Goal: Task Accomplishment & Management: Complete application form

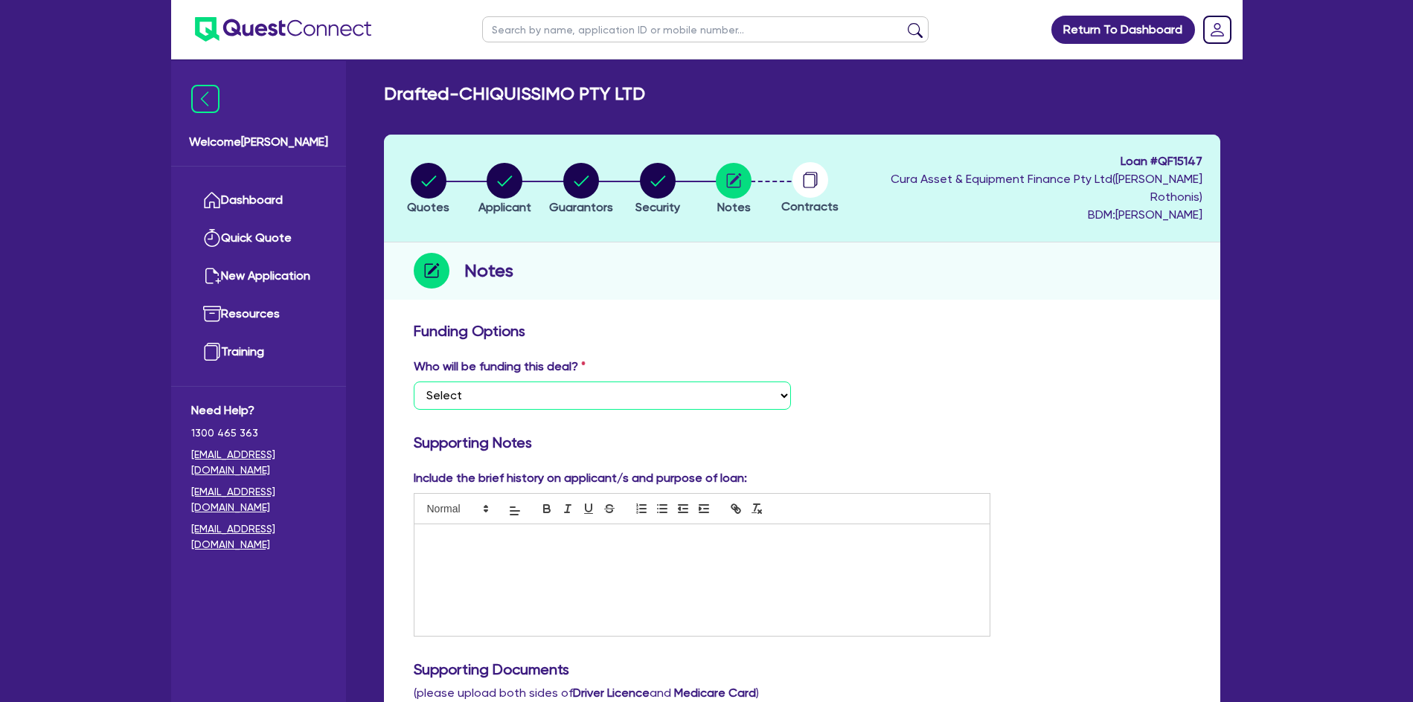
click at [536, 382] on select "Select I want Quest to fund 100% I will fund 100% I will co-fund with Quest Oth…" at bounding box center [602, 396] width 377 height 28
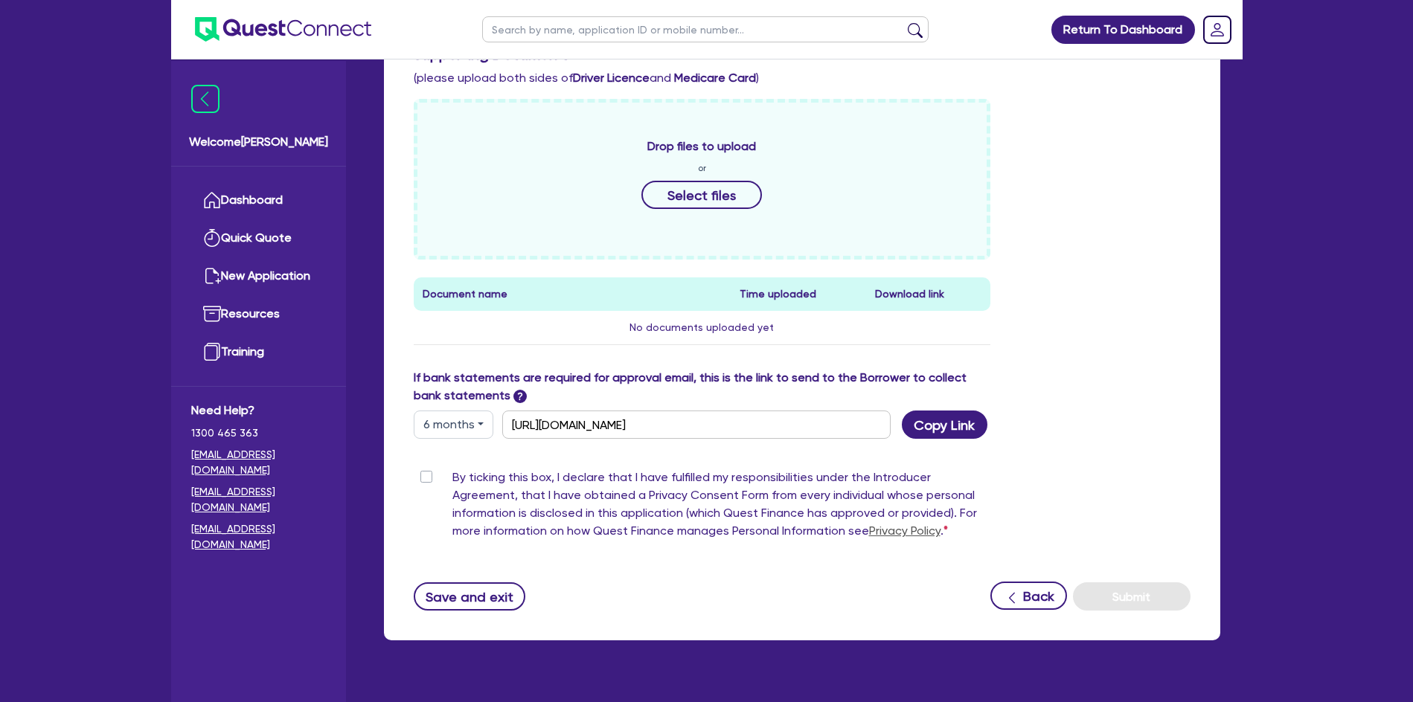
scroll to position [626, 0]
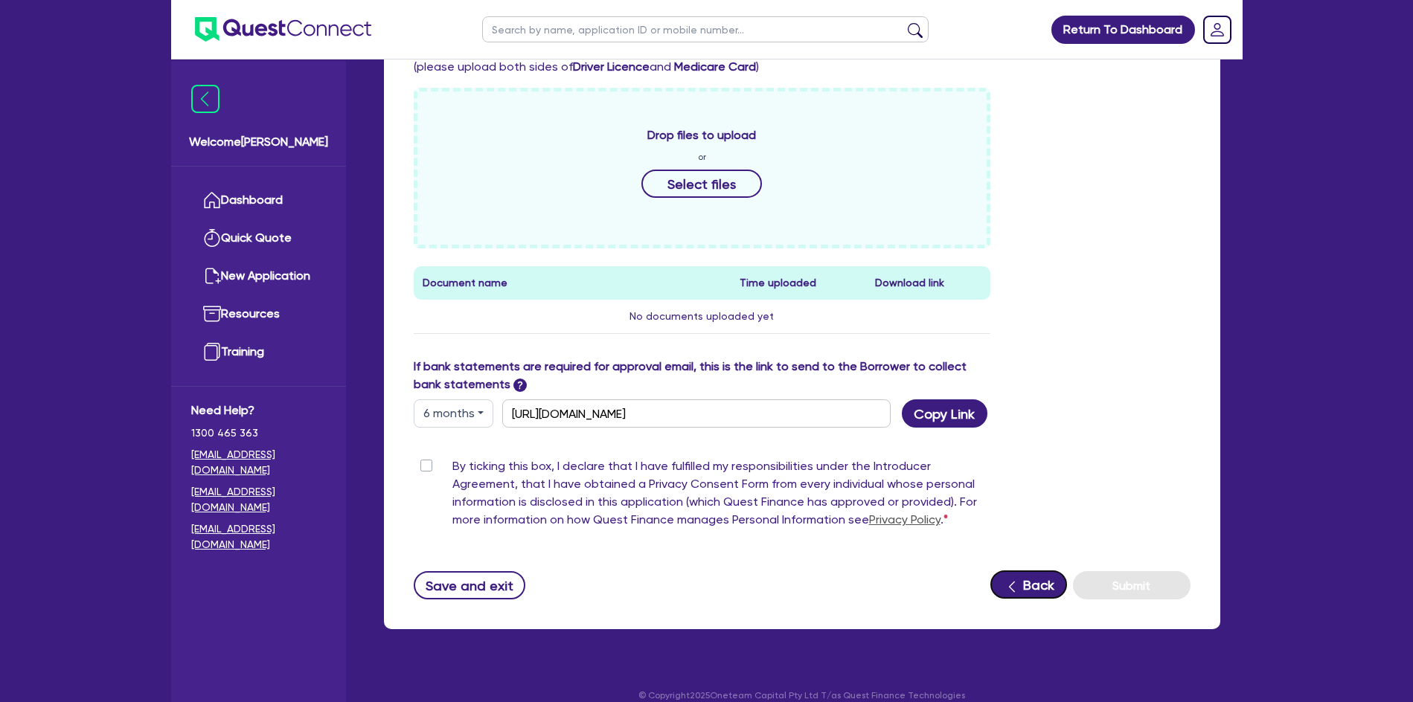
click at [1006, 580] on icon "button" at bounding box center [1011, 587] width 15 height 15
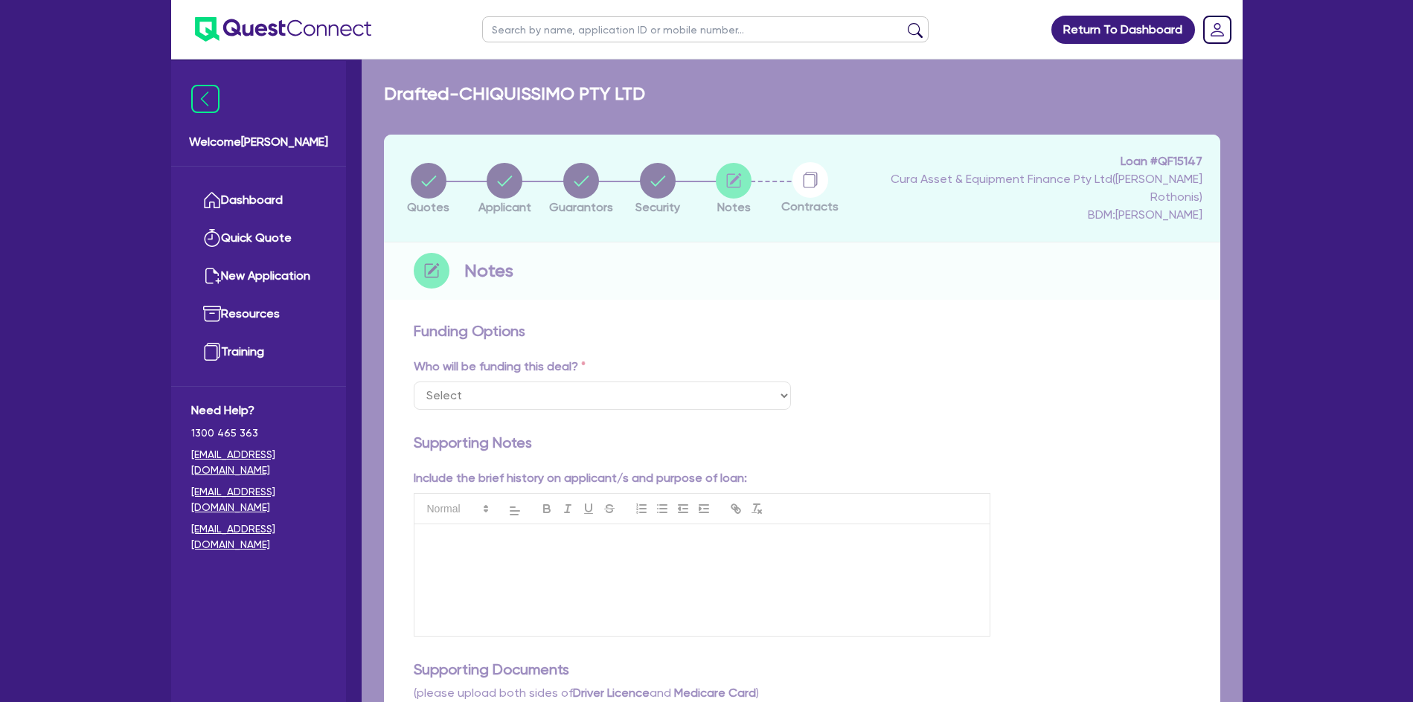
select select "TERTIARY_ASSETS"
select select "BEAUTY_EQUIPMENT"
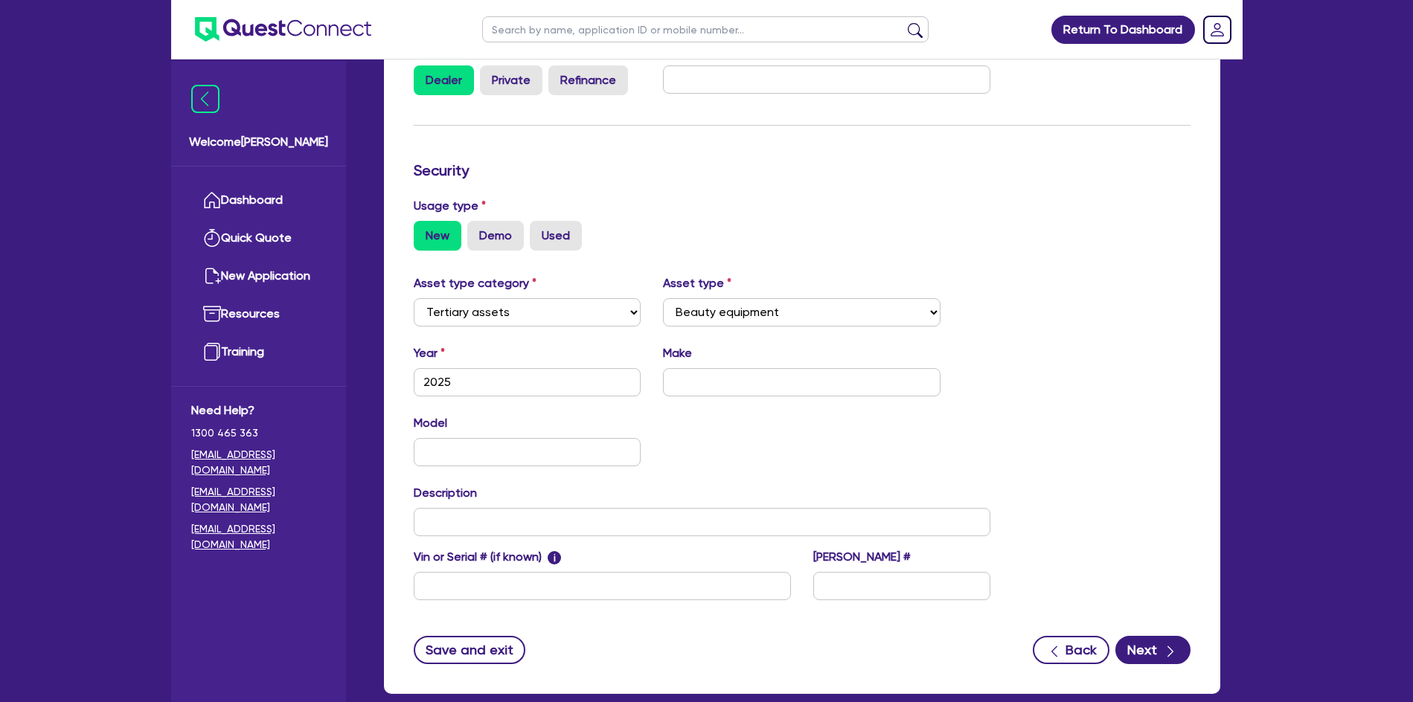
scroll to position [381, 0]
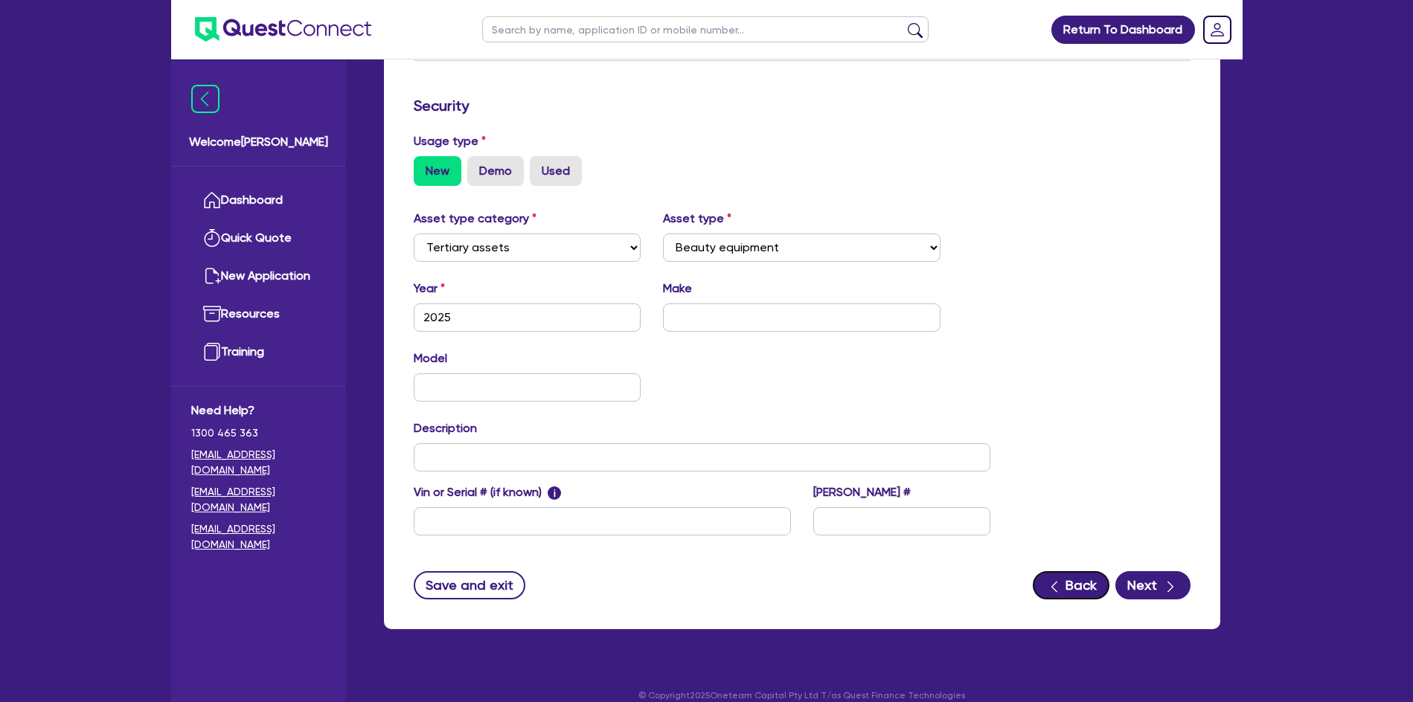
click at [1068, 571] on button "Back" at bounding box center [1071, 585] width 77 height 28
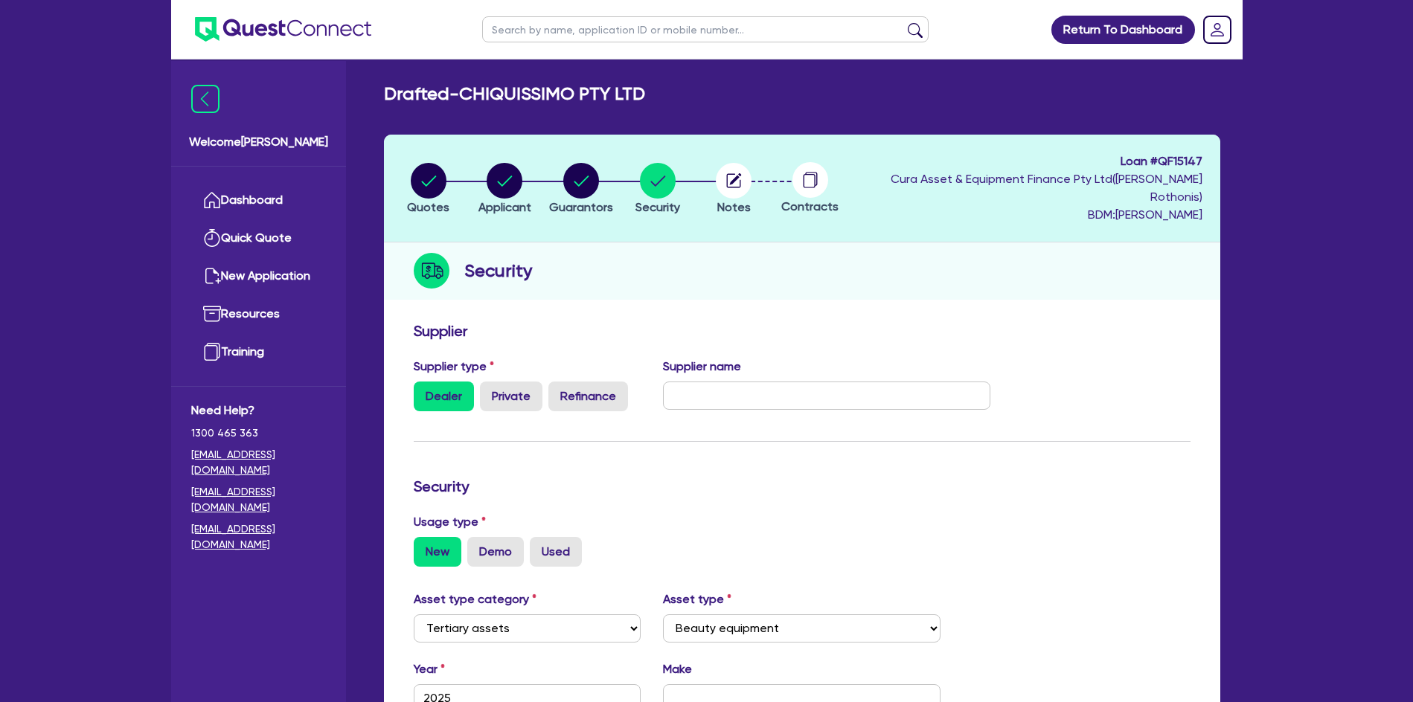
select select "MR"
select select "NSW"
select select "SINGLE"
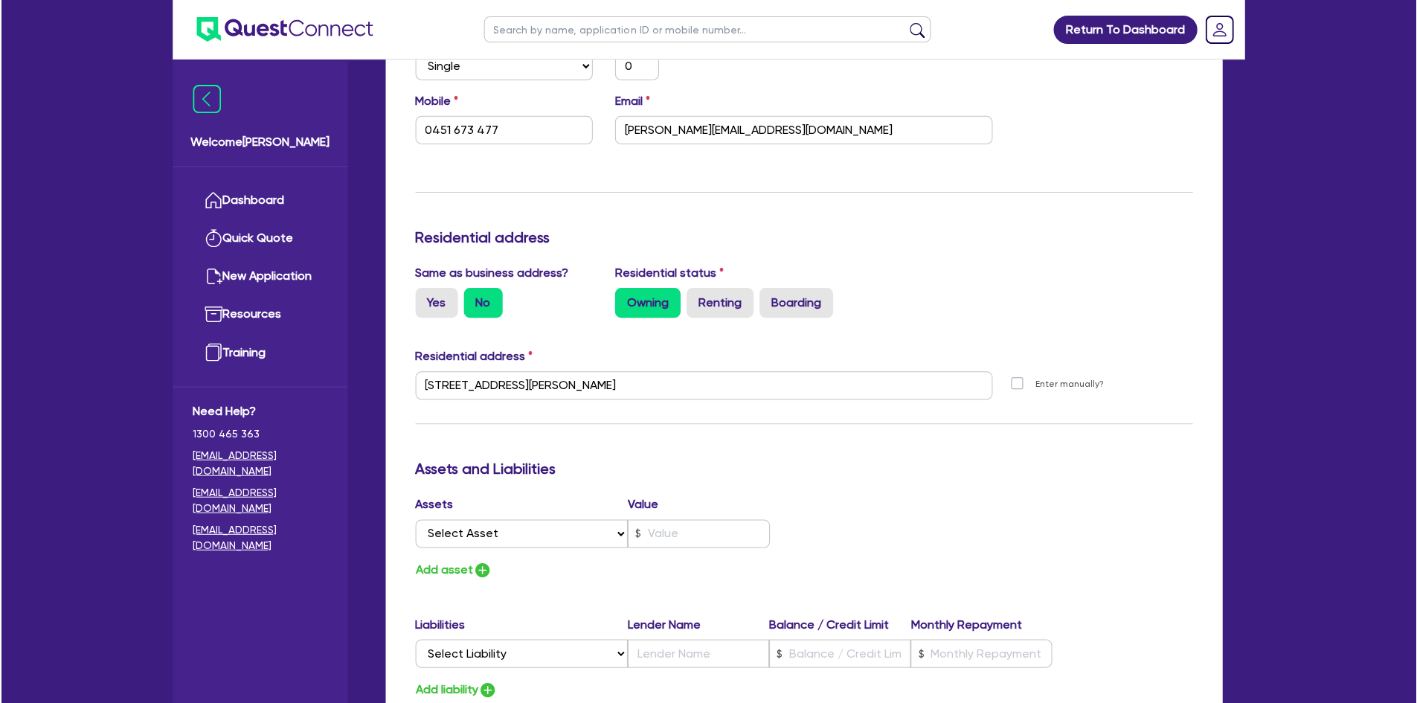
scroll to position [670, 0]
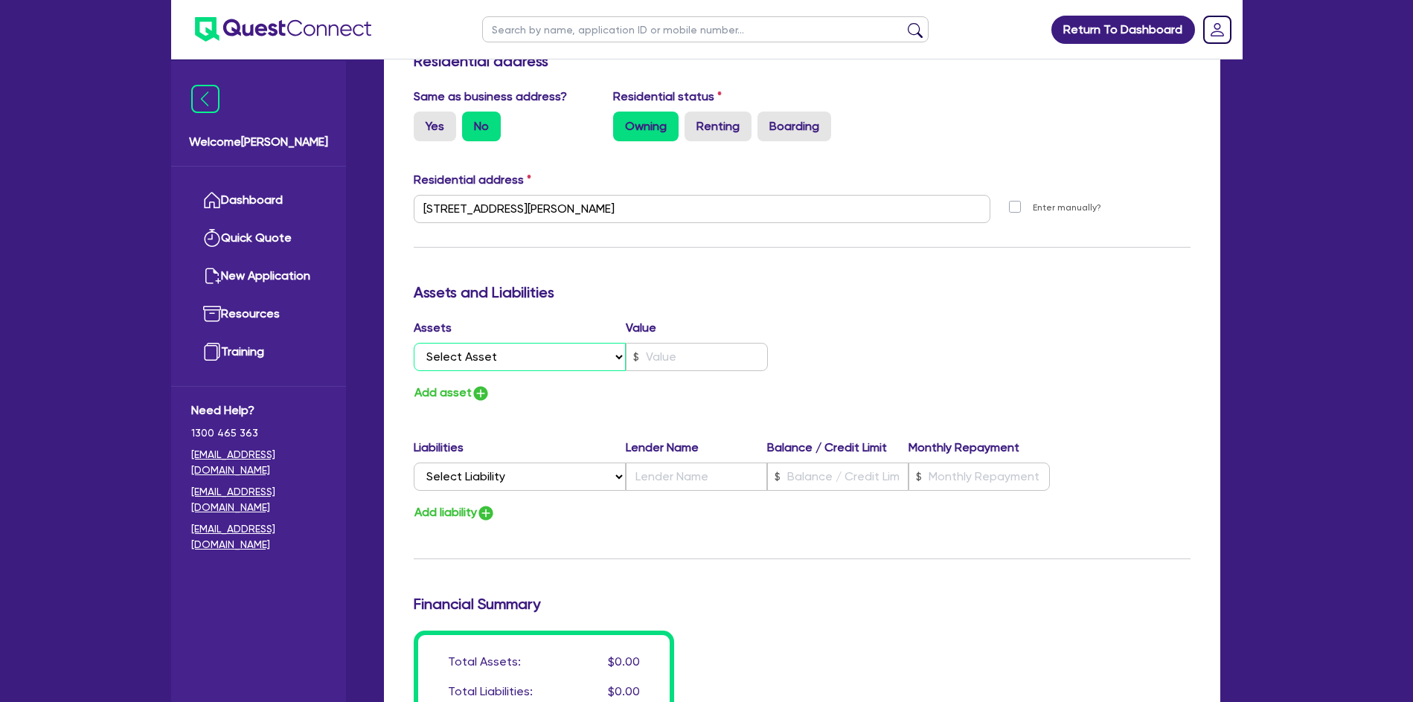
click at [536, 343] on select "Select Asset Cash Property Investment property Vehicle Truck Trailer Equipment …" at bounding box center [520, 357] width 213 height 28
select select "PROPERTY"
click at [414, 343] on select "Select Asset Cash Property Investment property Vehicle Truck Trailer Equipment …" at bounding box center [520, 357] width 213 height 28
type input "0"
type input "0451 673 477"
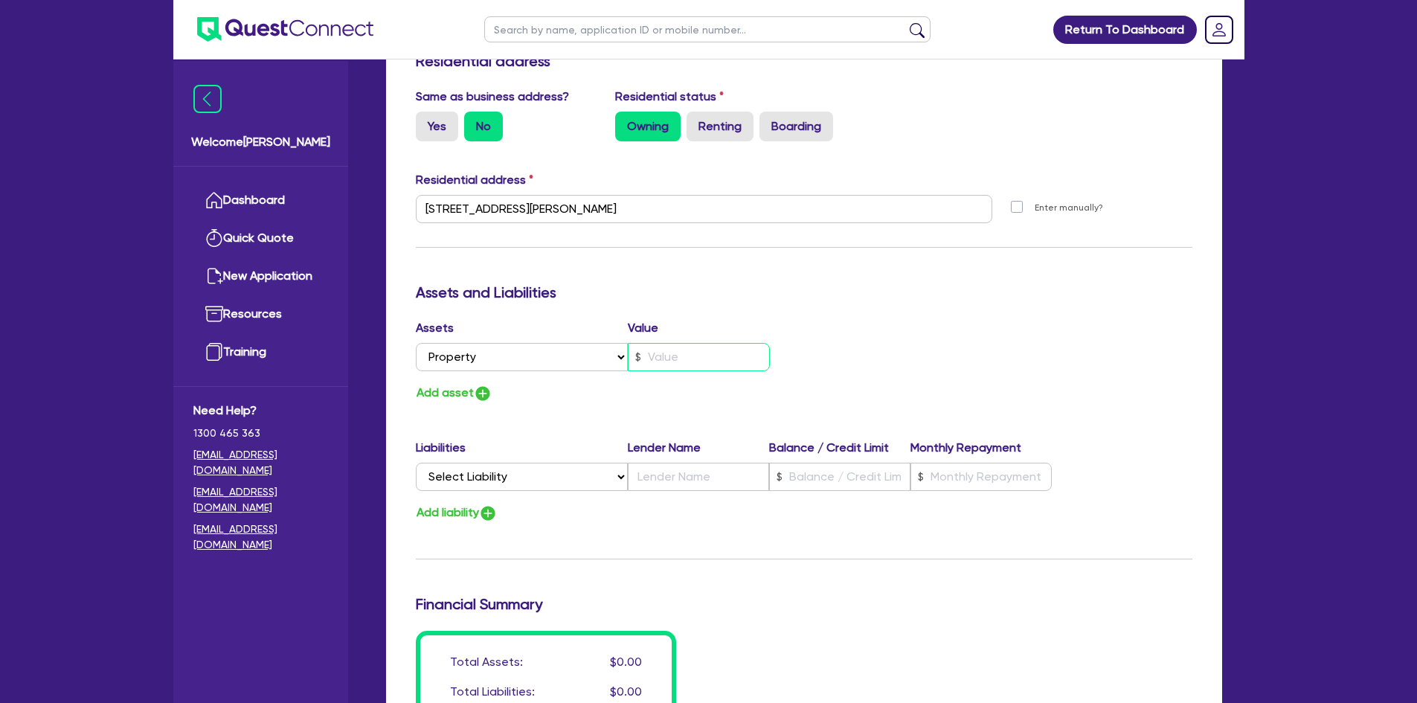
click at [675, 343] on input "text" at bounding box center [699, 357] width 142 height 28
click at [551, 463] on select "Select Liability Credit card Mortgage Investment property loan Vehicle loan Tru…" at bounding box center [522, 477] width 212 height 28
select select "MORTGAGE"
click at [416, 463] on select "Select Liability Credit card Mortgage Investment property loan Vehicle loan Tru…" at bounding box center [522, 477] width 212 height 28
type input "0"
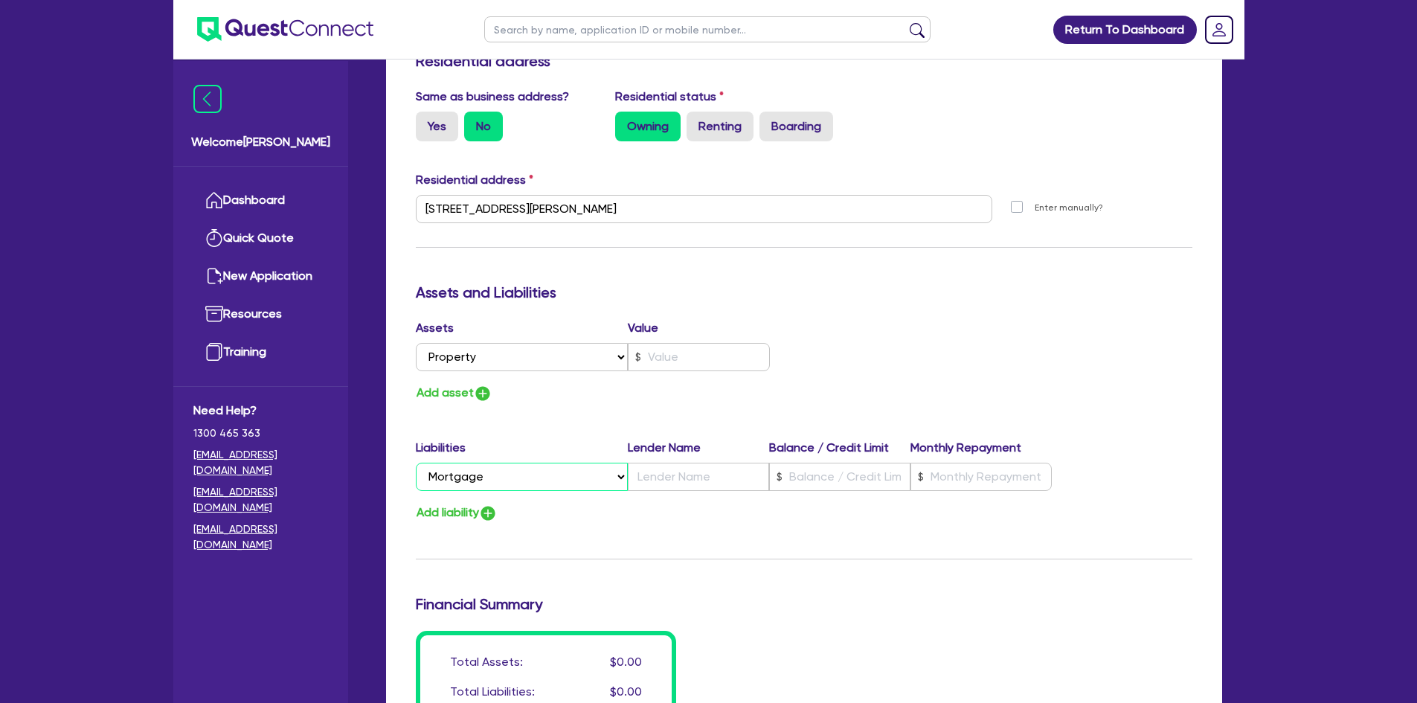
type input "0451 673 477"
click at [664, 463] on input "text" at bounding box center [698, 477] width 141 height 28
type input "0"
type input "0451 673 477"
type input "A"
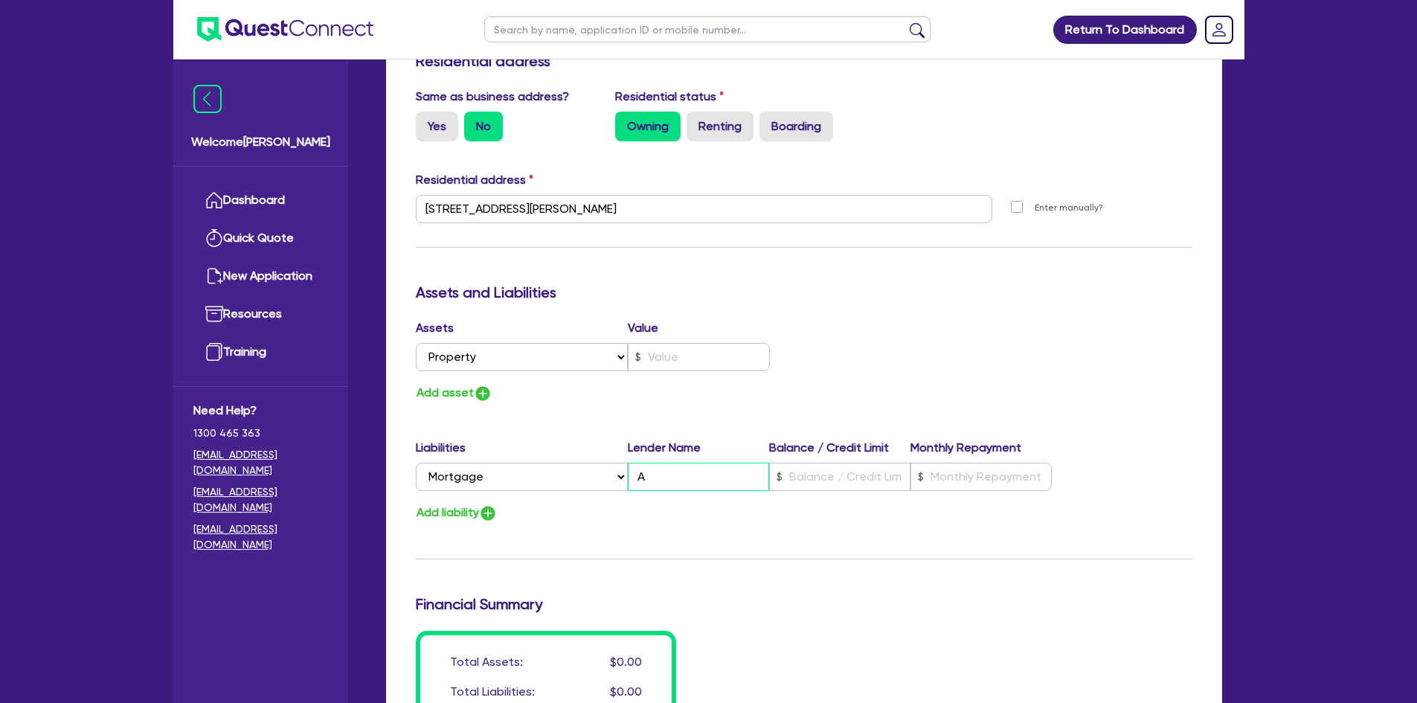
type input "0"
type input "0451 673 477"
type input "AN"
type input "0"
type input "0451 673 477"
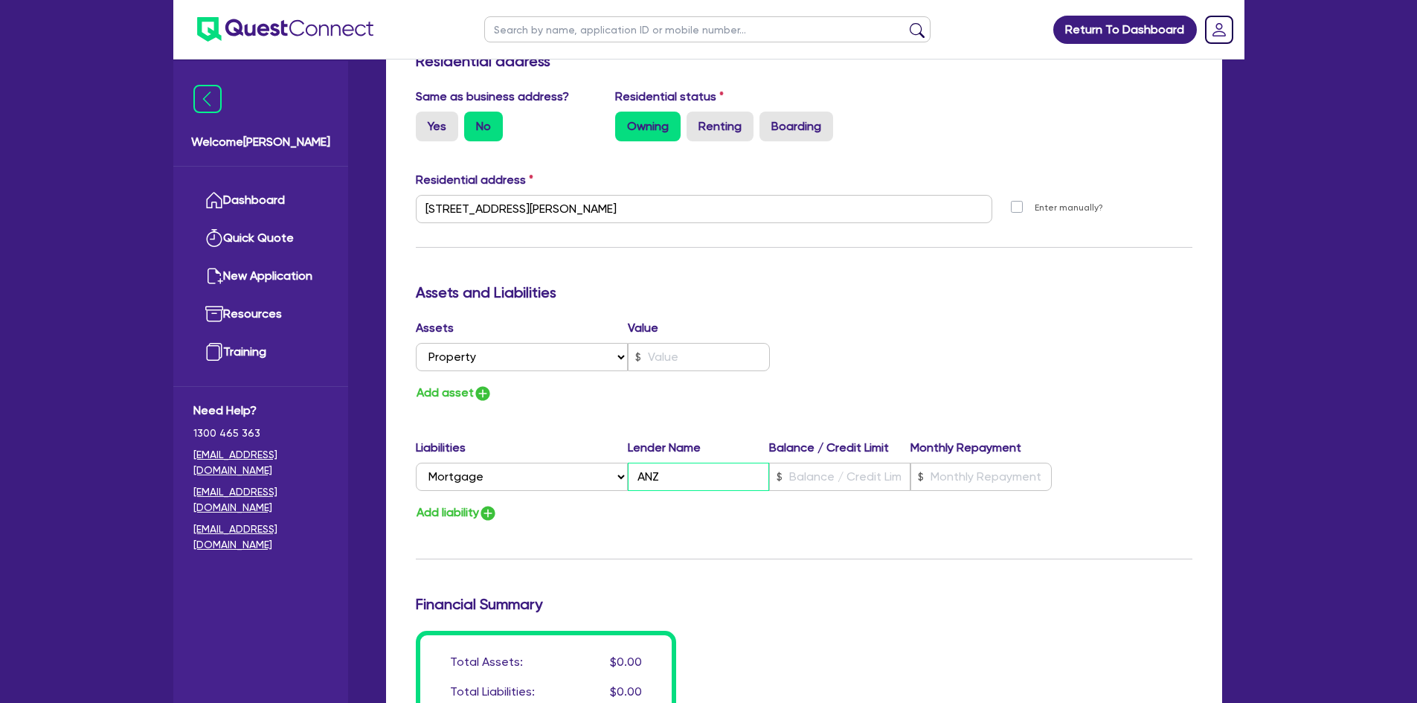
type input "ANZ"
click at [772, 406] on div "Update residential status for Director #1 Boarding is only acceptable when the …" at bounding box center [804, 203] width 777 height 1100
click at [837, 463] on input "text" at bounding box center [839, 477] width 141 height 28
type input "0"
type input "0451 673 477"
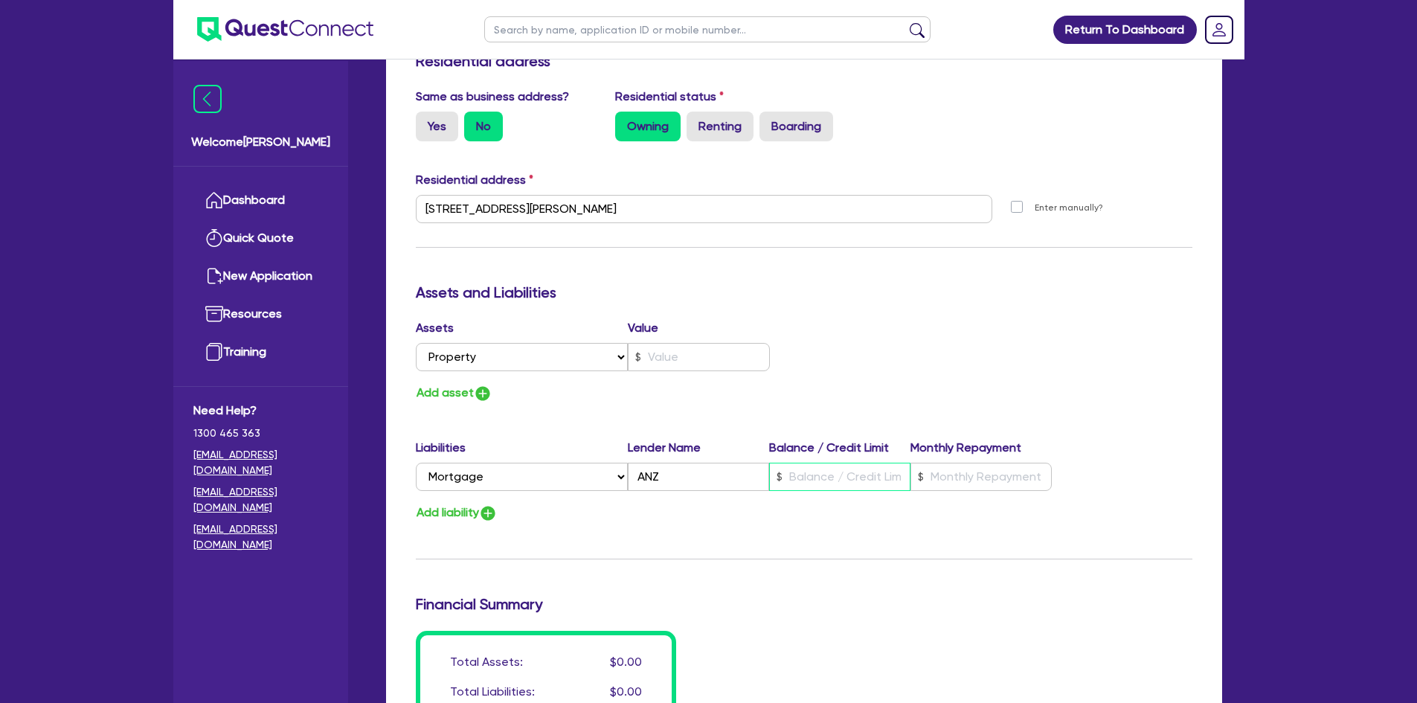
type input "9"
type input "0"
type input "0451 673 477"
type input "90"
type input "0"
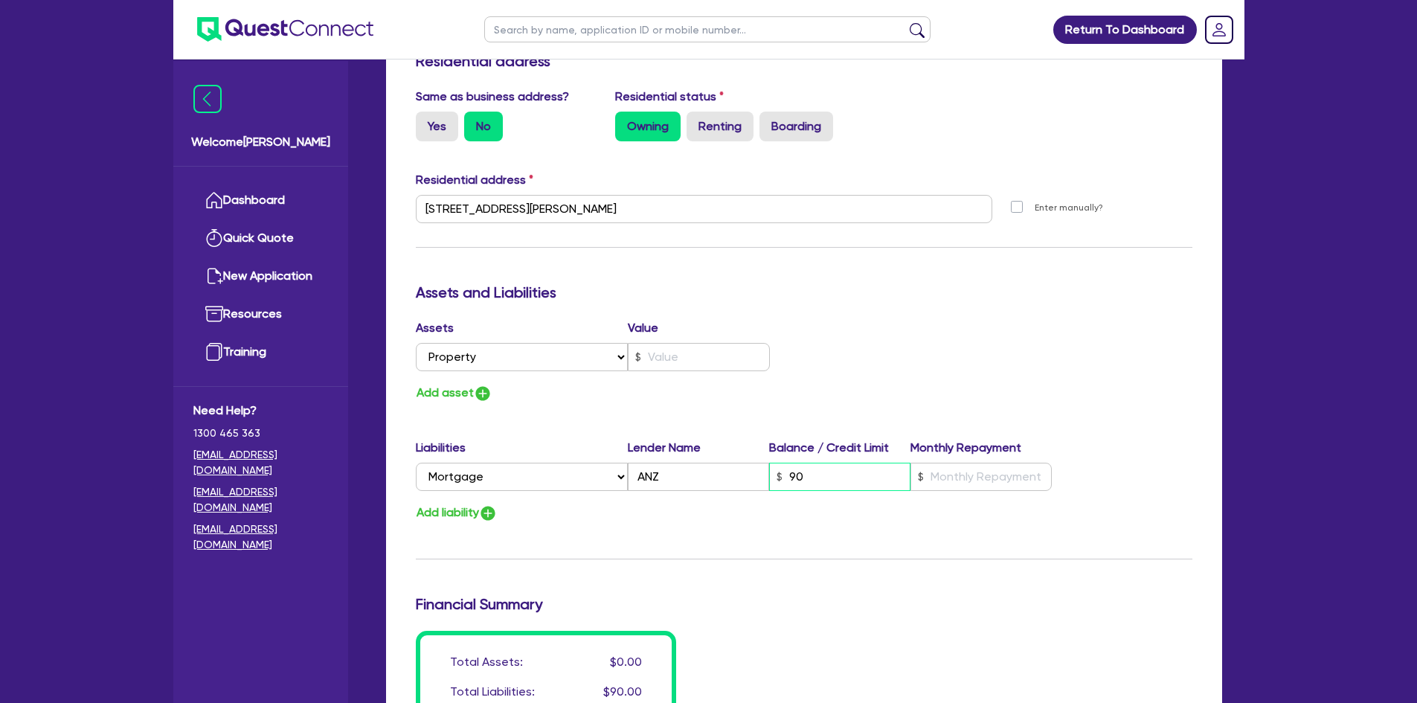
type input "0451 673 477"
type input "905"
type input "0"
type input "0451 673 477"
type input "9,055"
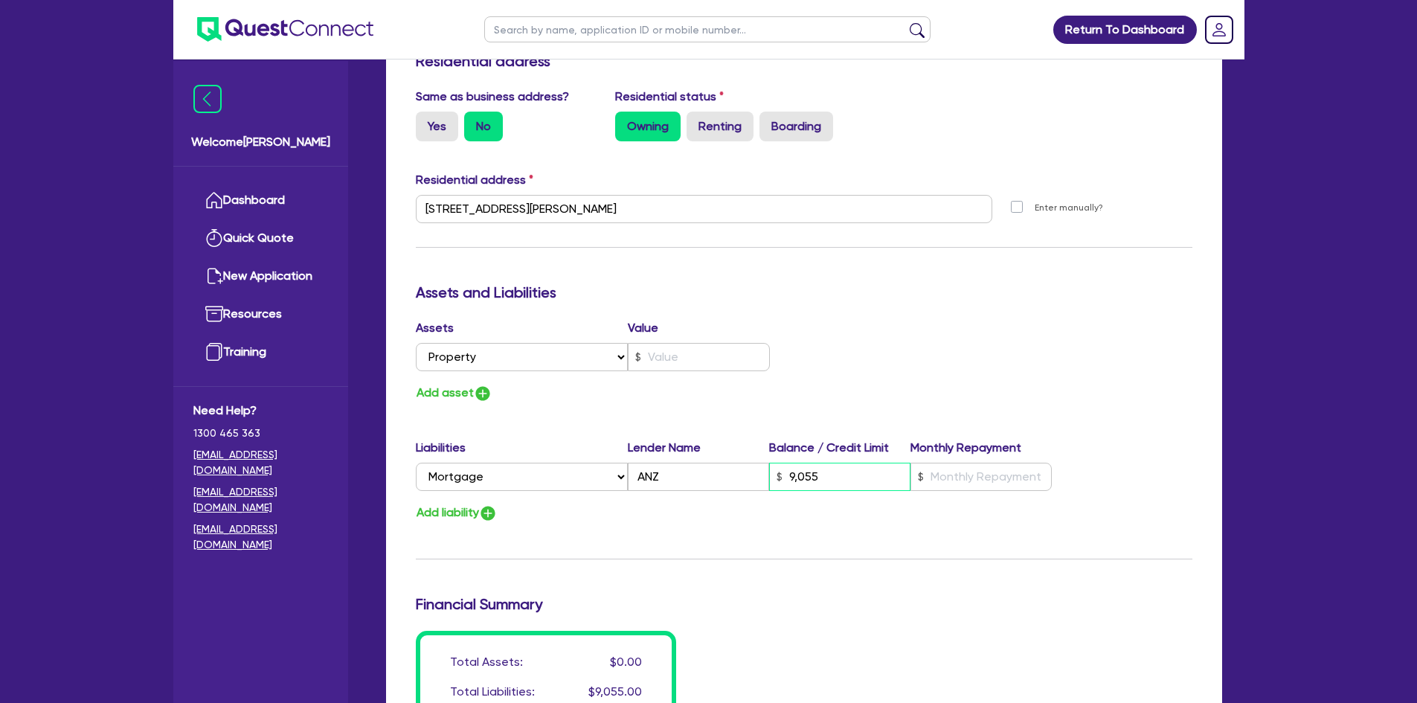
type input "0"
type input "0451 673 477"
type input "90,557"
type input "0"
type input "0451 673 477"
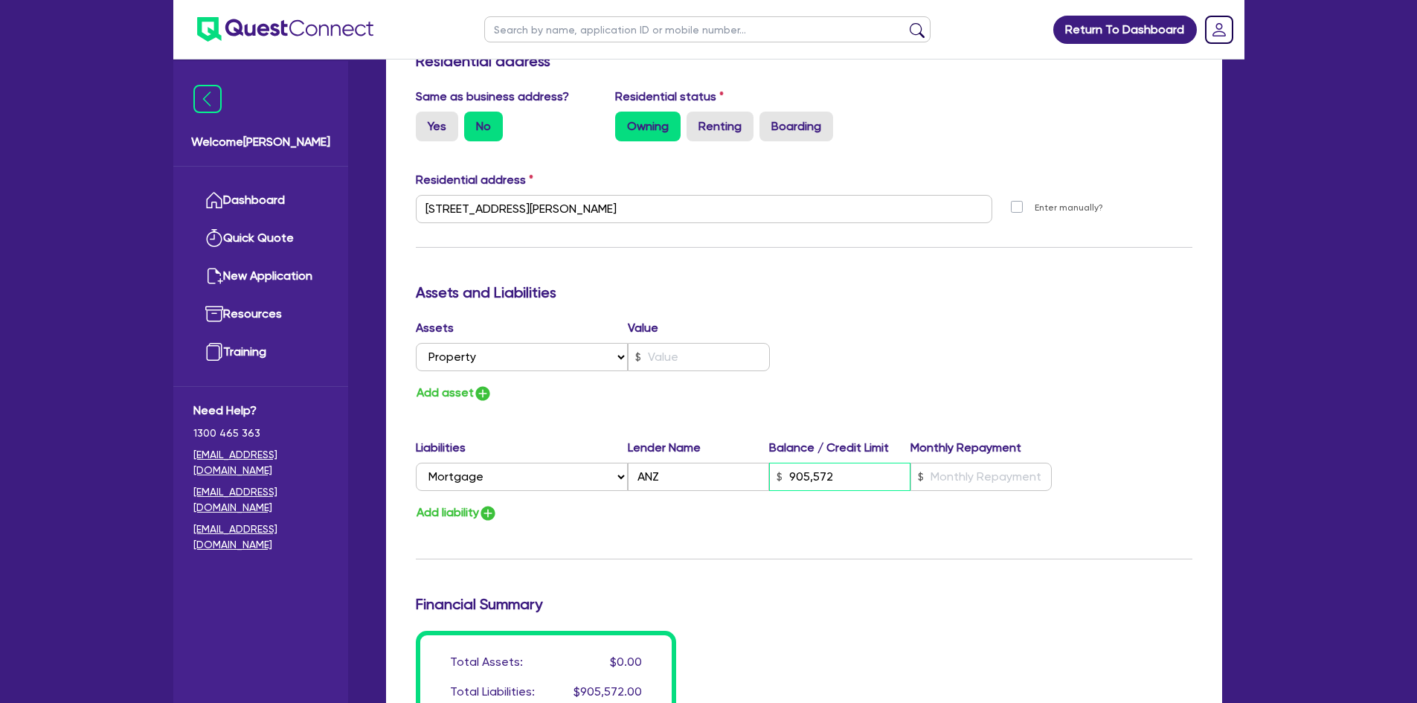
type input "905,572"
click at [477, 503] on button "Add liability" at bounding box center [457, 513] width 82 height 20
type input "0"
type input "0451 673 477"
type input "905,572"
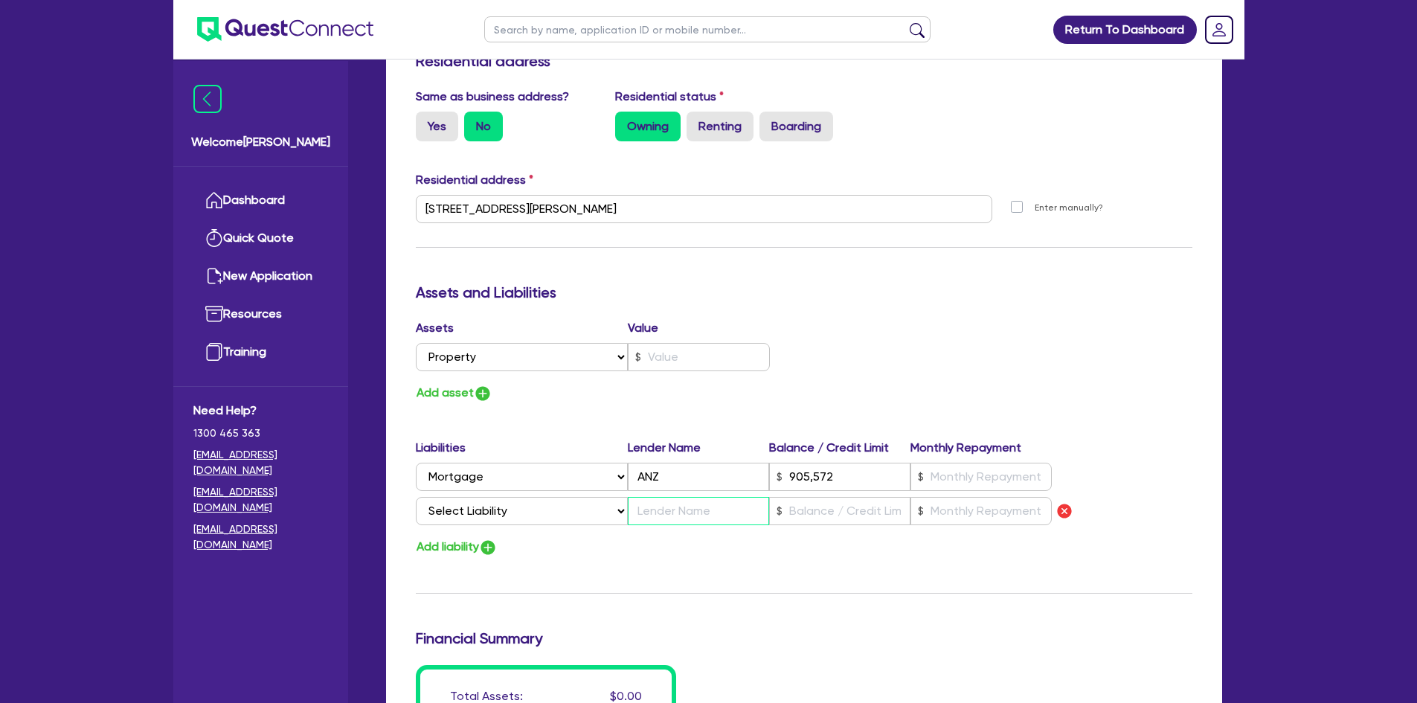
click at [671, 497] on input "text" at bounding box center [698, 511] width 141 height 28
type input "0"
type input "0451 673 477"
type input "905,572"
type input "A"
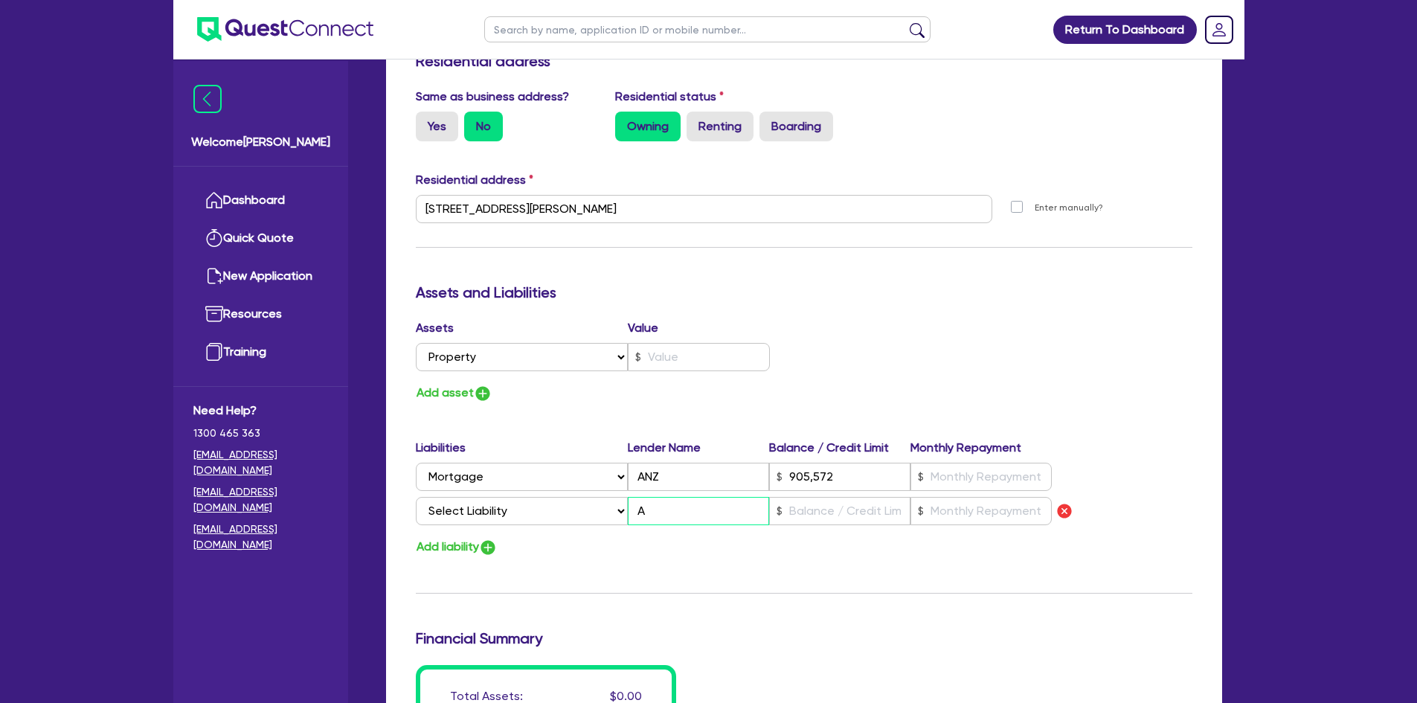
type input "0"
type input "0451 673 477"
type input "905,572"
type input "AN"
type input "0"
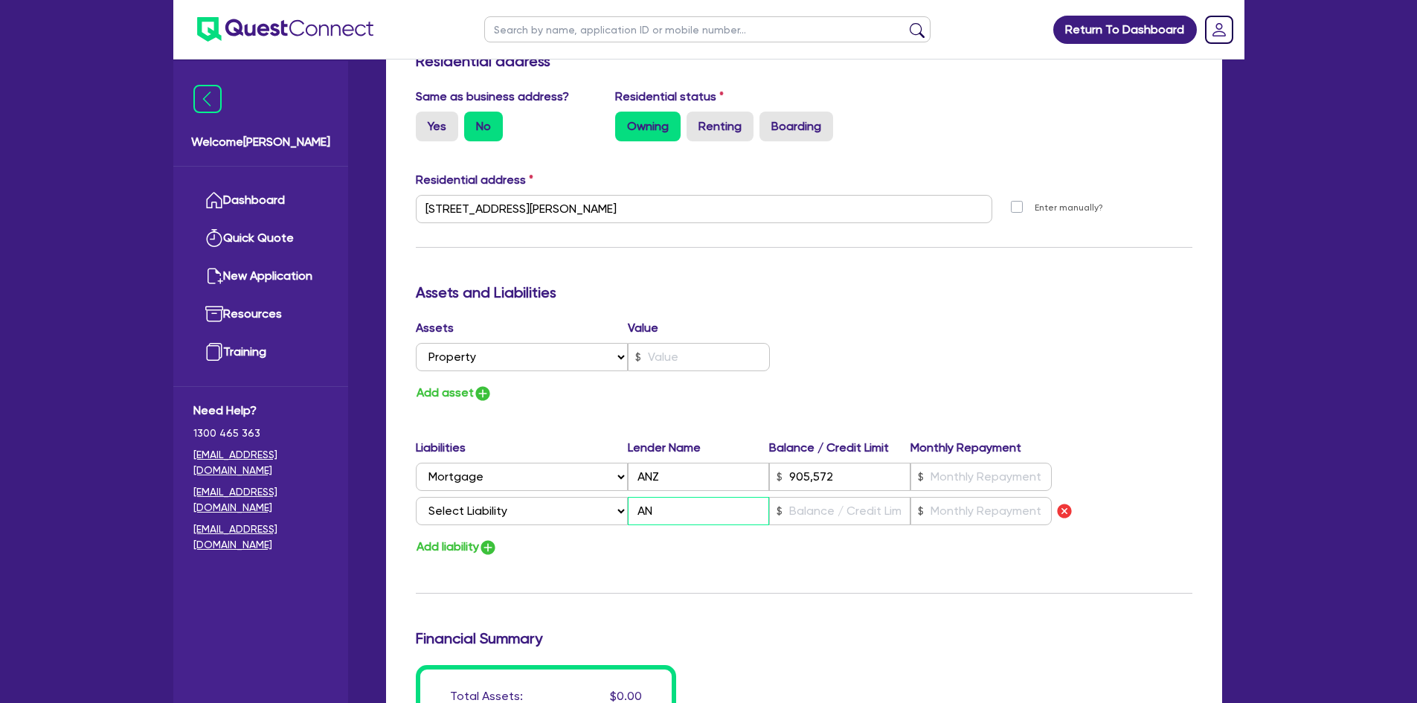
type input "0451 673 477"
type input "905,572"
type input "ANZ"
type input "0"
type input "0451 673 477"
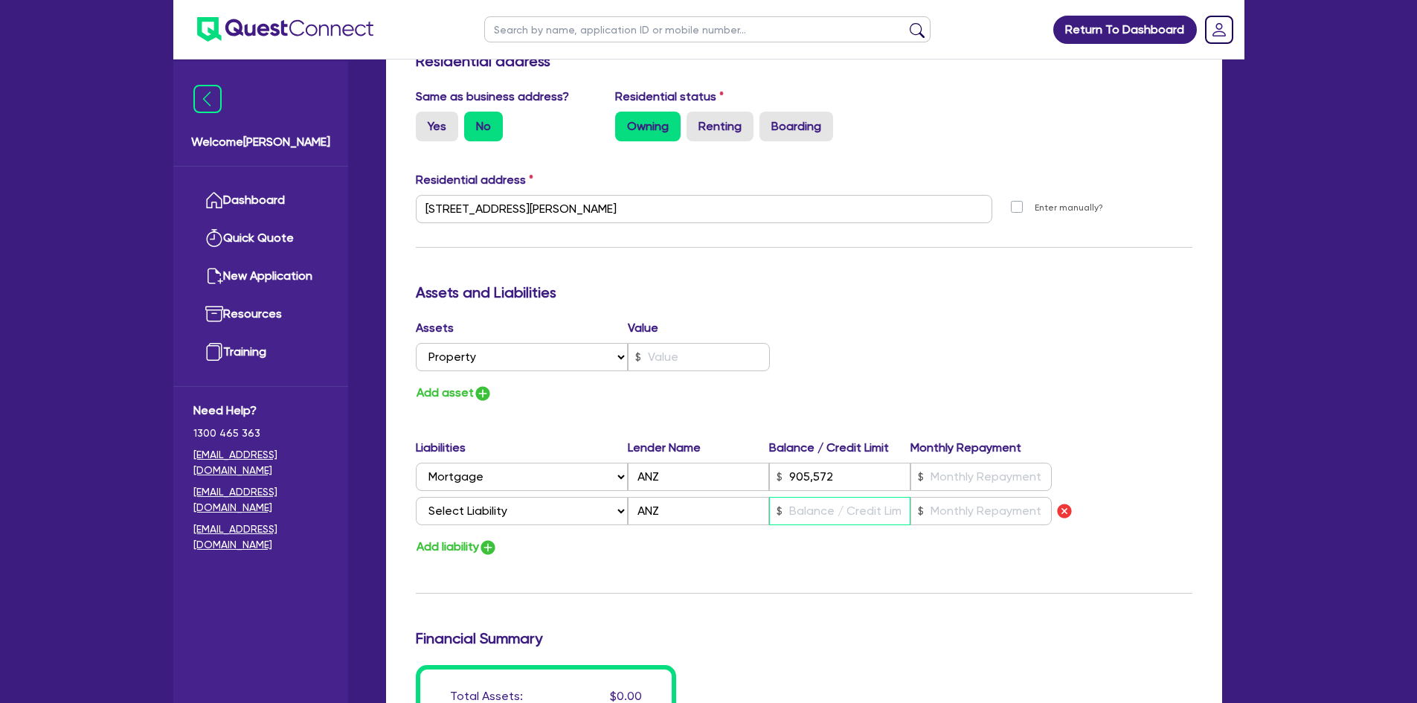
type input "905,572"
type input "2"
type input "0"
type input "0451 673 477"
type input "905,572"
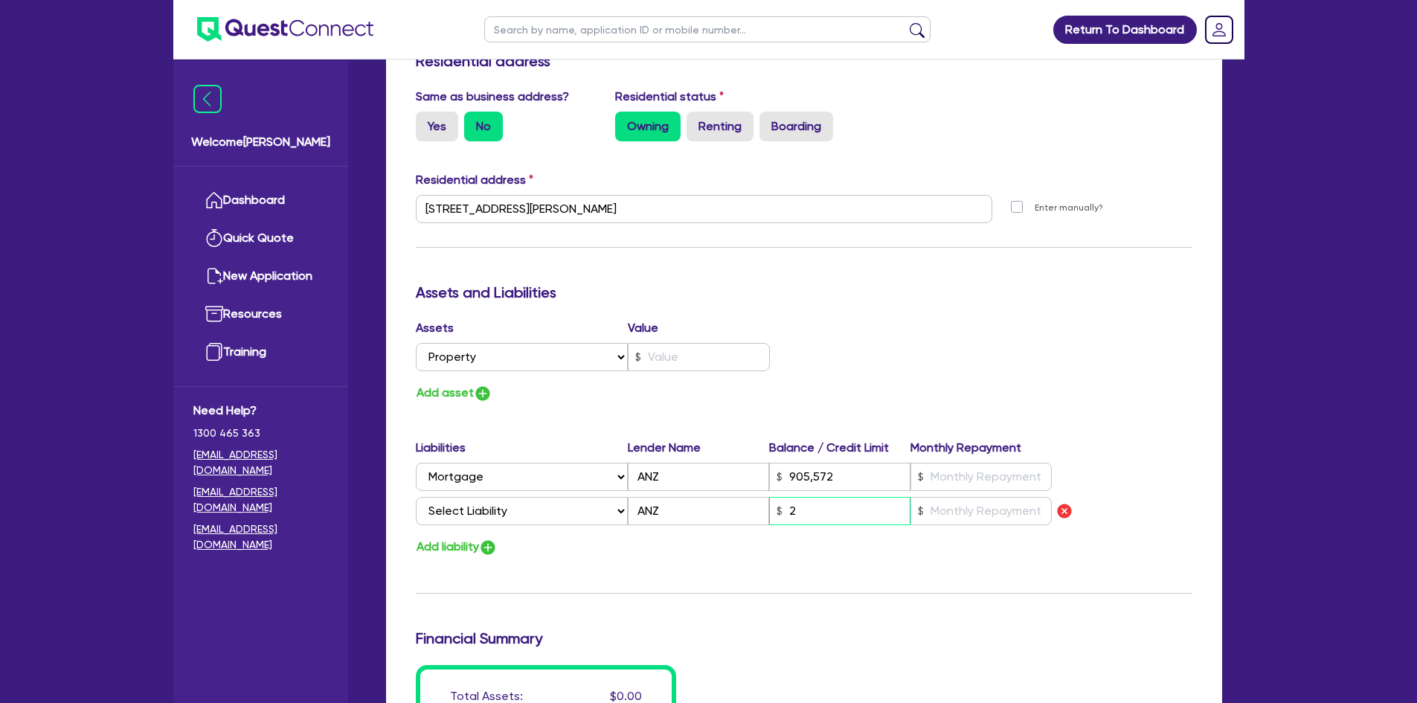
type input "20"
type input "0"
type input "0451 673 477"
type input "905,572"
type input "202"
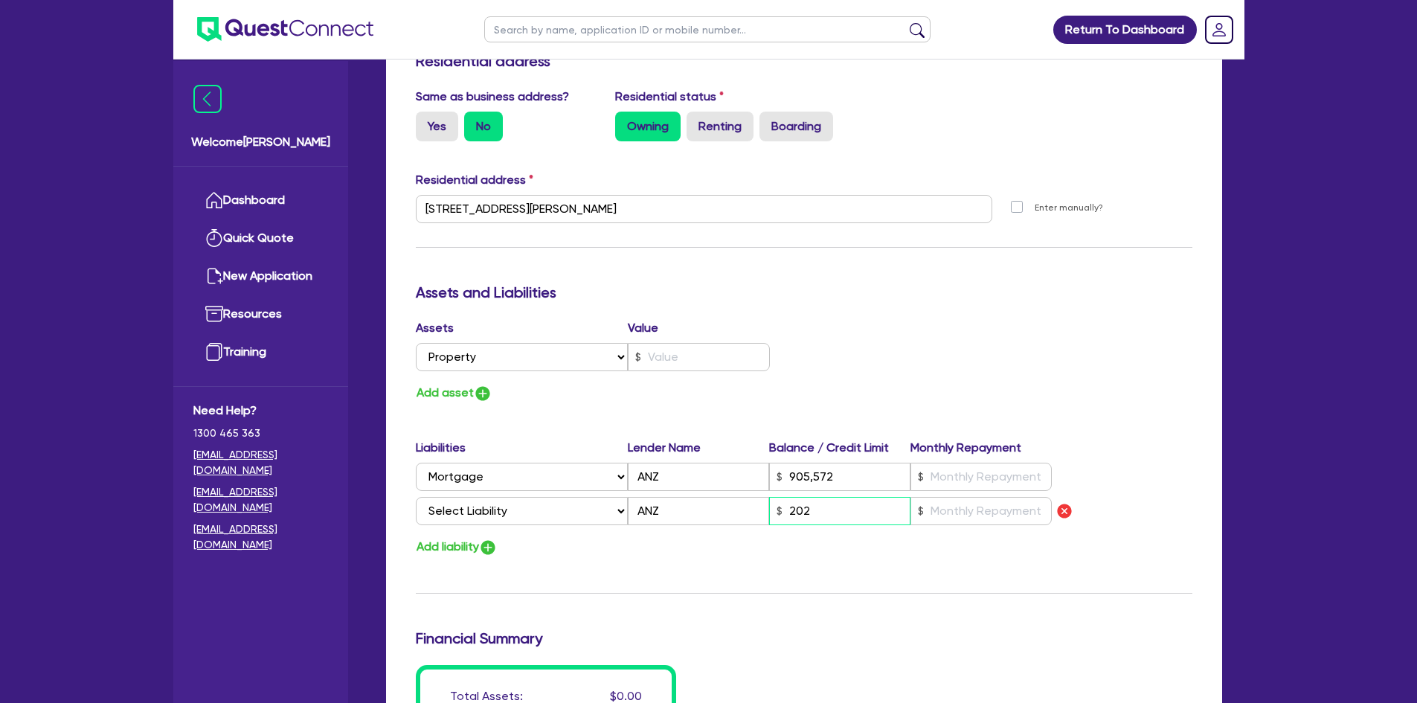
type input "0"
type input "0451 673 477"
type input "905,572"
type input "2,020"
type input "0"
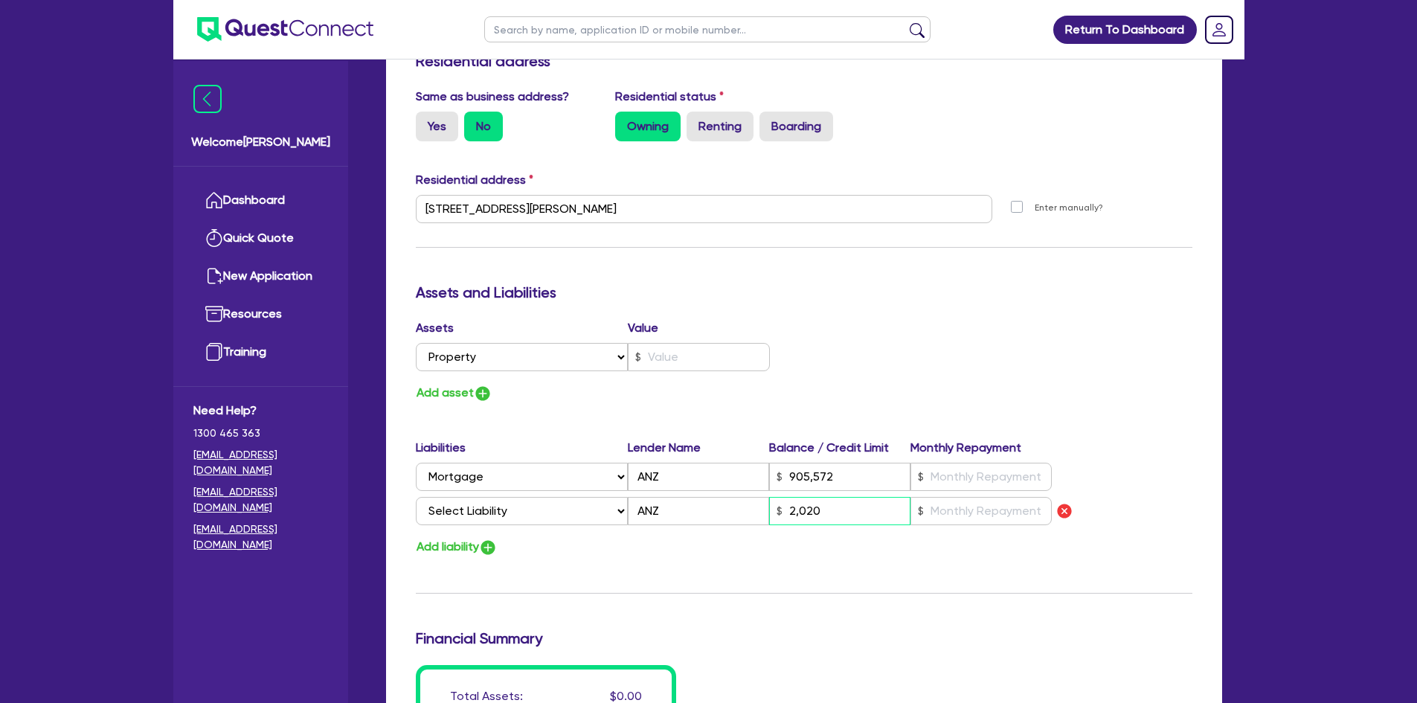
type input "0451 673 477"
type input "905,572"
type input "20,209"
type input "0"
type input "0451 673 477"
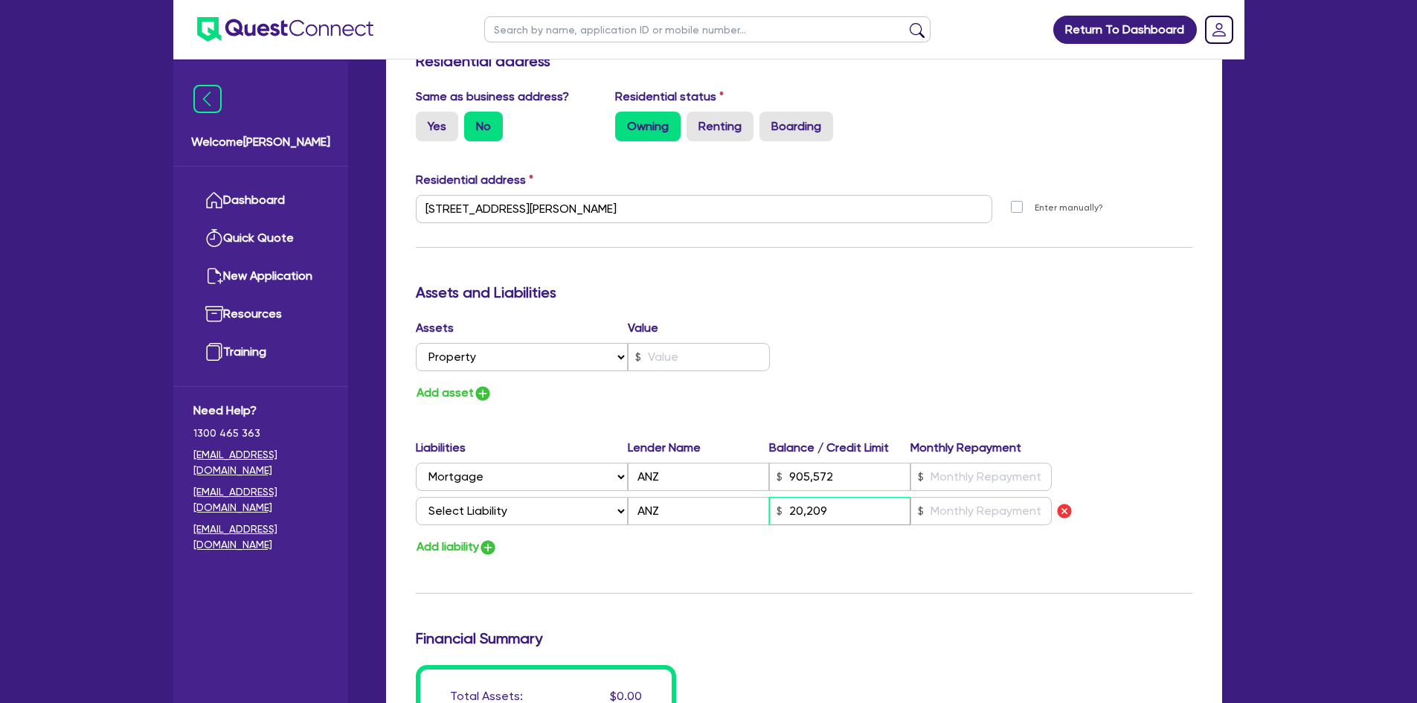
type input "905,572"
type input "202,094"
click at [668, 343] on input "text" at bounding box center [699, 357] width 142 height 28
type input "0"
type input "0451 673 477"
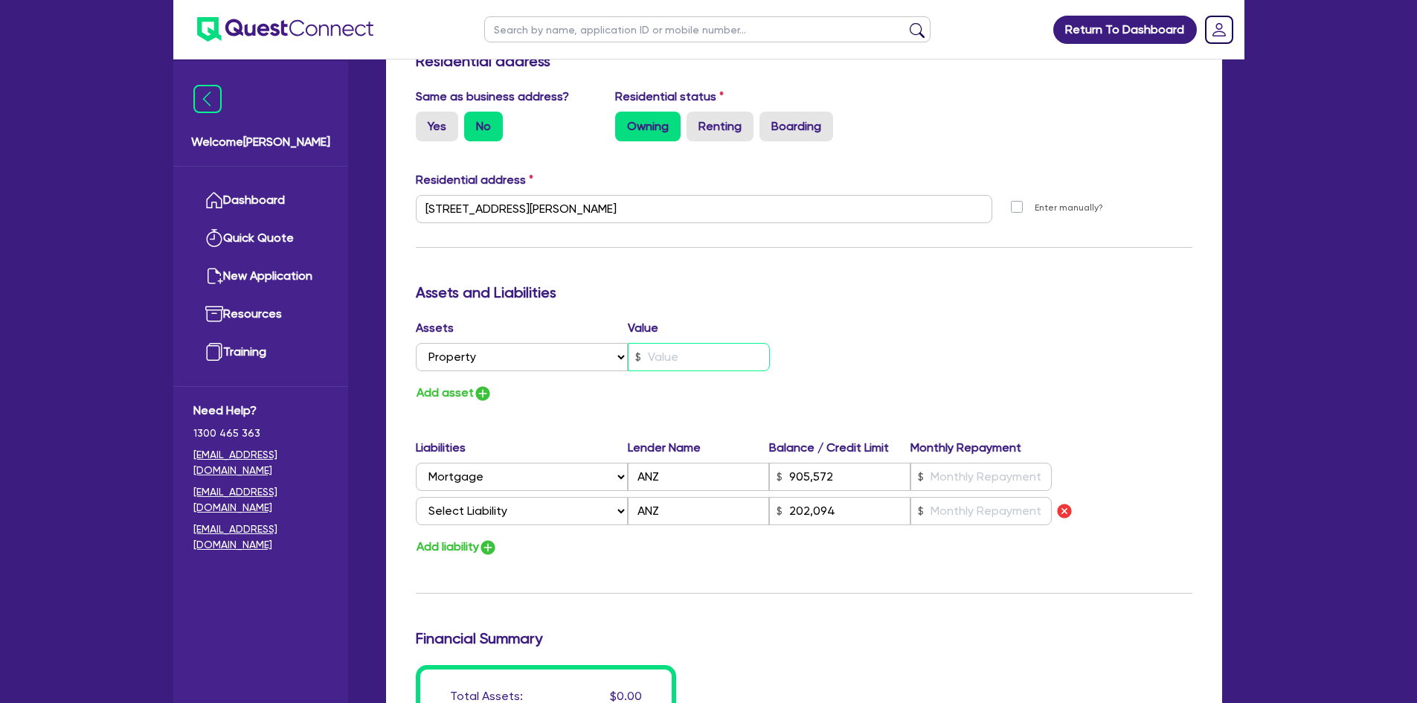
type input "2"
type input "905,572"
type input "202,094"
type input "0"
type input "0451 673 477"
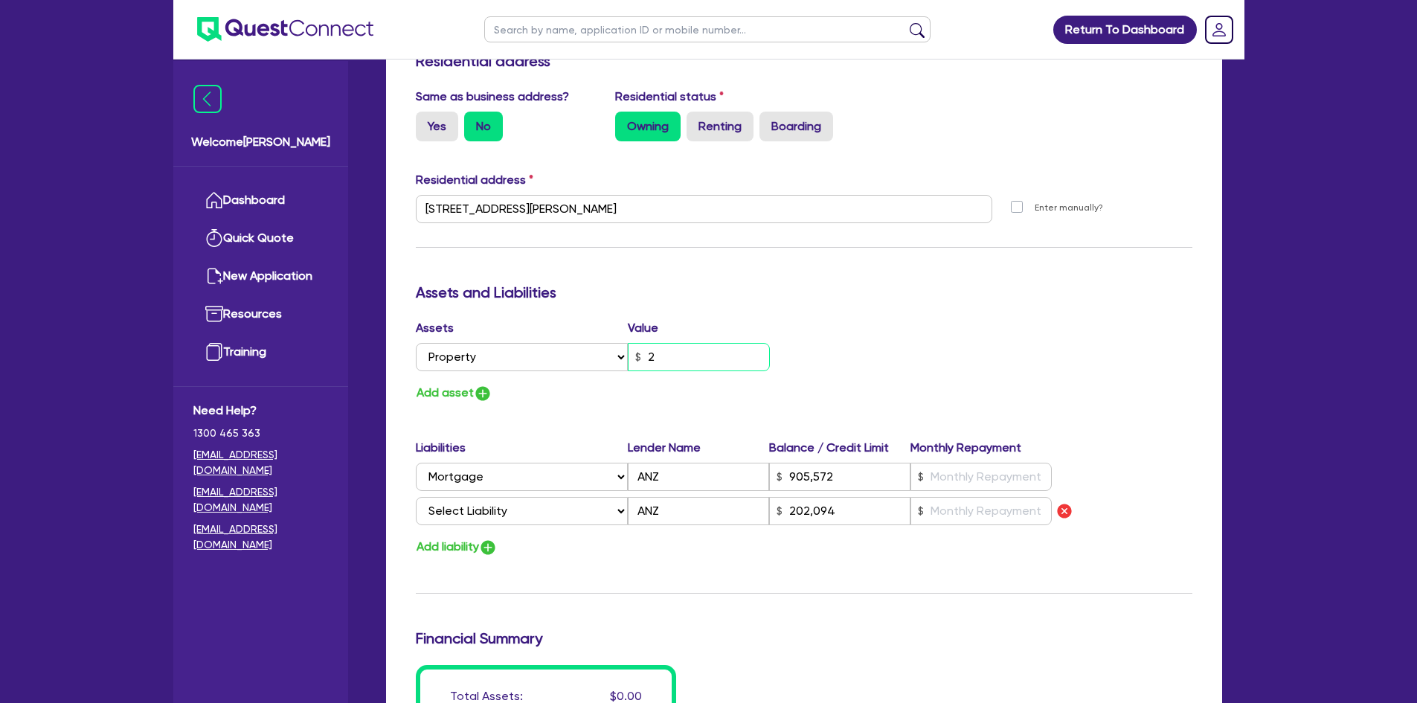
type input "21"
type input "905,572"
type input "202,094"
type input "0"
type input "0451 673 477"
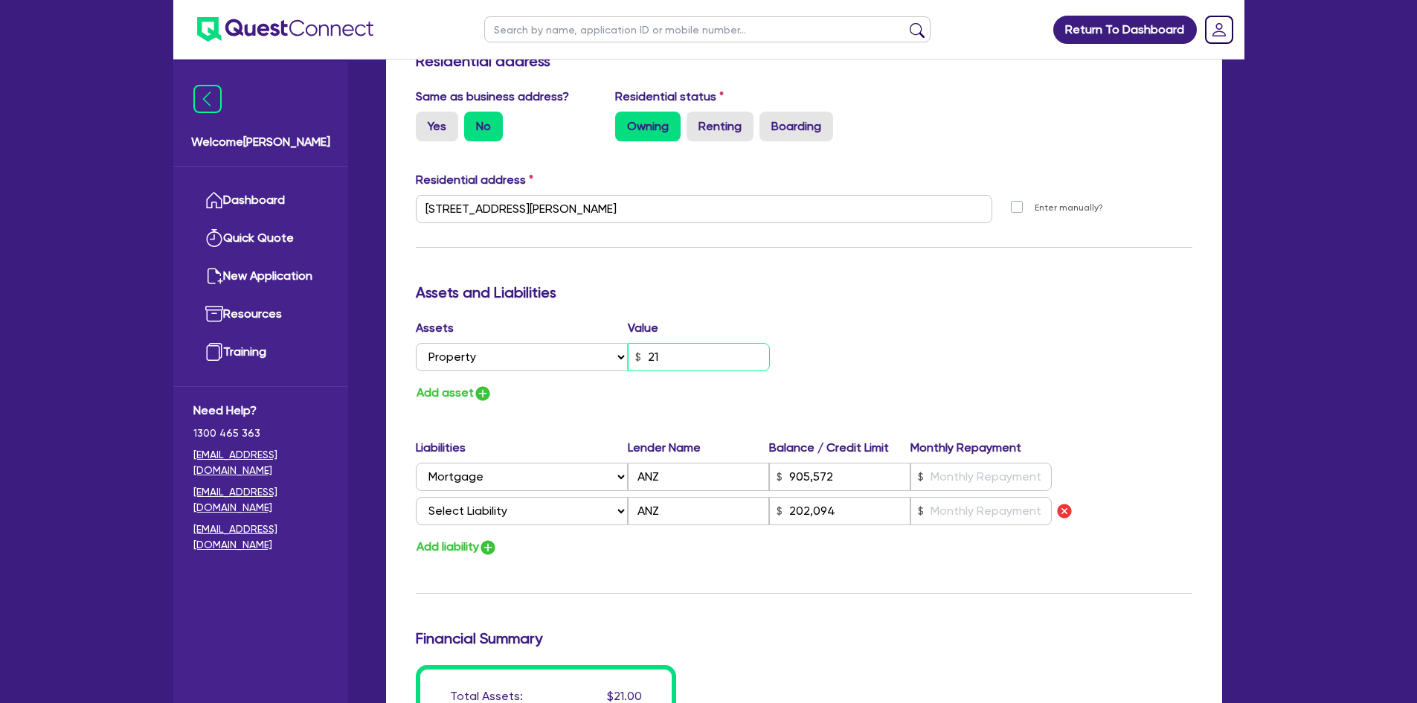
type input "214"
type input "905,572"
type input "202,094"
type input "0"
type input "0451 673 477"
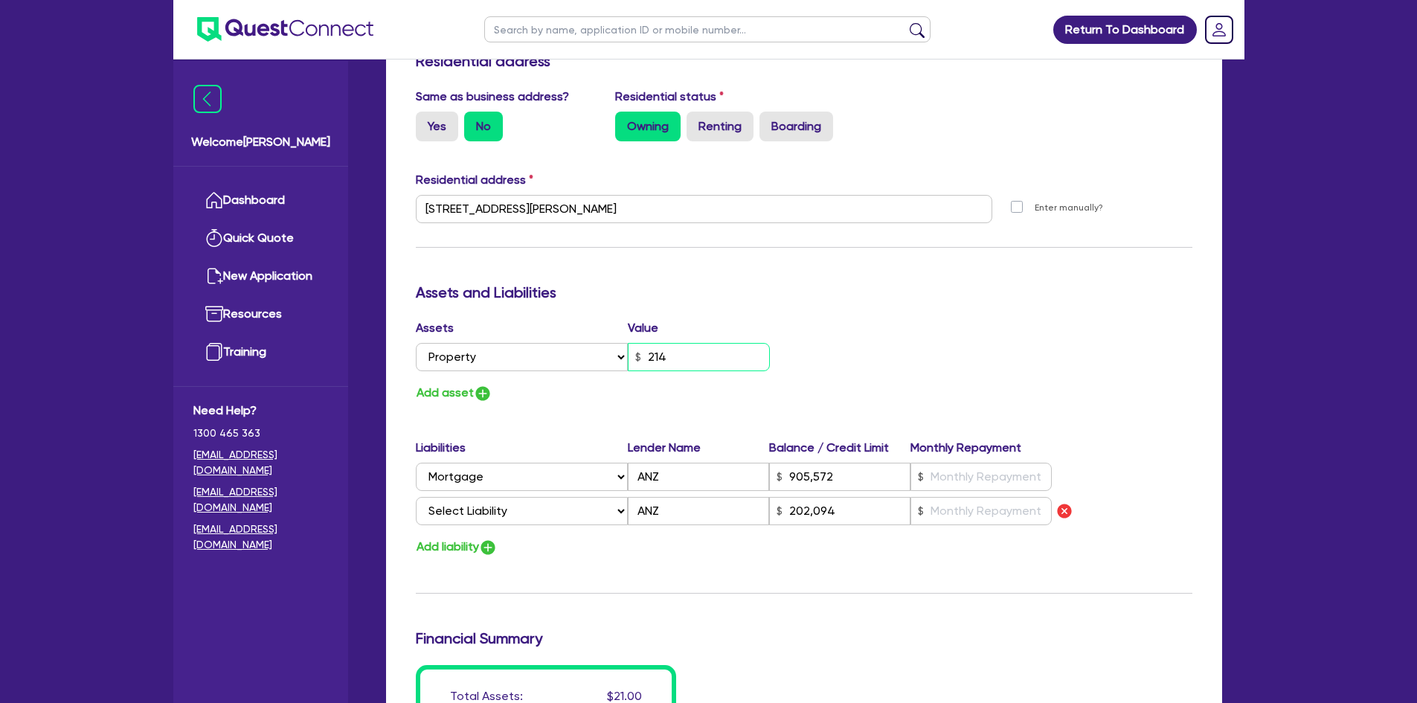
type input "2,148"
type input "905,572"
type input "202,094"
type input "0"
type input "0451 673 477"
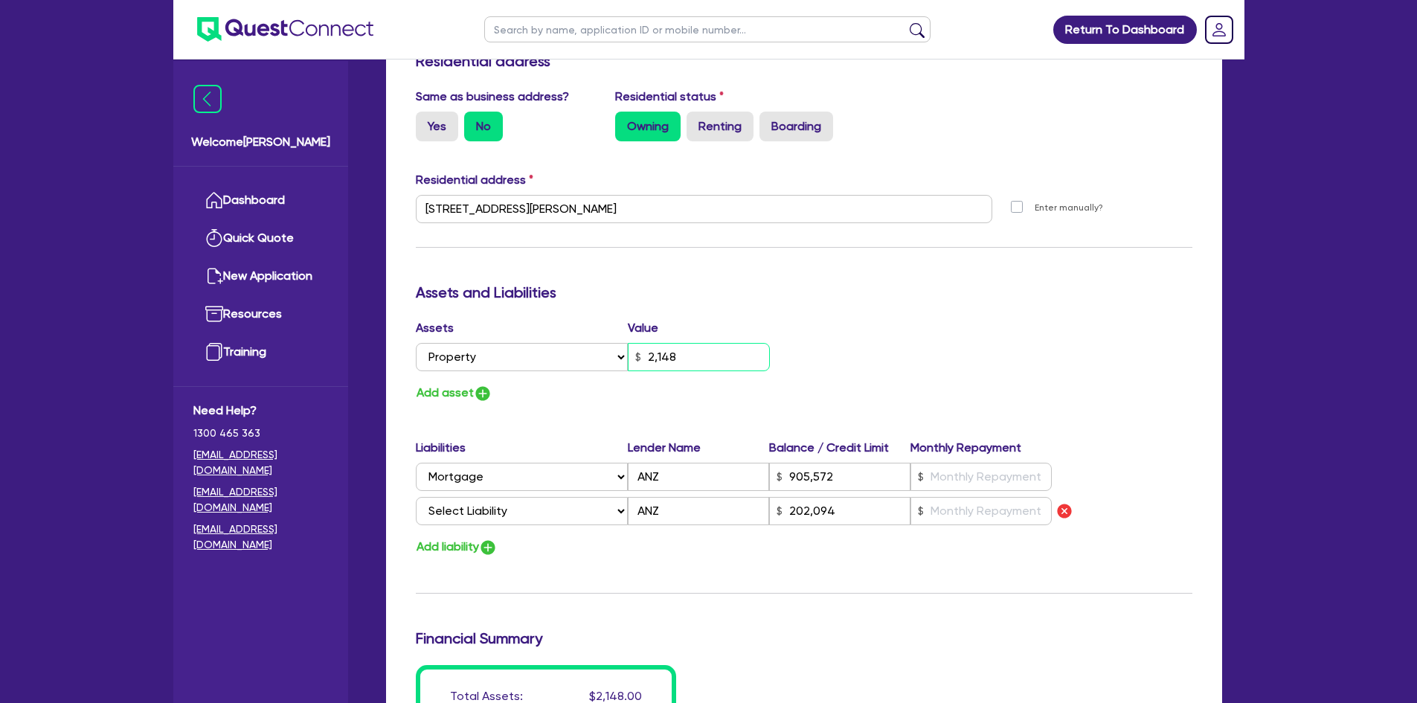
type input "21,480"
type input "905,572"
type input "202,094"
type input "0"
type input "0451 673 477"
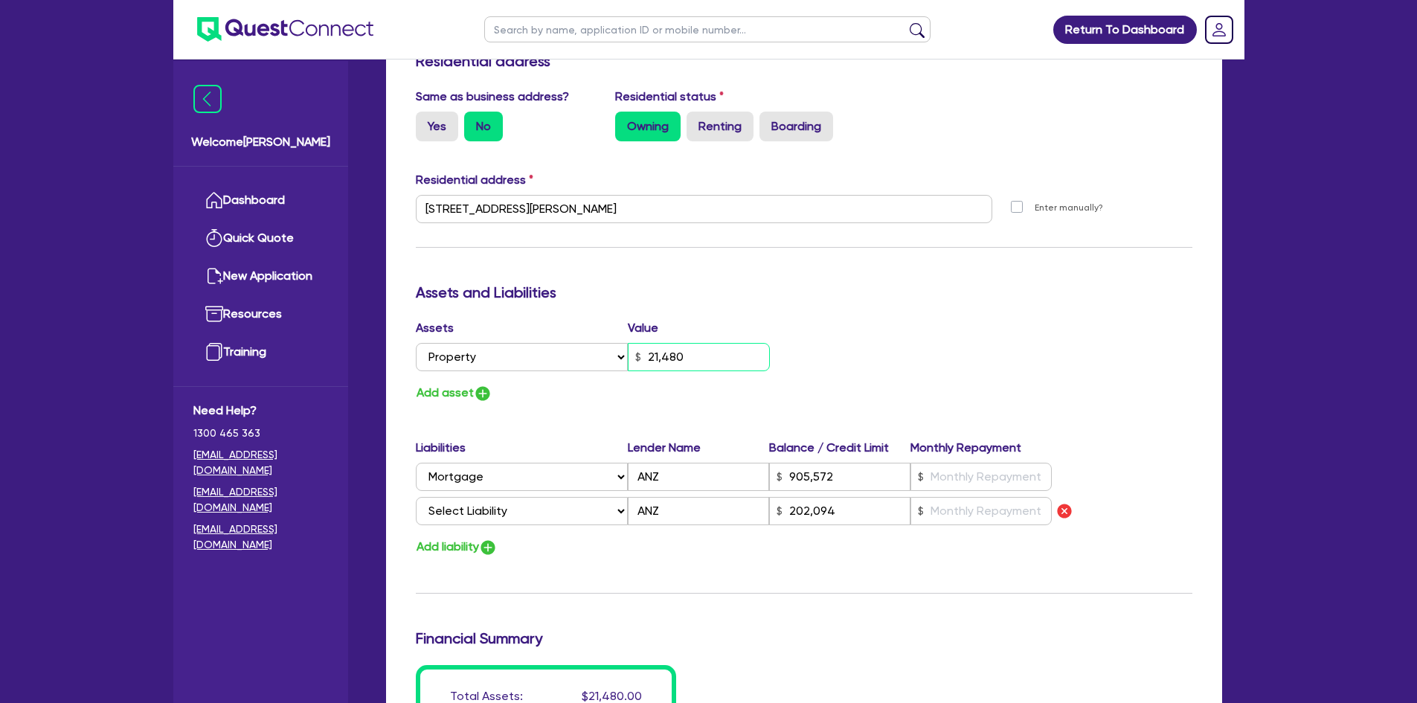
type input "214,800"
type input "905,572"
type input "202,094"
type input "0"
type input "0451 673 477"
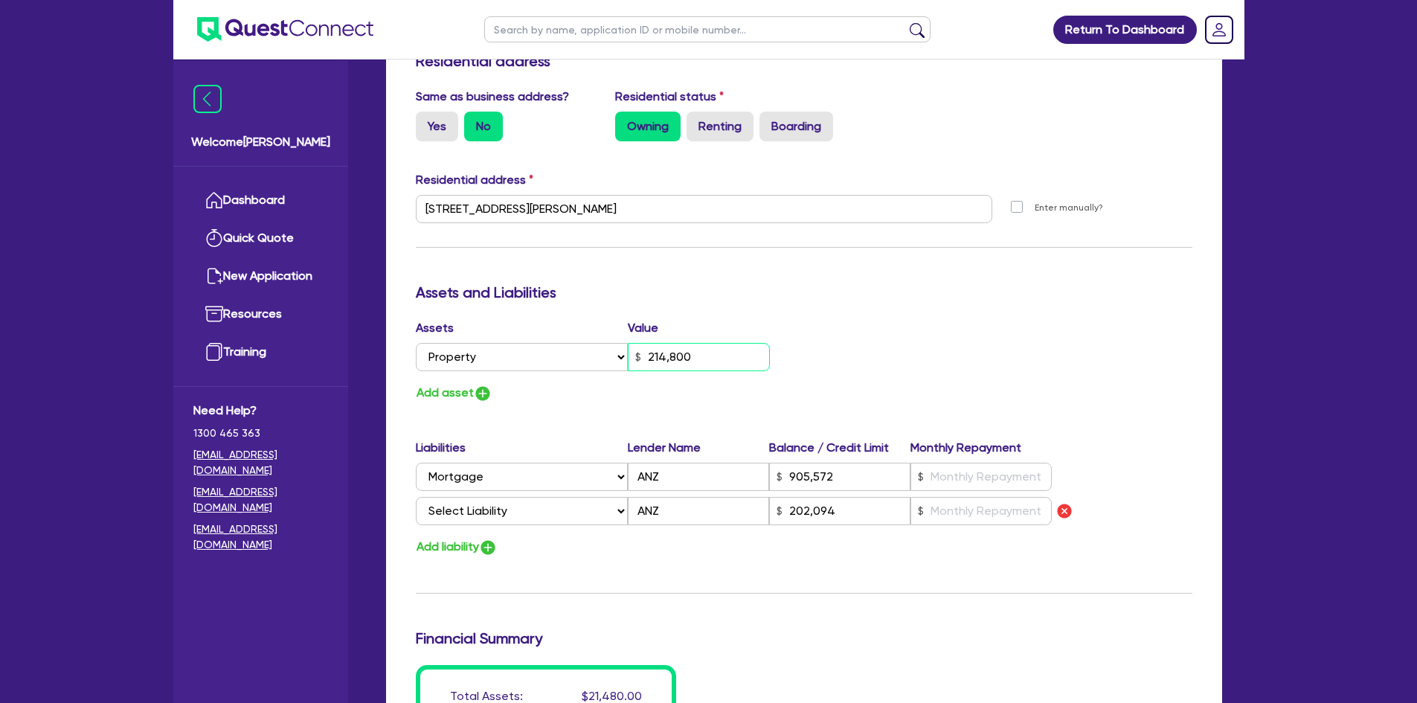
type input "2,148,000"
type input "905,572"
type input "202,094"
type input "2,148,000"
click at [940, 463] on input "text" at bounding box center [981, 477] width 141 height 28
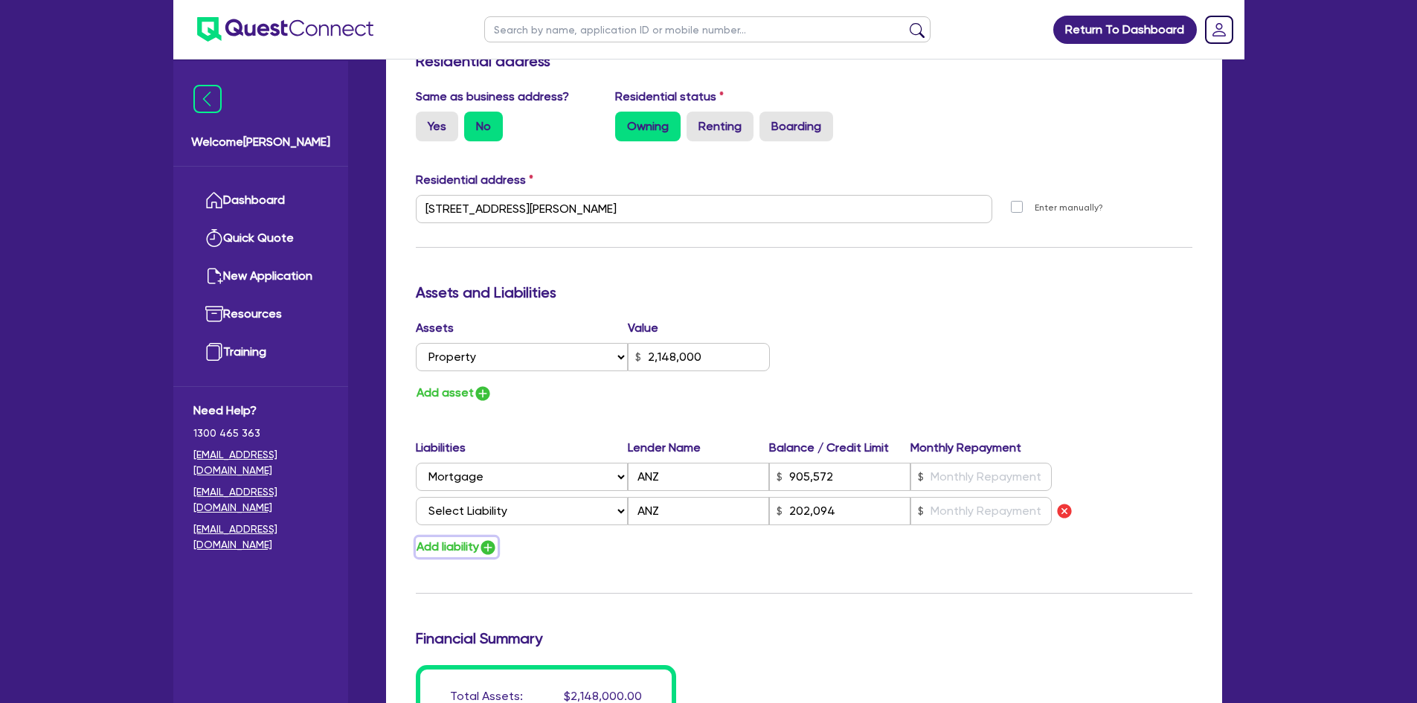
click at [448, 537] on button "Add liability" at bounding box center [457, 547] width 82 height 20
type input "0"
type input "0451 673 477"
type input "2,148,000"
type input "905,572"
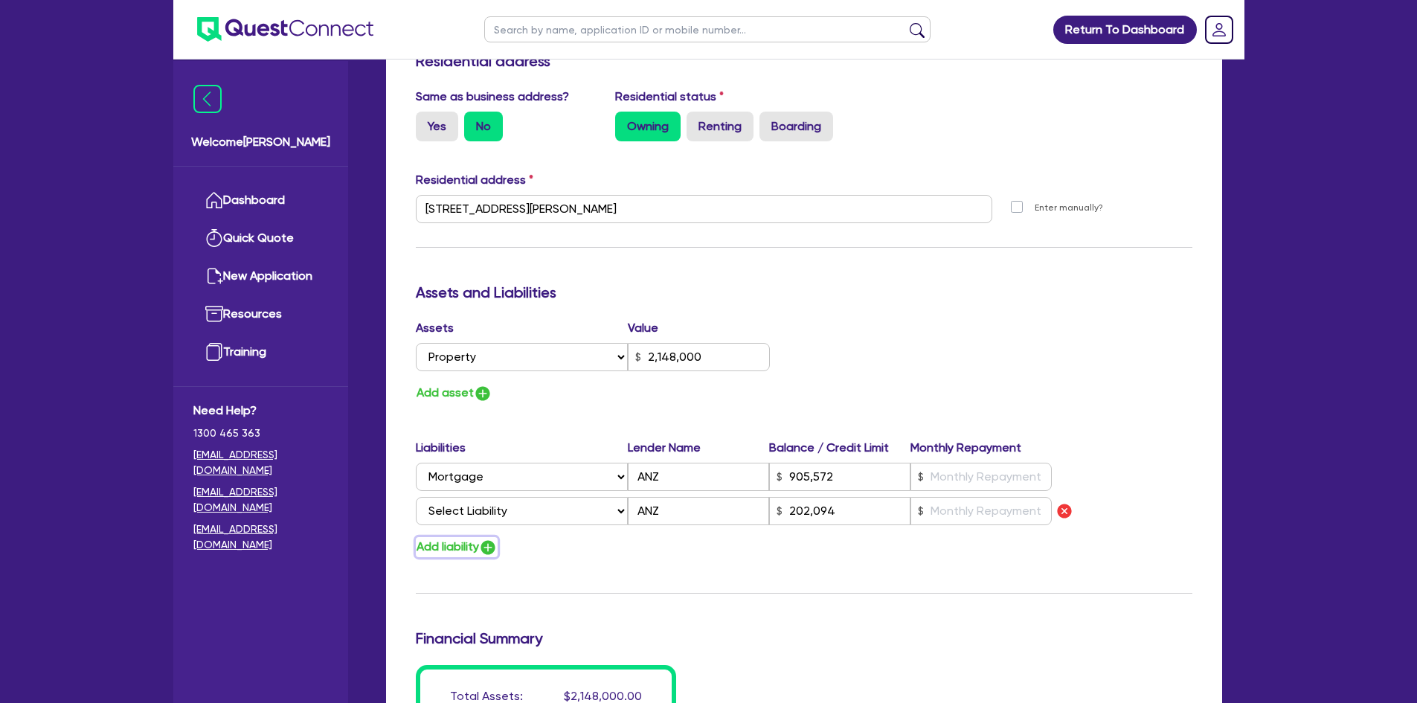
type input "202,094"
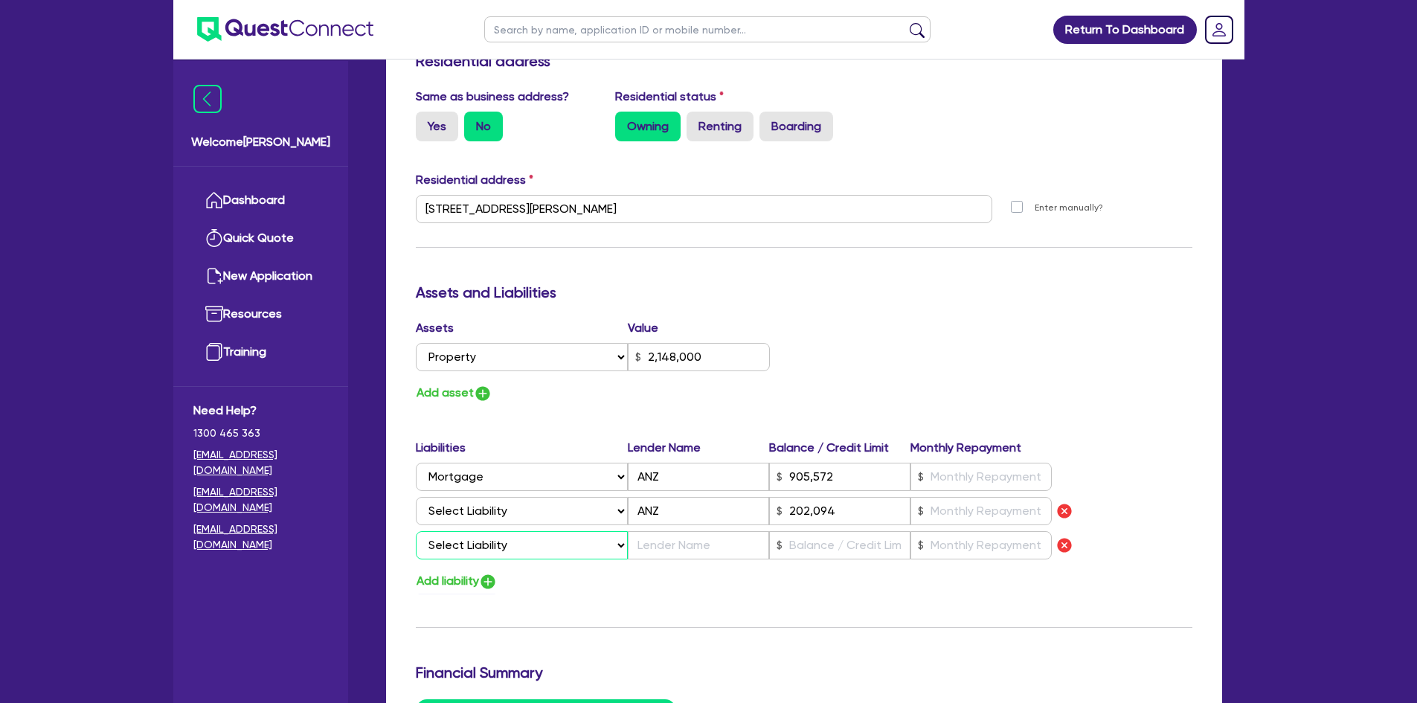
click at [461, 531] on select "Select Liability Credit card Mortgage Investment property loan Vehicle loan Tru…" at bounding box center [522, 545] width 212 height 28
select select "CREDIT_CARD"
click at [416, 531] on select "Select Liability Credit card Mortgage Investment property loan Vehicle loan Tru…" at bounding box center [522, 545] width 212 height 28
type input "0"
type input "0451 673 477"
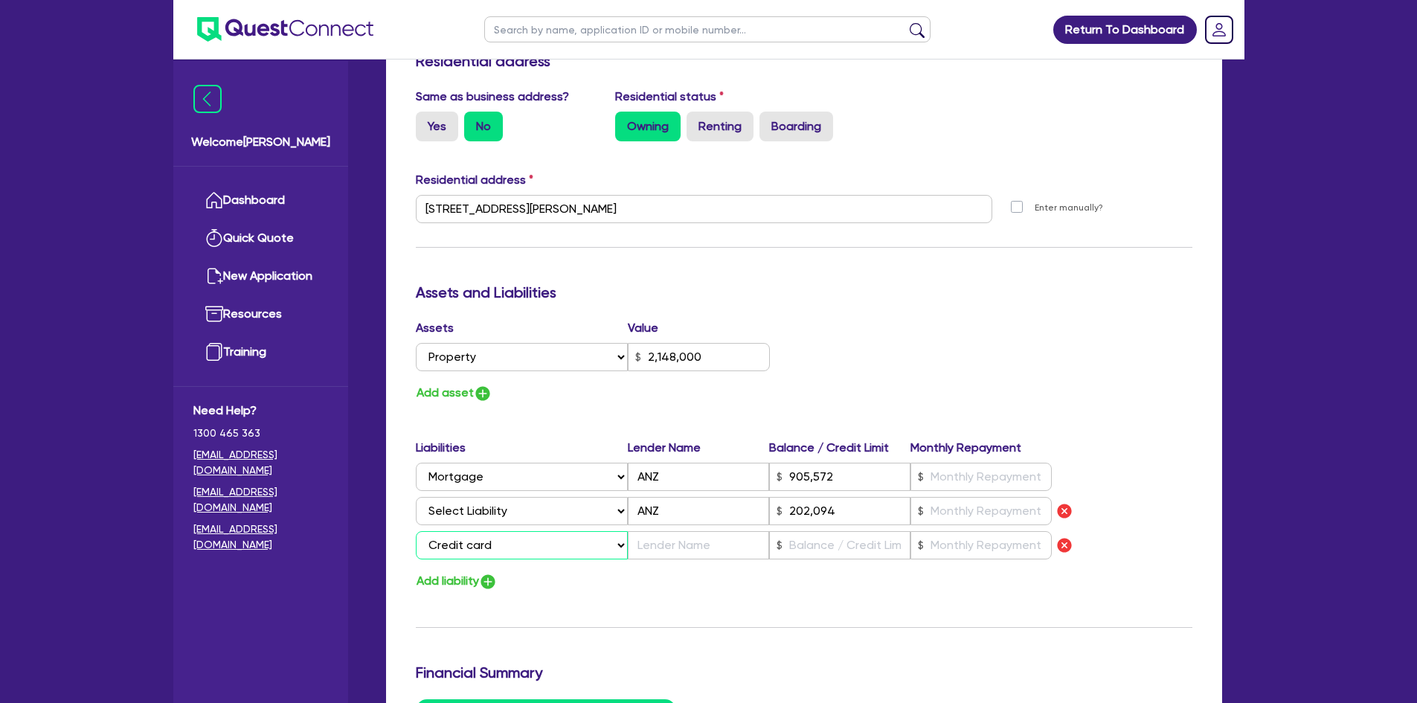
type input "2,148,000"
type input "905,572"
type input "202,094"
click at [460, 571] on button "Add liability" at bounding box center [457, 581] width 82 height 20
type input "0"
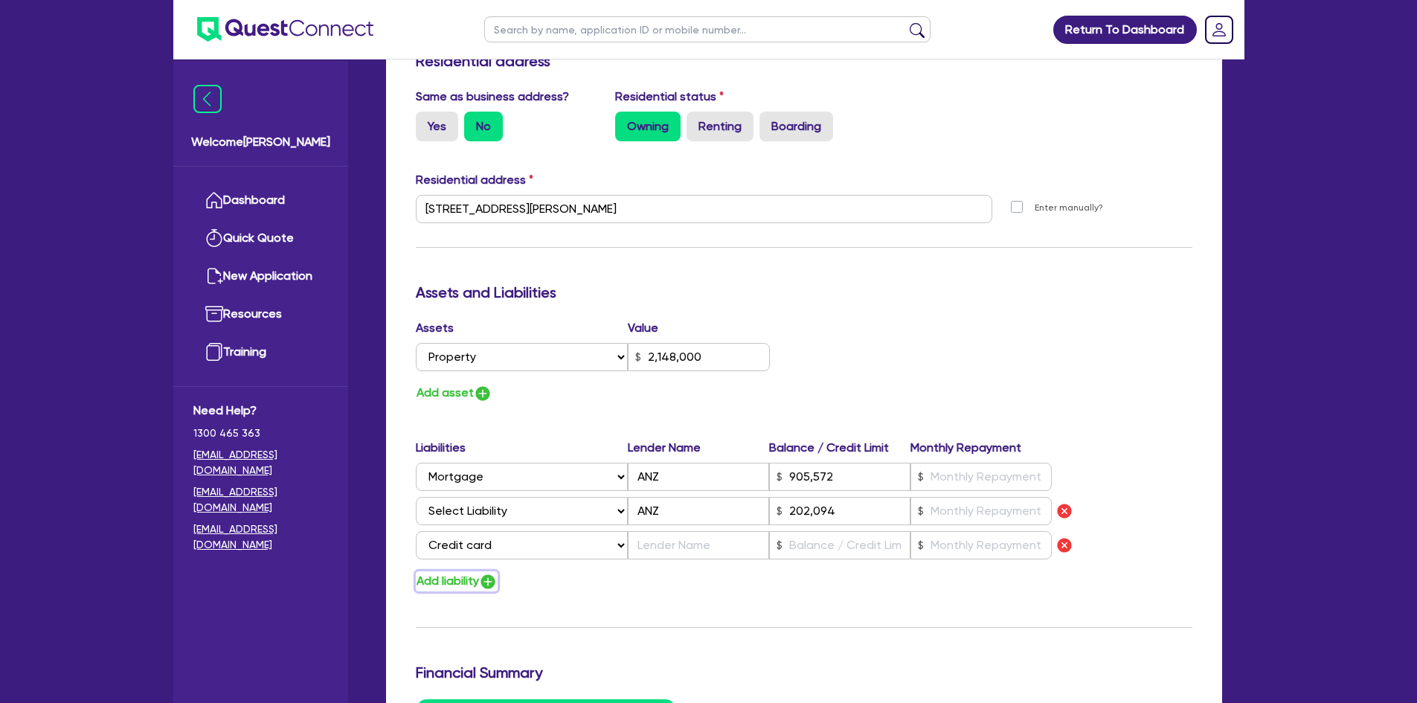
type input "0451 673 477"
type input "2,148,000"
type input "905,572"
type input "202,094"
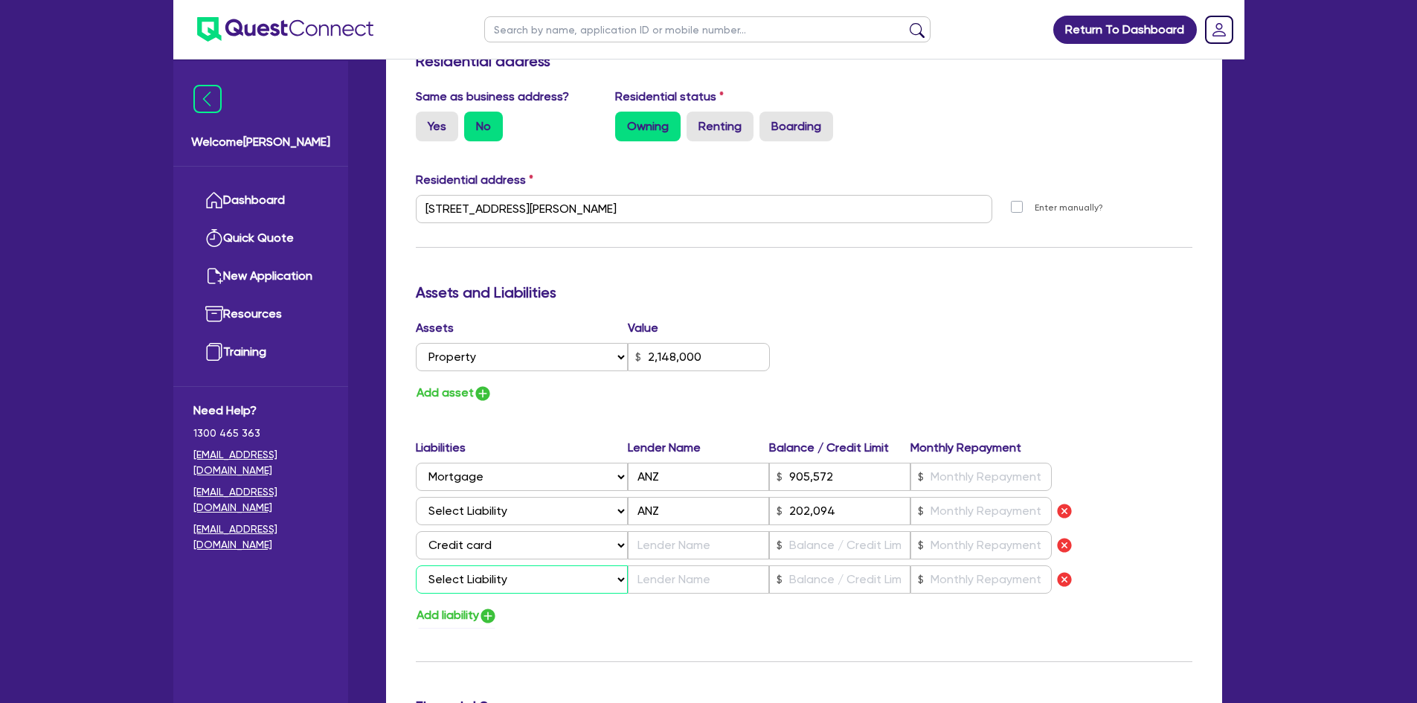
click at [462, 565] on select "Select Liability Credit card Mortgage Investment property loan Vehicle loan Tru…" at bounding box center [522, 579] width 212 height 28
select select "CREDIT_CARD"
click at [416, 565] on select "Select Liability Credit card Mortgage Investment property loan Vehicle loan Tru…" at bounding box center [522, 579] width 212 height 28
type input "0"
type input "0451 673 477"
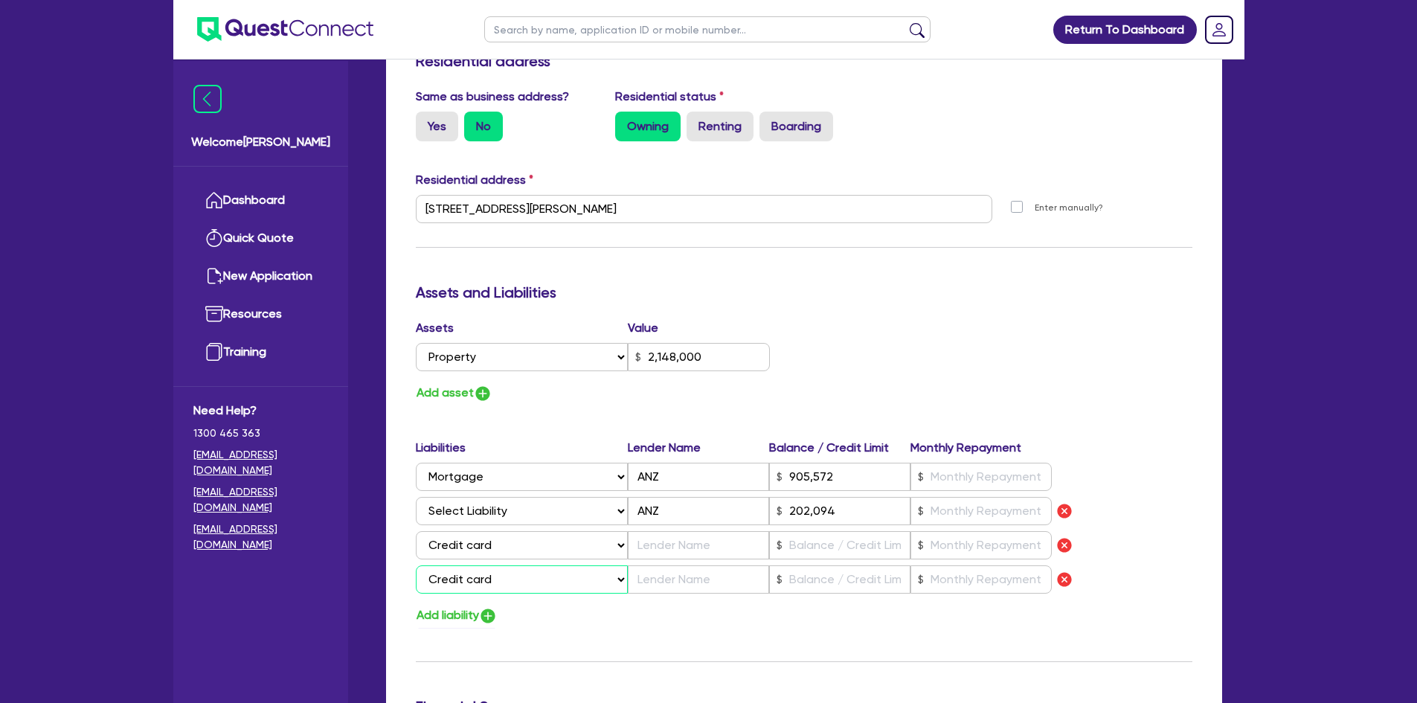
type input "2,148,000"
type input "905,572"
type input "202,094"
click at [677, 539] on input "text" at bounding box center [698, 545] width 141 height 28
click at [677, 533] on input "text" at bounding box center [698, 545] width 141 height 28
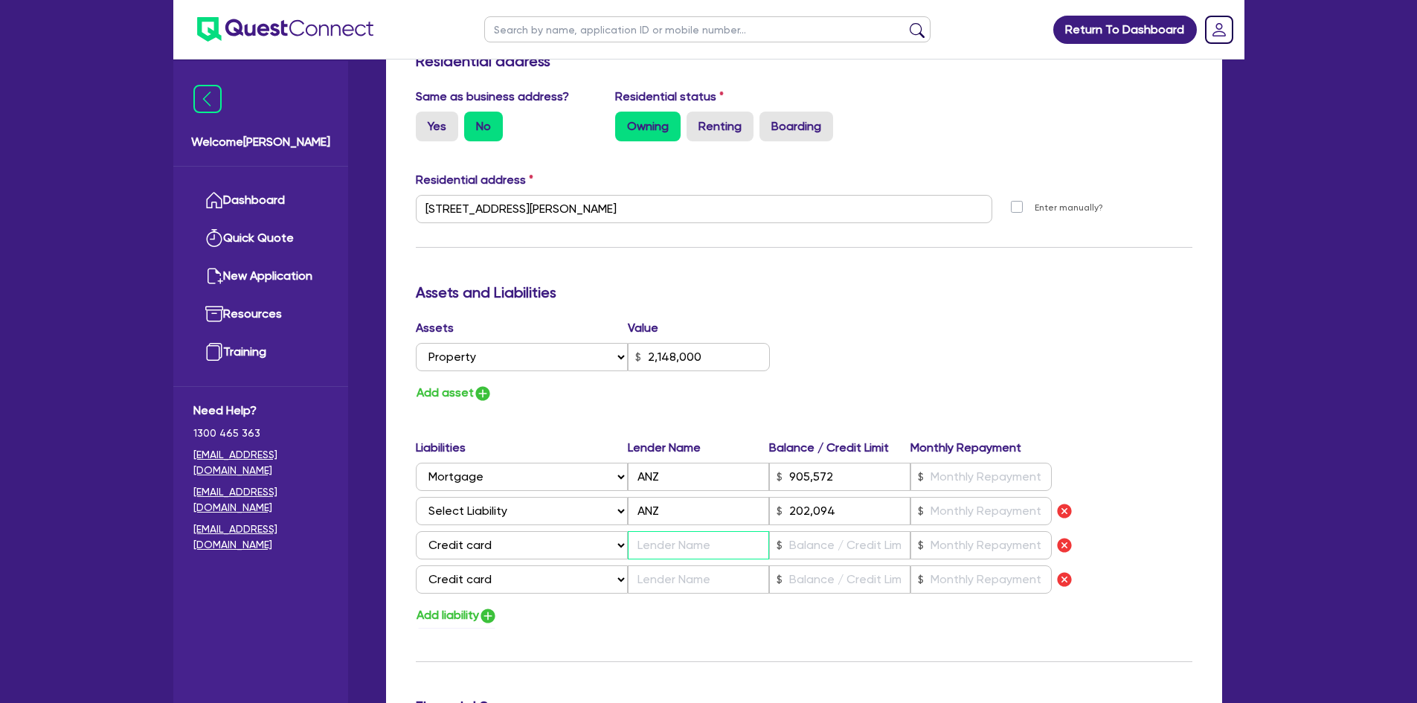
type input "0"
type input "0451 673 477"
type input "2,148,000"
type input "905,572"
type input "202,094"
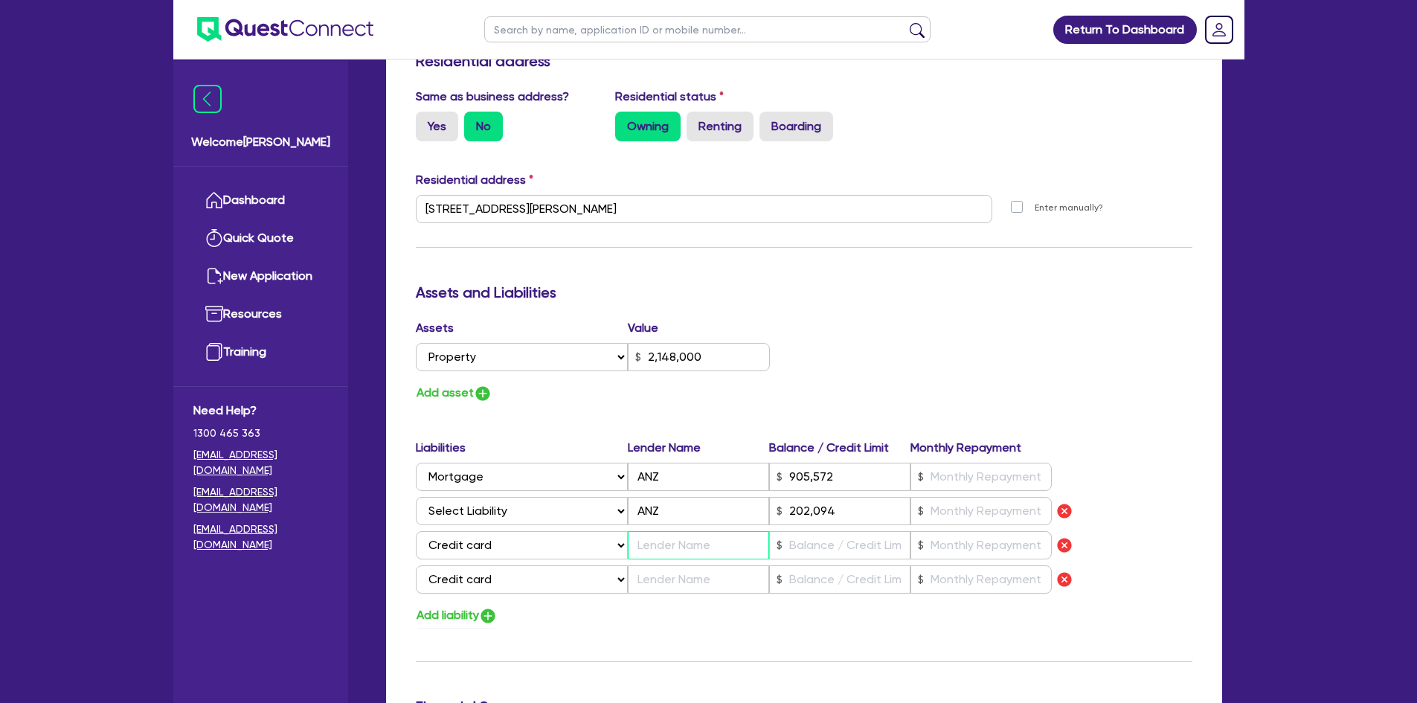
type input "L"
type input "0"
type input "0451 673 477"
type input "2,148,000"
type input "905,572"
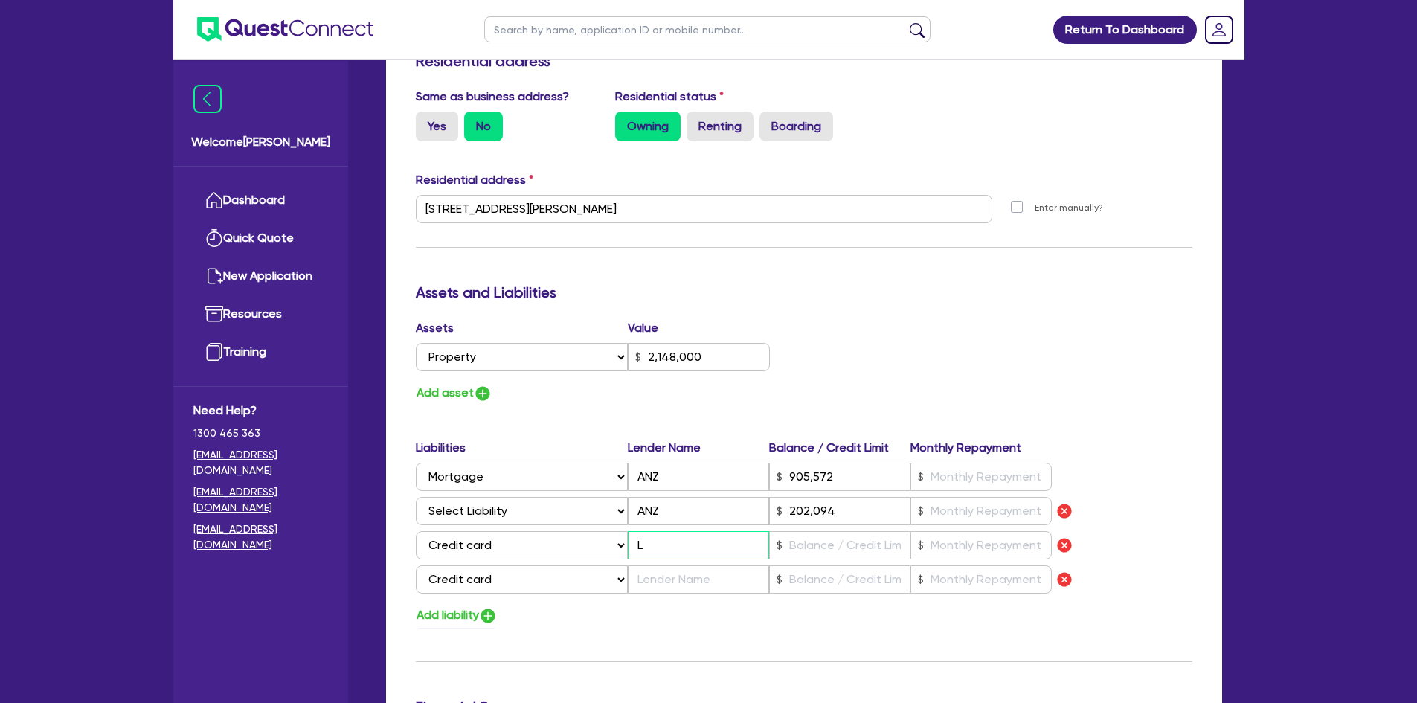
type input "202,094"
type input "La"
type input "0"
type input "0451 673 477"
type input "2,148,000"
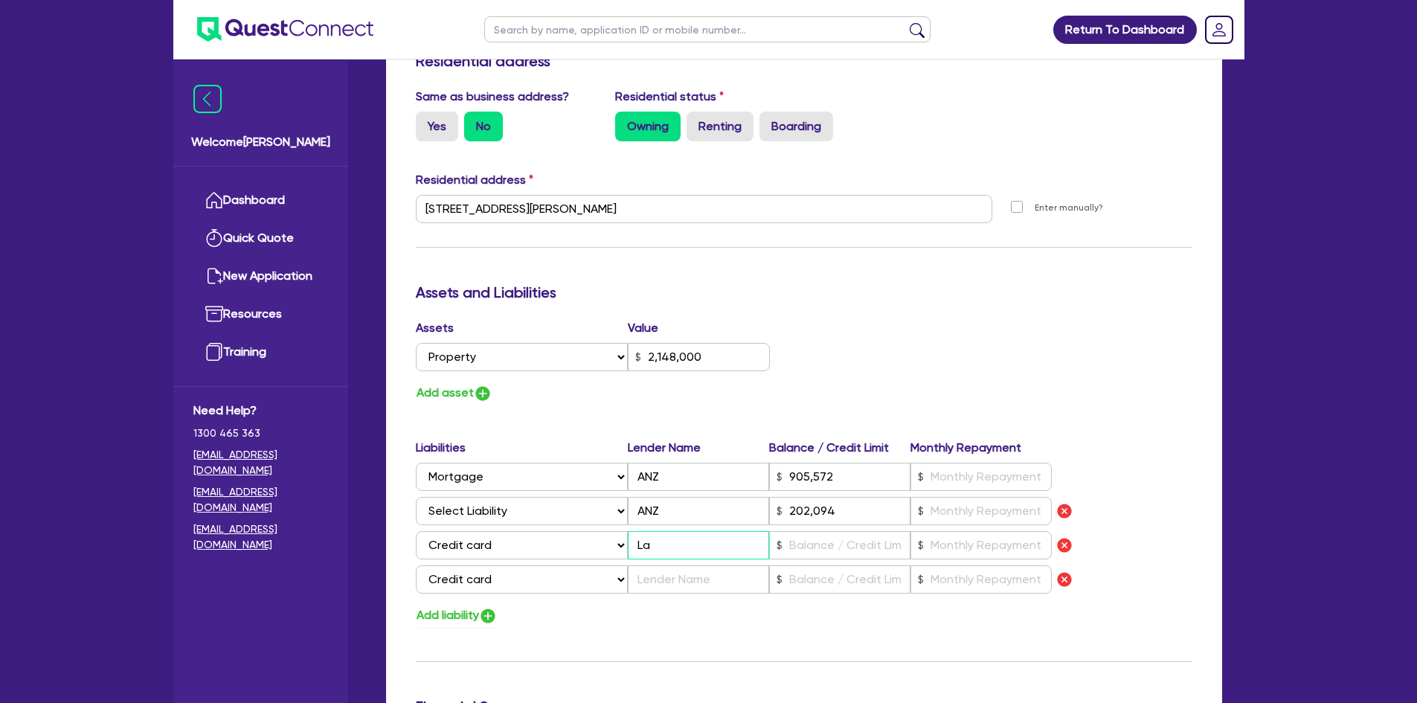
type input "905,572"
type input "202,094"
type input "Lati"
type input "0"
type input "0451 673 477"
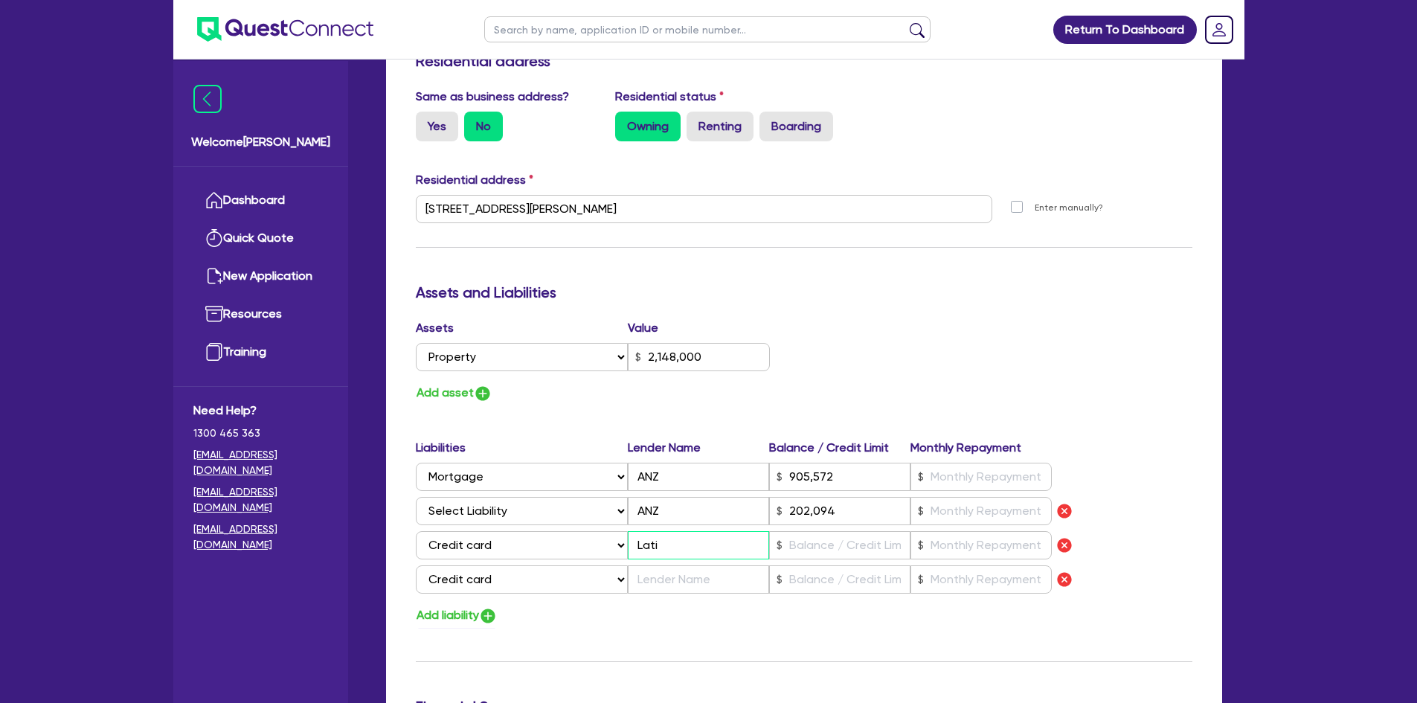
type input "2,148,000"
type input "905,572"
type input "202,094"
type input "0"
type input "0451 673 477"
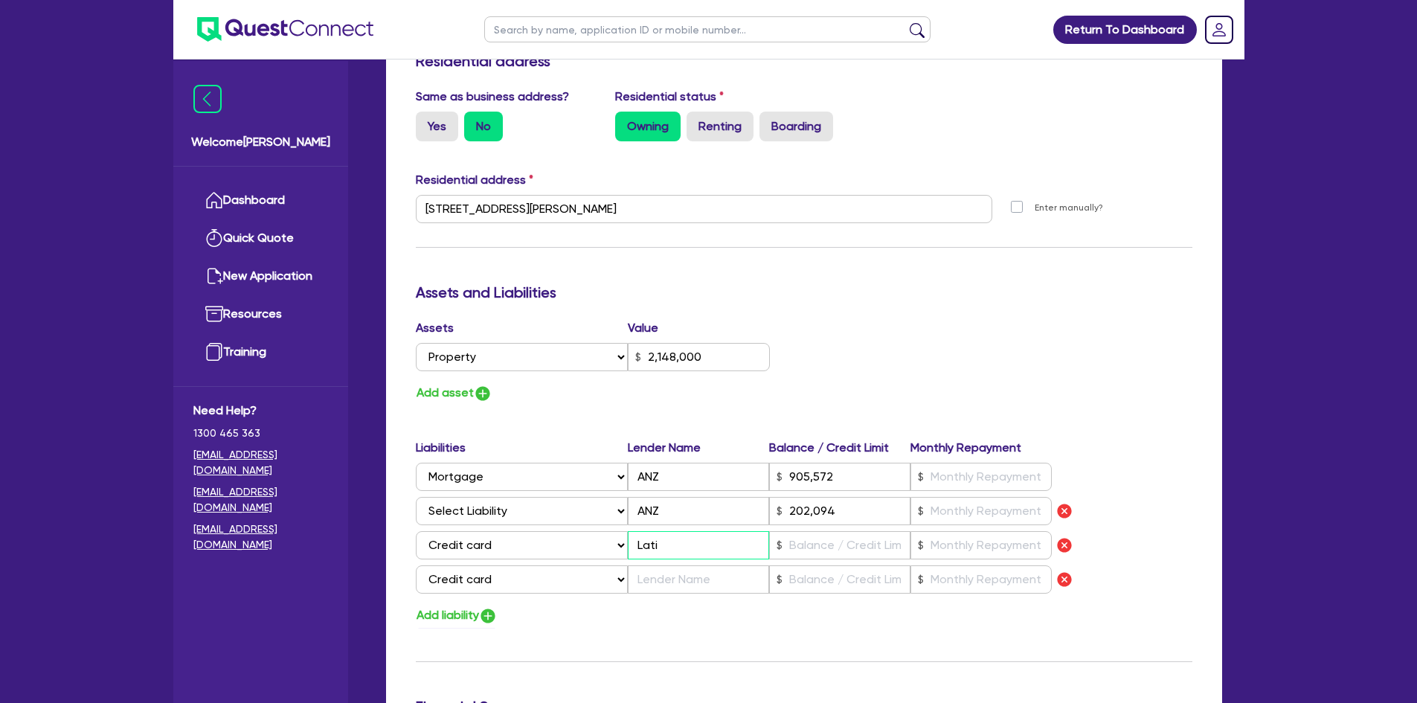
type input "2,148,000"
type input "905,572"
type input "202,094"
type input "Latit"
type input "0"
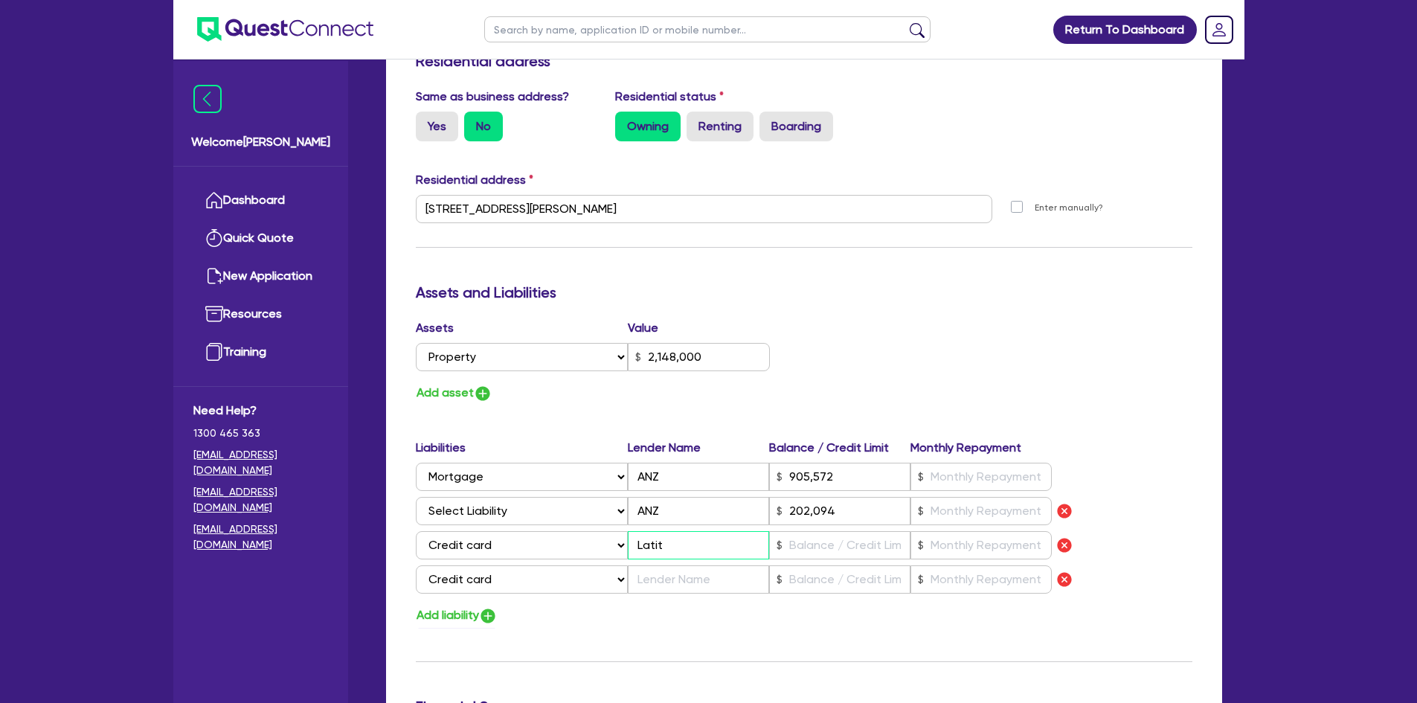
type input "0451 673 477"
type input "2,148,000"
type input "905,572"
type input "202,094"
type input "Latitu"
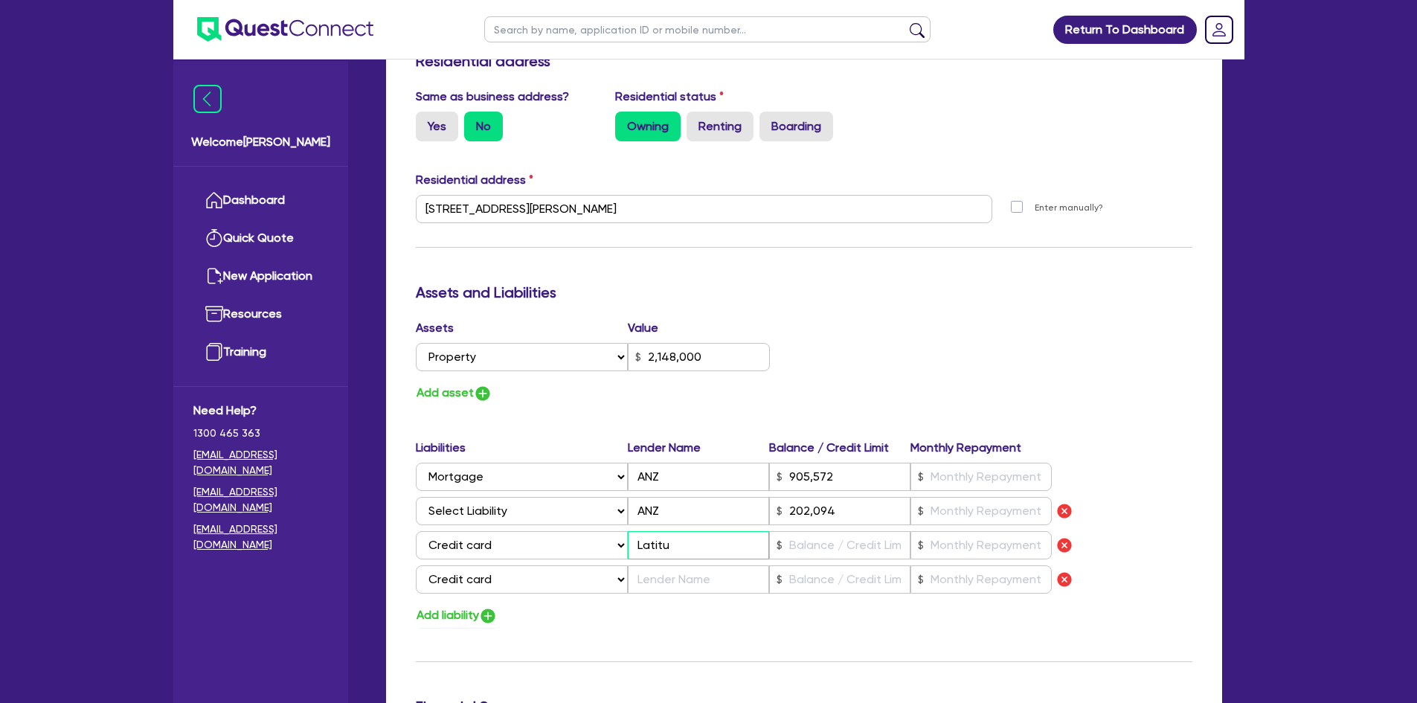
type input "0"
type input "0451 673 477"
type input "2,148,000"
type input "905,572"
type input "202,094"
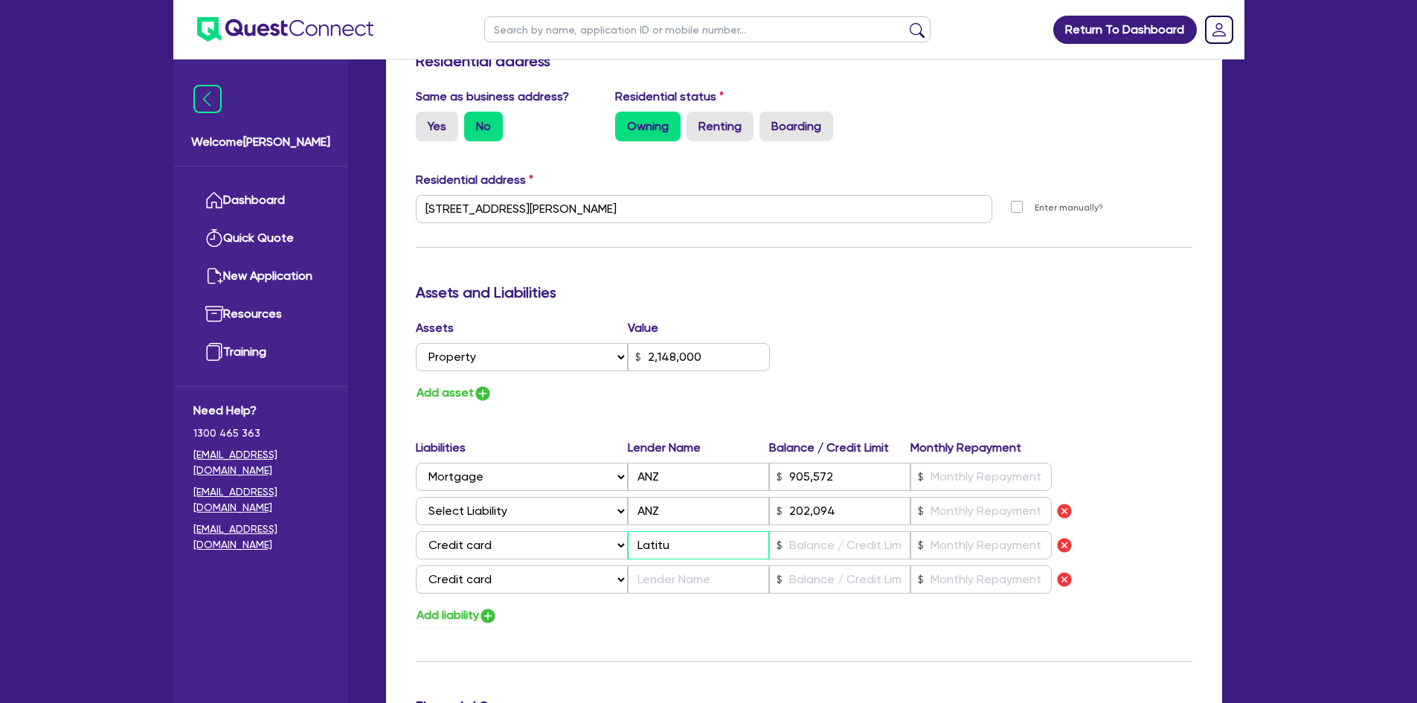
type input "Latitud"
type input "0"
type input "0451 673 477"
type input "2,148,000"
type input "905,572"
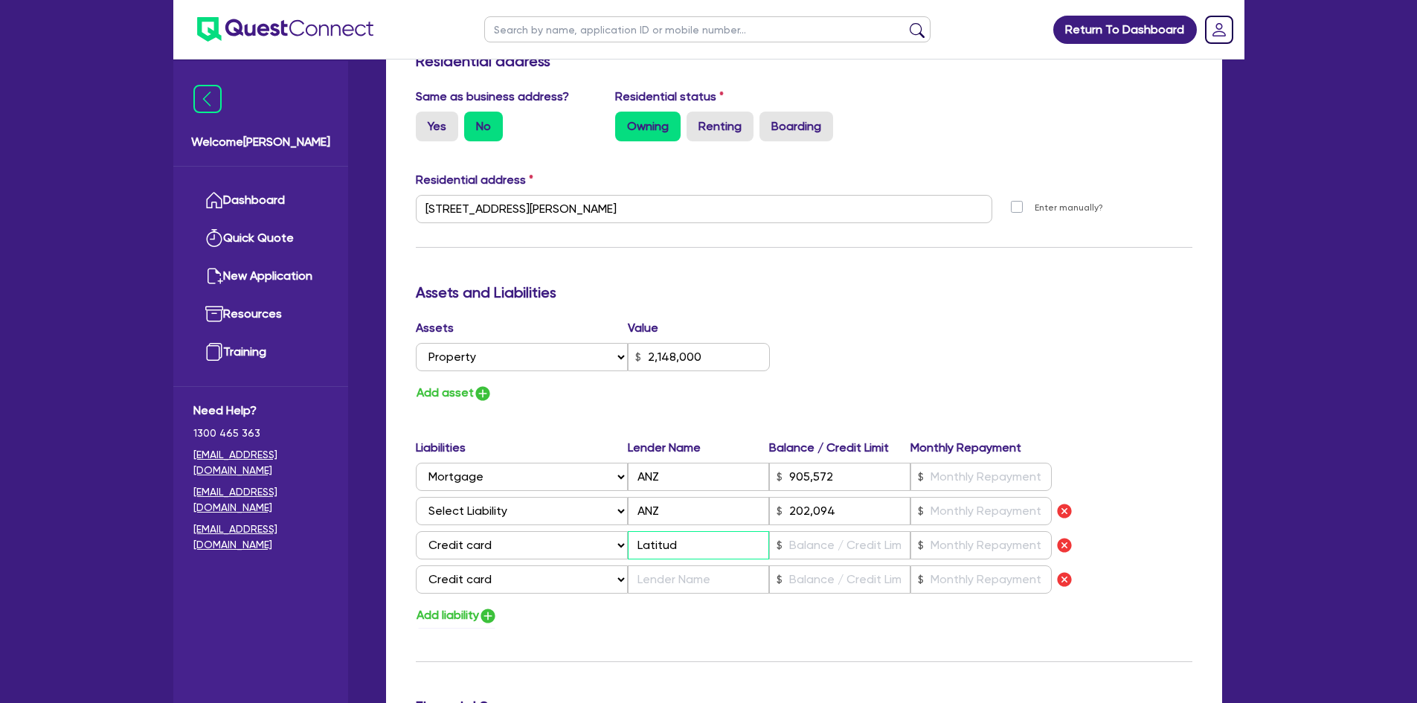
type input "202,094"
type input "Latitude"
click at [670, 565] on input "text" at bounding box center [698, 579] width 141 height 28
type input "0"
type input "0451 673 477"
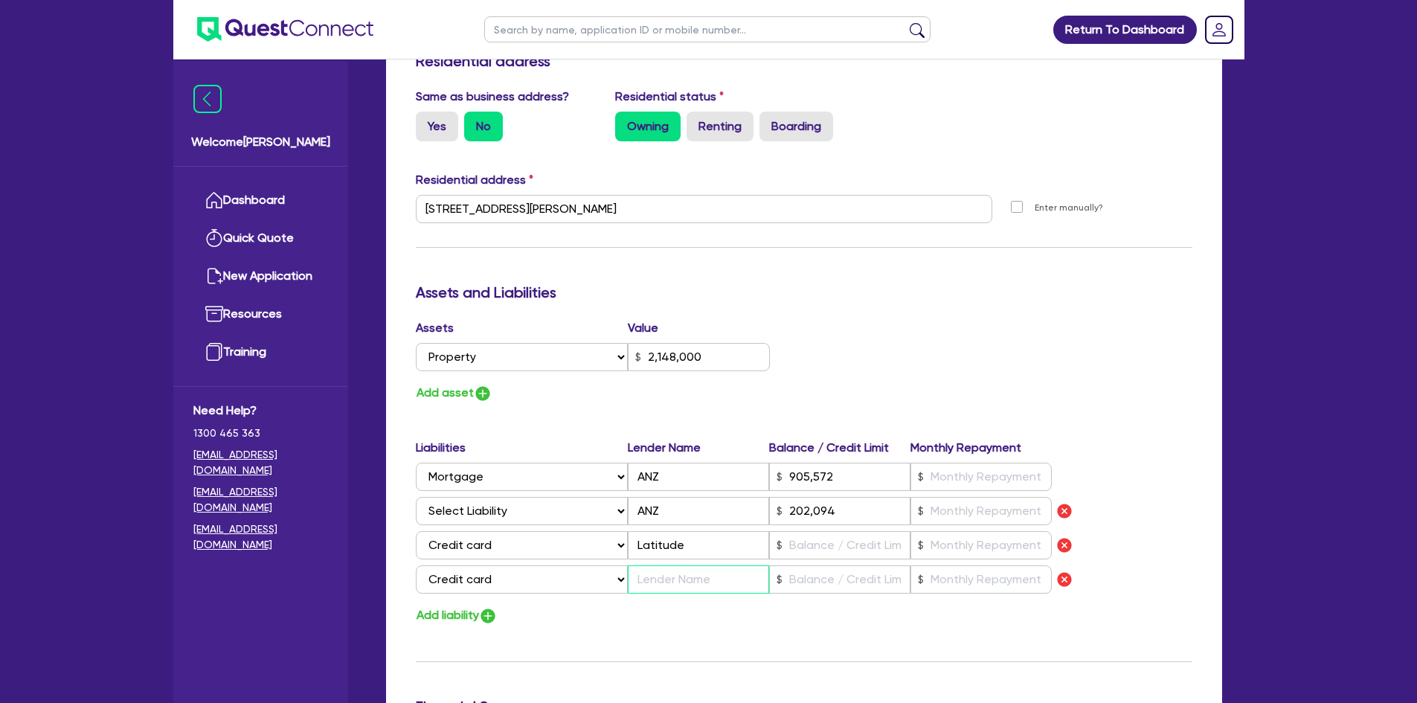
type input "2,148,000"
type input "905,572"
type input "202,094"
type input "C"
type input "0"
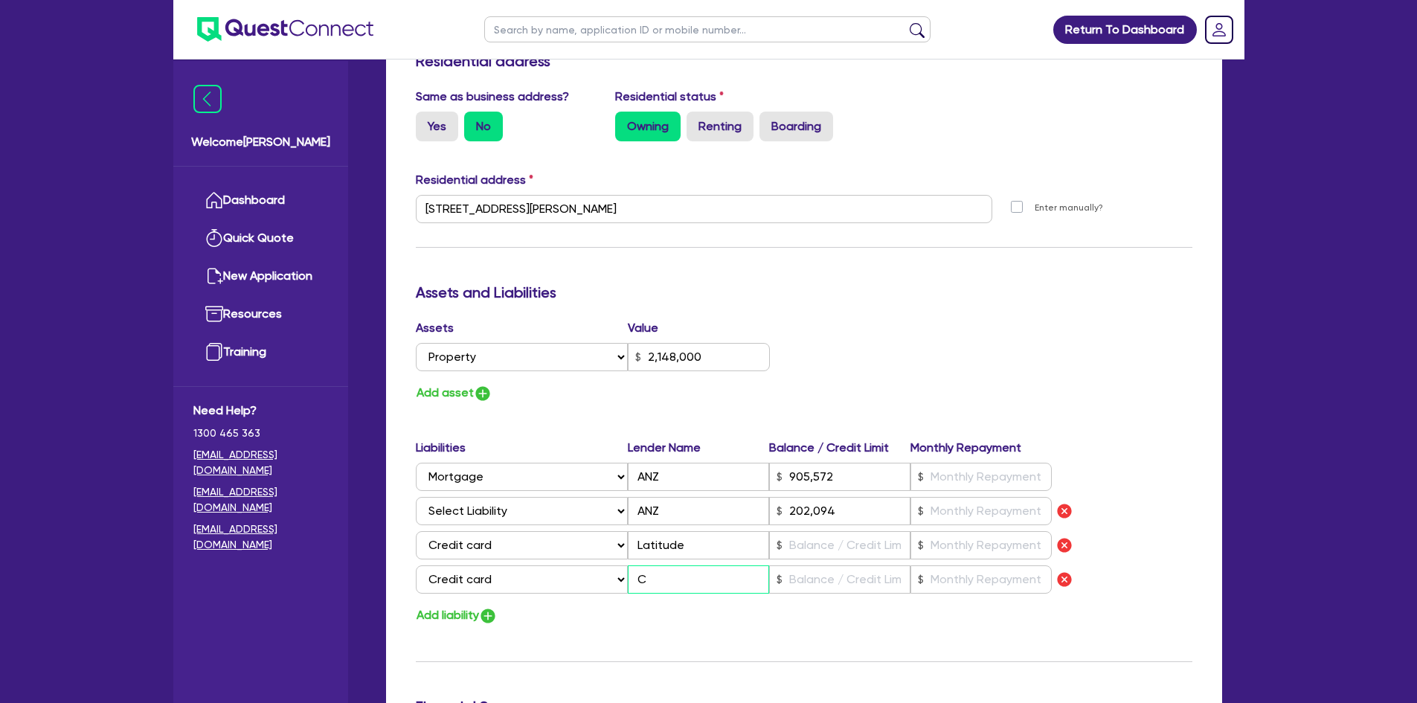
type input "0451 673 477"
type input "2,148,000"
type input "905,572"
type input "202,094"
type input "CB"
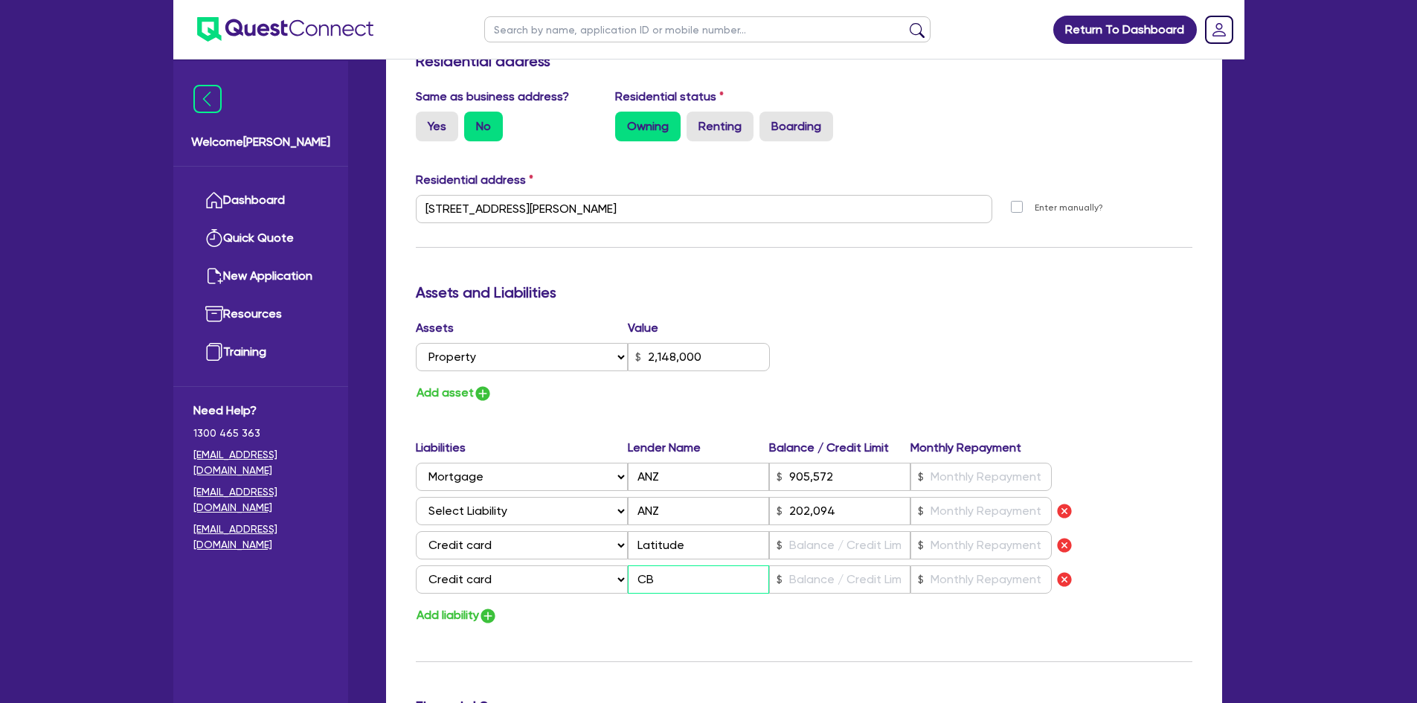
type input "0"
type input "0451 673 477"
type input "2,148,000"
type input "905,572"
type input "202,094"
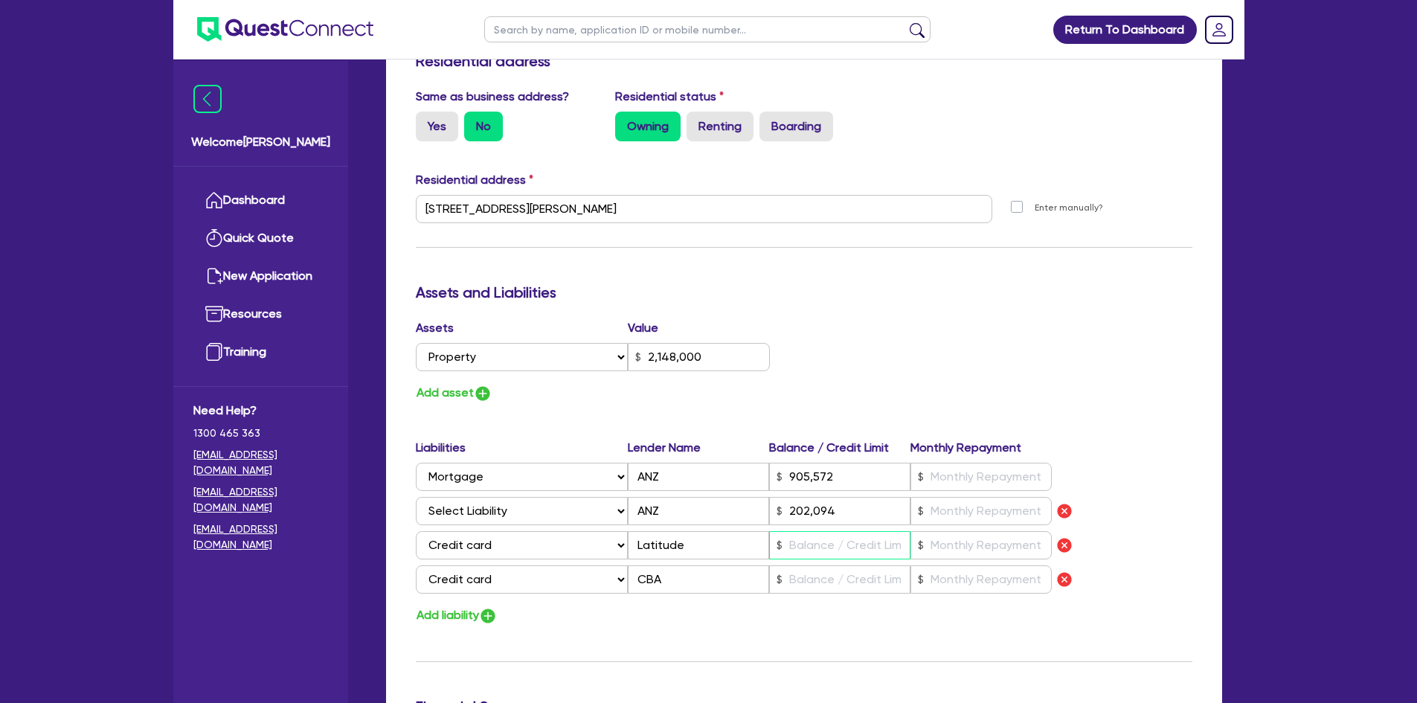
click at [863, 531] on input "text" at bounding box center [839, 545] width 141 height 28
click at [823, 565] on input "text" at bounding box center [839, 579] width 141 height 28
click at [984, 531] on input "text" at bounding box center [981, 545] width 141 height 28
click at [975, 533] on input "100" at bounding box center [981, 545] width 141 height 28
click at [964, 565] on input "text" at bounding box center [981, 579] width 141 height 28
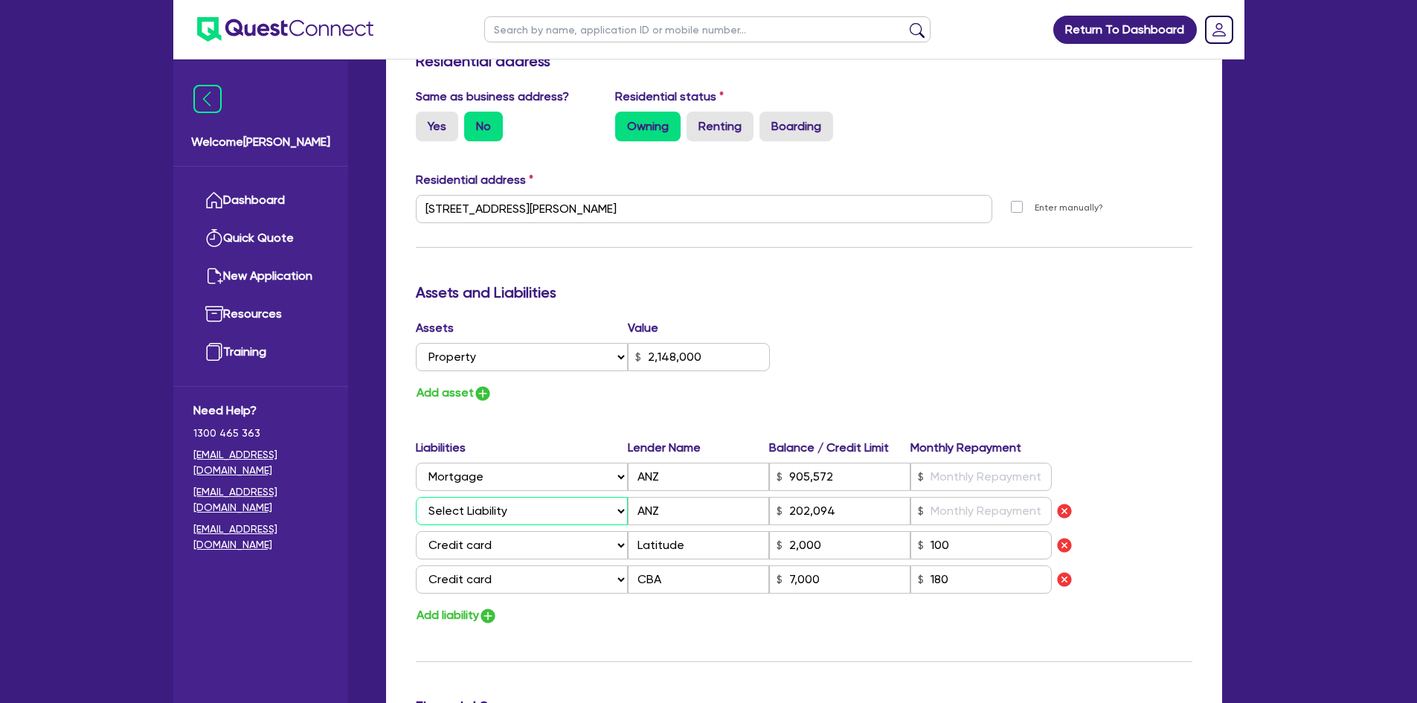
click at [574, 497] on select "Select Liability Credit card Mortgage Investment property loan Vehicle loan Tru…" at bounding box center [522, 511] width 212 height 28
click at [416, 497] on select "Select Liability Credit card Mortgage Investment property loan Vehicle loan Tru…" at bounding box center [522, 511] width 212 height 28
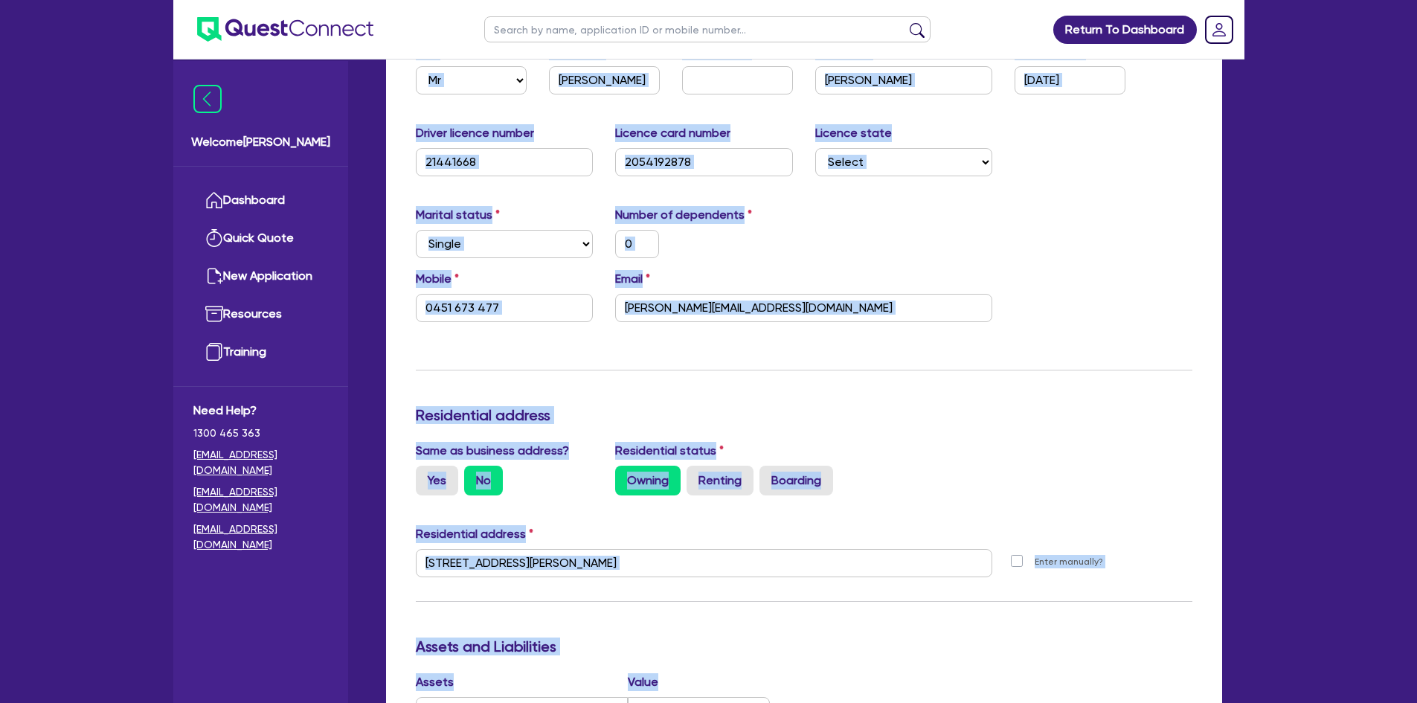
drag, startPoint x: 772, startPoint y: 634, endPoint x: 97, endPoint y: -11, distance: 934.1
click at [97, 0] on html "Return To Dashboard Edit Profile Logout Welcome Angelo Dashboard Quick Quote Ne…" at bounding box center [708, 608] width 1417 height 1847
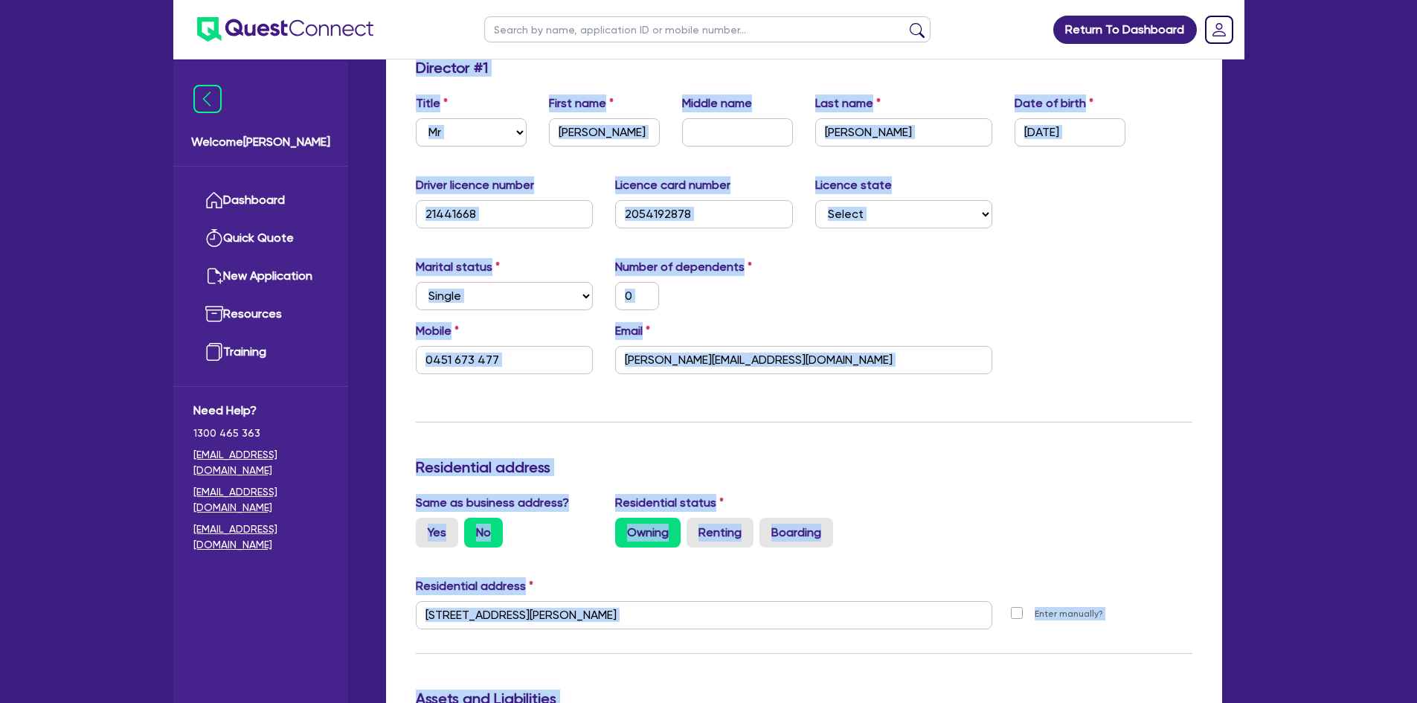
click at [966, 458] on h3 "Residential address" at bounding box center [804, 467] width 777 height 18
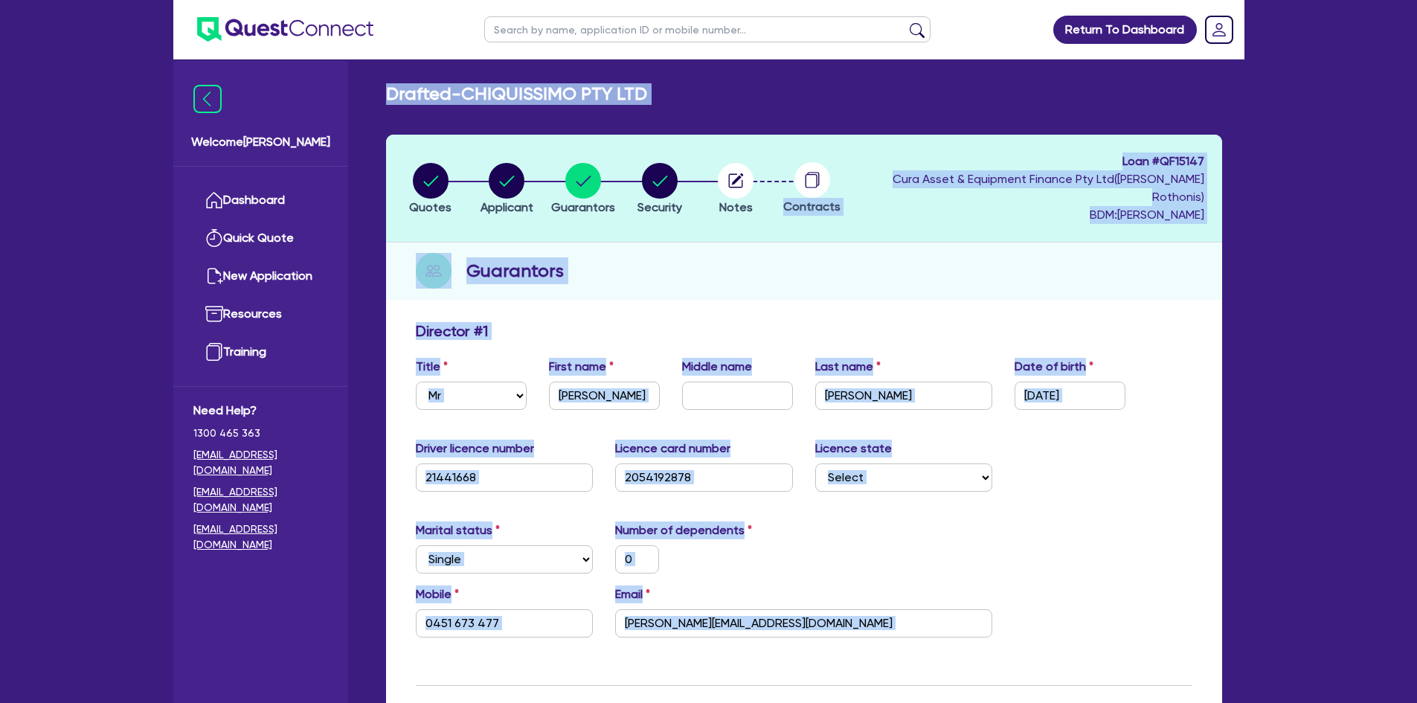
drag, startPoint x: 952, startPoint y: 528, endPoint x: -171, endPoint y: -73, distance: 1273.2
click at [1004, 540] on div "Marital status Select Single Married De Facto / Partner Number of dependents 0" at bounding box center [804, 554] width 799 height 64
click at [1016, 563] on div "Marital status Select Single Married De Facto / Partner Number of dependents 0" at bounding box center [804, 554] width 799 height 64
drag, startPoint x: 1018, startPoint y: 656, endPoint x: -262, endPoint y: -73, distance: 1472.9
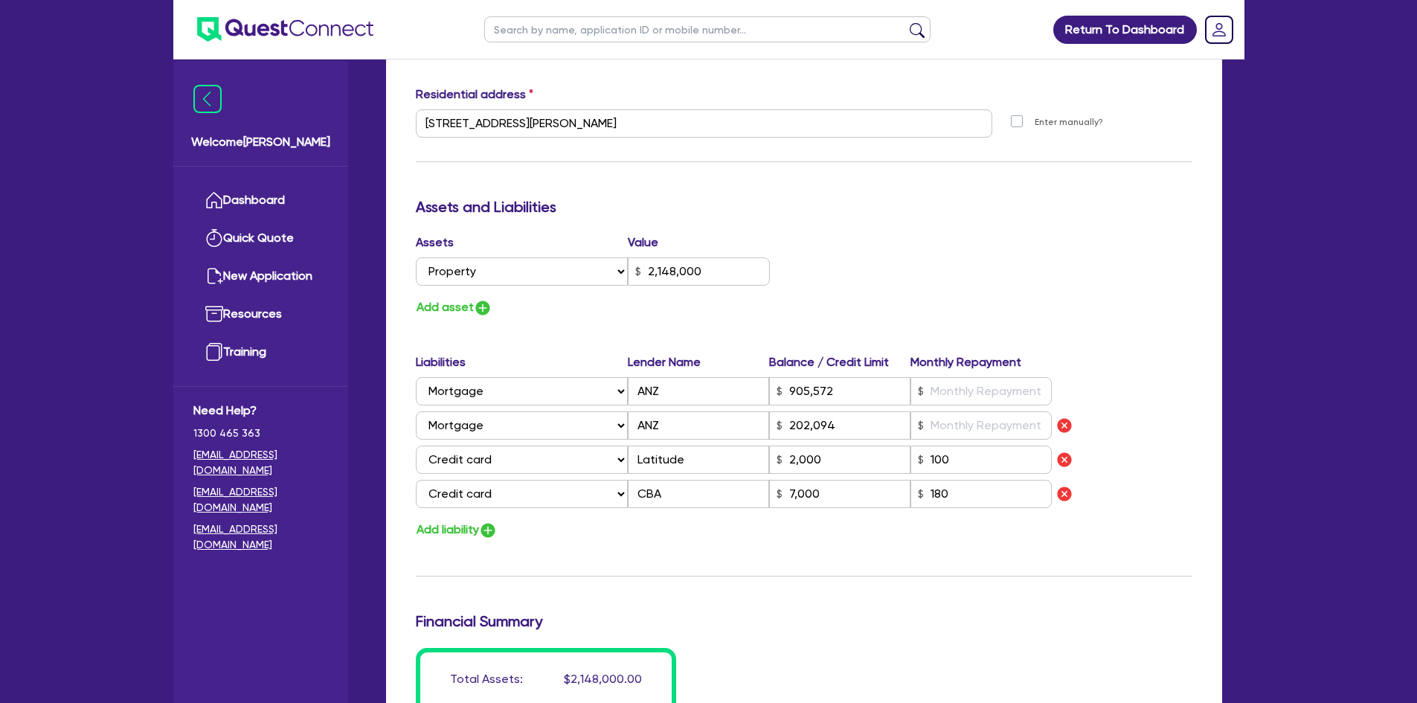
scroll to position [754, 0]
click at [631, 199] on h3 "Assets and Liabilities" at bounding box center [804, 208] width 777 height 18
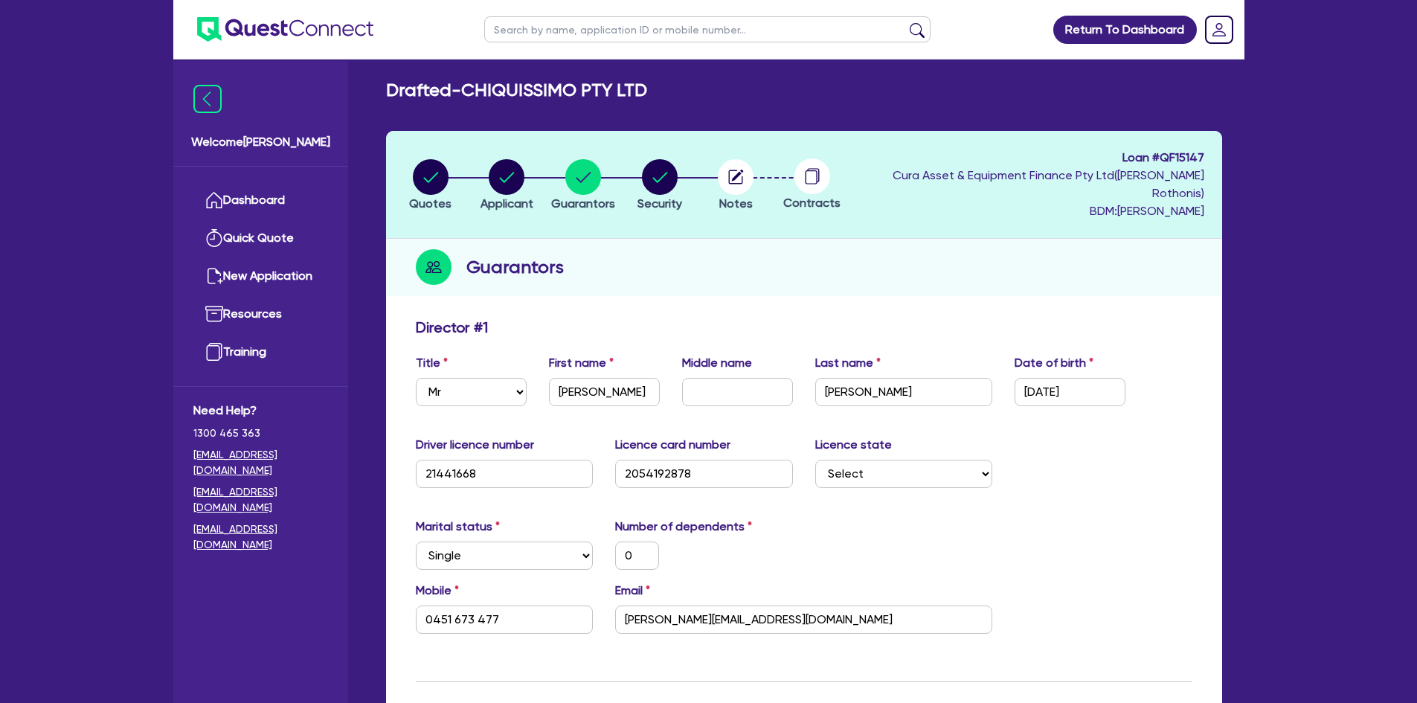
scroll to position [0, 0]
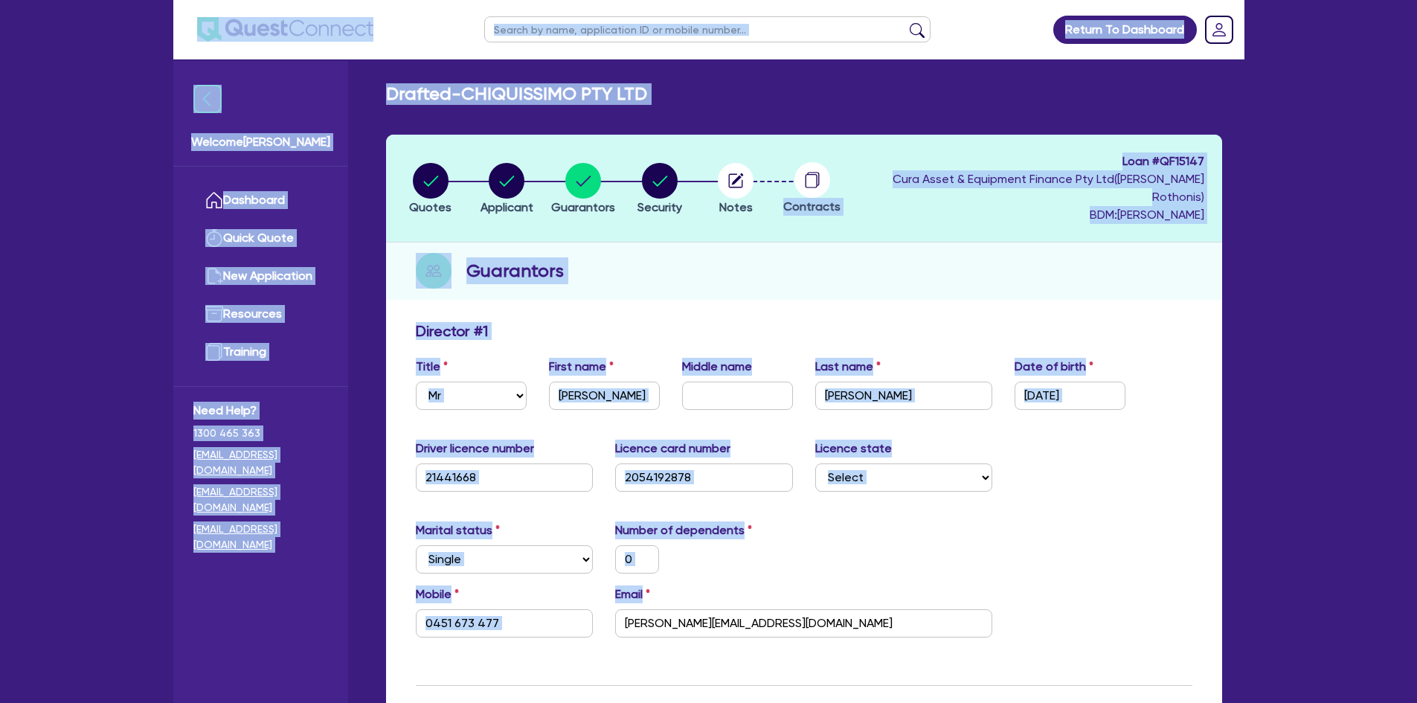
drag, startPoint x: 1077, startPoint y: 584, endPoint x: 193, endPoint y: 19, distance: 1049.3
click at [1059, 543] on div "Marital status Select Single Married De Facto / Partner Number of dependents 0" at bounding box center [804, 554] width 799 height 64
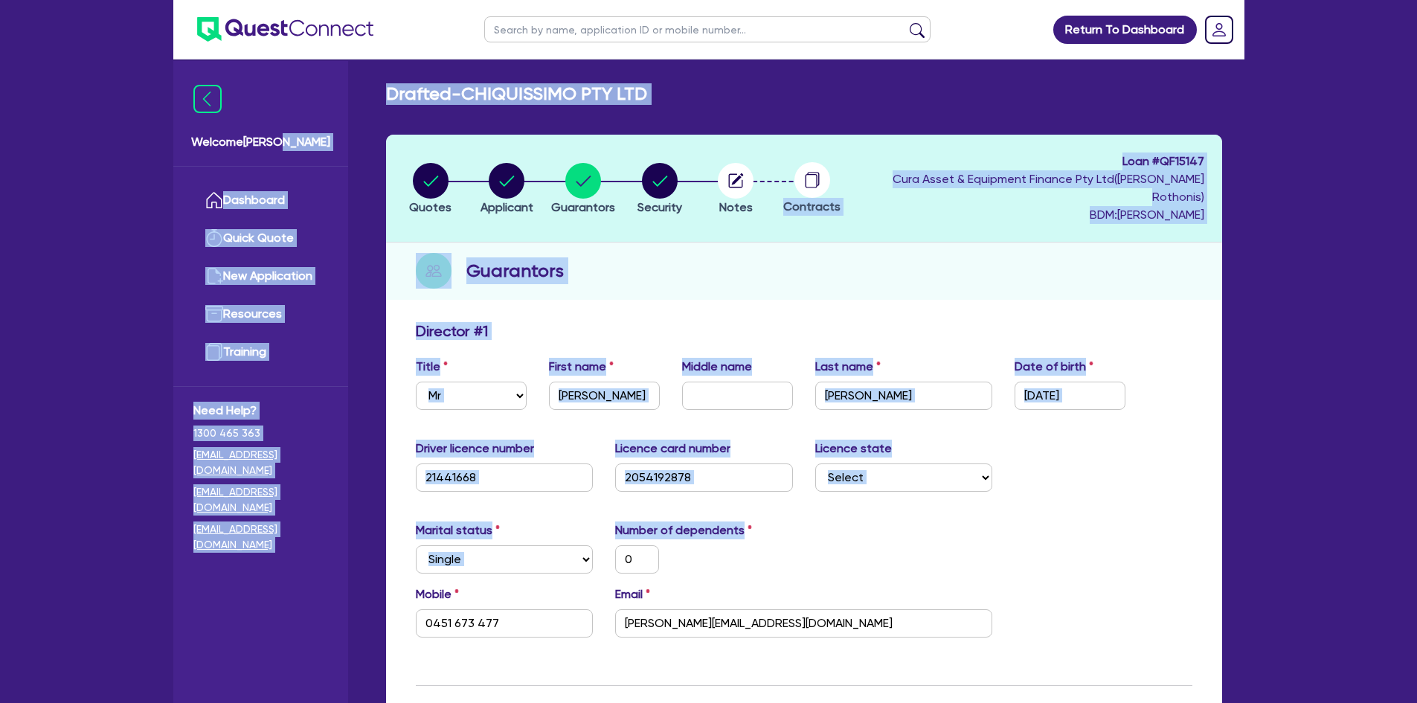
drag, startPoint x: 1196, startPoint y: 563, endPoint x: 295, endPoint y: 65, distance: 1029.7
click at [863, 272] on div "Guarantors" at bounding box center [804, 271] width 836 height 57
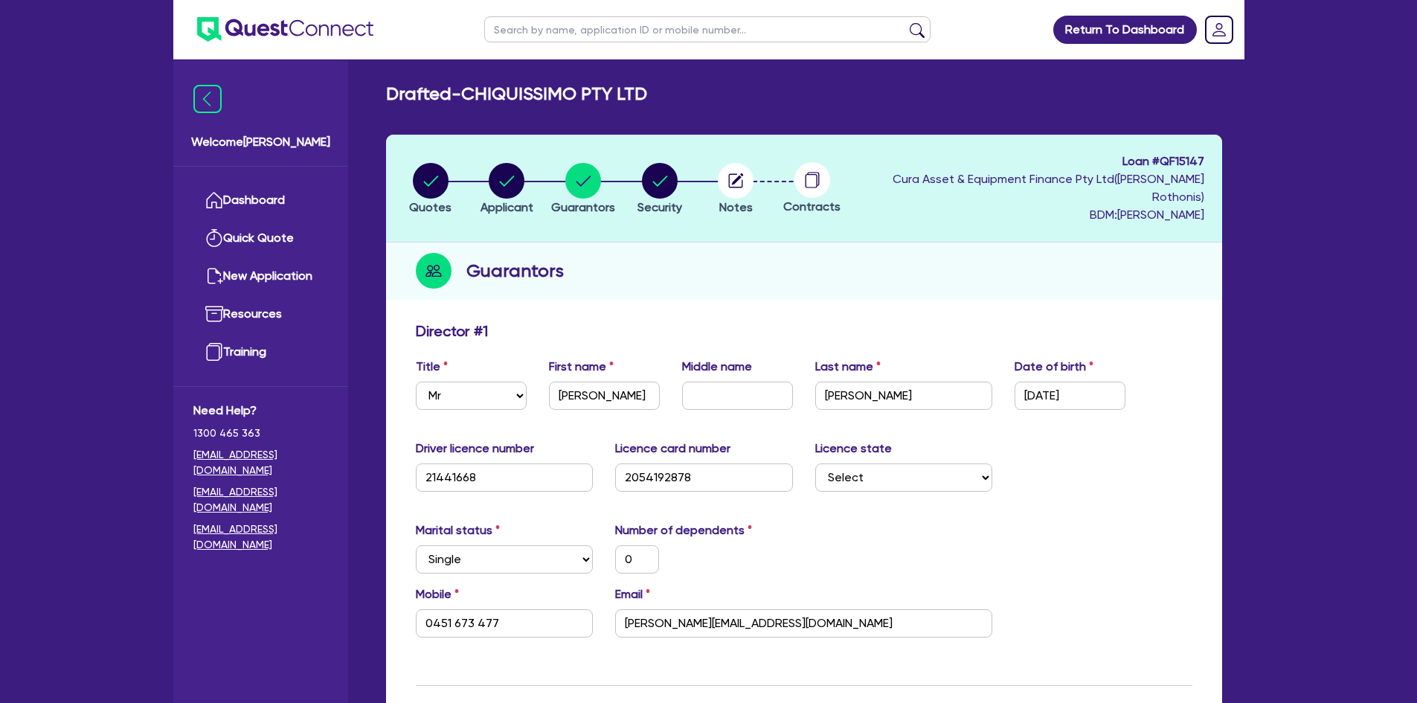
drag, startPoint x: 731, startPoint y: 368, endPoint x: 1106, endPoint y: 518, distance: 403.7
click at [1106, 522] on div "Marital status Select Single Married De Facto / Partner Number of dependents 0" at bounding box center [804, 554] width 799 height 64
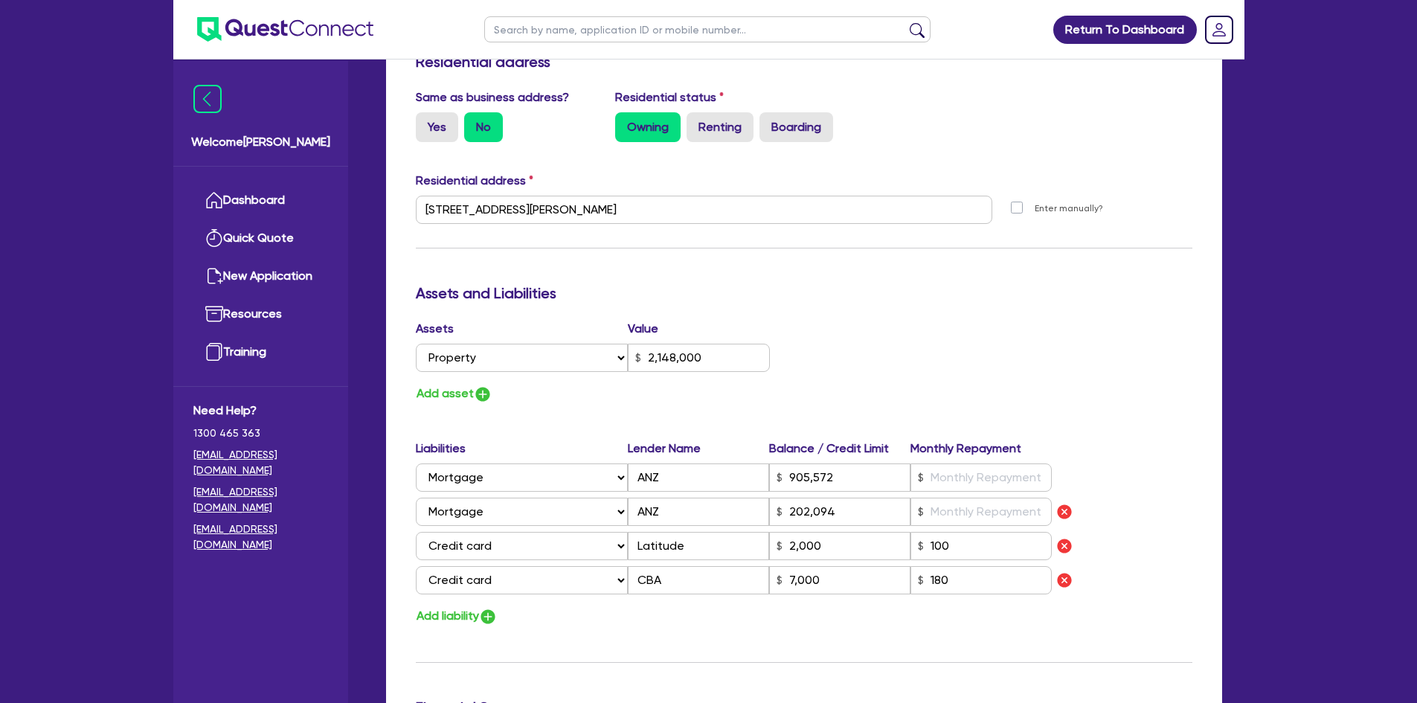
scroll to position [670, 0]
click at [962, 472] on input "text" at bounding box center [981, 477] width 141 height 28
click at [962, 463] on input "text" at bounding box center [981, 477] width 141 height 28
click at [935, 497] on input "text" at bounding box center [981, 511] width 141 height 28
drag, startPoint x: 847, startPoint y: 490, endPoint x: 773, endPoint y: 490, distance: 73.7
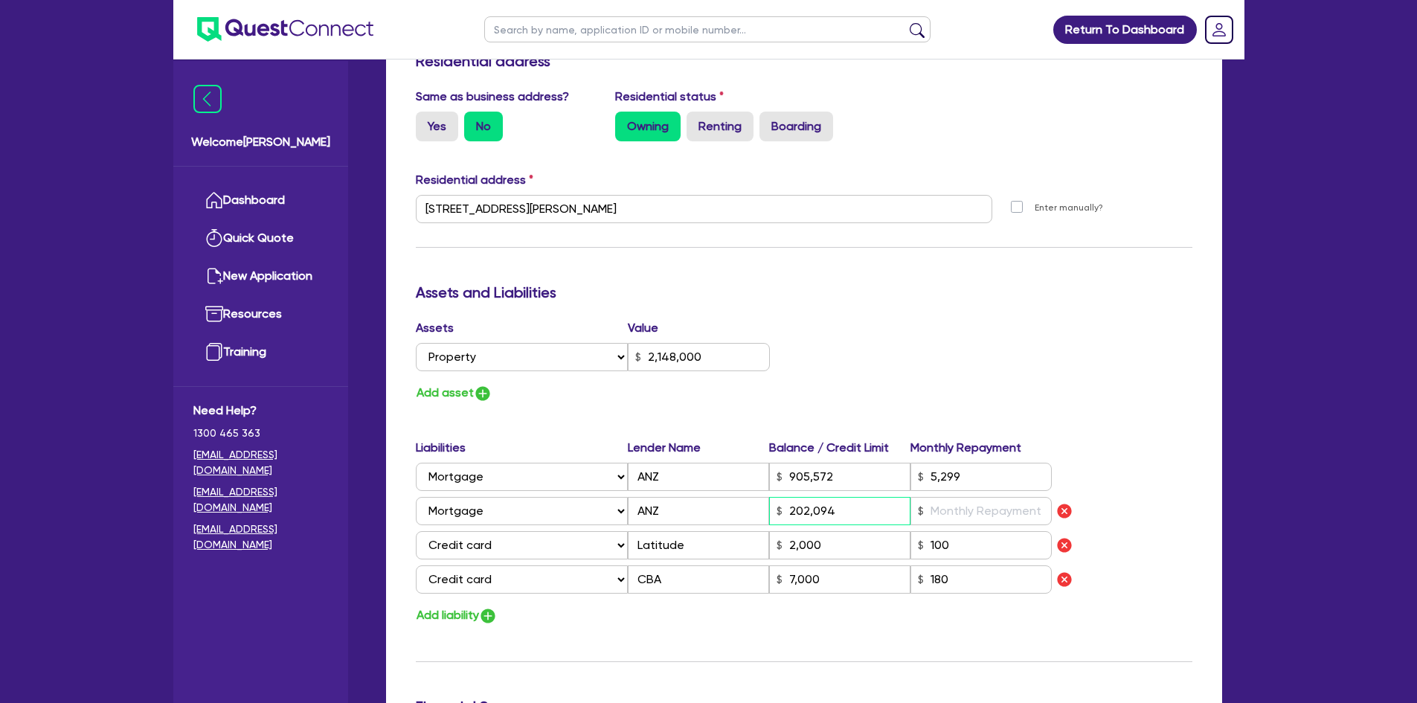
click at [773, 497] on input "202,094" at bounding box center [839, 511] width 141 height 28
click at [949, 497] on input "text" at bounding box center [981, 511] width 141 height 28
drag, startPoint x: 1009, startPoint y: 340, endPoint x: 1014, endPoint y: 362, distance: 22.2
click at [1009, 339] on div "Assets Value Select Asset Cash Property Investment property Vehicle Truck Trail…" at bounding box center [804, 361] width 799 height 84
drag, startPoint x: 865, startPoint y: 502, endPoint x: 634, endPoint y: 481, distance: 231.7
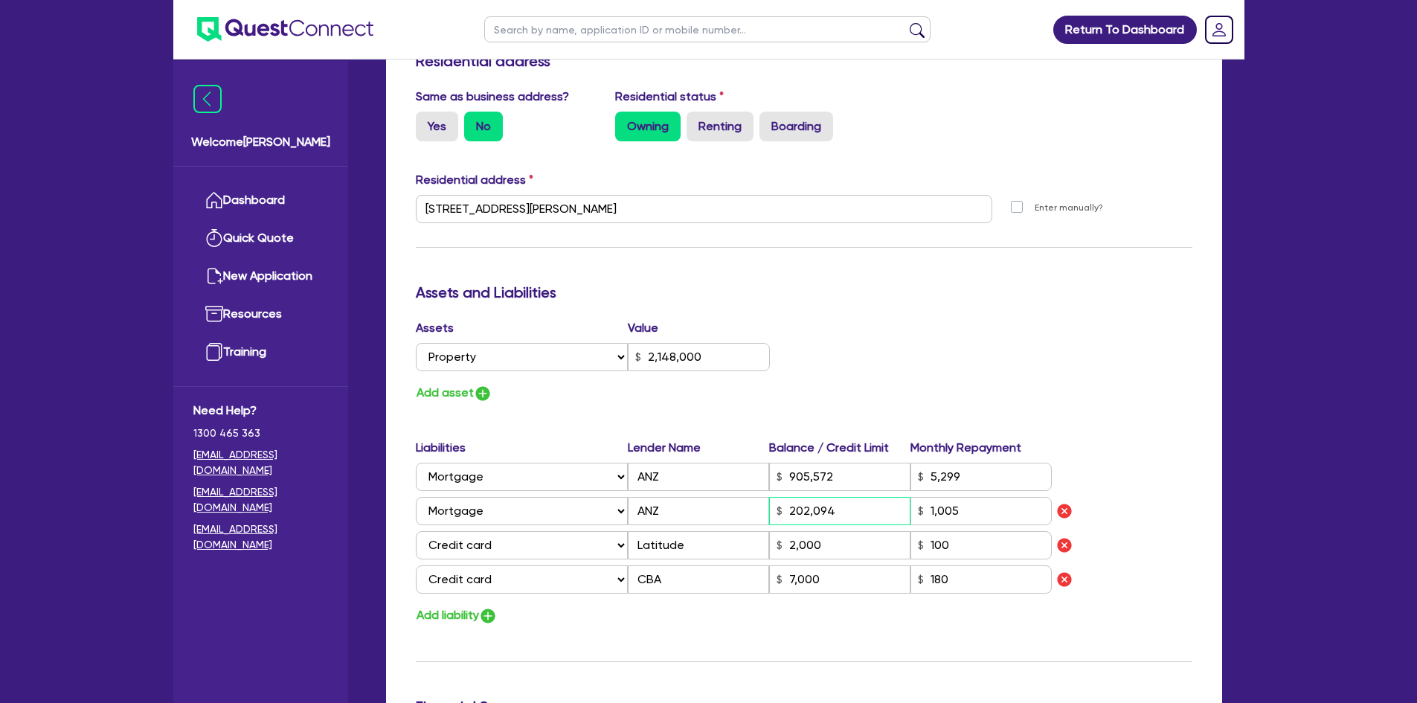
click at [655, 497] on div "Select Liability Credit card Mortgage Investment property loan Vehicle loan Tru…" at bounding box center [734, 511] width 637 height 28
click at [958, 356] on div "Assets Value Select Asset Cash Property Investment property Vehicle Truck Trail…" at bounding box center [804, 361] width 799 height 84
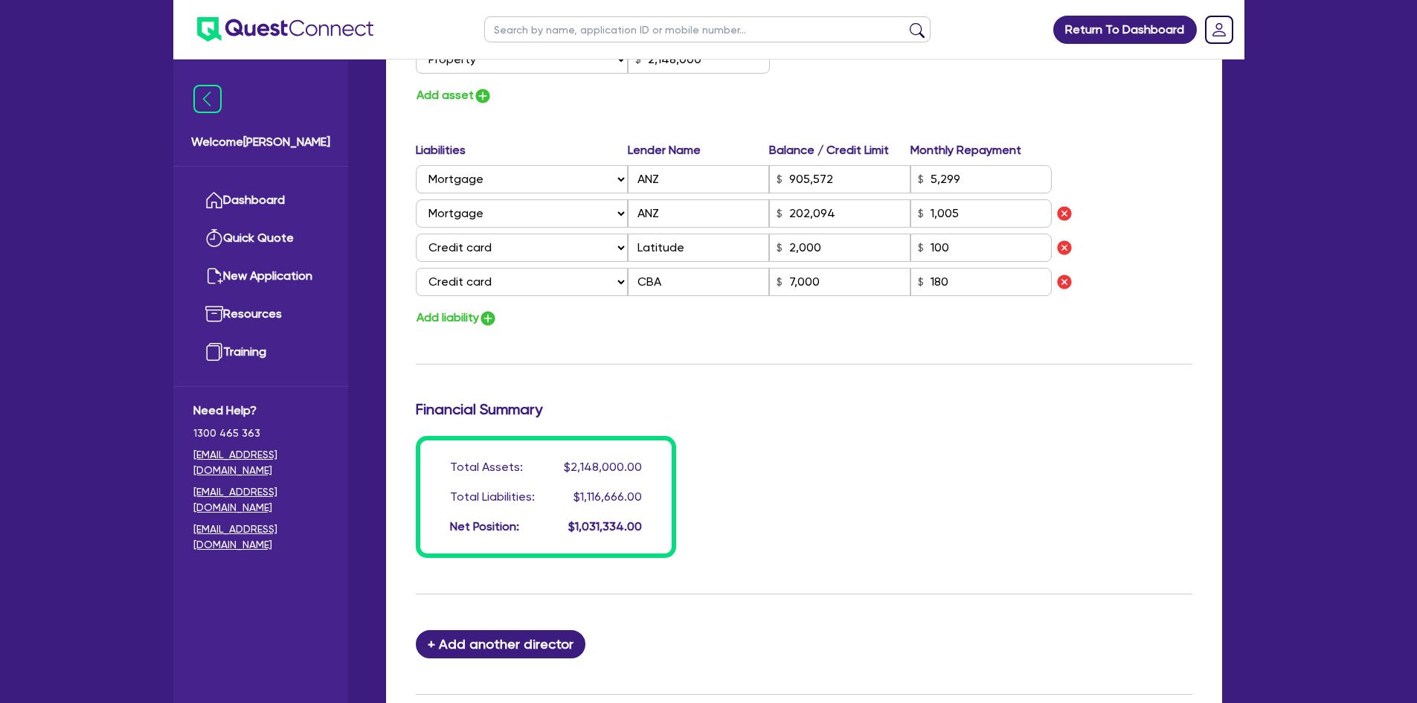
scroll to position [744, 0]
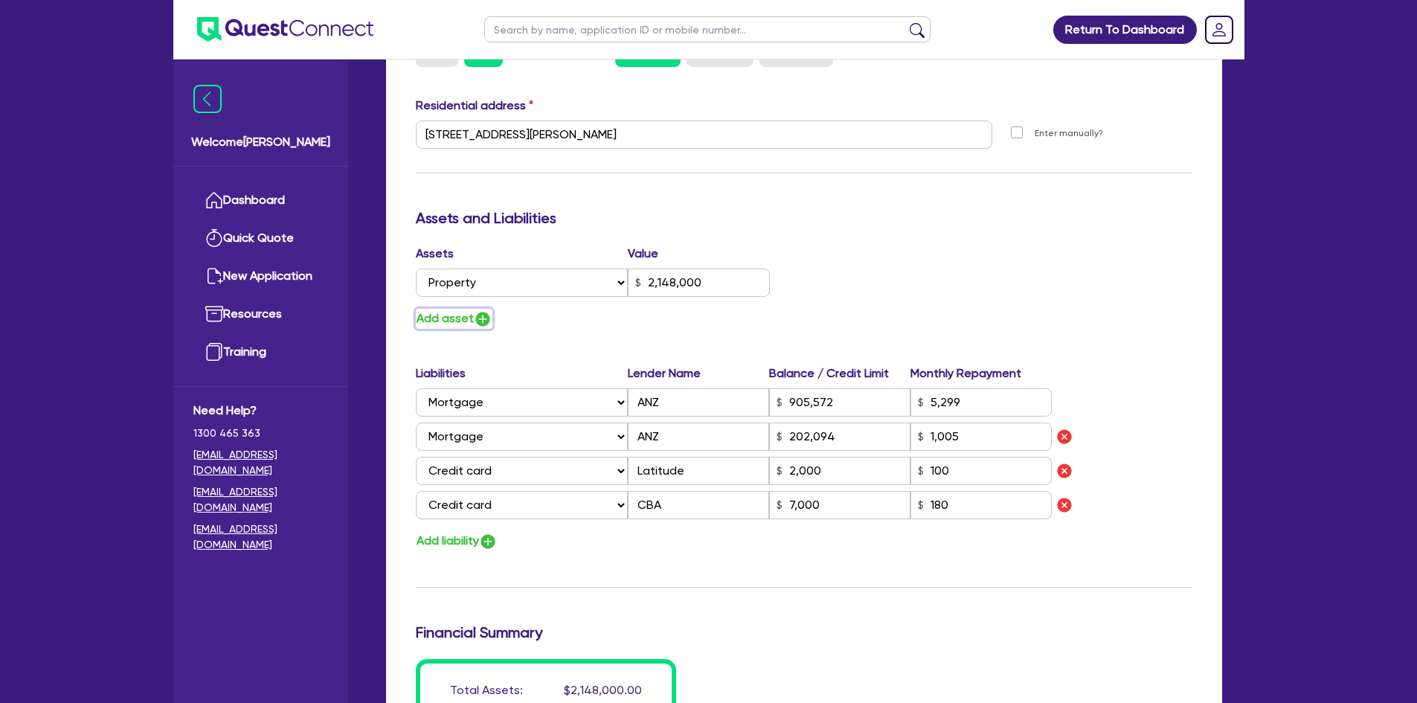
click at [440, 309] on button "Add asset" at bounding box center [454, 319] width 77 height 20
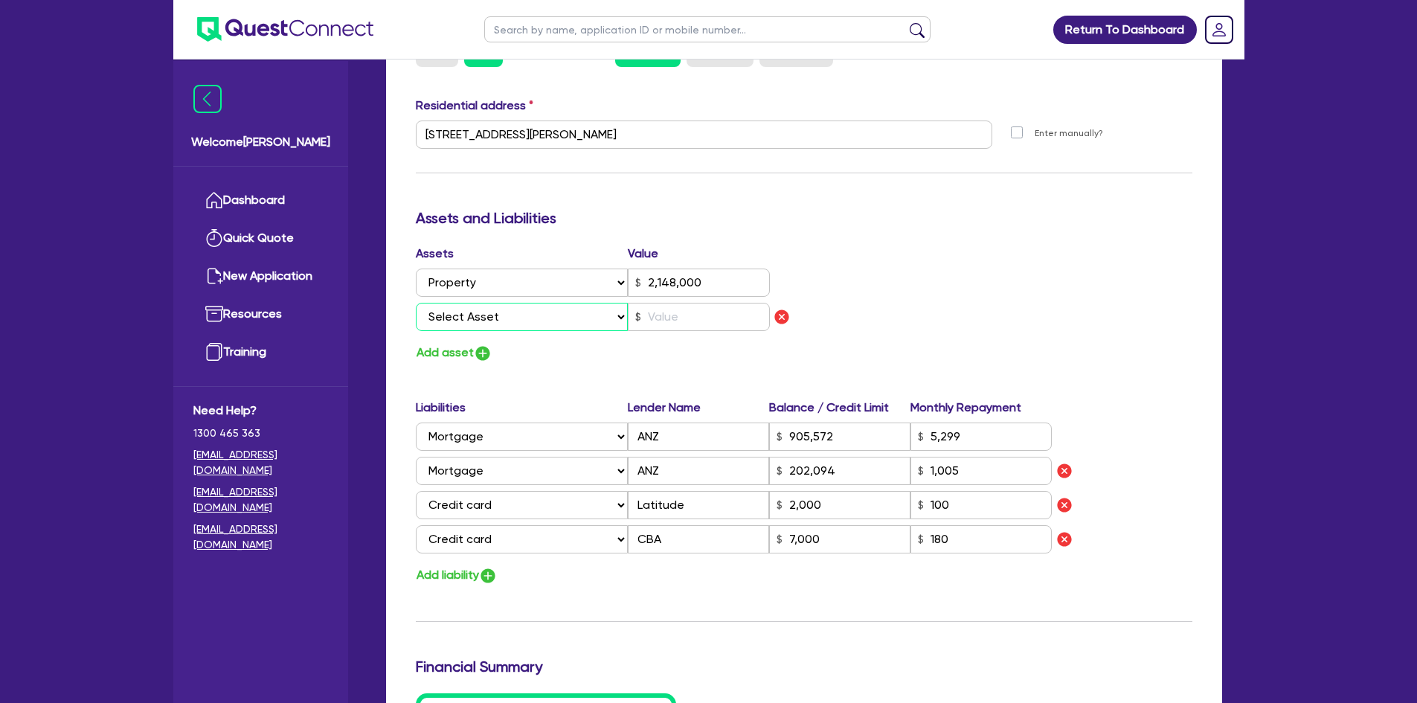
drag, startPoint x: 501, startPoint y: 296, endPoint x: 510, endPoint y: 296, distance: 8.9
click at [501, 303] on select "Select Asset Cash Property Investment property Vehicle Truck Trailer Equipment …" at bounding box center [522, 317] width 213 height 28
click at [416, 303] on select "Select Asset Cash Property Investment property Vehicle Truck Trailer Equipment …" at bounding box center [522, 317] width 213 height 28
click at [674, 303] on input "text" at bounding box center [699, 317] width 142 height 28
click at [789, 245] on div "Assets Value Select Asset Cash Property Investment property Vehicle Truck Trail…" at bounding box center [605, 291] width 400 height 92
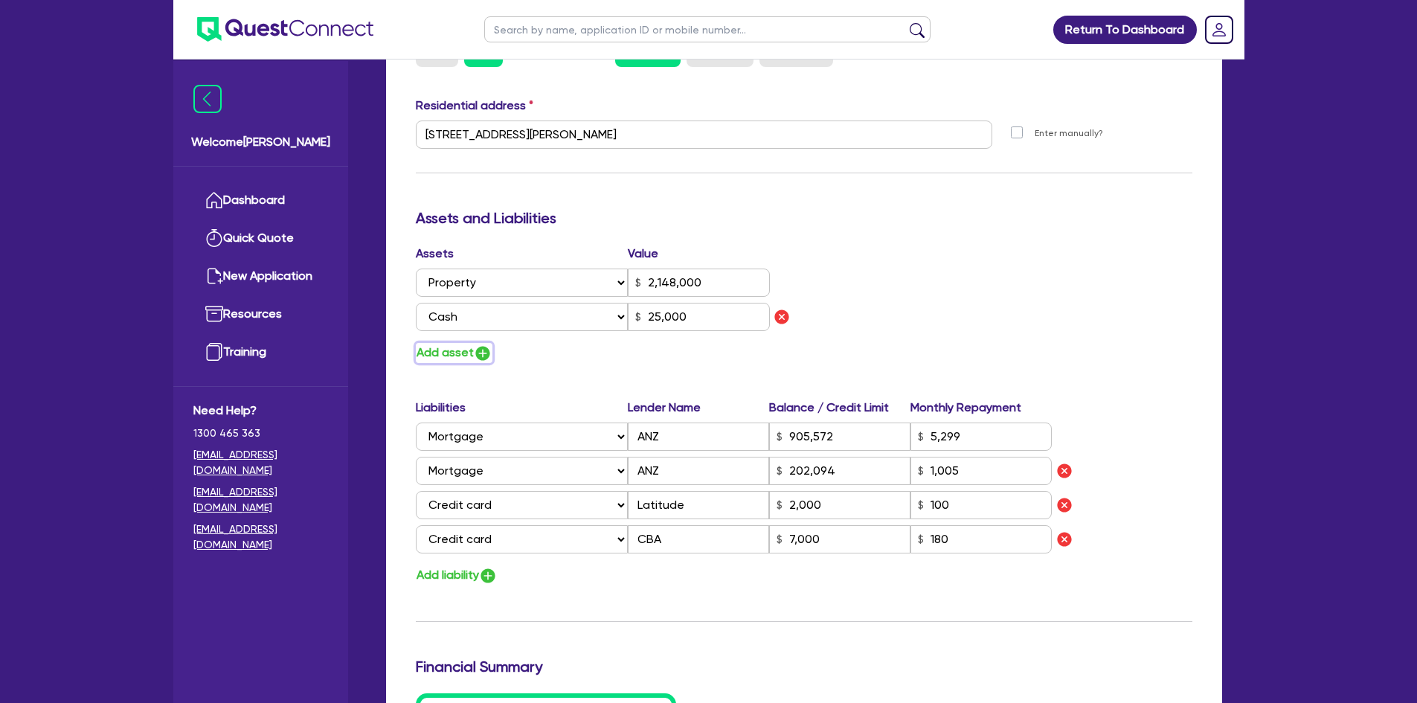
click at [445, 343] on button "Add asset" at bounding box center [454, 353] width 77 height 20
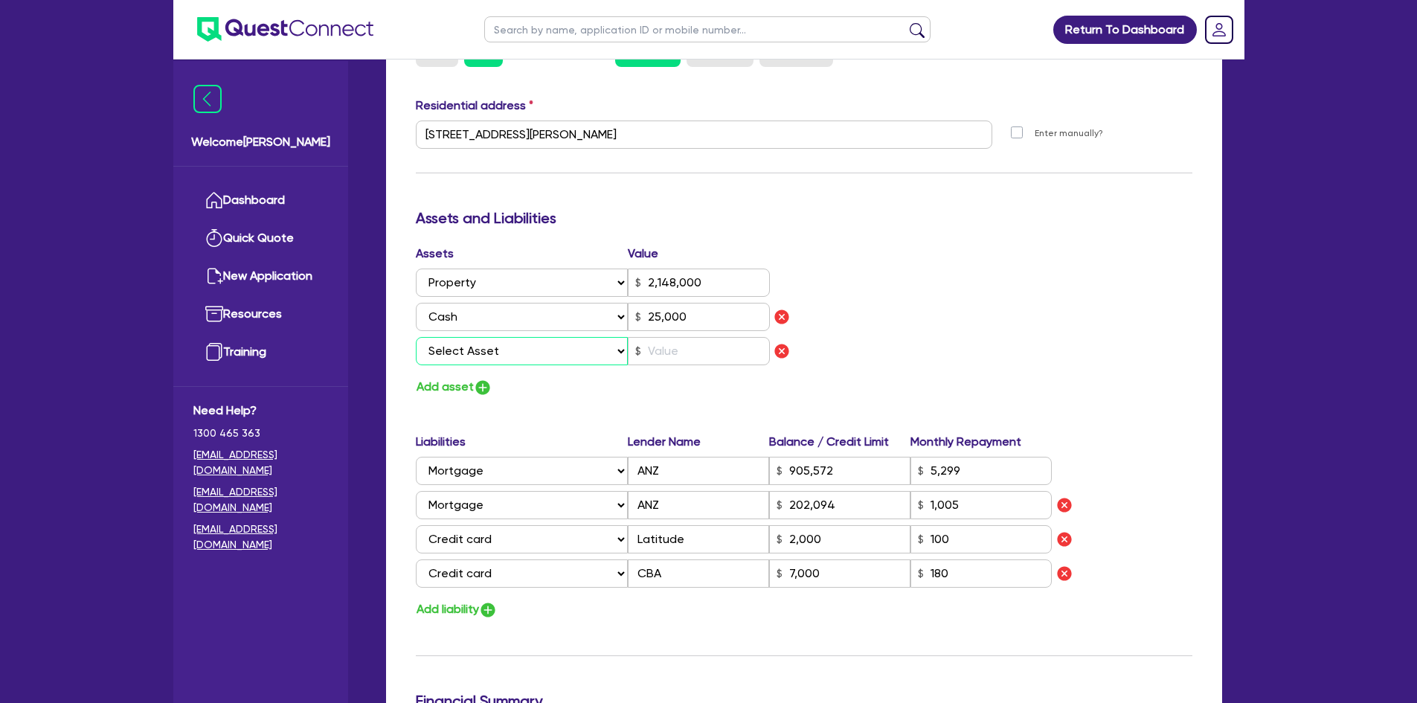
click at [455, 337] on select "Select Asset Cash Property Investment property Vehicle Truck Trailer Equipment …" at bounding box center [522, 351] width 213 height 28
click at [416, 337] on select "Select Asset Cash Property Investment property Vehicle Truck Trailer Equipment …" at bounding box center [522, 351] width 213 height 28
click at [455, 377] on button "Add asset" at bounding box center [454, 387] width 77 height 20
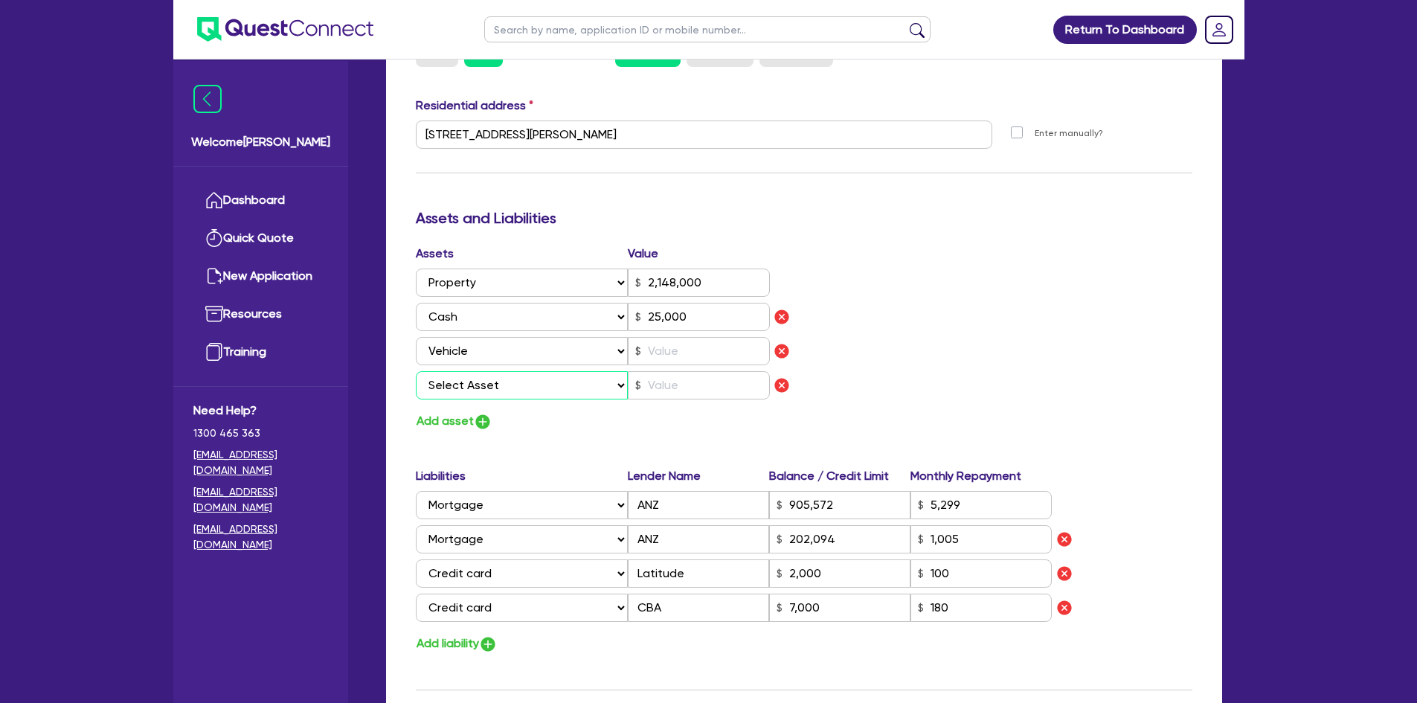
click at [522, 371] on select "Select Asset Cash Property Investment property Vehicle Truck Trailer Equipment …" at bounding box center [522, 385] width 213 height 28
click at [416, 371] on select "Select Asset Cash Property Investment property Vehicle Truck Trailer Equipment …" at bounding box center [522, 385] width 213 height 28
click at [669, 371] on input "text" at bounding box center [699, 385] width 142 height 28
click at [690, 337] on input "text" at bounding box center [699, 351] width 142 height 28
click at [470, 411] on button "Add asset" at bounding box center [454, 421] width 77 height 20
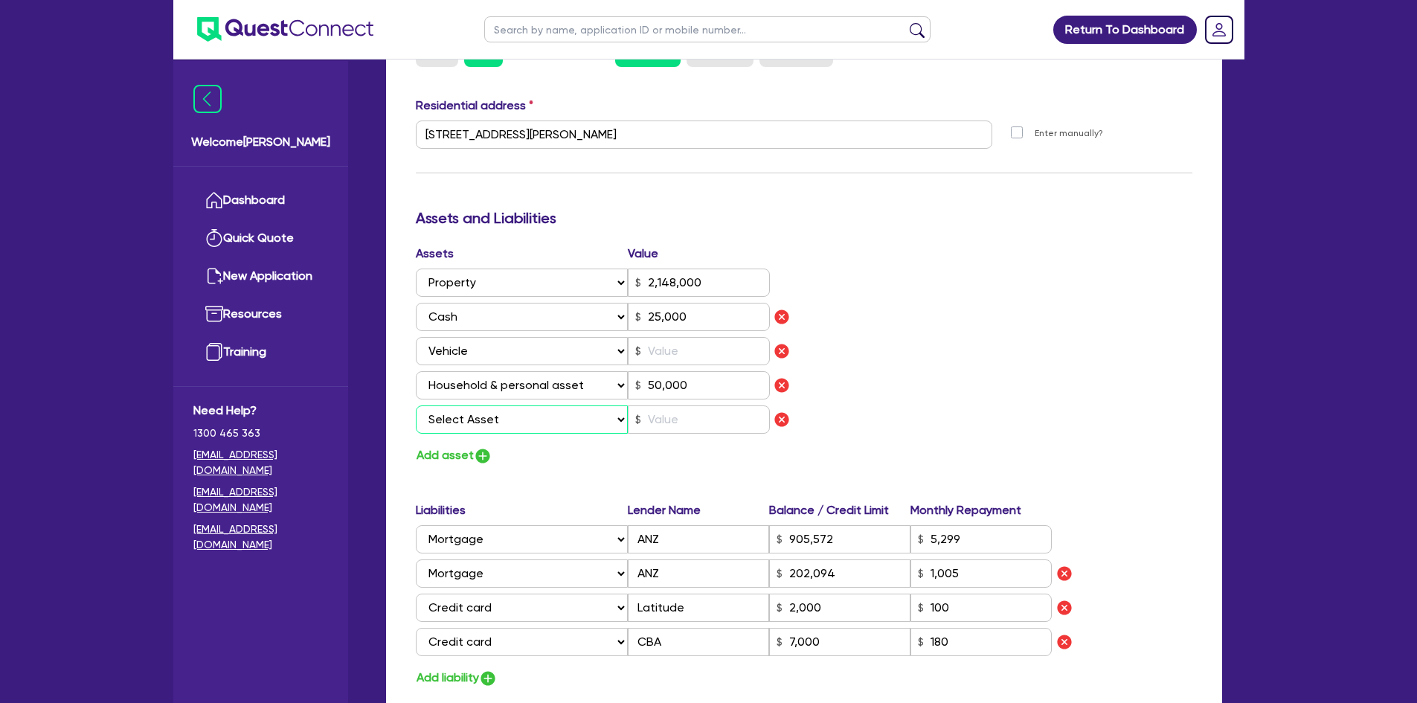
click at [592, 405] on select "Select Asset Cash Property Investment property Vehicle Truck Trailer Equipment …" at bounding box center [522, 419] width 213 height 28
click at [416, 405] on select "Select Asset Cash Property Investment property Vehicle Truck Trailer Equipment …" at bounding box center [522, 419] width 213 height 28
click at [687, 417] on div "Assets Value Select Asset Cash Property Investment property Vehicle Truck Trail…" at bounding box center [605, 342] width 400 height 195
click at [685, 405] on input "text" at bounding box center [699, 419] width 142 height 28
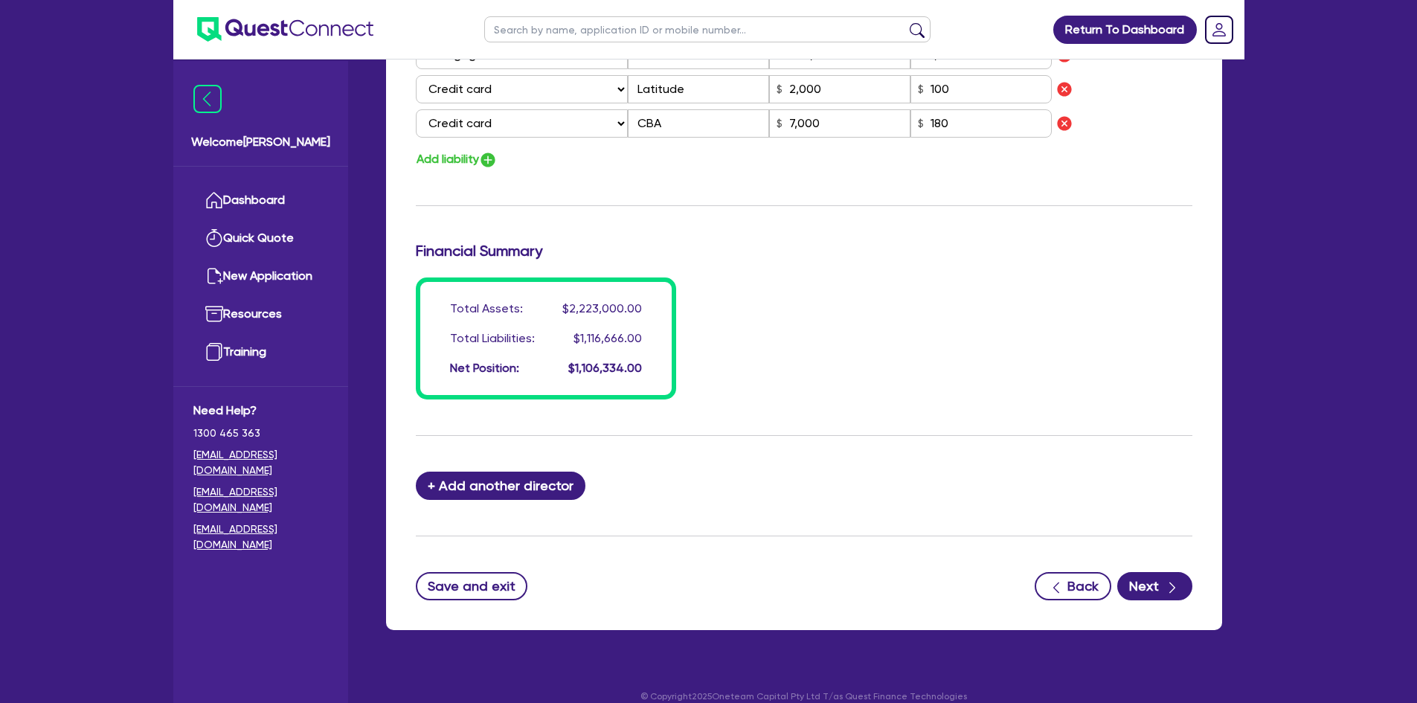
scroll to position [742, 0]
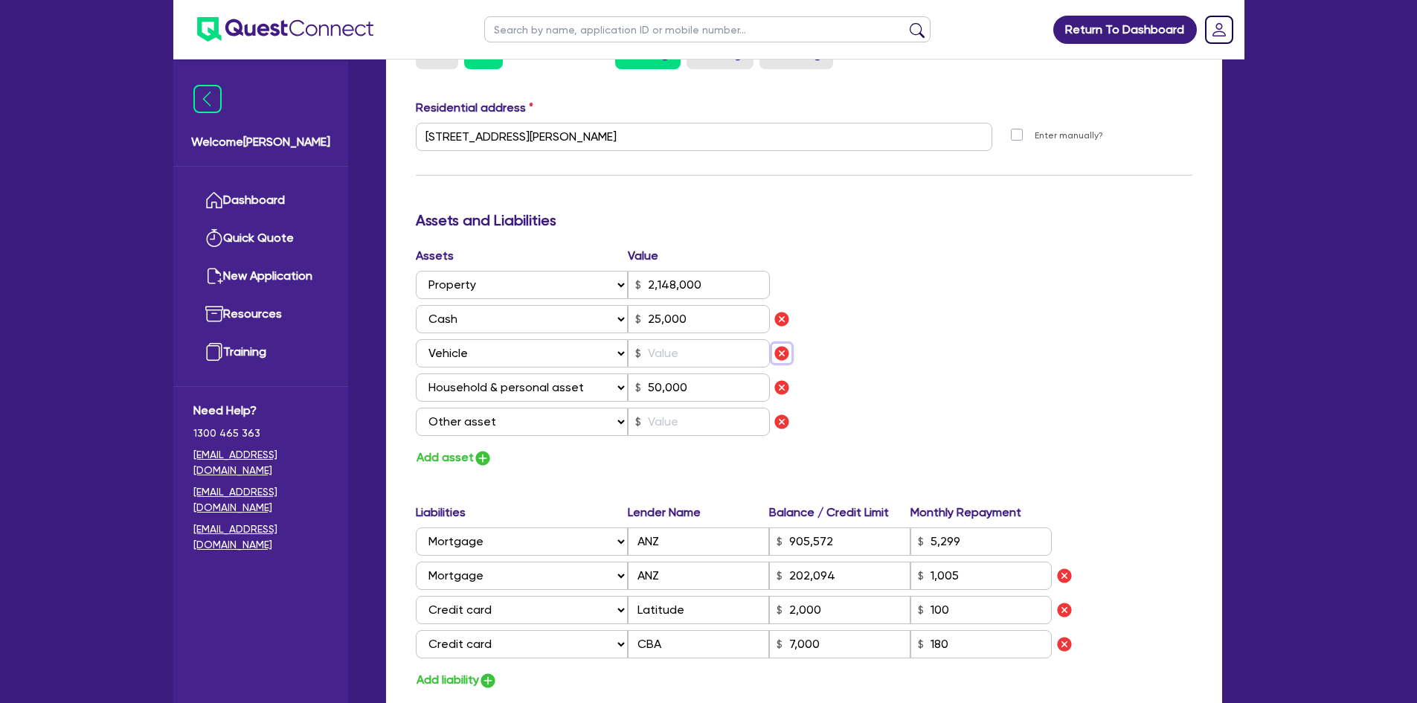
click at [776, 344] on img "button" at bounding box center [782, 353] width 18 height 18
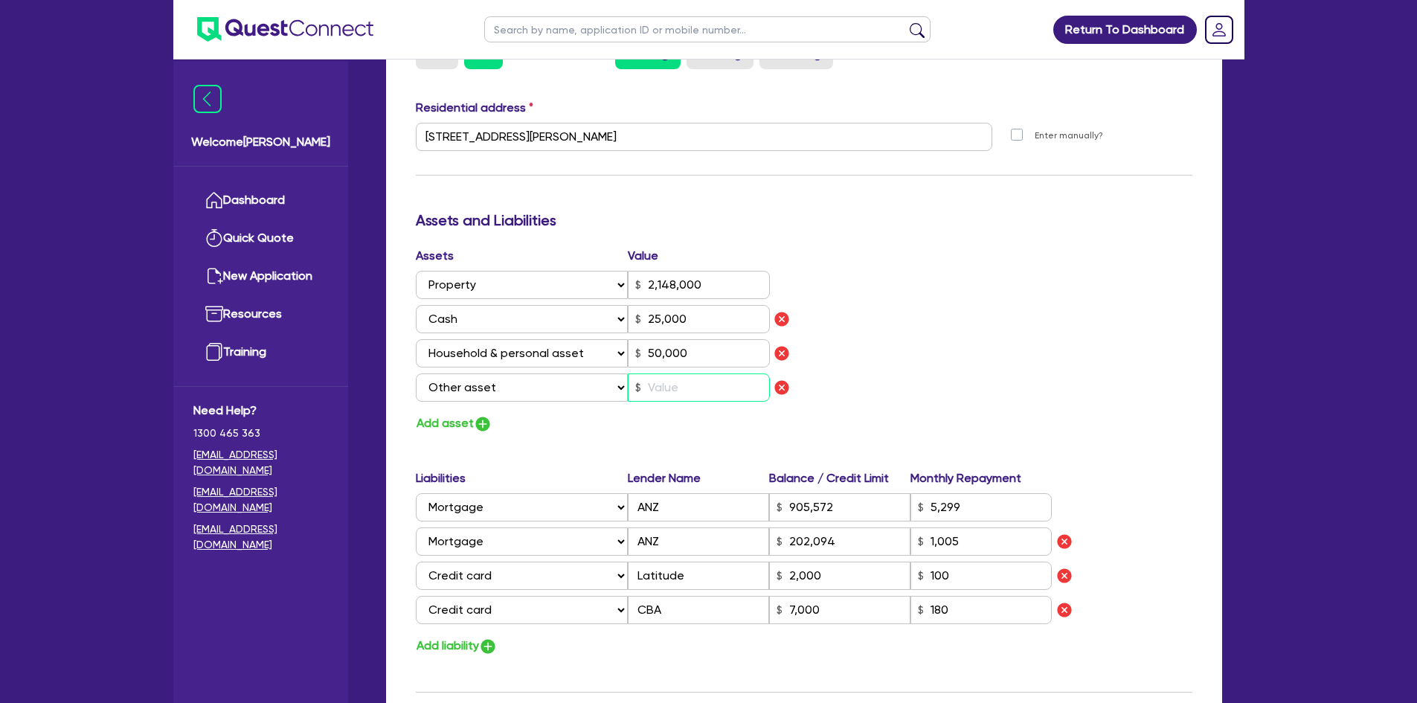
click at [668, 374] on input "text" at bounding box center [699, 388] width 142 height 28
click at [1021, 301] on div "Assets Value Select Asset Cash Property Investment property Vehicle Truck Trail…" at bounding box center [804, 340] width 799 height 187
click at [685, 374] on input "text" at bounding box center [699, 388] width 142 height 28
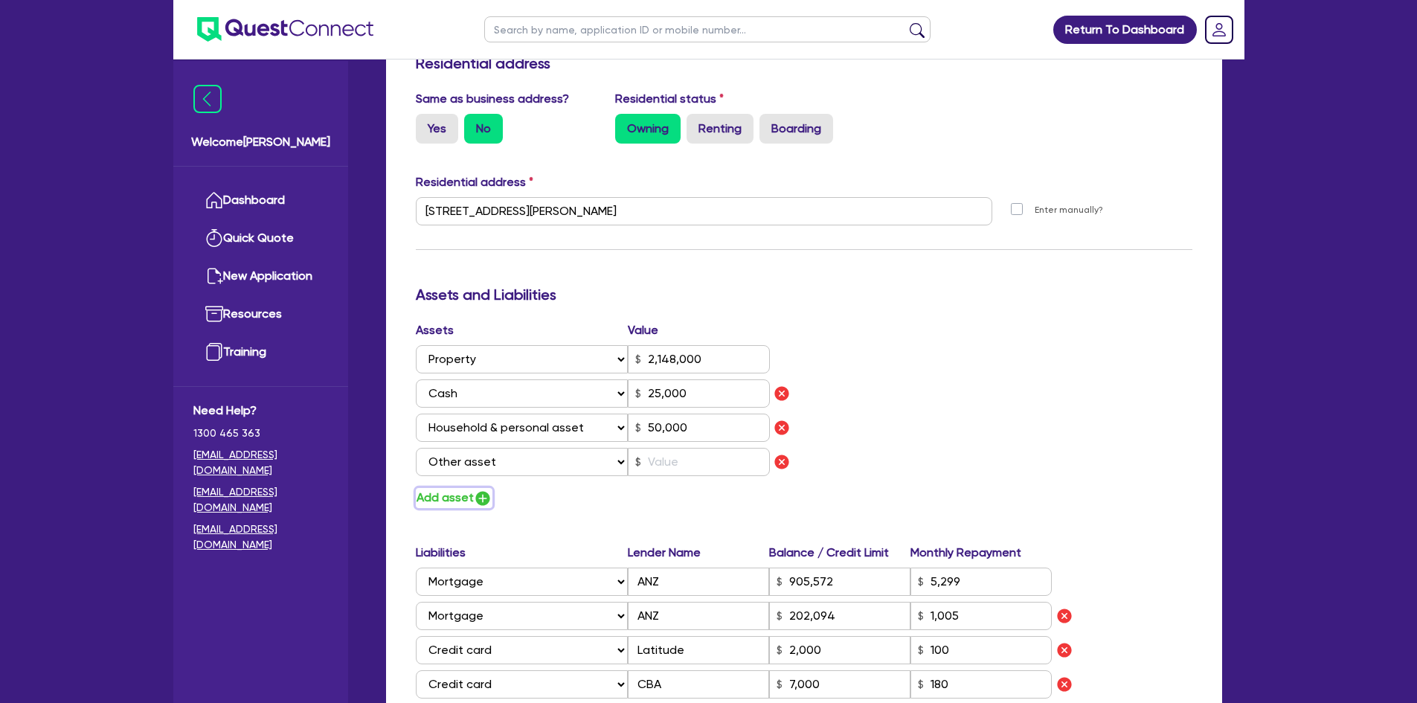
click at [479, 490] on img "button" at bounding box center [483, 499] width 18 height 18
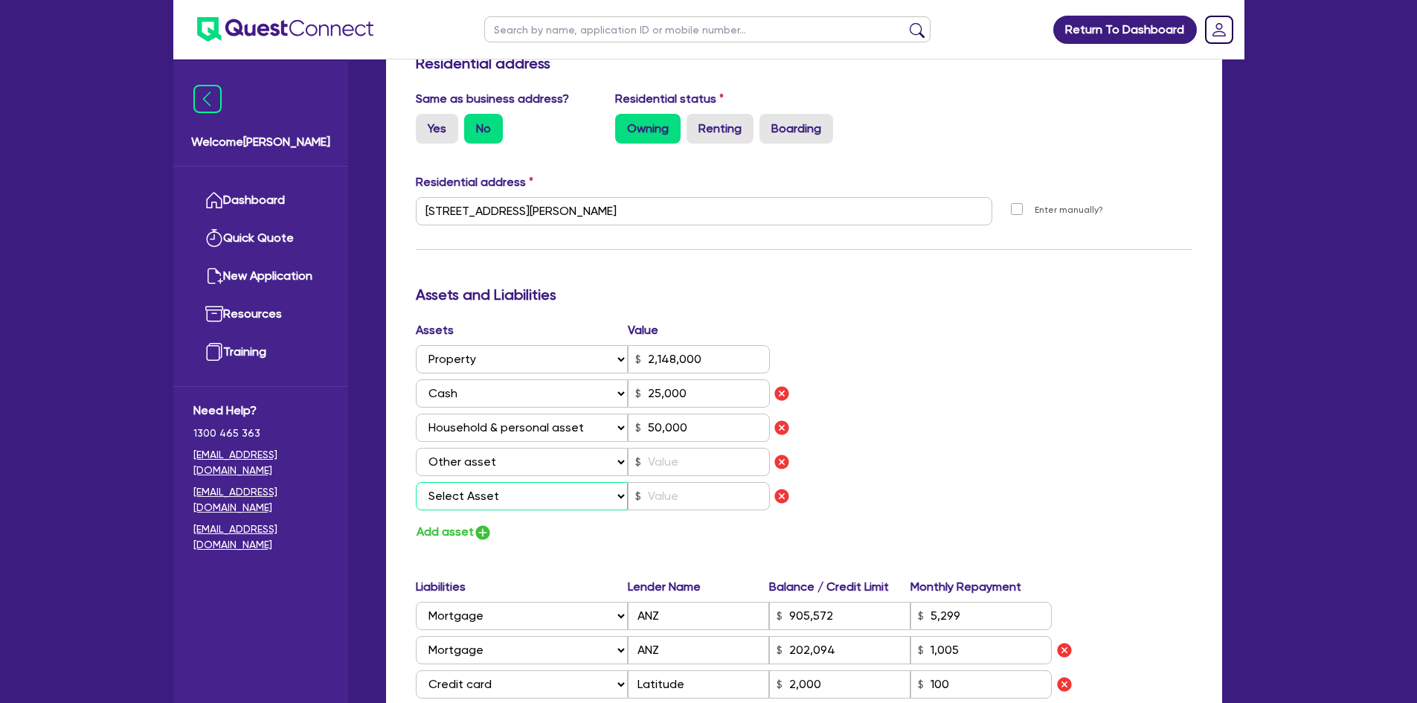
click at [484, 482] on select "Select Asset Cash Property Investment property Vehicle Truck Trailer Equipment …" at bounding box center [522, 496] width 213 height 28
click at [905, 519] on div "Assets Value Select Asset Cash Property Investment property Vehicle Truck Trail…" at bounding box center [804, 431] width 799 height 221
click at [784, 487] on img "button" at bounding box center [782, 496] width 18 height 18
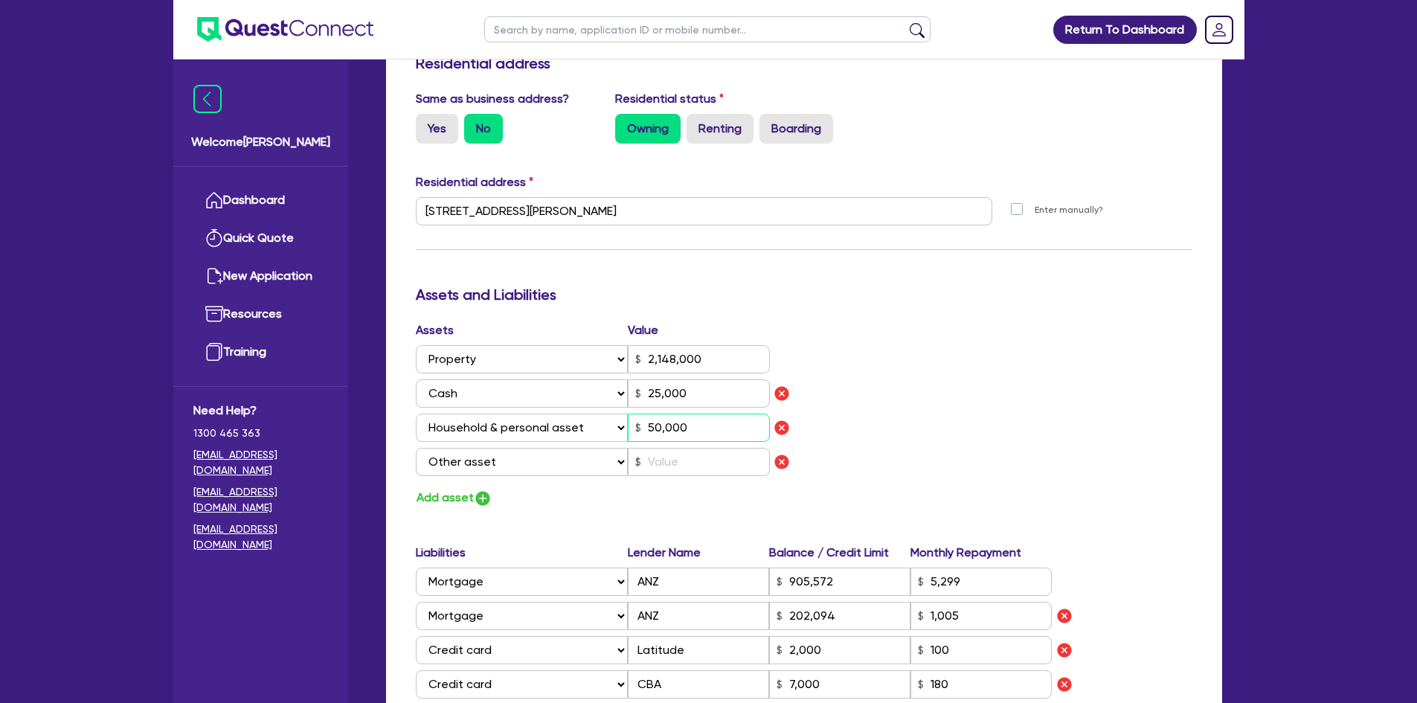
drag, startPoint x: 737, startPoint y: 413, endPoint x: 440, endPoint y: 379, distance: 298.8
click at [440, 379] on div "Assets Value Select Asset Cash Property Investment property Vehicle Truck Trail…" at bounding box center [605, 401] width 400 height 161
click at [1065, 333] on div "Assets Value Select Asset Cash Property Investment property Vehicle Truck Trail…" at bounding box center [804, 414] width 799 height 187
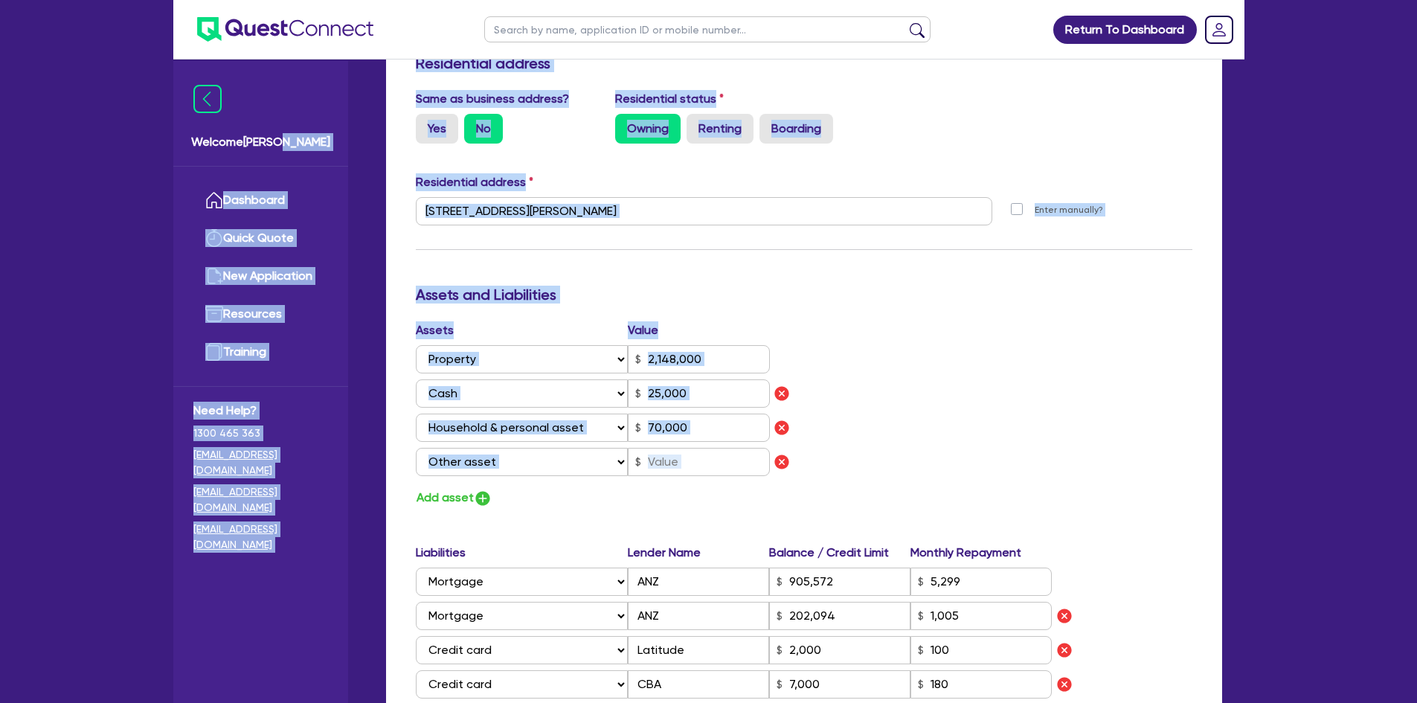
drag, startPoint x: 1006, startPoint y: 479, endPoint x: 339, endPoint y: 112, distance: 760.9
click at [339, 112] on div "Welcome Angelo Dashboard Quick Quote New Application Resources Training Need He…" at bounding box center [708, 307] width 1071 height 1949
click at [1040, 365] on div "Assets Value Select Asset Cash Property Investment property Vehicle Truck Trail…" at bounding box center [804, 414] width 799 height 187
click at [1037, 362] on div "Assets Value Select Asset Cash Property Investment property Vehicle Truck Trail…" at bounding box center [804, 414] width 799 height 187
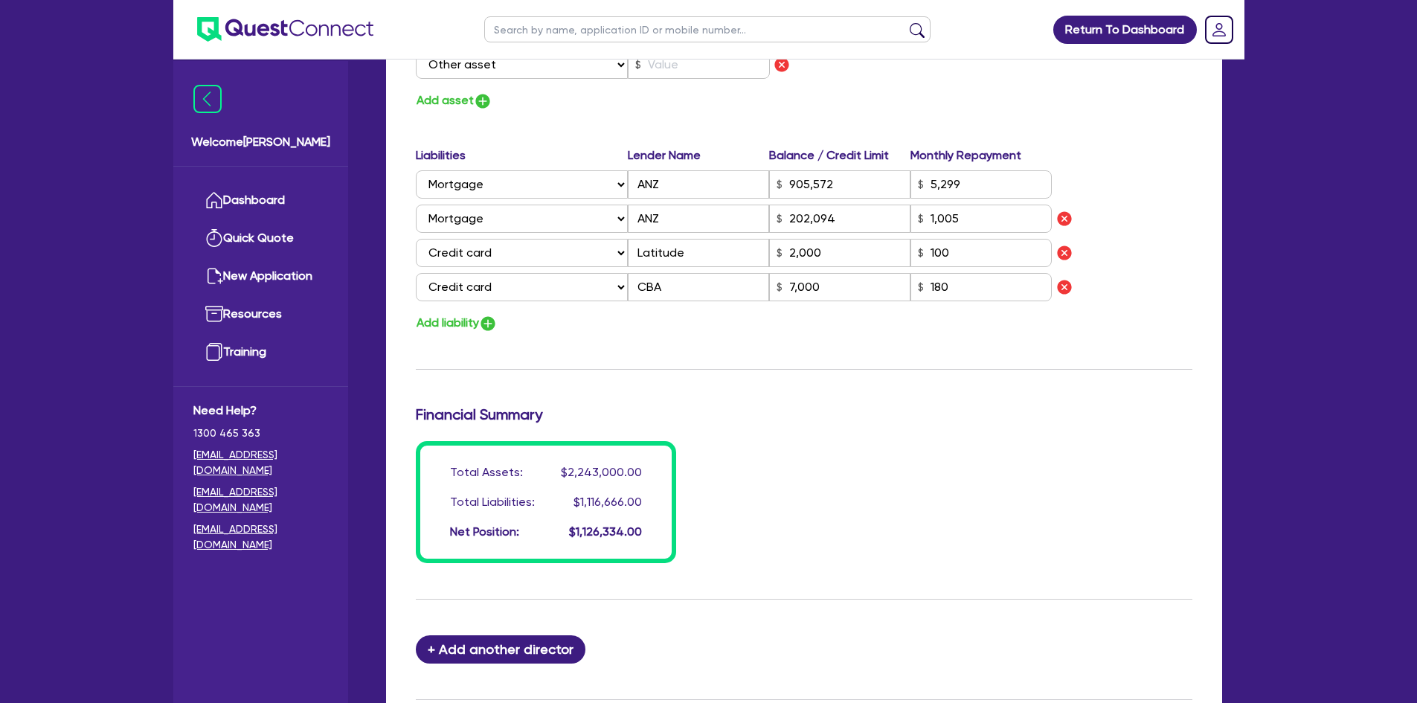
scroll to position [931, 0]
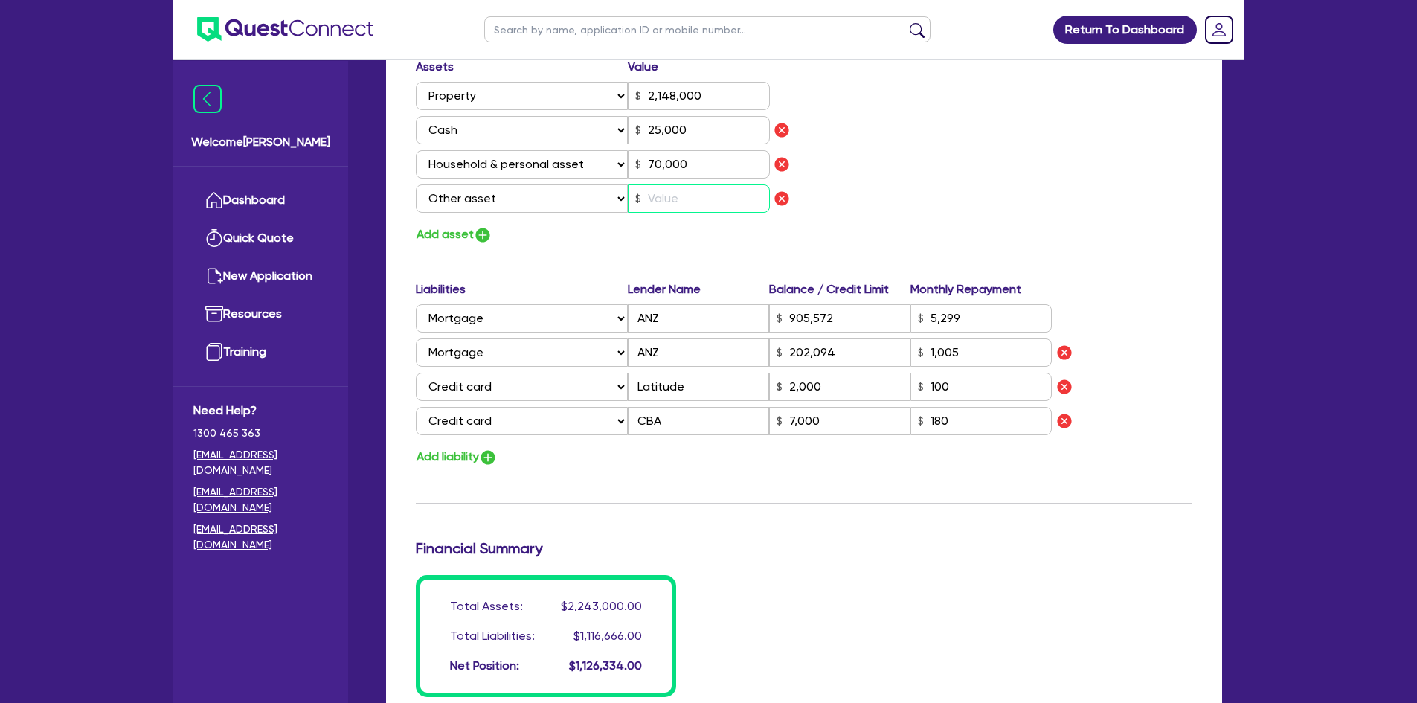
click at [687, 185] on input "text" at bounding box center [699, 199] width 142 height 28
click at [1010, 162] on div "Assets Value Select Asset Cash Property Investment property Vehicle Truck Trail…" at bounding box center [804, 151] width 799 height 187
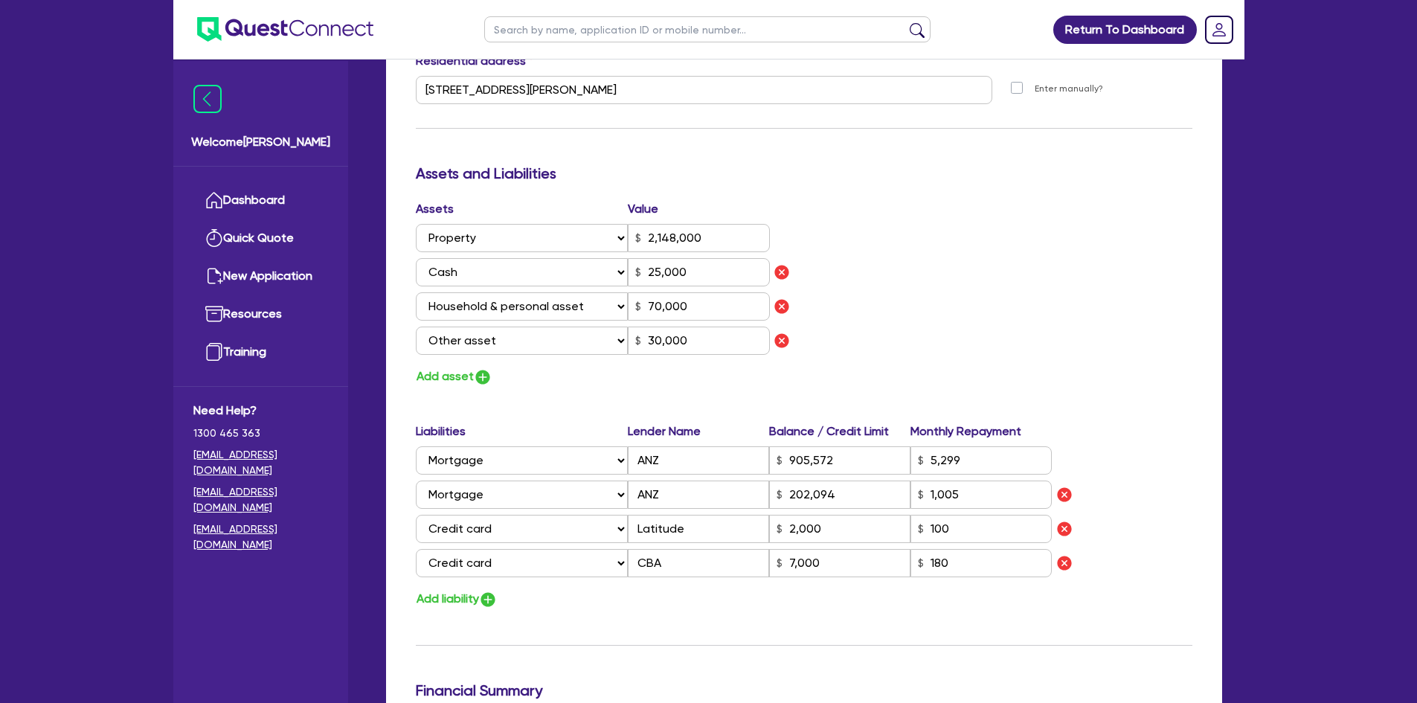
scroll to position [782, 0]
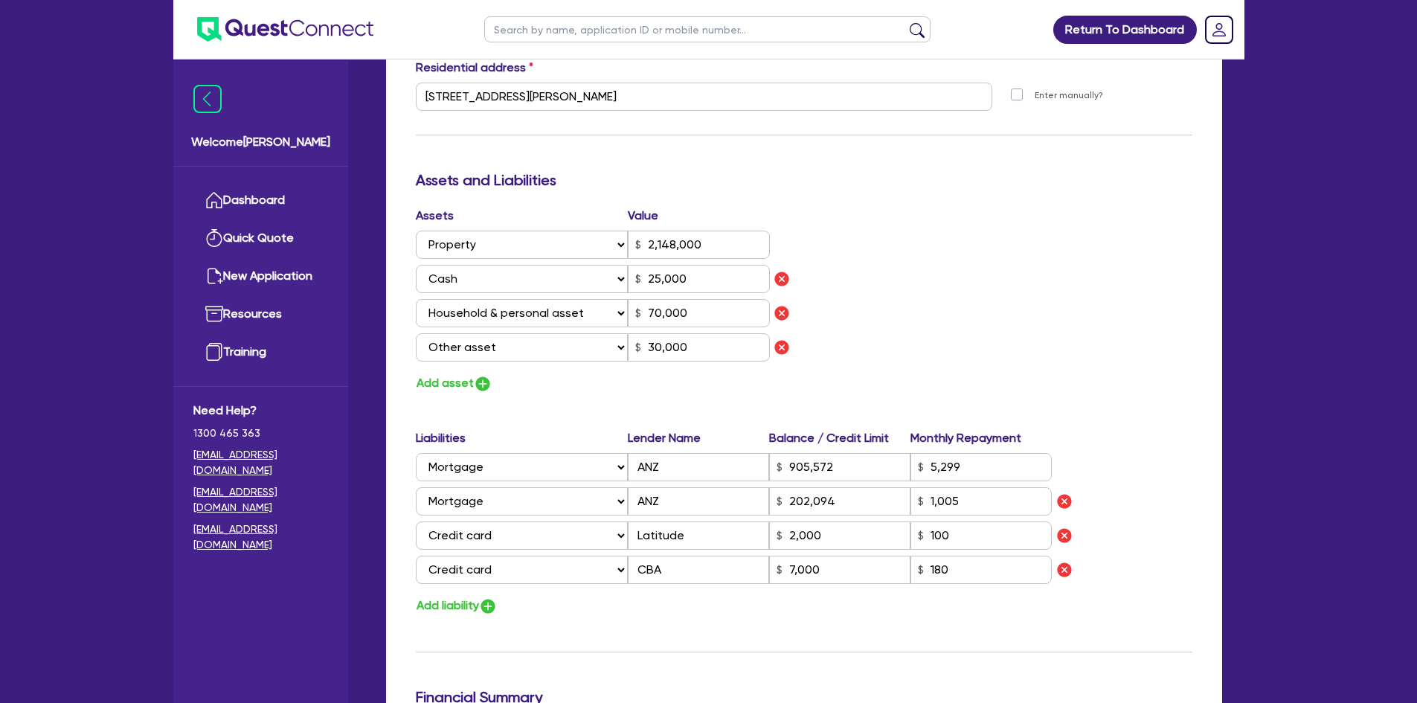
click at [1039, 274] on div "Assets Value Select Asset Cash Property Investment property Vehicle Truck Trail…" at bounding box center [804, 300] width 799 height 187
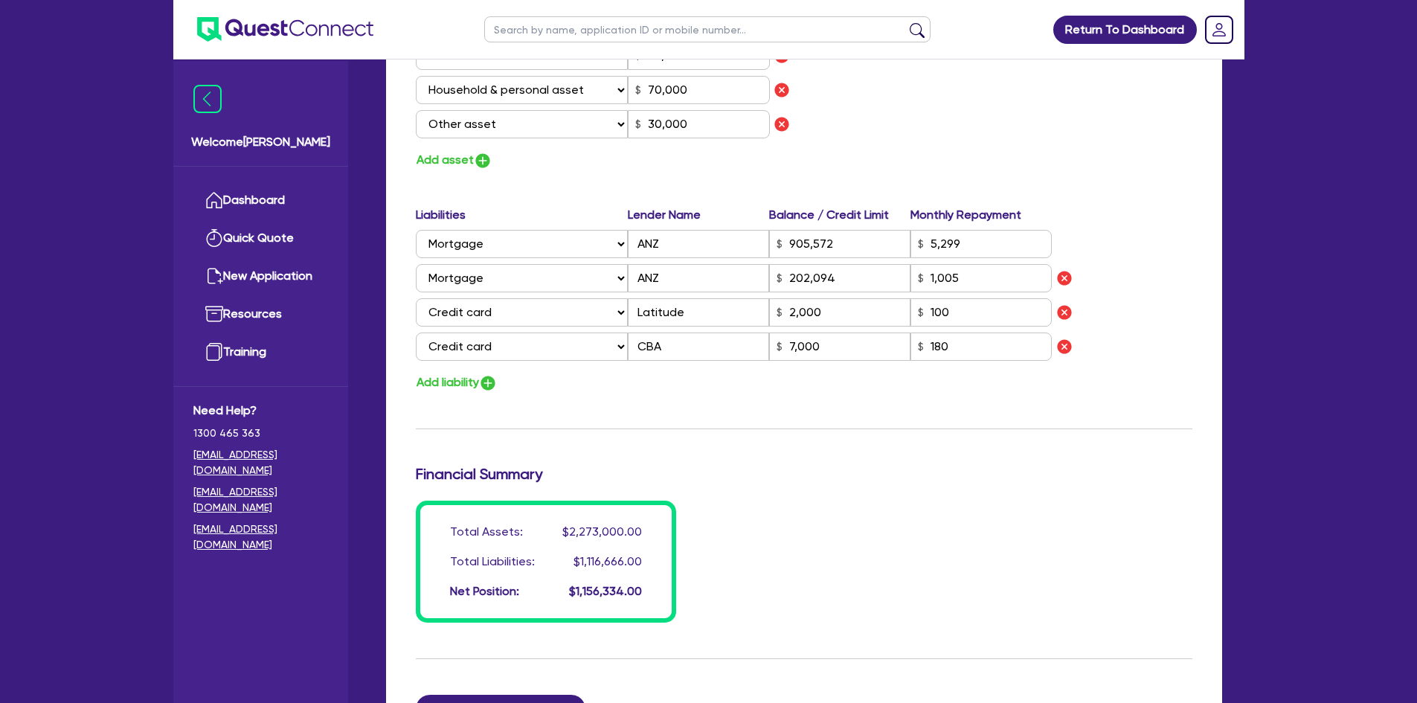
scroll to position [856, 0]
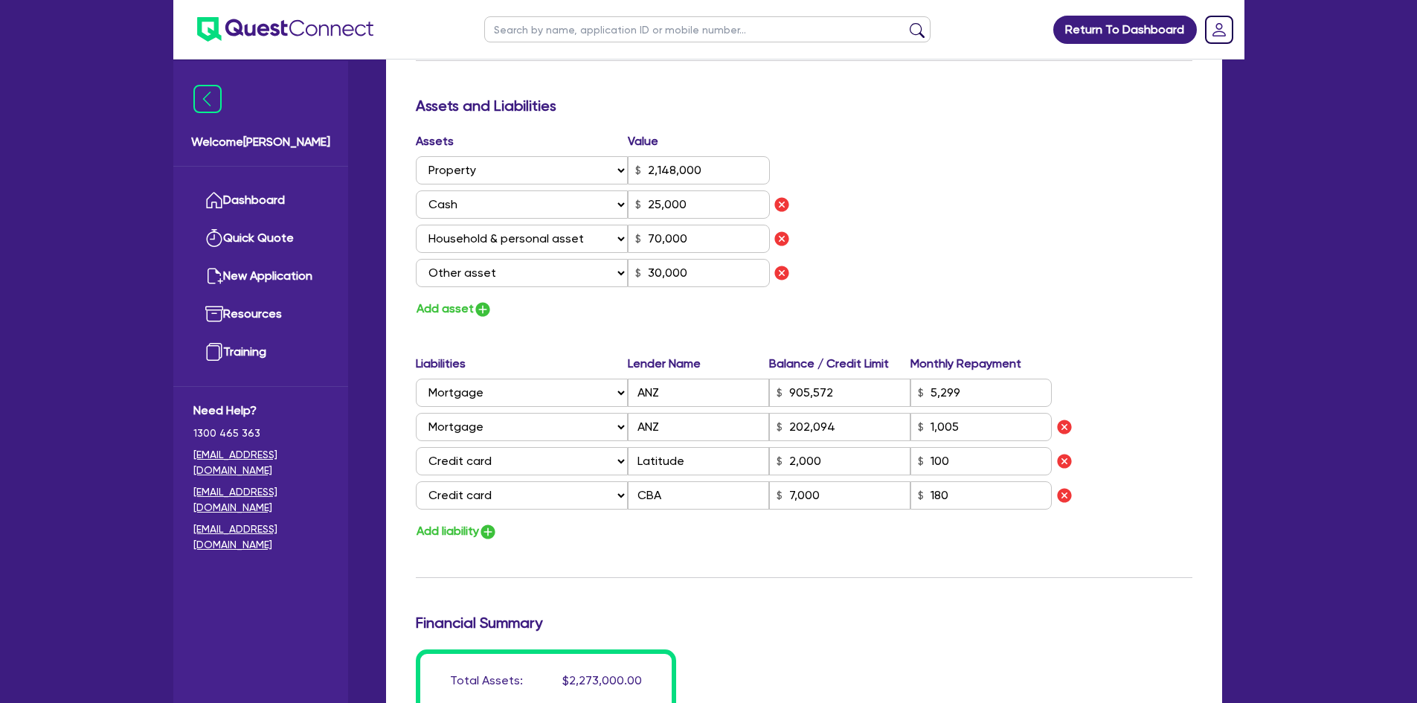
click at [1039, 242] on div "Assets Value Select Asset Cash Property Investment property Vehicle Truck Trail…" at bounding box center [804, 225] width 799 height 187
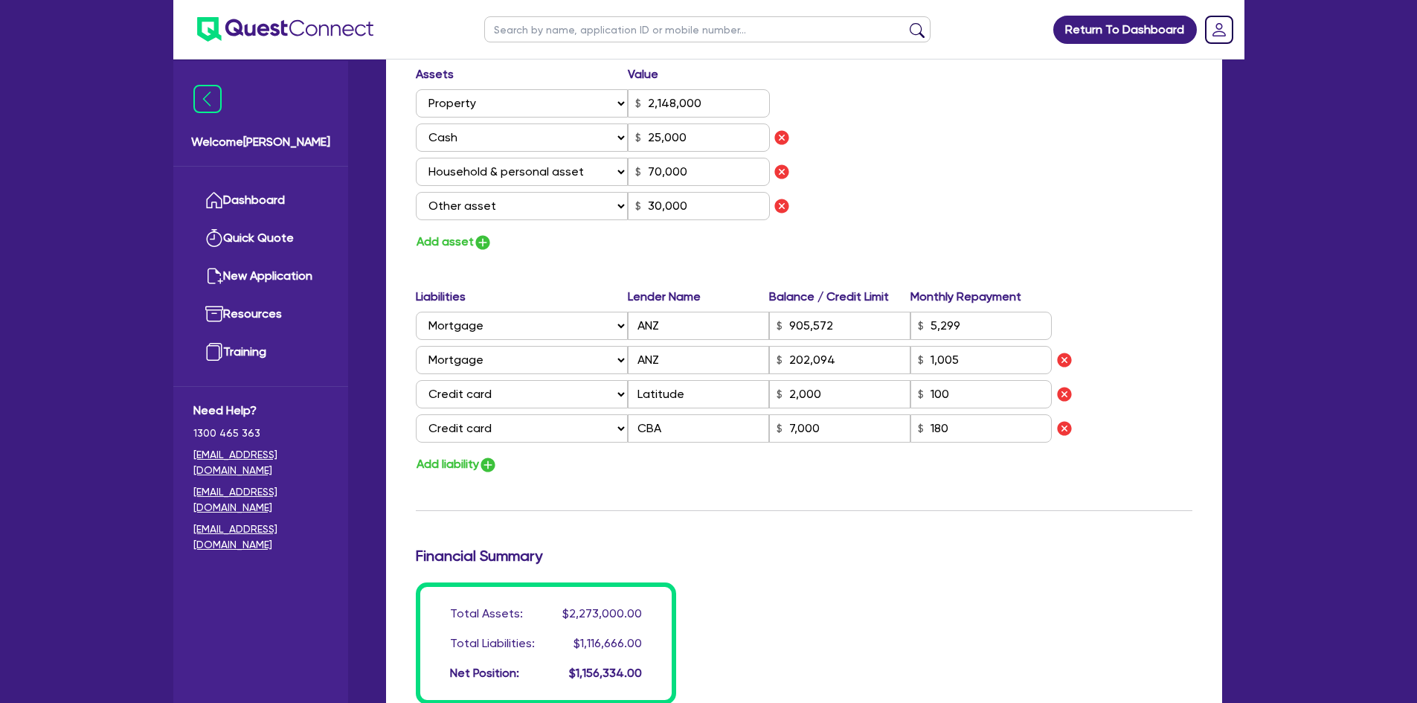
scroll to position [782, 0]
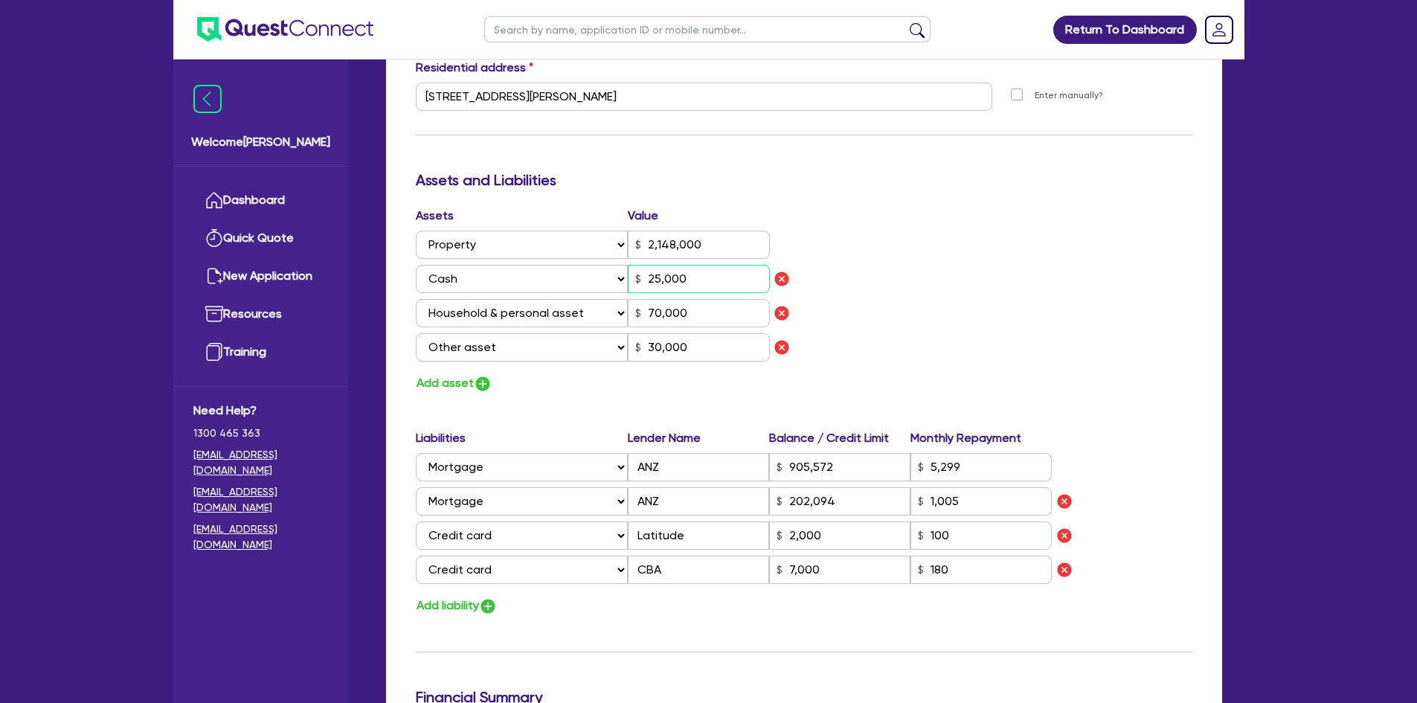
drag, startPoint x: 715, startPoint y: 268, endPoint x: 576, endPoint y: 243, distance: 141.3
click at [576, 243] on div "Assets Value Select Asset Cash Property Investment property Vehicle Truck Trail…" at bounding box center [605, 287] width 400 height 161
click at [1143, 309] on div "Assets Value Select Asset Cash Property Investment property Vehicle Truck Trail…" at bounding box center [804, 300] width 799 height 187
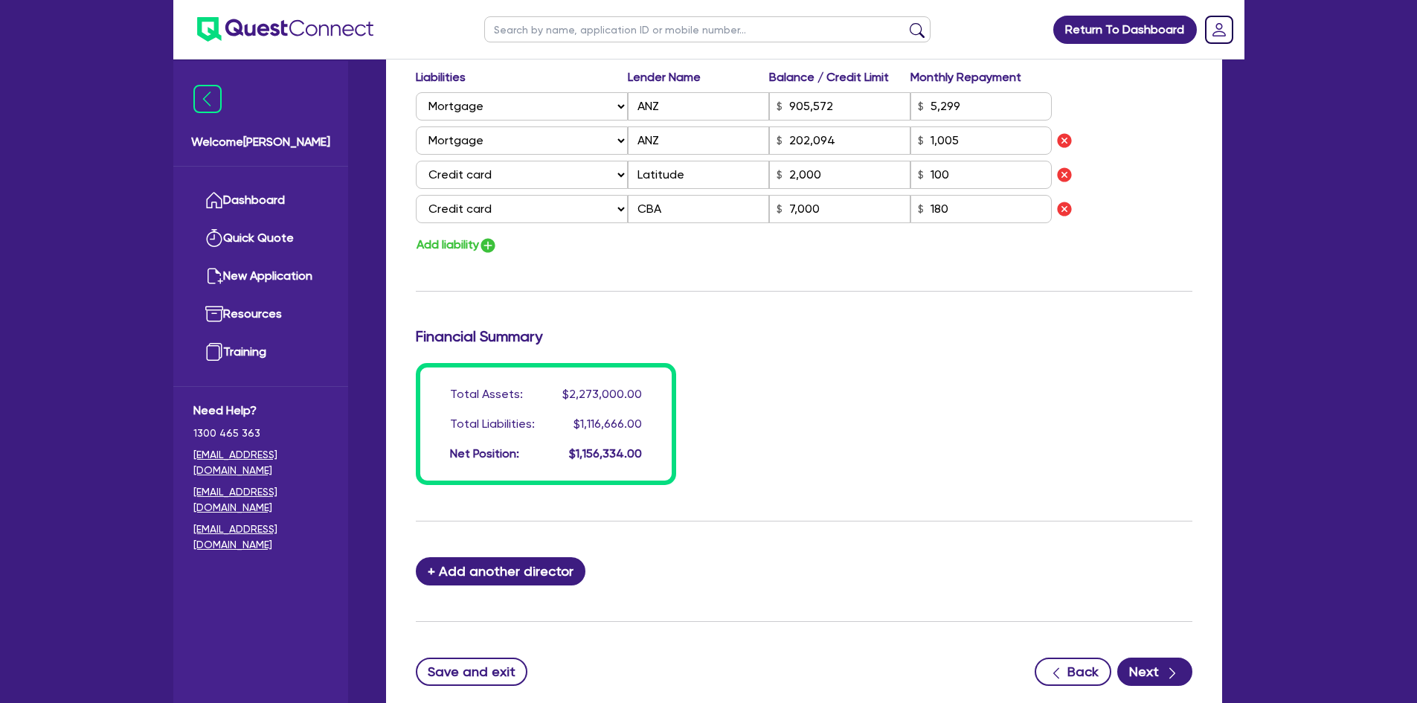
scroll to position [1228, 0]
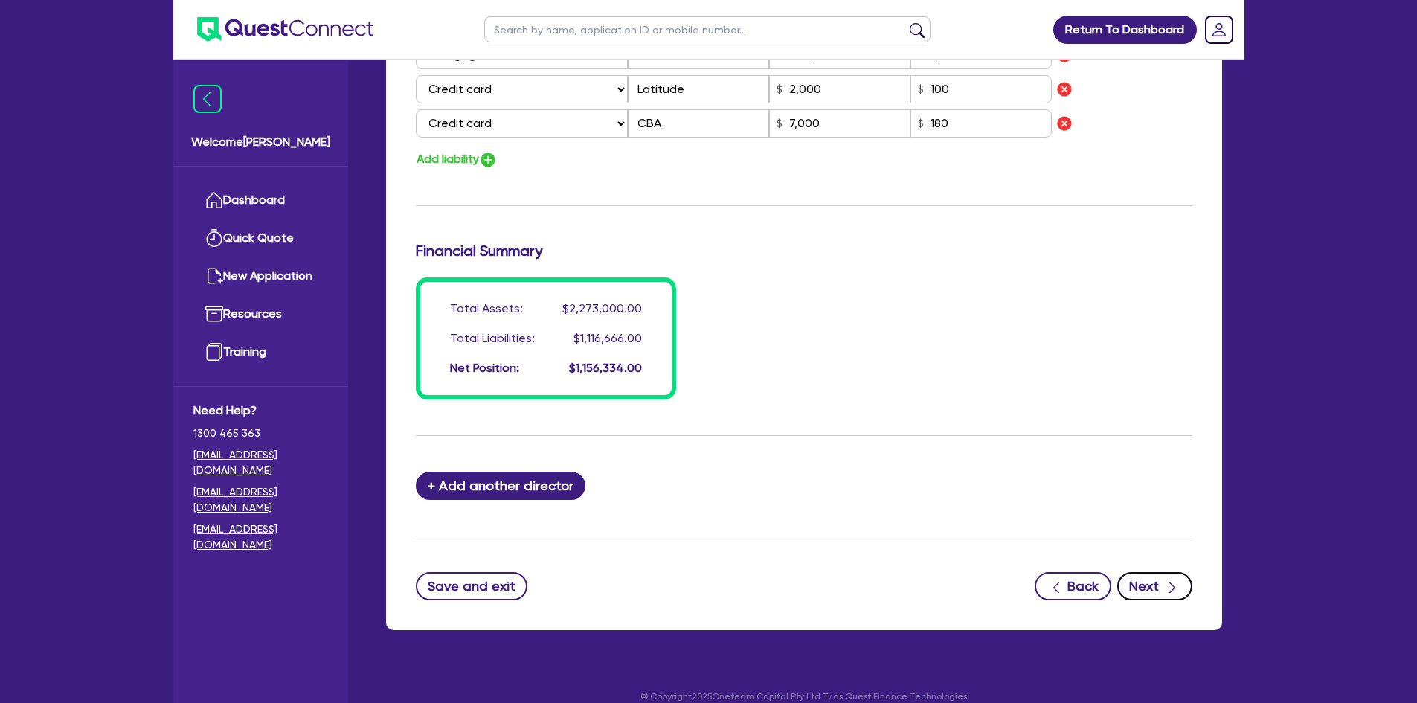
click at [1166, 580] on icon "button" at bounding box center [1172, 587] width 15 height 15
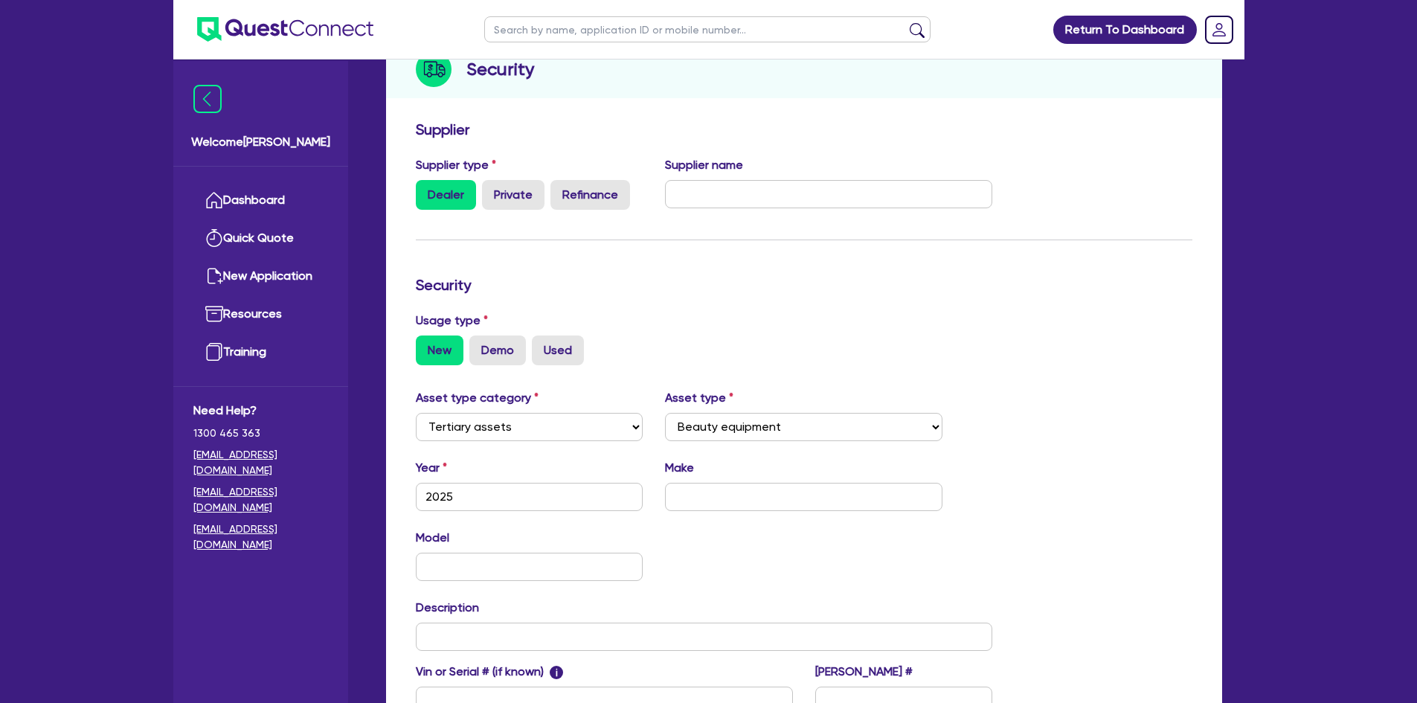
scroll to position [380, 0]
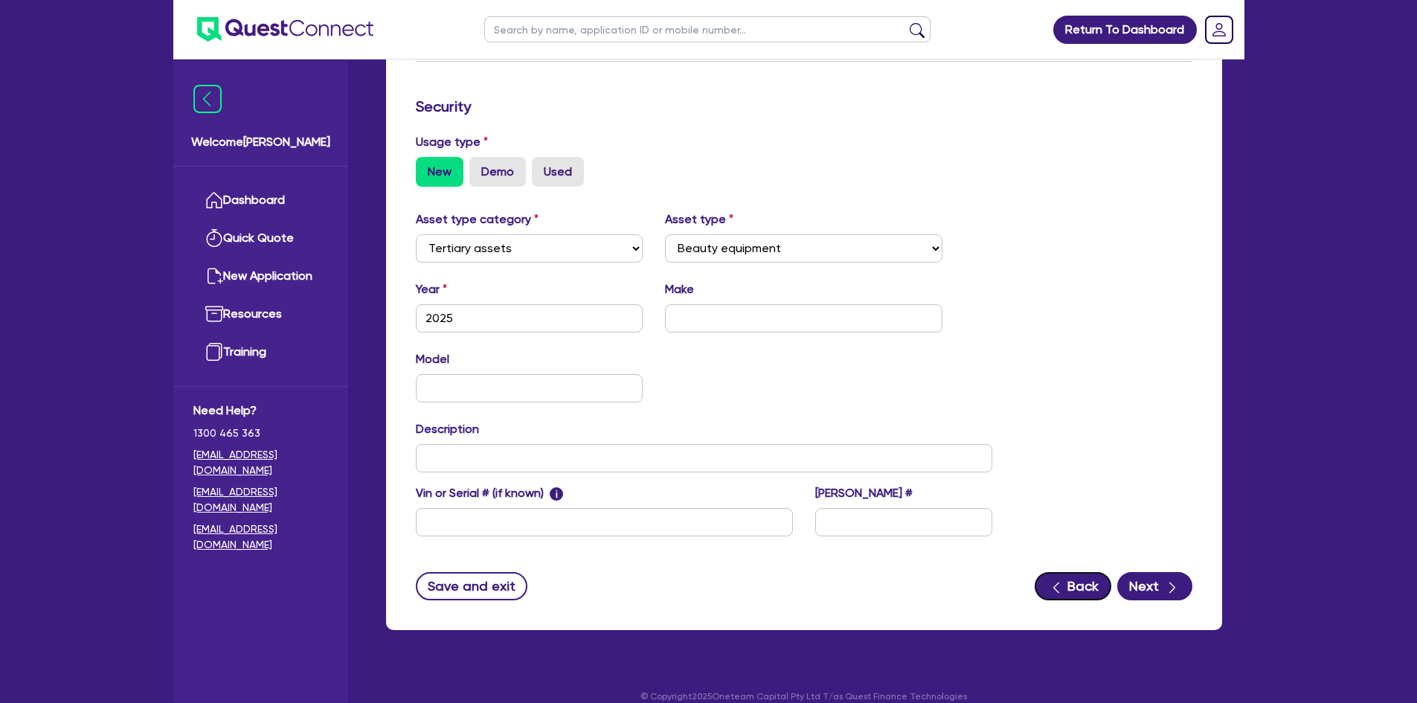
click at [1062, 580] on icon "button" at bounding box center [1056, 587] width 15 height 15
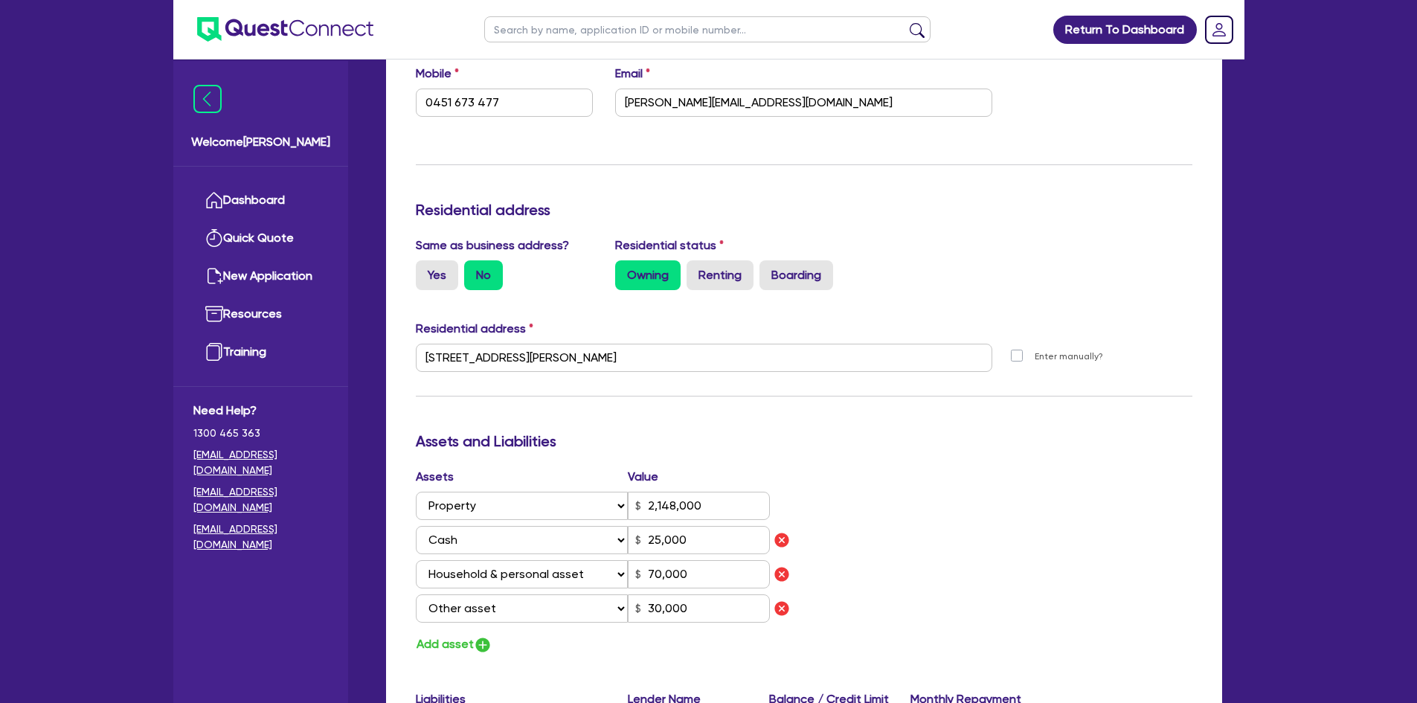
scroll to position [670, 0]
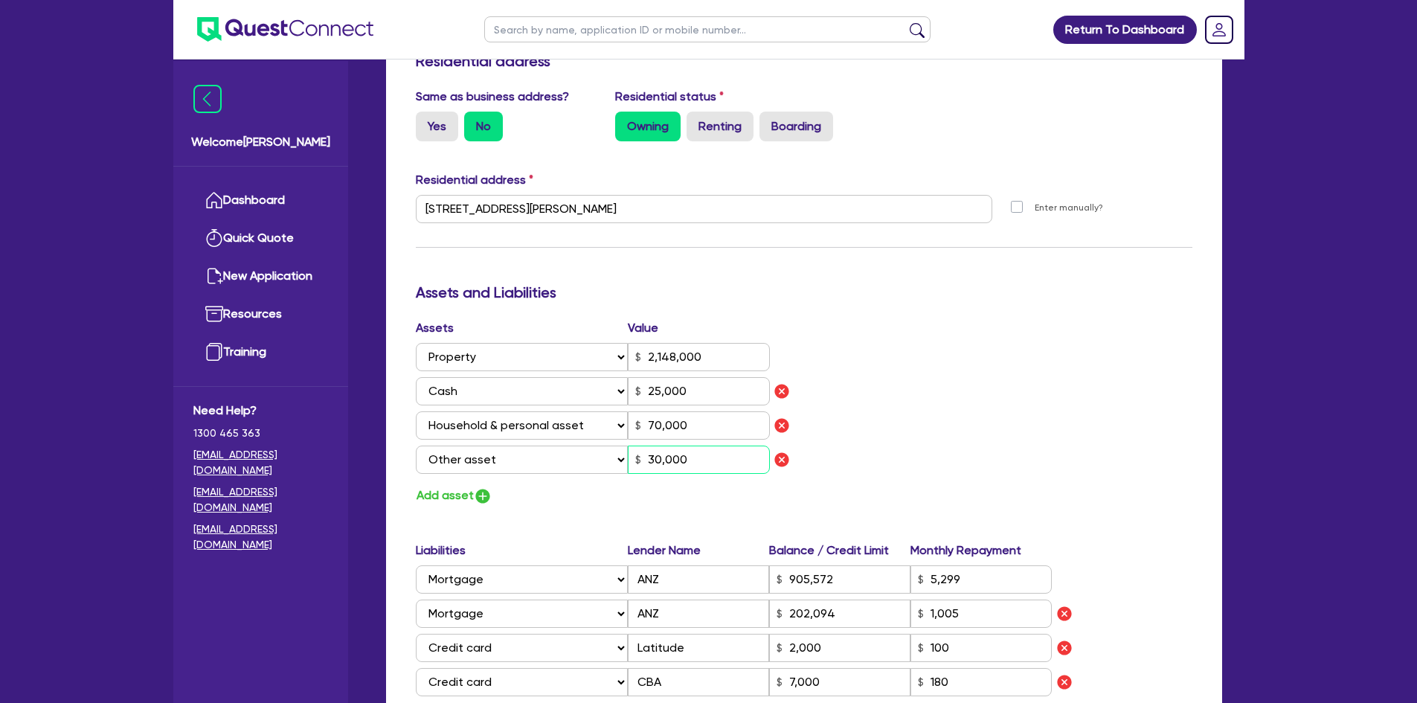
drag, startPoint x: 710, startPoint y: 447, endPoint x: 554, endPoint y: 425, distance: 157.1
click at [554, 425] on div "Assets Value Select Asset Cash Property Investment property Vehicle Truck Trail…" at bounding box center [605, 399] width 400 height 161
click at [1164, 391] on div "Assets Value Select Asset Cash Property Investment property Vehicle Truck Trail…" at bounding box center [804, 412] width 799 height 187
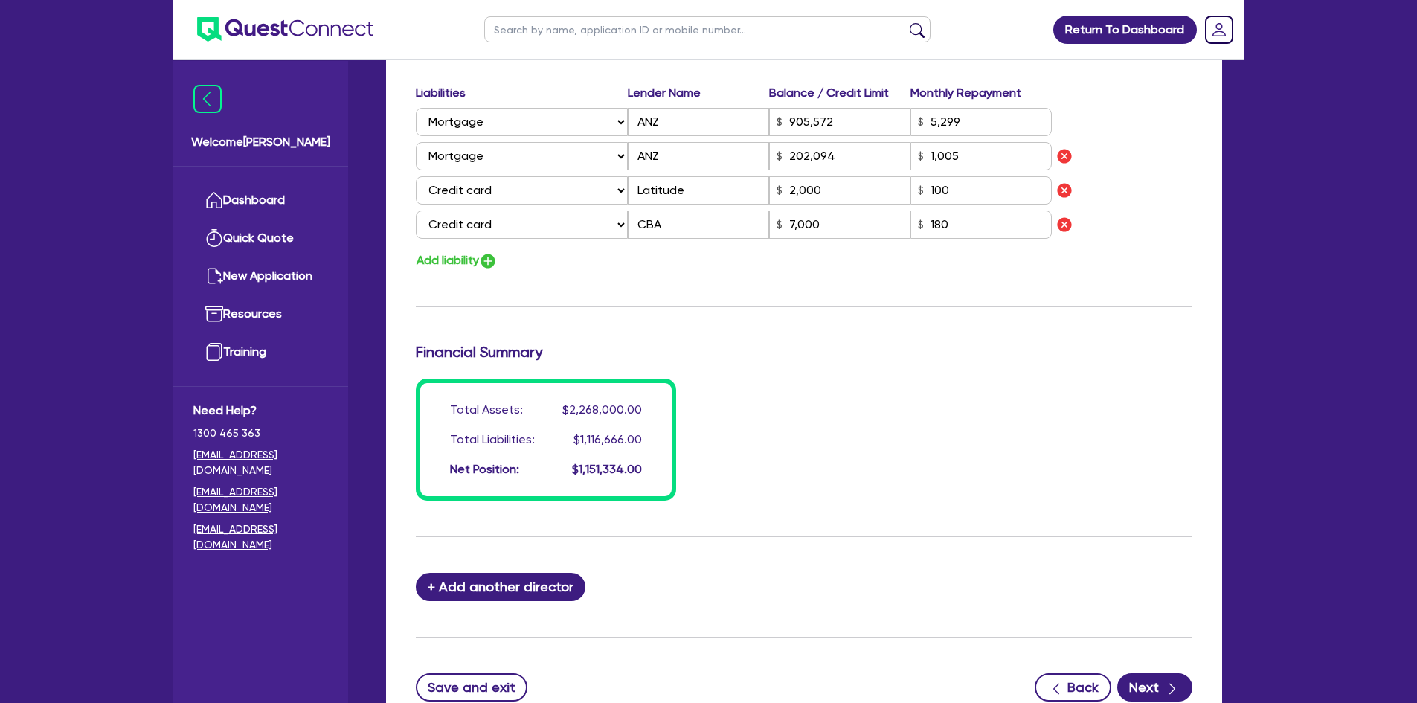
scroll to position [1228, 0]
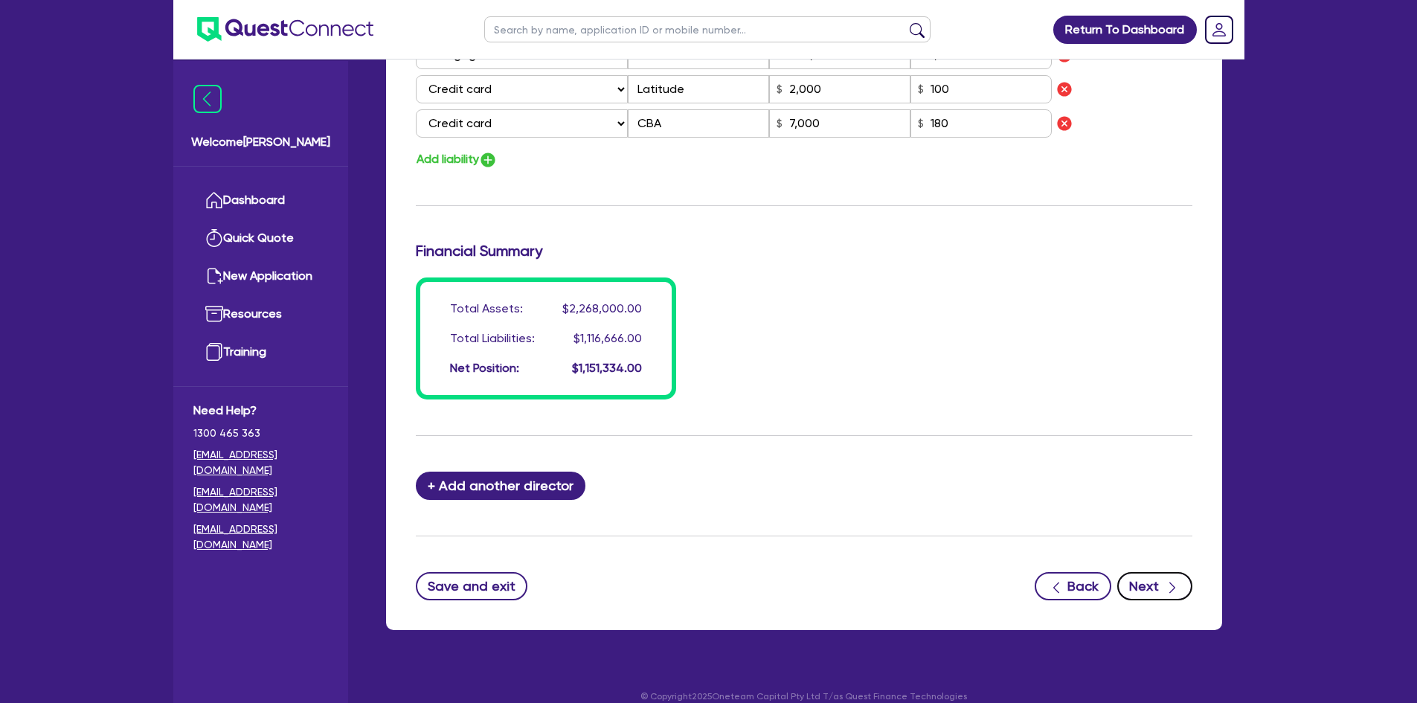
click at [1141, 572] on button "Next" at bounding box center [1155, 586] width 75 height 28
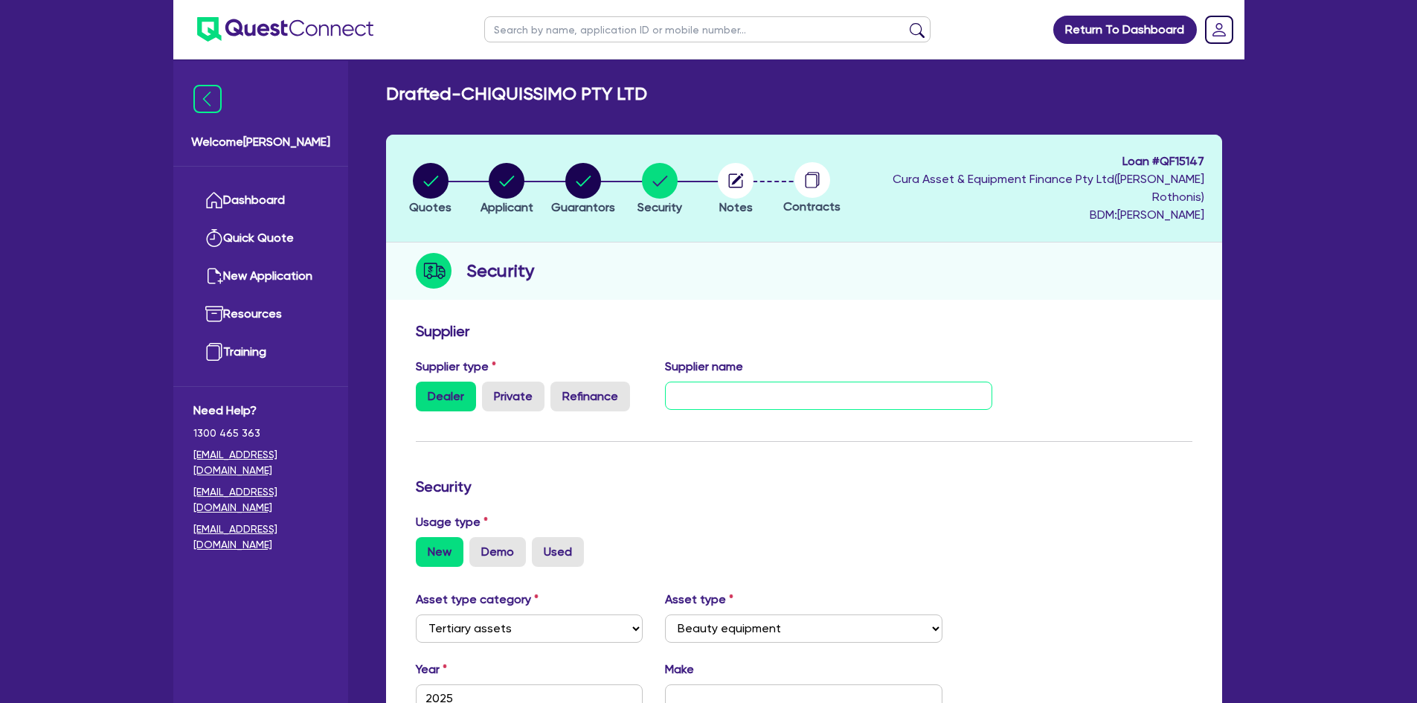
click at [839, 382] on input "text" at bounding box center [828, 396] width 327 height 28
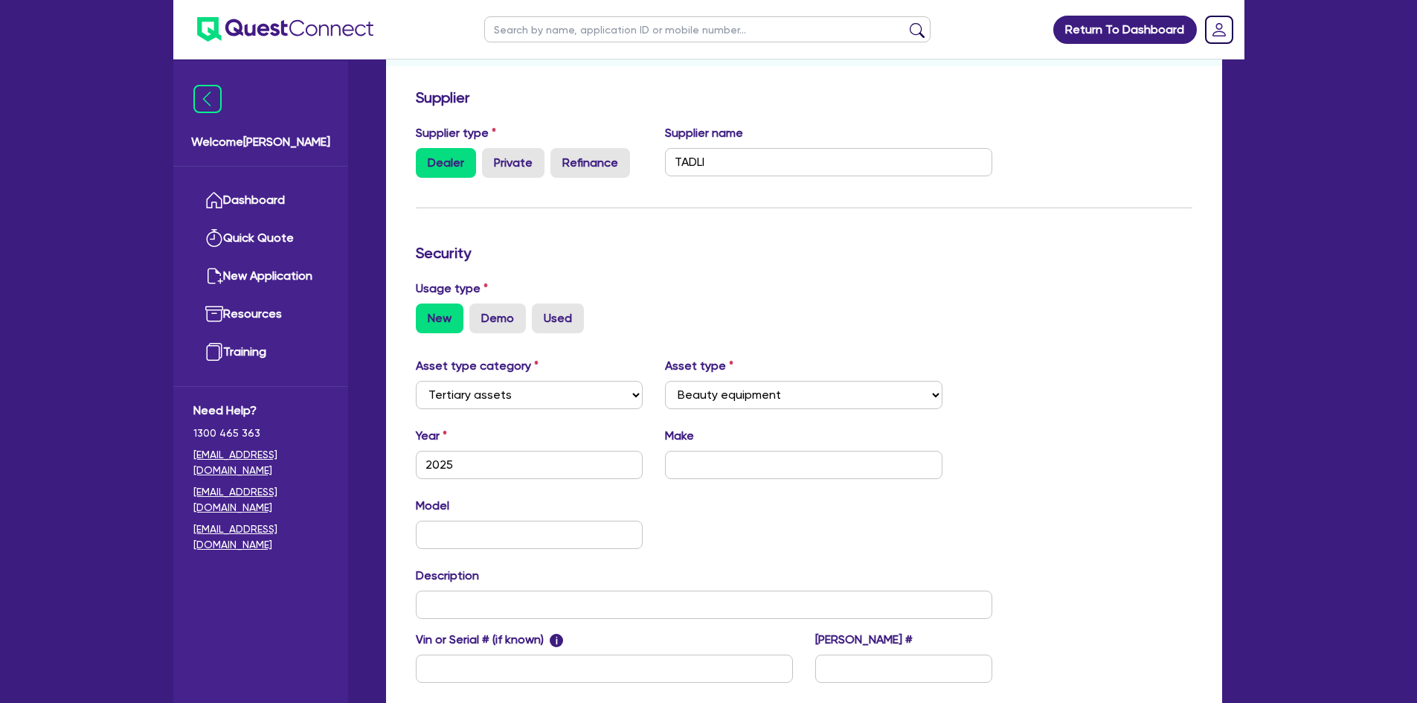
scroll to position [380, 0]
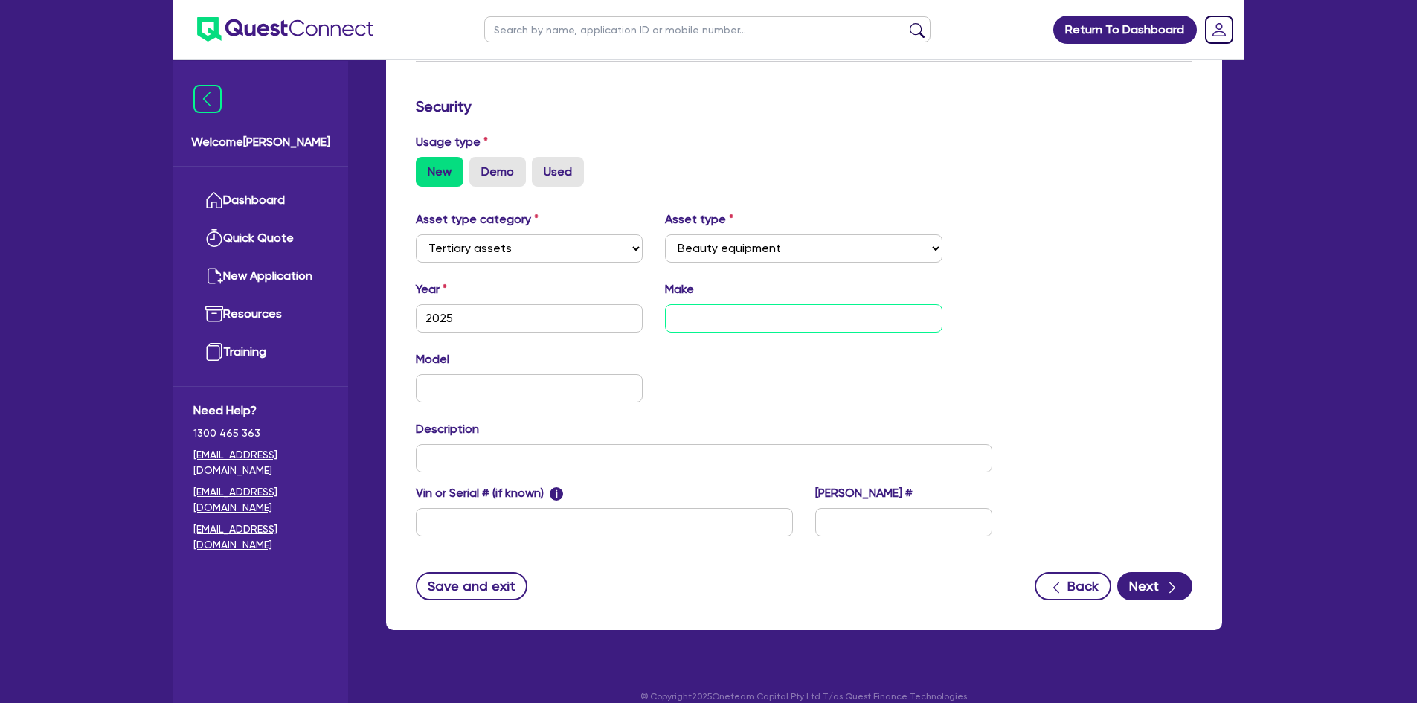
click at [706, 304] on input "text" at bounding box center [804, 318] width 278 height 28
drag, startPoint x: 737, startPoint y: 296, endPoint x: 526, endPoint y: 274, distance: 211.7
click at [526, 280] on div "Year 2025 Make Apilus" at bounding box center [705, 312] width 600 height 64
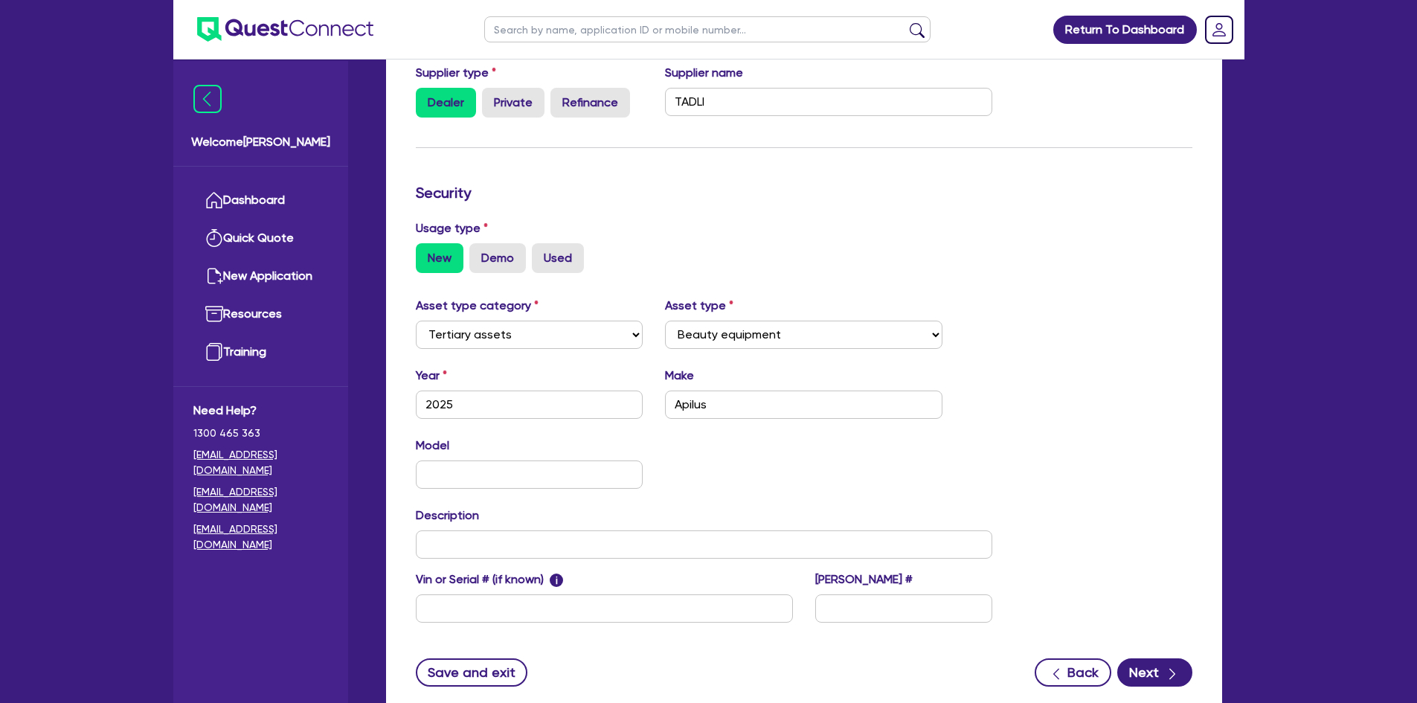
scroll to position [157, 0]
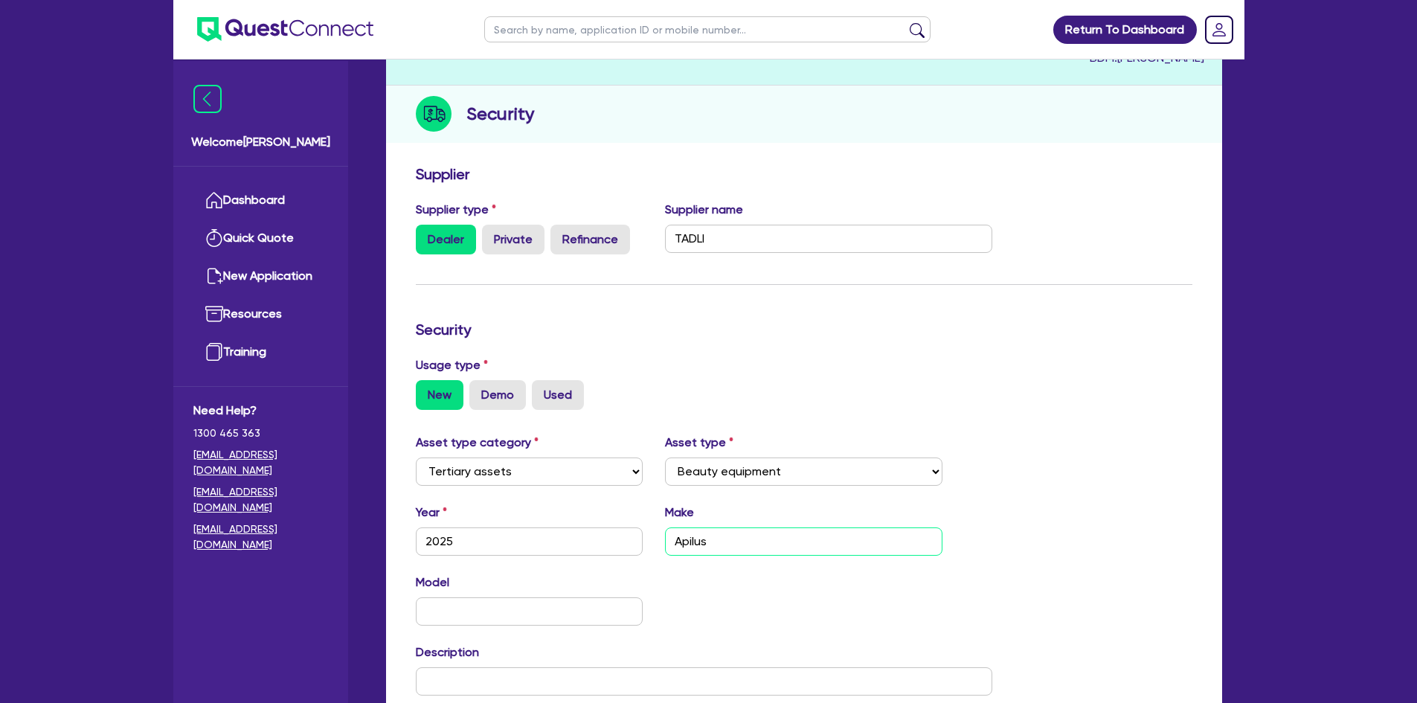
click at [733, 534] on input "Apilus" at bounding box center [804, 542] width 278 height 28
click at [743, 528] on input "text" at bounding box center [804, 542] width 278 height 28
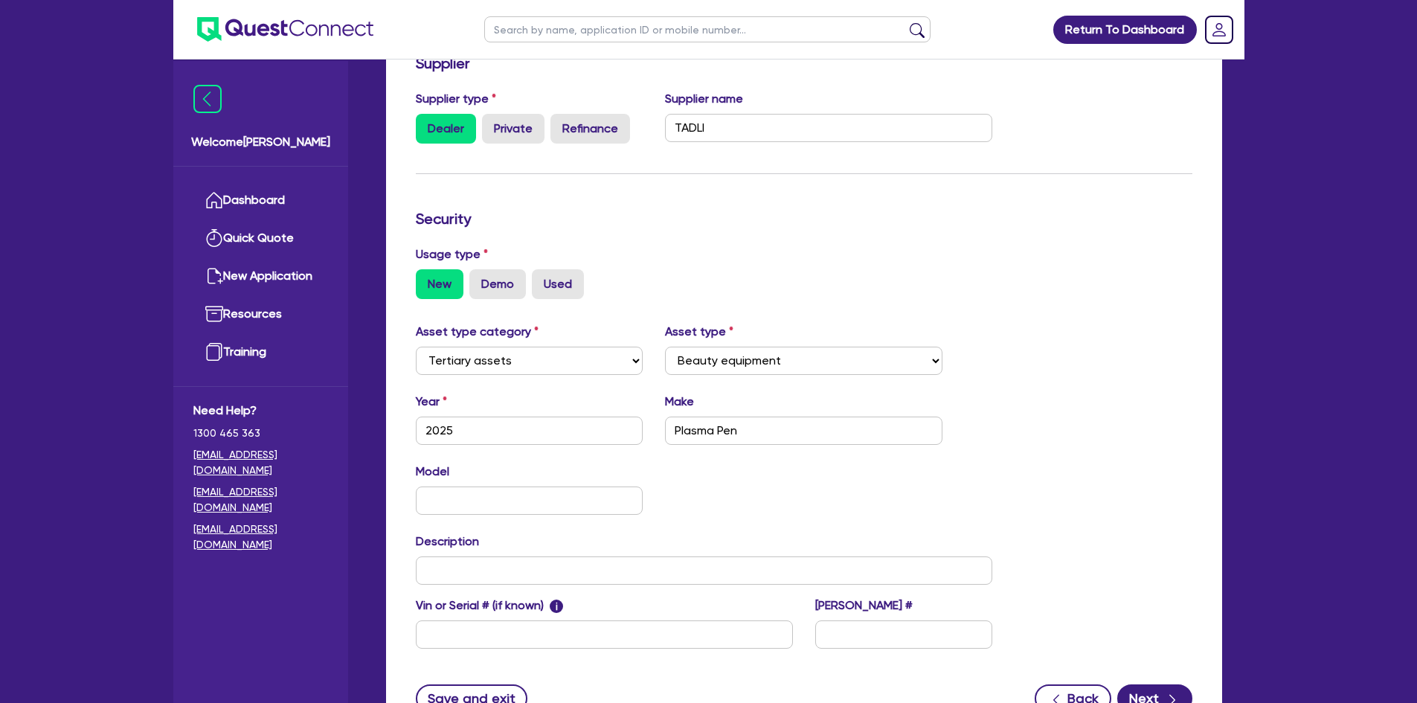
scroll to position [380, 0]
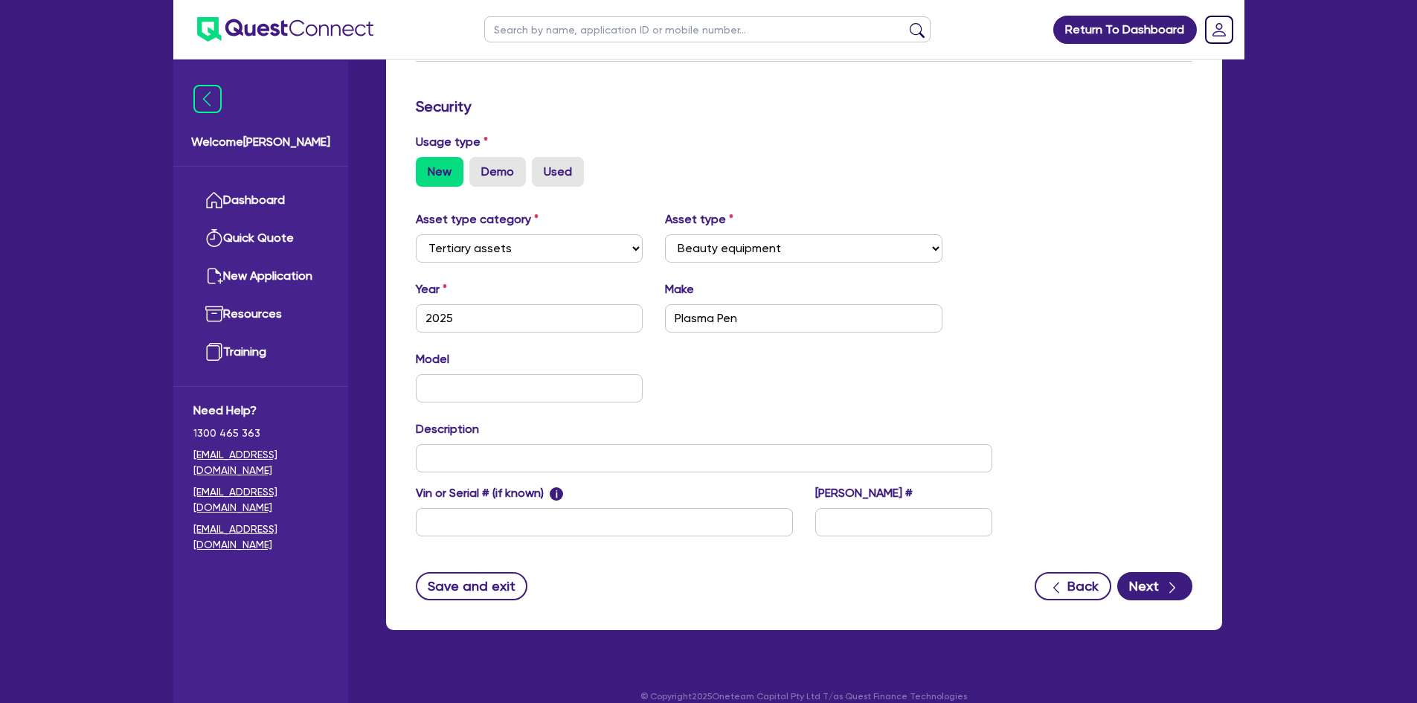
click at [1062, 344] on div "Asset type category Select Cars and light trucks Primary assets Secondary asset…" at bounding box center [804, 383] width 799 height 344
click at [506, 444] on input "text" at bounding box center [704, 458] width 577 height 28
paste input "[URL][DOMAIN_NAME][PERSON_NAME]"
click at [1076, 361] on div "Asset type category Select Cars and light trucks Primary assets Secondary asset…" at bounding box center [804, 383] width 799 height 344
click at [1155, 572] on button "Next" at bounding box center [1155, 586] width 75 height 28
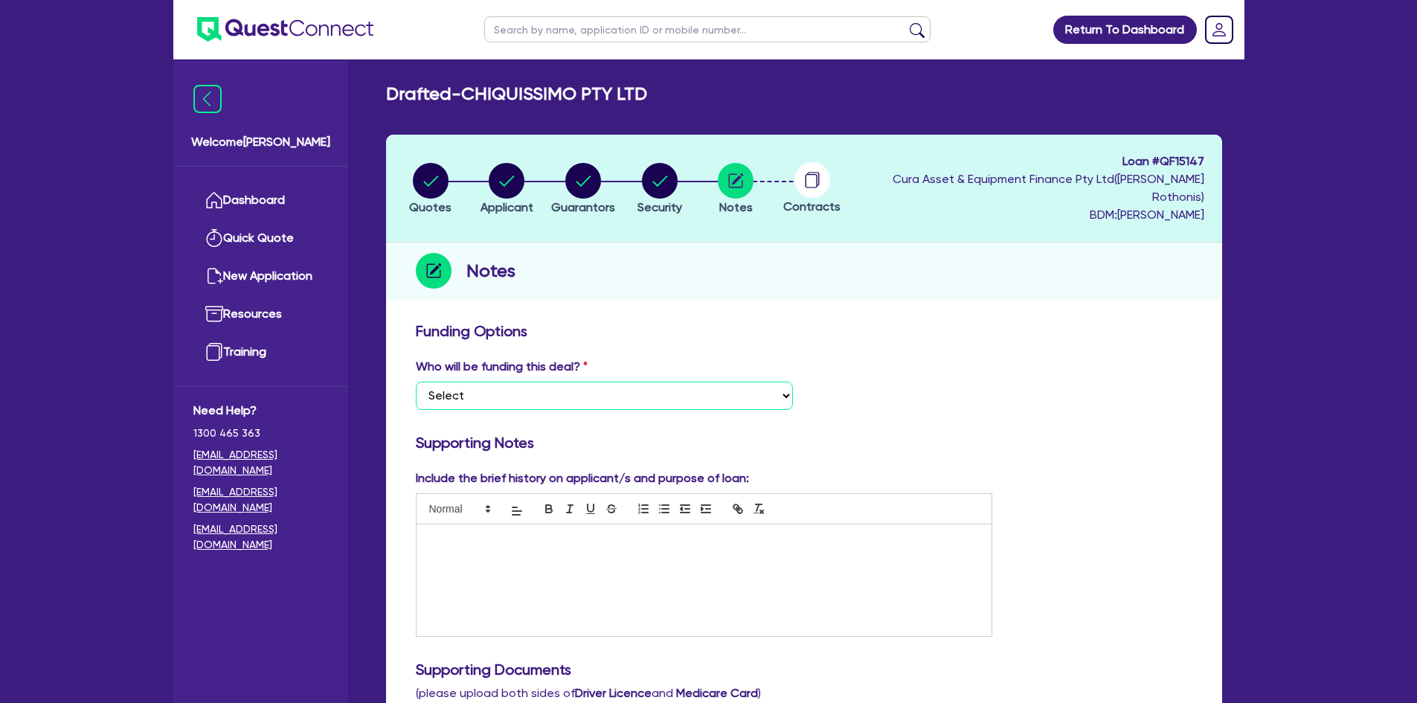
click at [468, 382] on select "Select I want Quest to fund 100% I will fund 100% I will co-fund with Quest Oth…" at bounding box center [604, 396] width 377 height 28
click at [416, 382] on select "Select I want Quest to fund 100% I will fund 100% I will co-fund with Quest Oth…" at bounding box center [604, 396] width 377 height 28
click at [497, 553] on div at bounding box center [705, 581] width 576 height 112
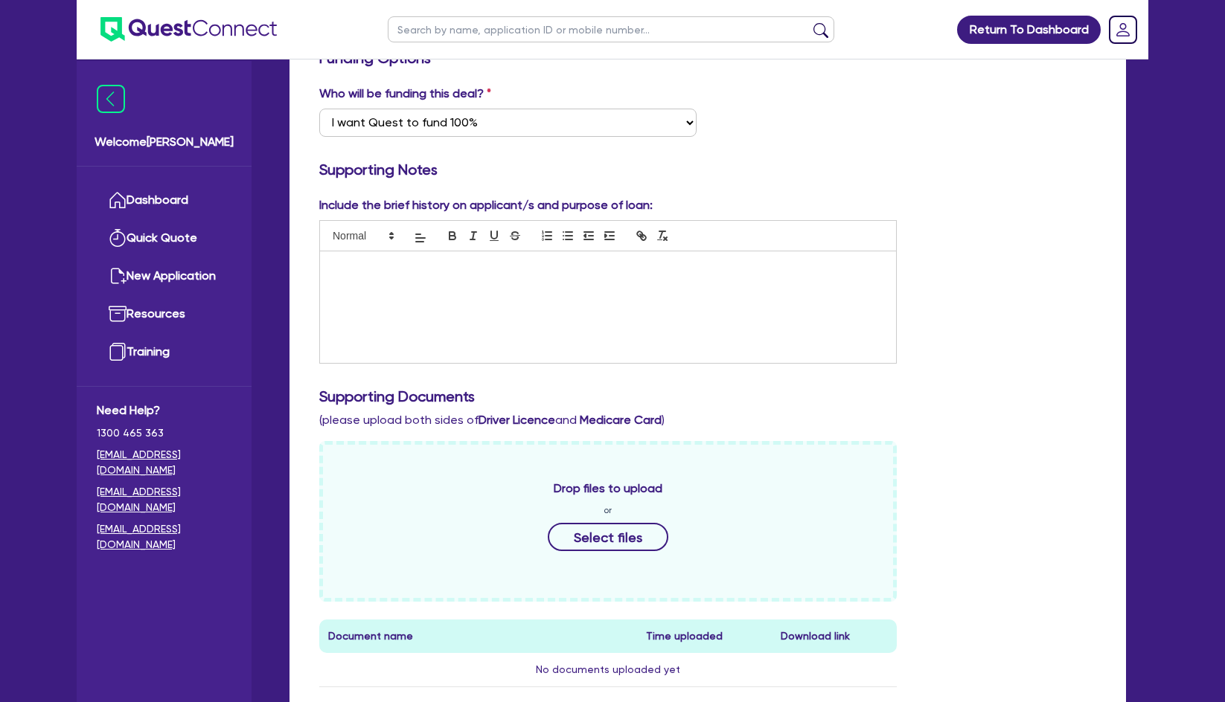
scroll to position [595, 0]
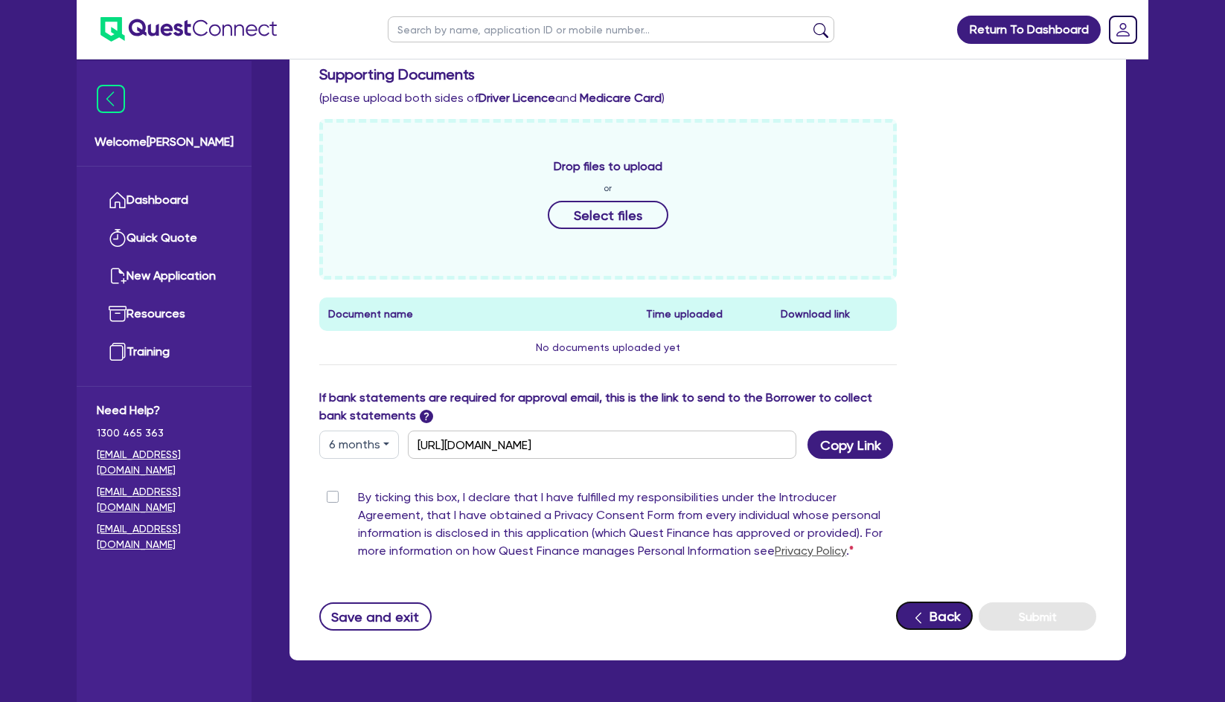
click at [907, 602] on button "Back" at bounding box center [934, 616] width 77 height 28
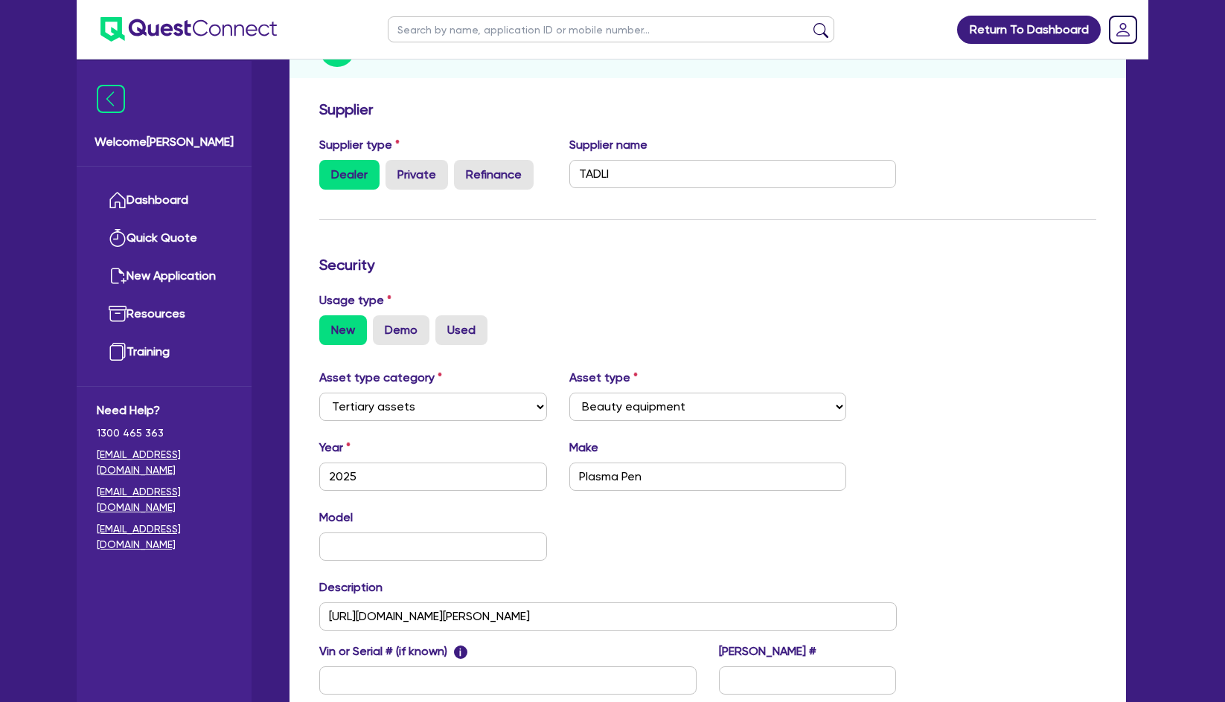
scroll to position [223, 0]
click at [672, 461] on input "Plasma Pen" at bounding box center [708, 475] width 278 height 28
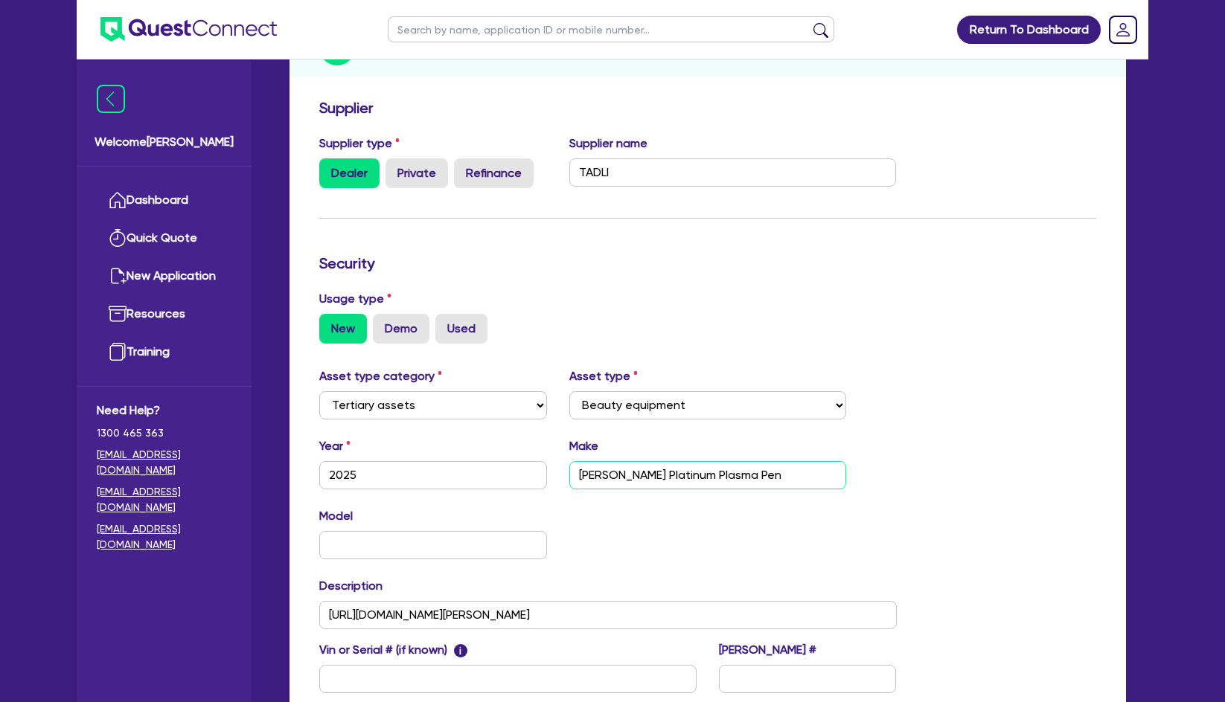
click at [783, 461] on input "Louise Walsh Platinum Plasma Pen" at bounding box center [708, 475] width 278 height 28
click at [664, 608] on input "[URL][DOMAIN_NAME][PERSON_NAME]" at bounding box center [607, 615] width 577 height 28
paste input "[URL][DOMAIN_NAME]"
click at [763, 524] on div "Model KM" at bounding box center [608, 539] width 600 height 64
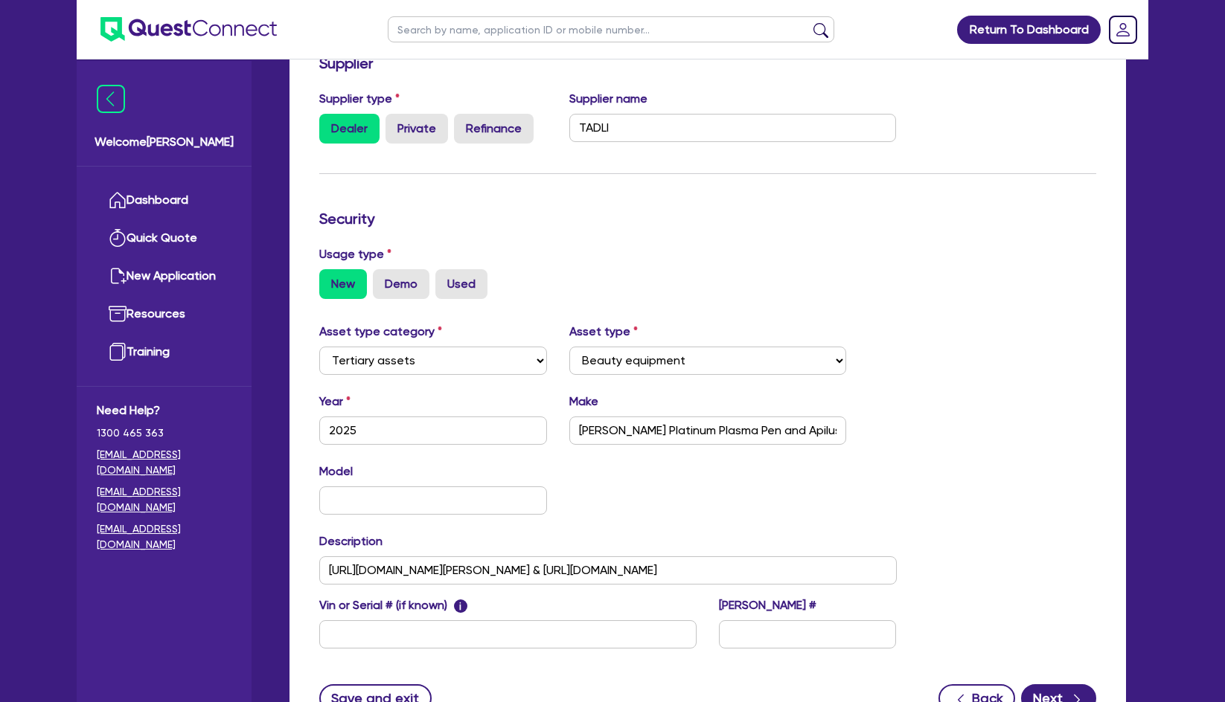
scroll to position [381, 0]
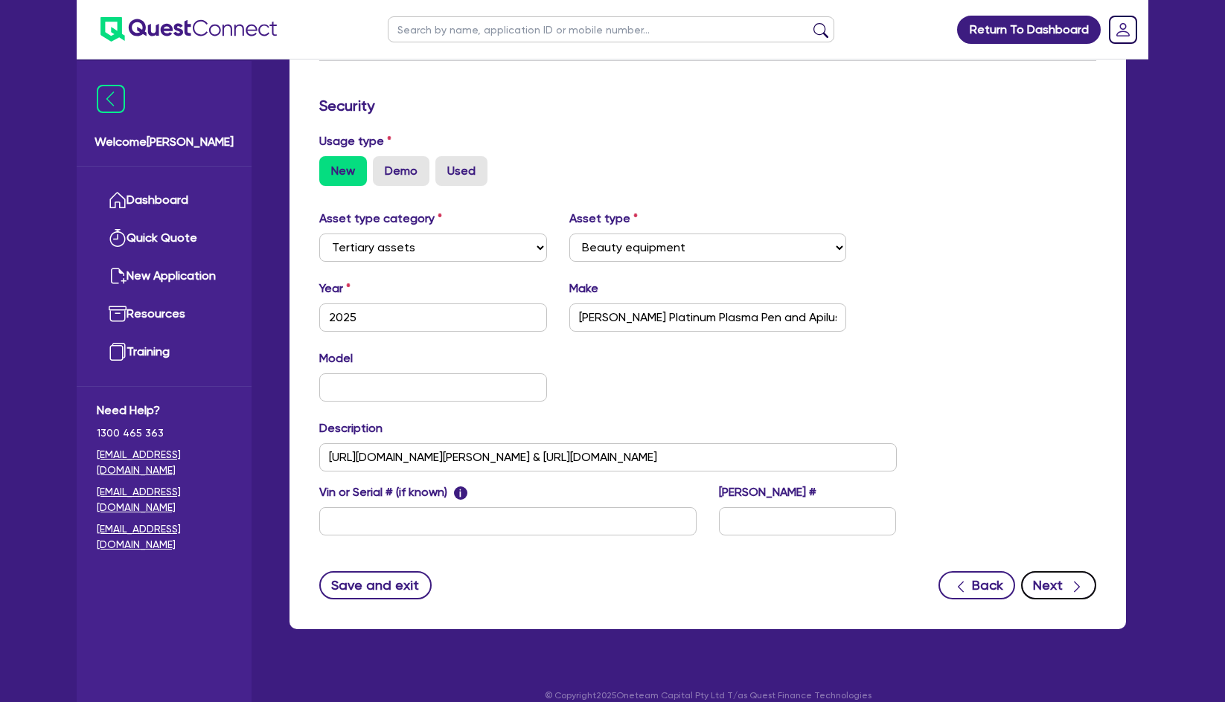
click at [1054, 573] on button "Next" at bounding box center [1058, 585] width 75 height 28
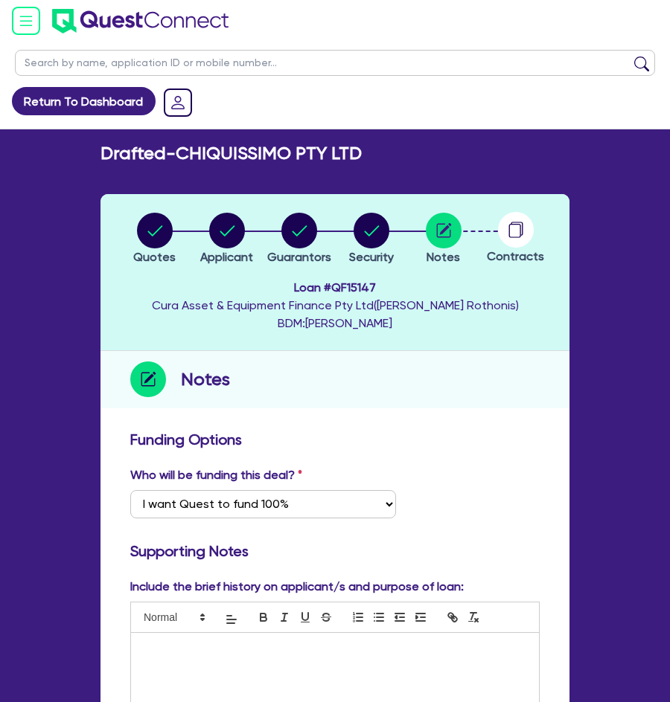
drag, startPoint x: 426, startPoint y: 461, endPoint x: 459, endPoint y: 364, distance: 102.8
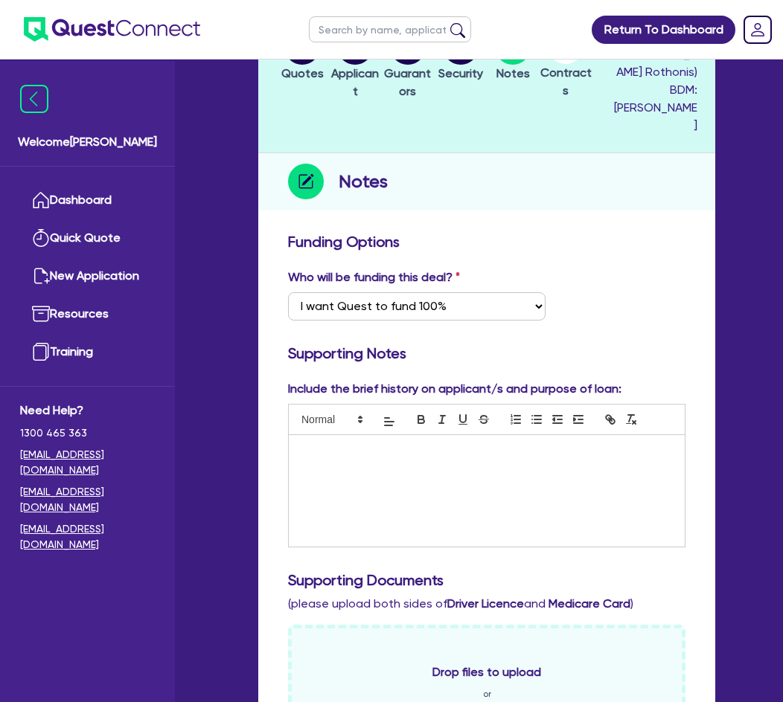
scroll to position [223, 0]
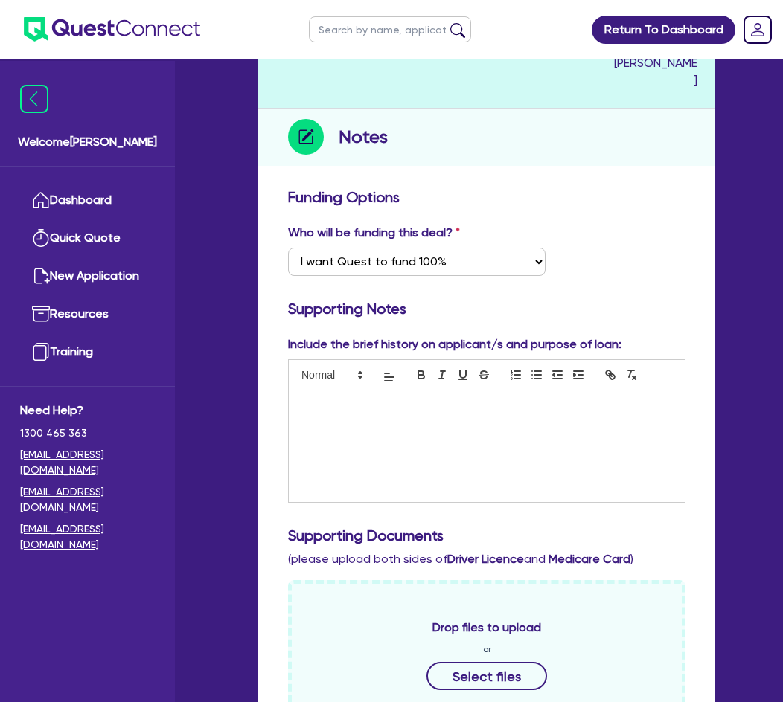
click at [569, 405] on div at bounding box center [487, 447] width 396 height 112
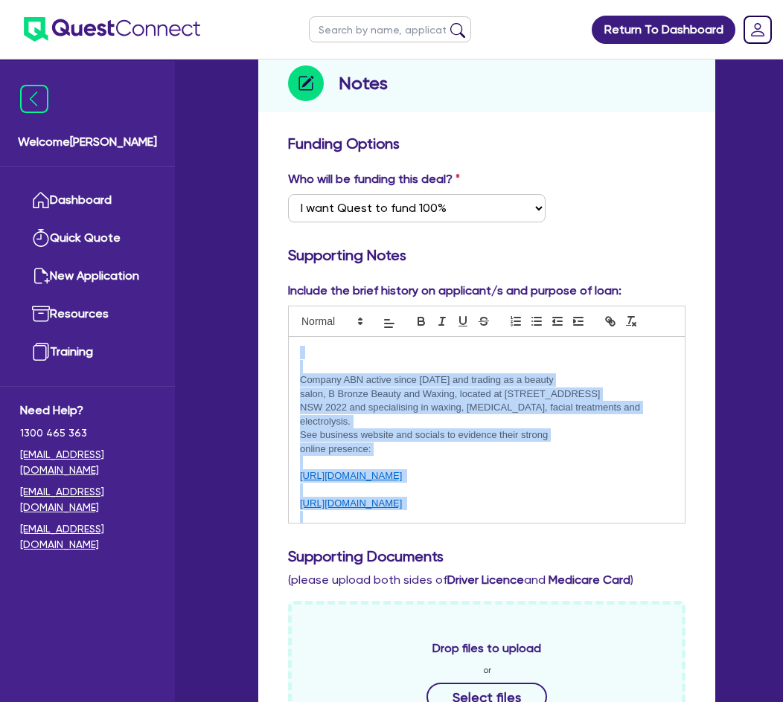
scroll to position [0, 0]
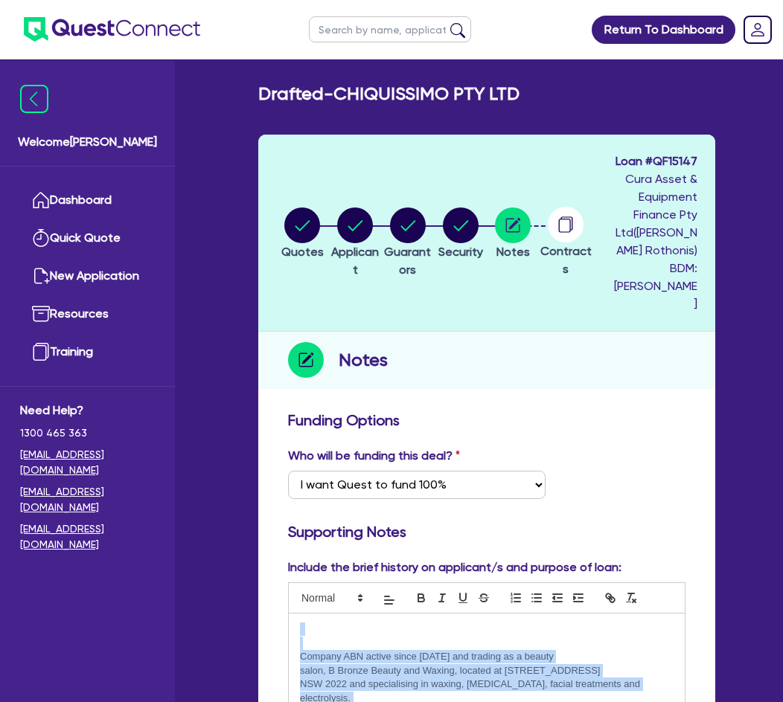
drag, startPoint x: 437, startPoint y: 250, endPoint x: 28, endPoint y: -69, distance: 519.0
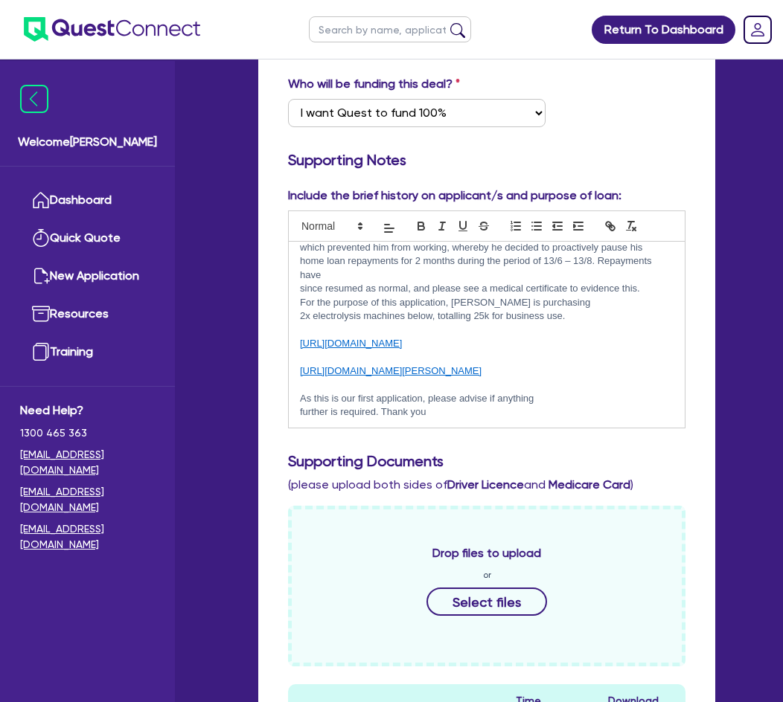
scroll to position [446, 0]
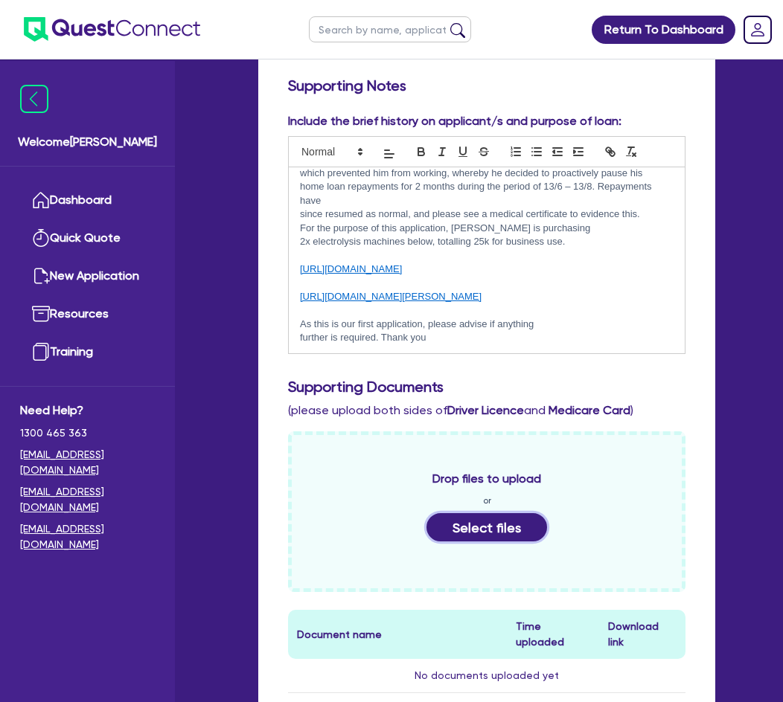
click at [472, 513] on button "Select files" at bounding box center [486, 527] width 121 height 28
click at [493, 513] on button "Select files" at bounding box center [486, 527] width 121 height 28
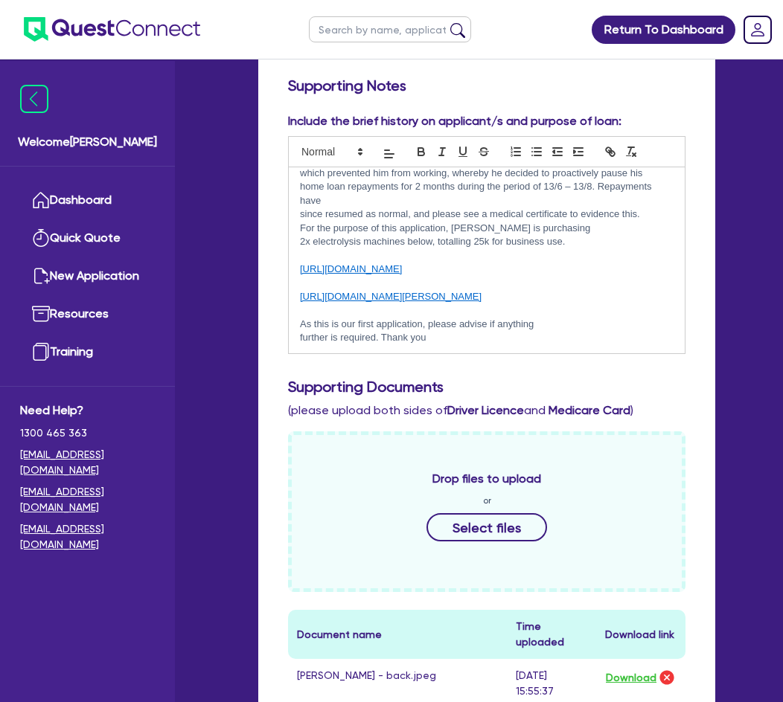
click at [268, 350] on div "Funding Options Who will be funding this deal? Select I want Quest to fund 100%…" at bounding box center [486, 565] width 457 height 1214
drag, startPoint x: 251, startPoint y: 367, endPoint x: 283, endPoint y: 341, distance: 41.3
click at [253, 368] on div "Quotes Applicant Guarantors Security Notes Contracts Loan # QF15147 Cura Asset …" at bounding box center [486, 438] width 479 height 1501
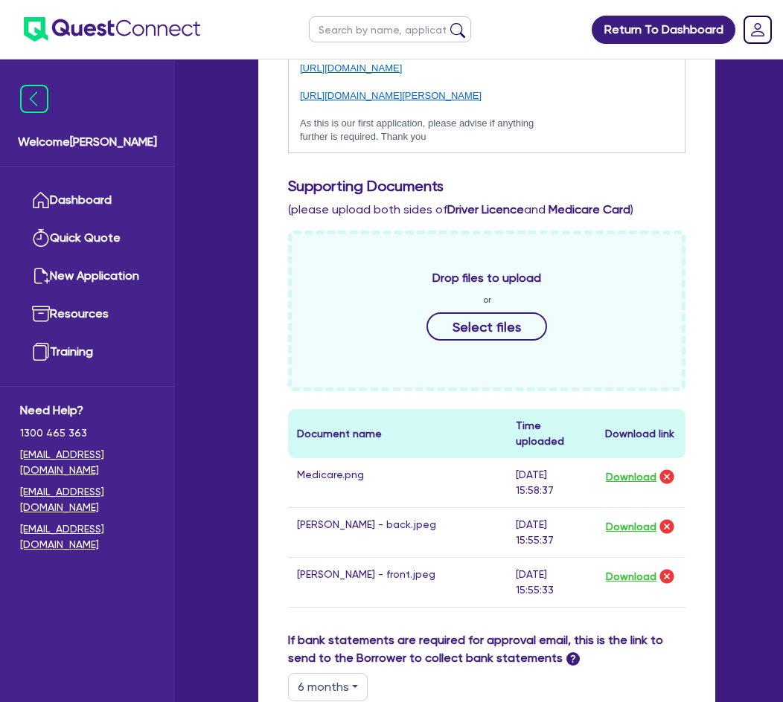
scroll to position [670, 0]
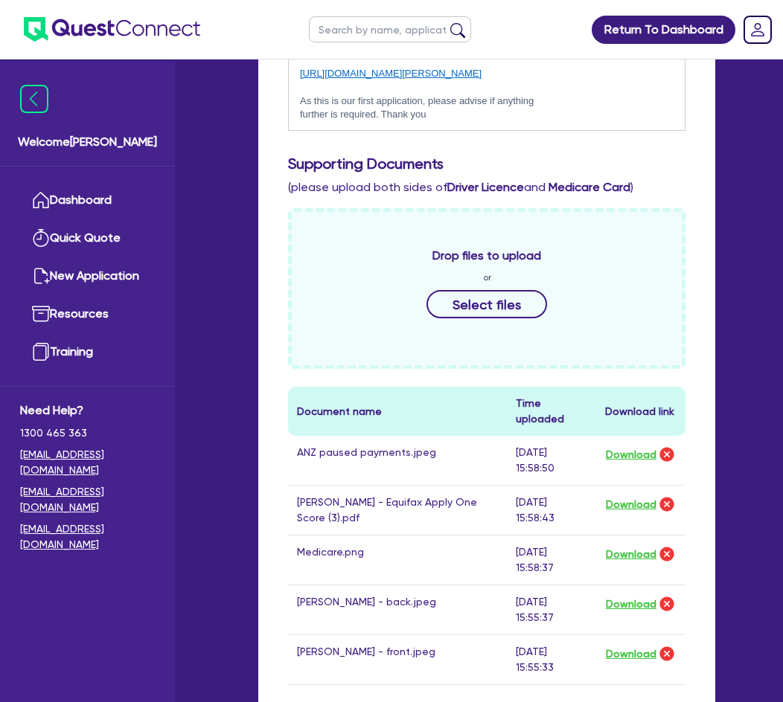
click at [269, 350] on div "Funding Options Who will be funding this deal? Select I want Quest to fund 100%…" at bounding box center [486, 415] width 457 height 1363
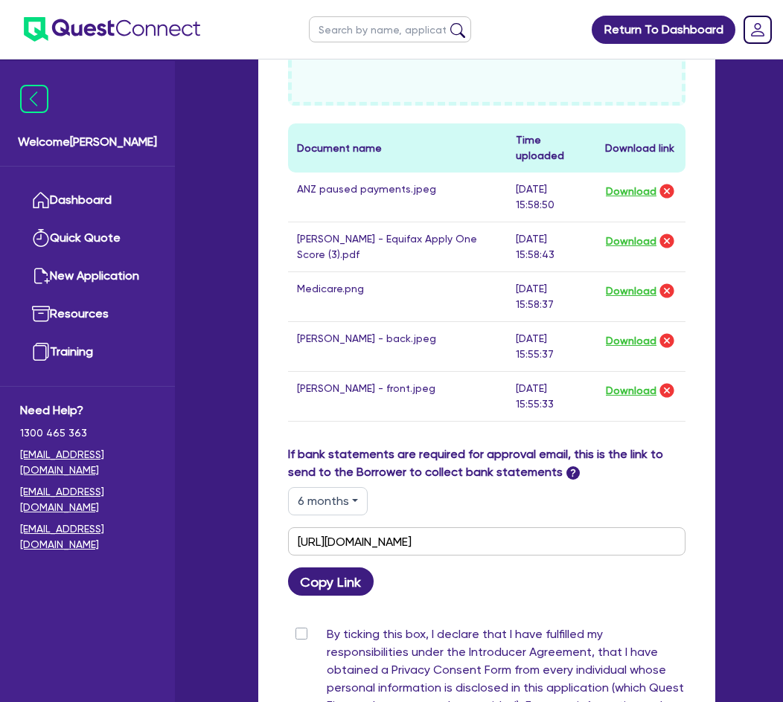
scroll to position [1121, 0]
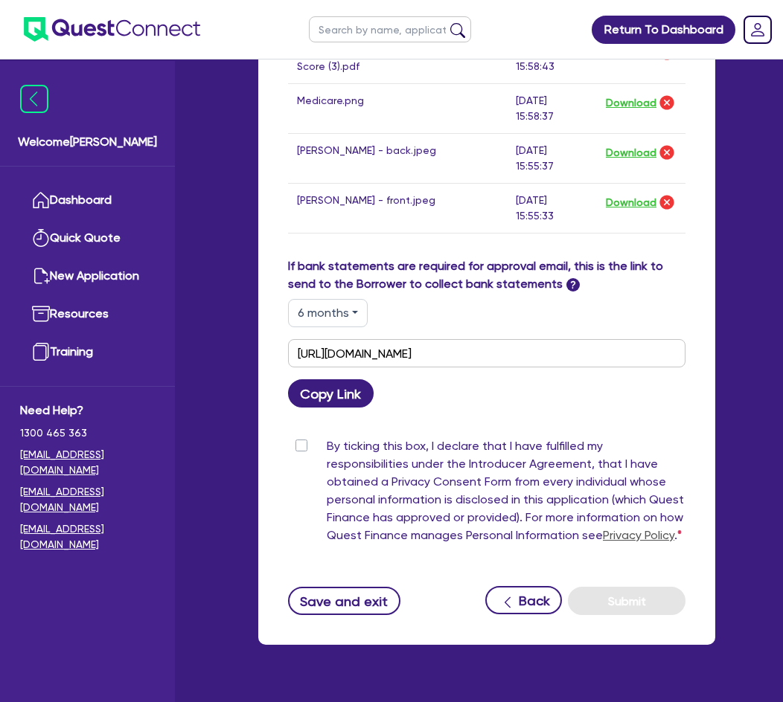
click at [324, 299] on button "6 months" at bounding box center [328, 313] width 80 height 28
click at [450, 299] on div "6 months 3 months 6 months 12 months" at bounding box center [486, 313] width 397 height 28
click at [354, 379] on button "Copy Link" at bounding box center [331, 393] width 86 height 28
drag, startPoint x: 295, startPoint y: 459, endPoint x: 295, endPoint y: 430, distance: 29.0
click at [295, 458] on div "By ticking this box, I declare that I have fulfilled my responsibilities under …" at bounding box center [486, 493] width 397 height 113
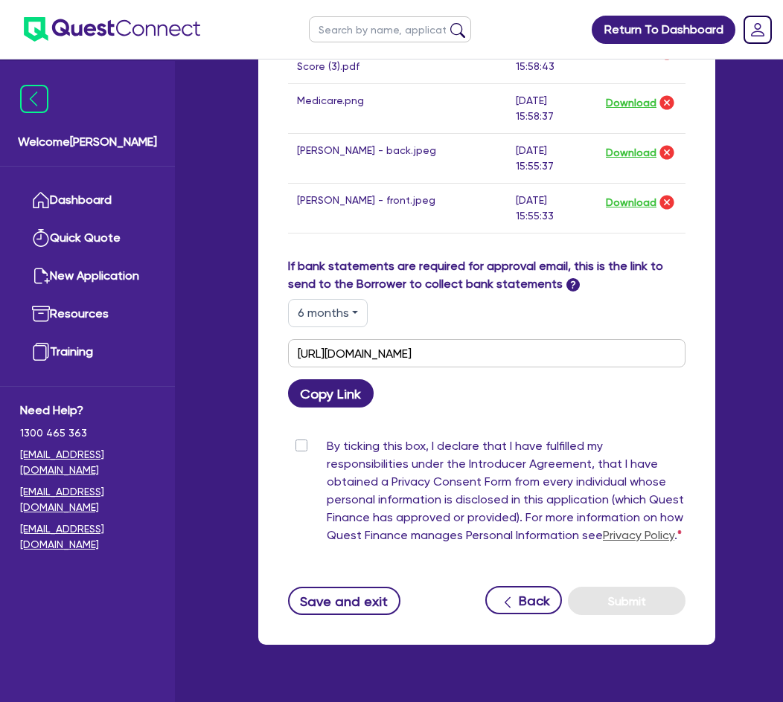
click at [327, 437] on label "By ticking this box, I declare that I have fulfilled my responsibilities under …" at bounding box center [506, 493] width 359 height 113
click at [300, 437] on input "By ticking this box, I declare that I have fulfilled my responsibilities under …" at bounding box center [294, 444] width 12 height 14
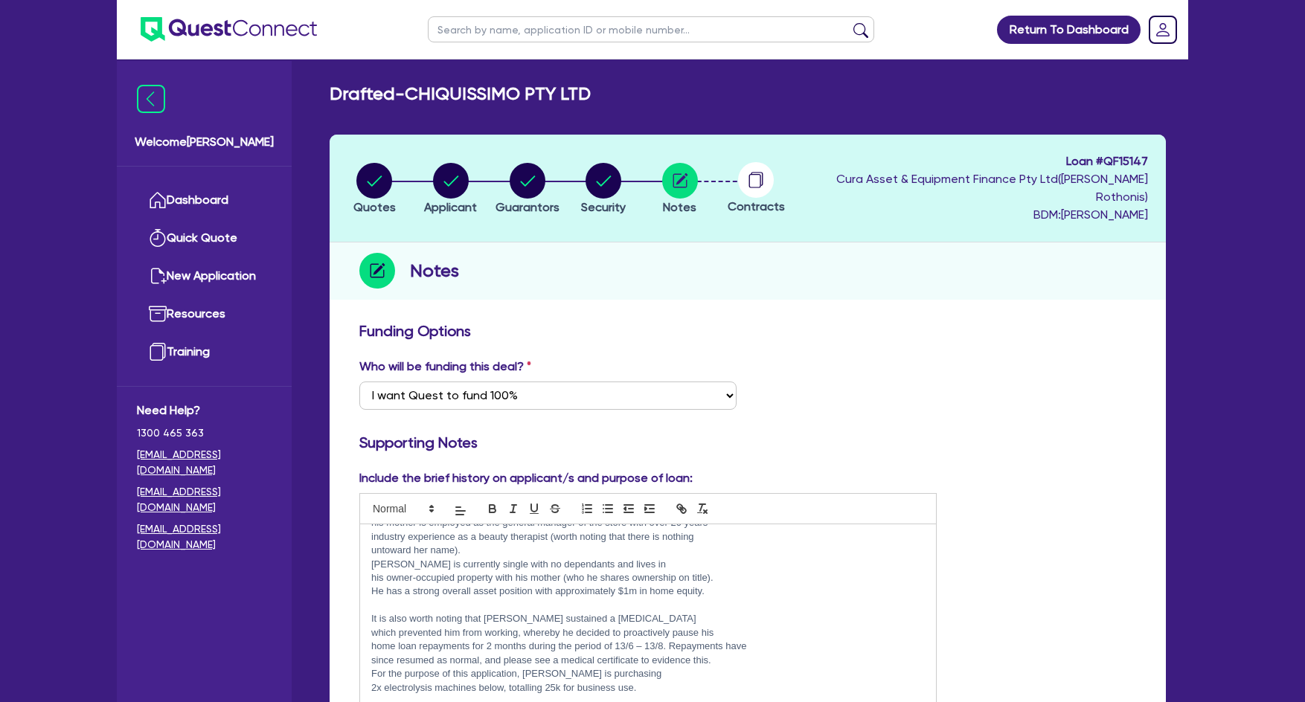
scroll to position [298, 0]
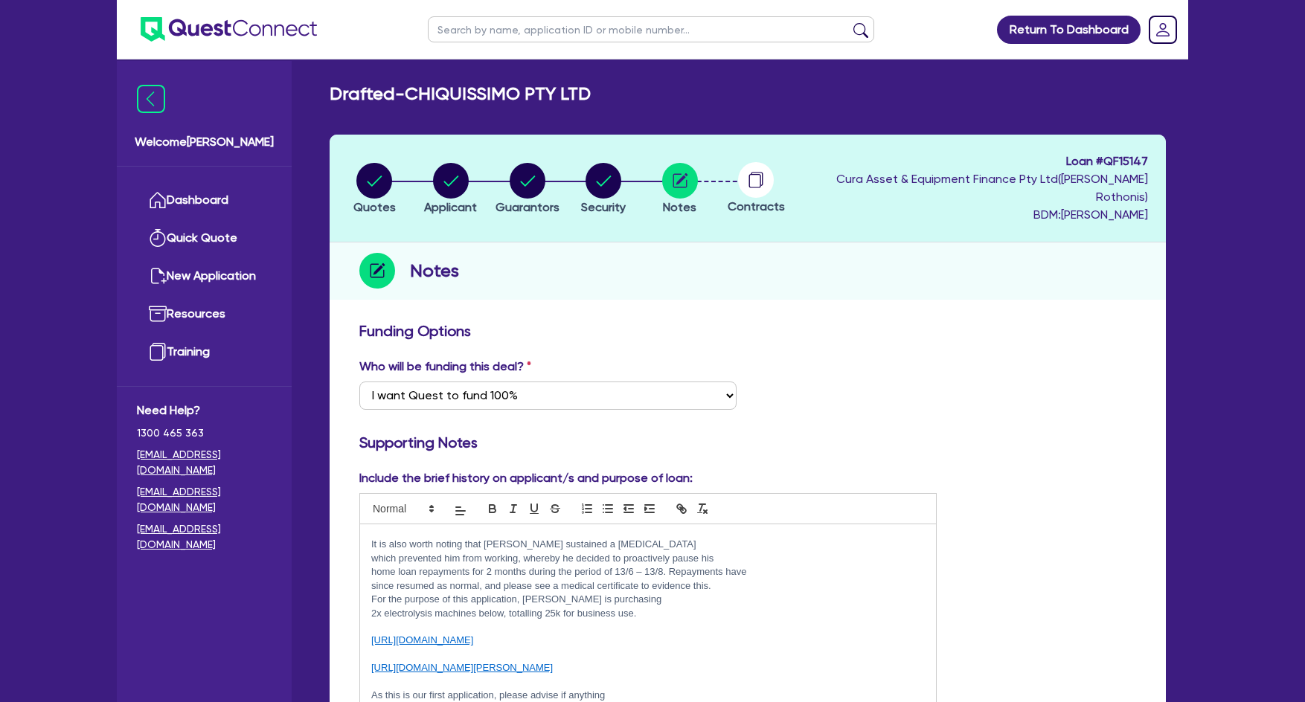
click at [368, 580] on div "Company ABN active since August 2018 and trading as a beauty salon, B Bronze Be…" at bounding box center [648, 618] width 576 height 186
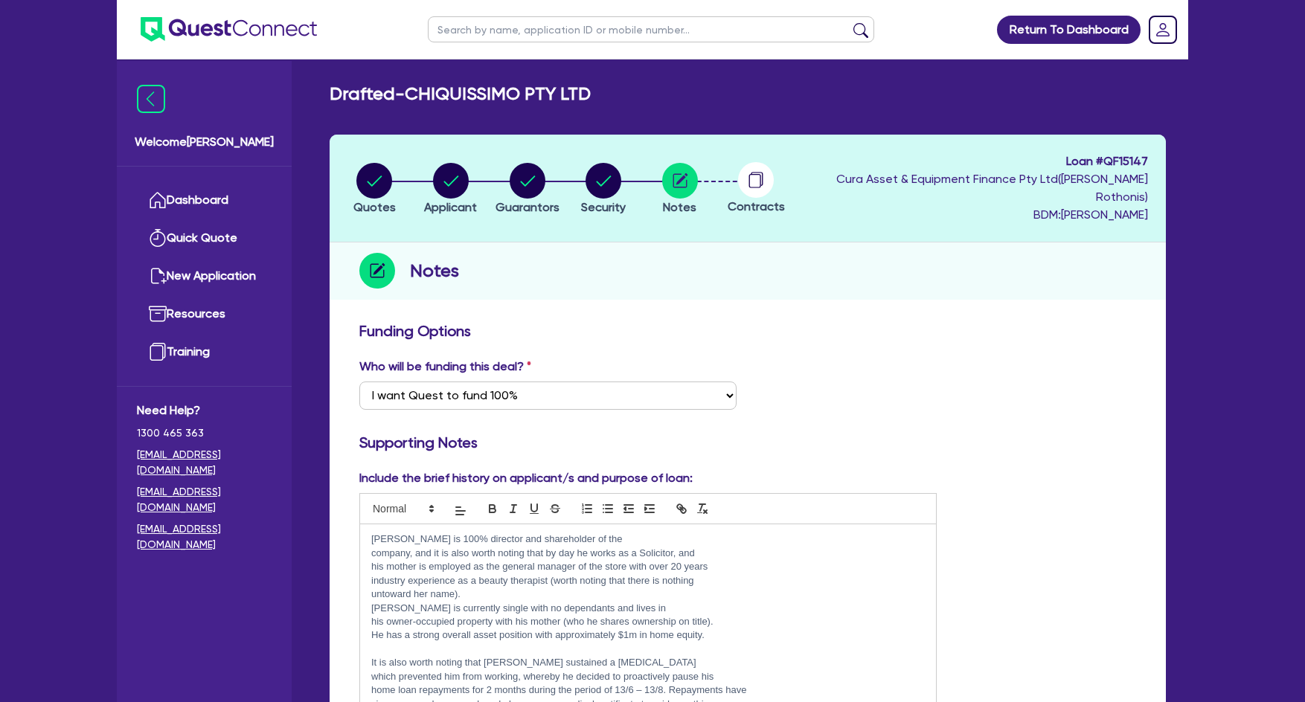
scroll to position [178, 0]
click at [373, 603] on p "[PERSON_NAME] is currently single with no dependants and lives in" at bounding box center [648, 609] width 554 height 13
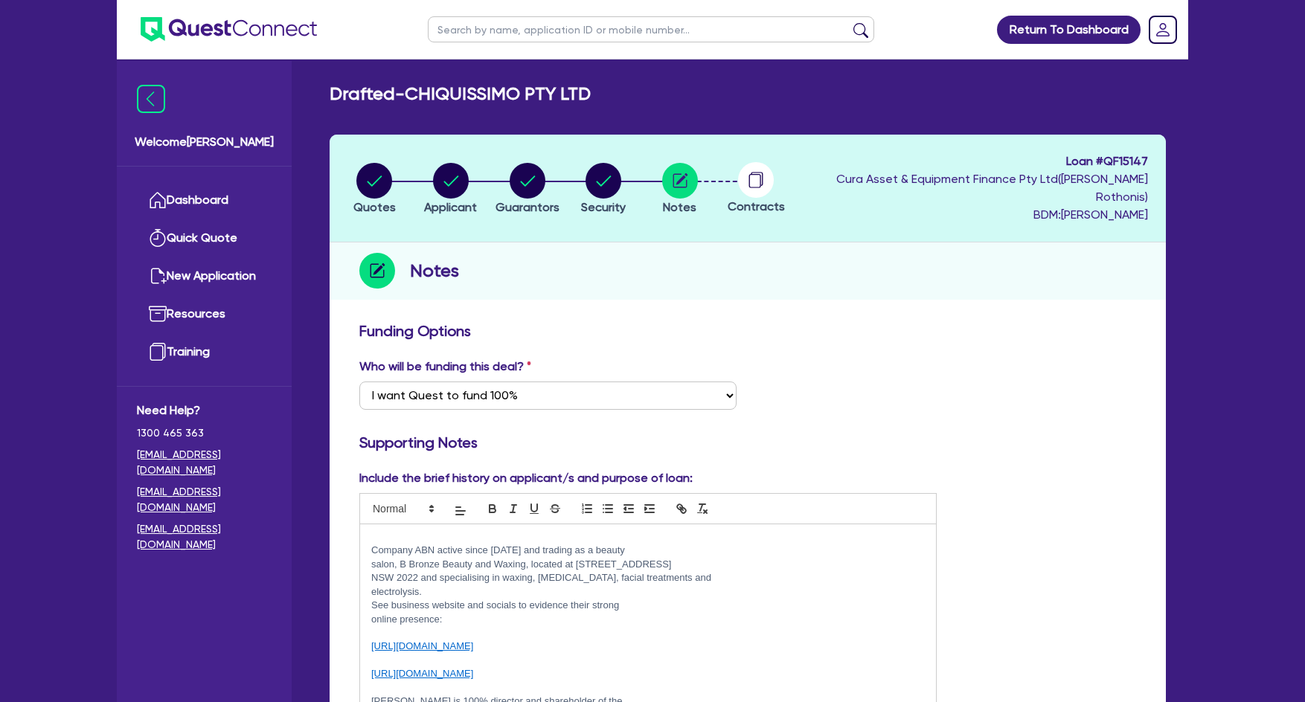
scroll to position [0, 0]
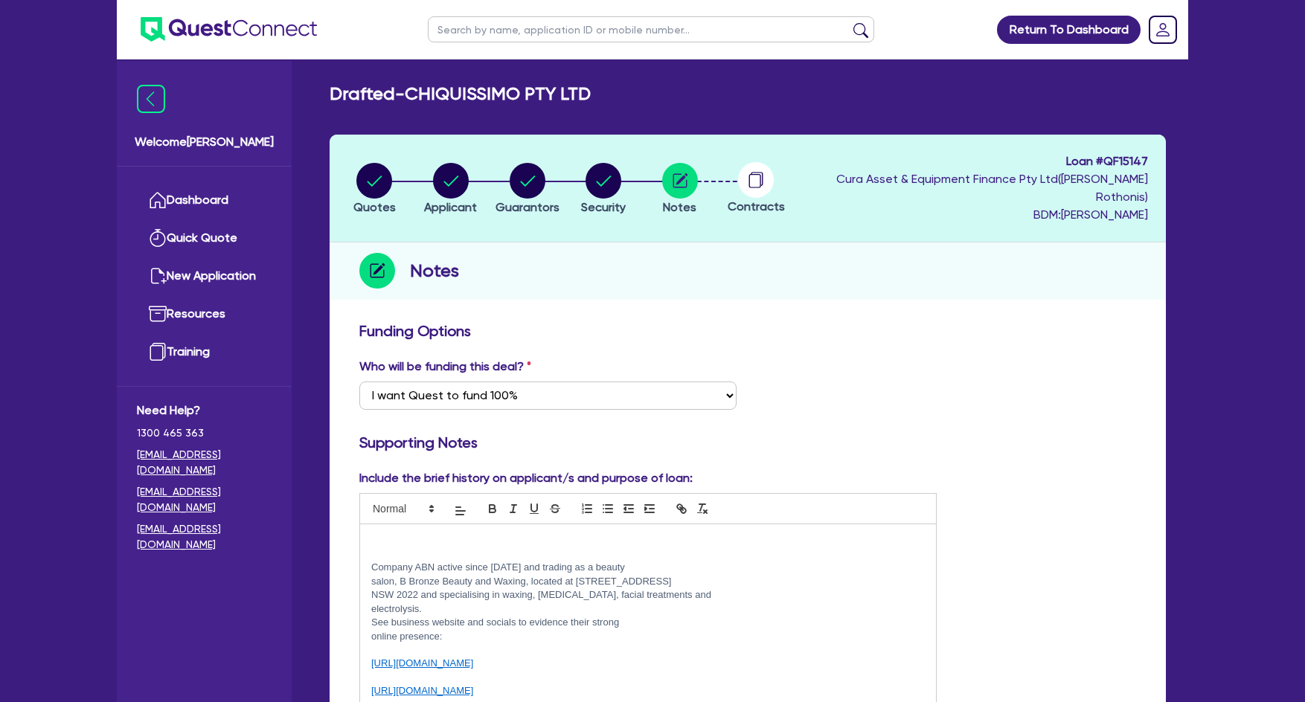
click at [454, 603] on p "electrolysis." at bounding box center [648, 609] width 554 height 13
click at [479, 533] on p at bounding box center [648, 539] width 554 height 13
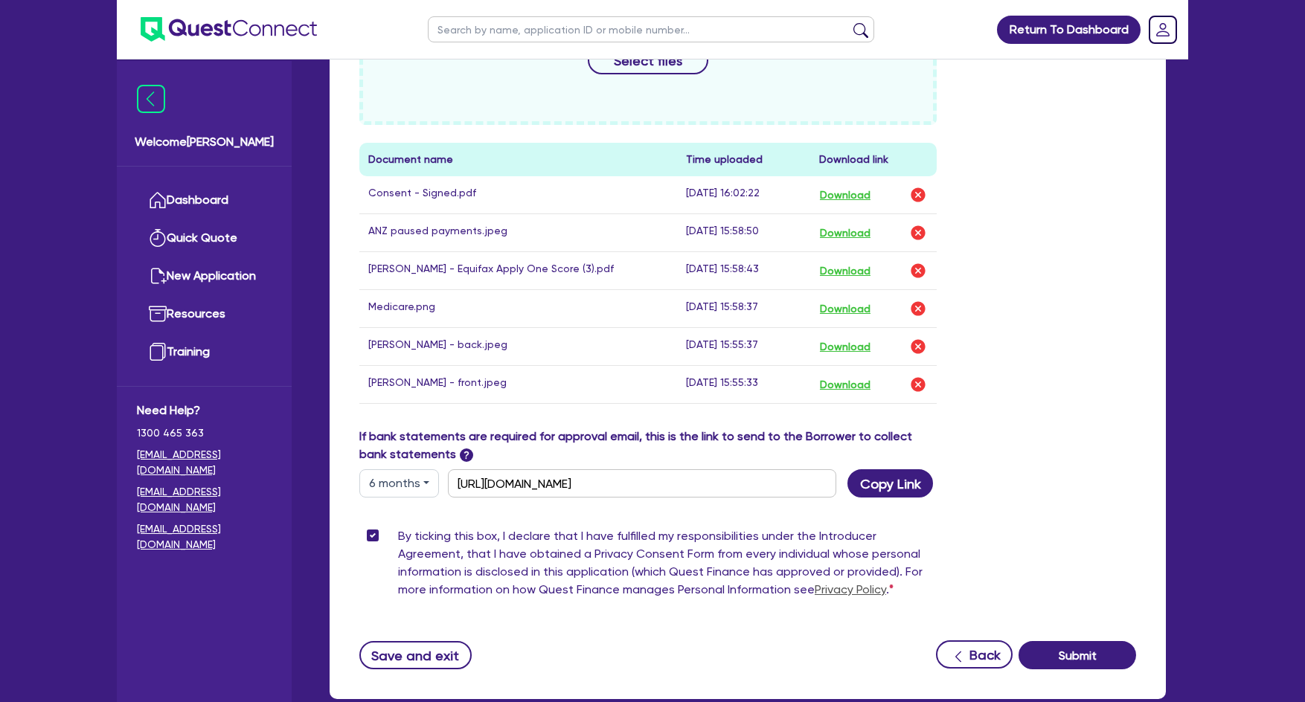
scroll to position [818, 0]
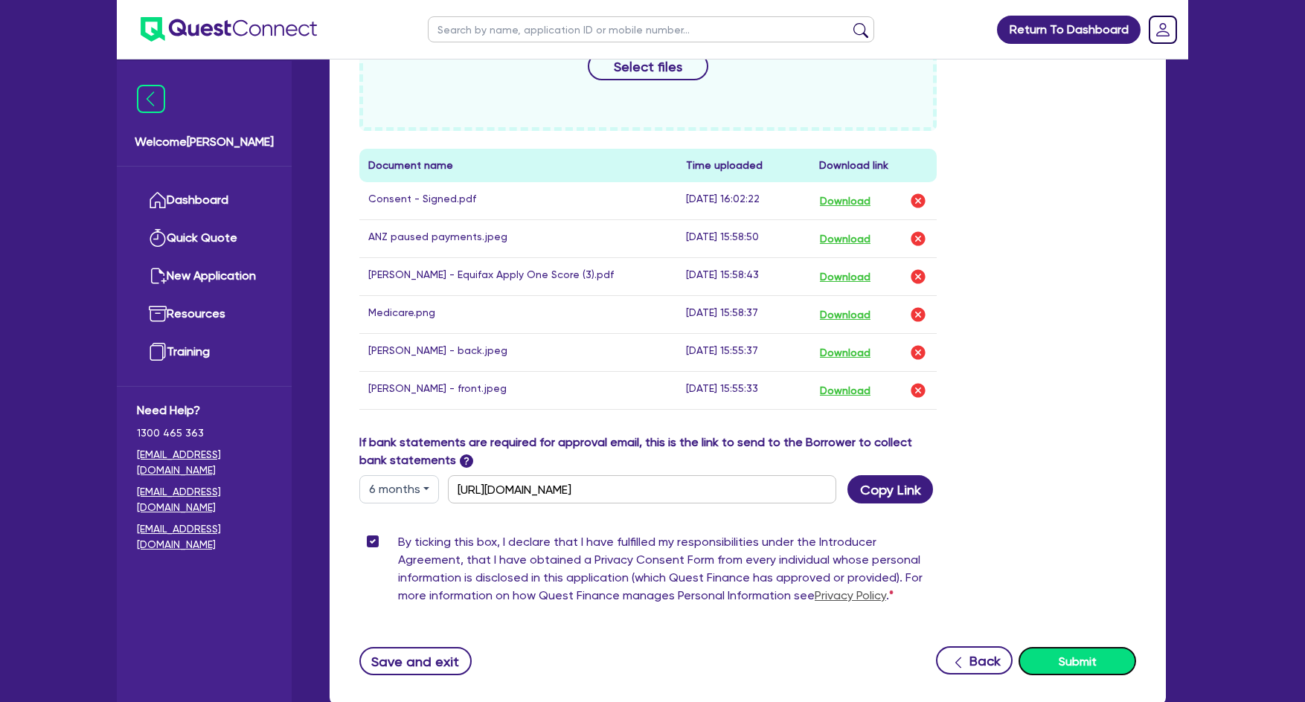
click at [1083, 647] on button "Submit" at bounding box center [1078, 661] width 118 height 28
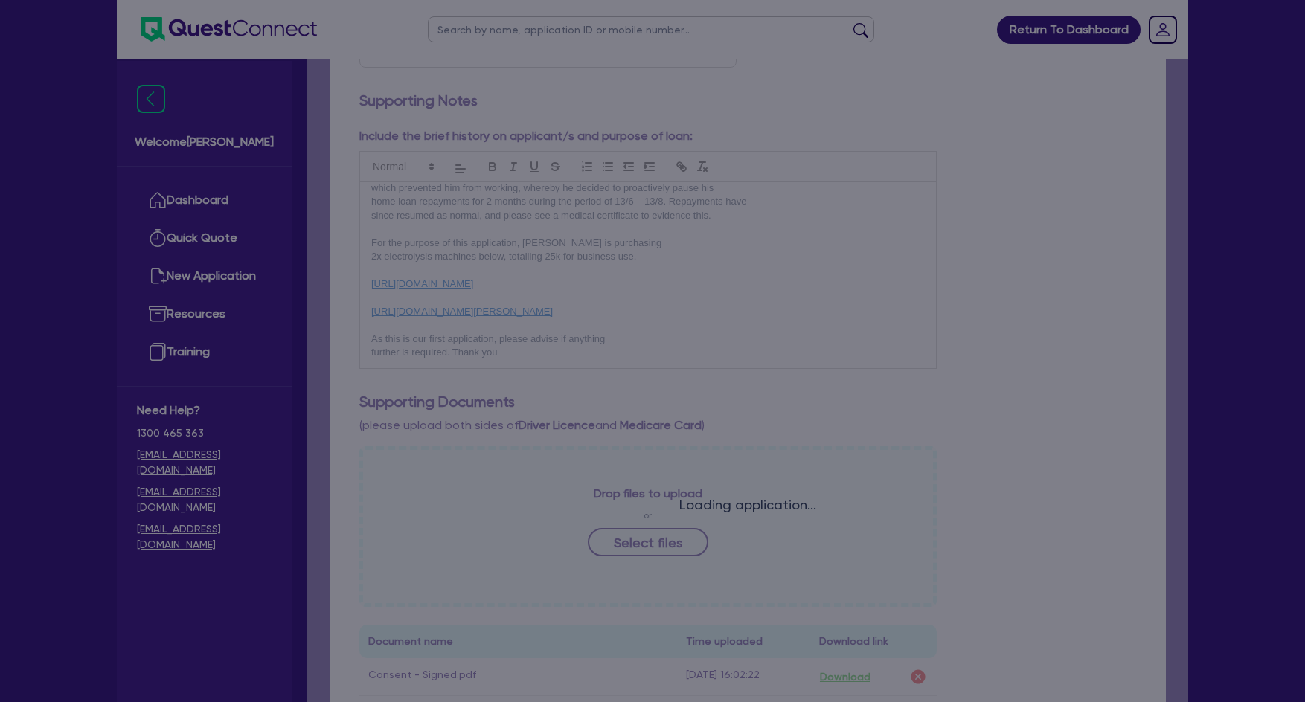
scroll to position [298, 0]
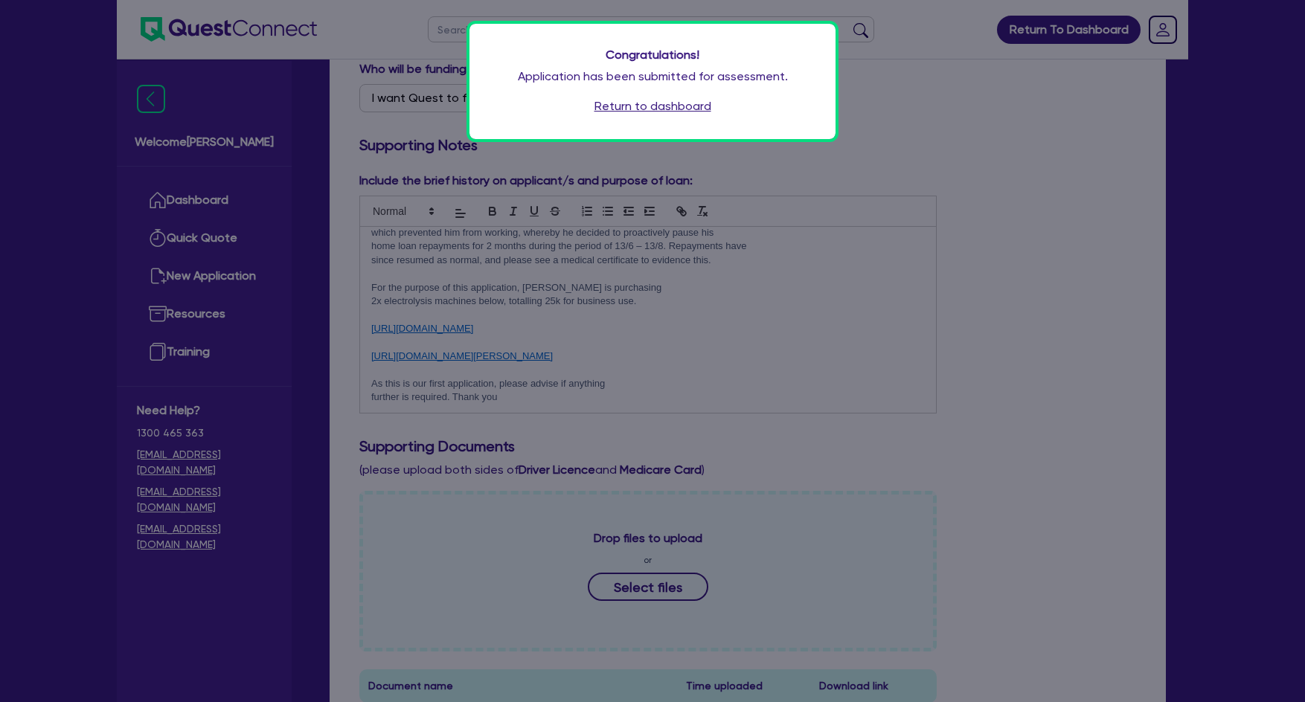
click at [630, 108] on link "Return to dashboard" at bounding box center [652, 106] width 117 height 18
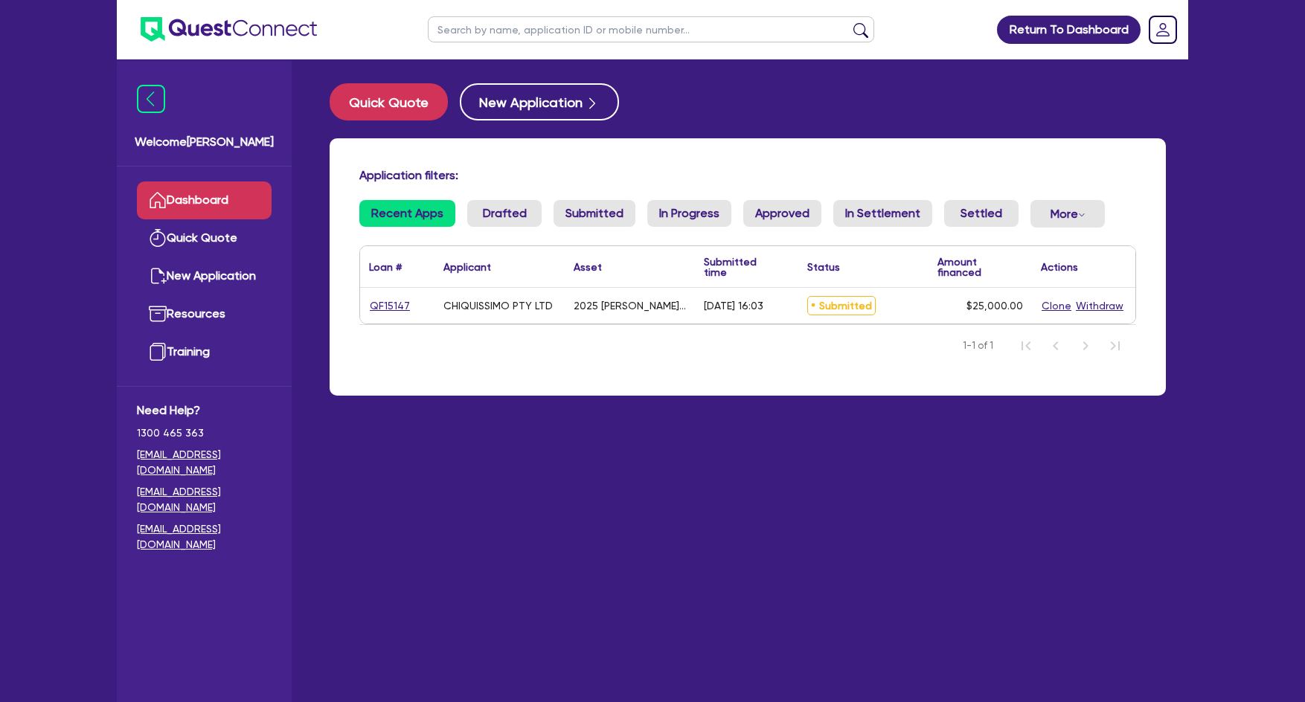
click at [546, 304] on div "CHIQUISSIMO PTY LTD" at bounding box center [497, 306] width 109 height 12
click at [379, 304] on link "QF15147" at bounding box center [390, 306] width 42 height 17
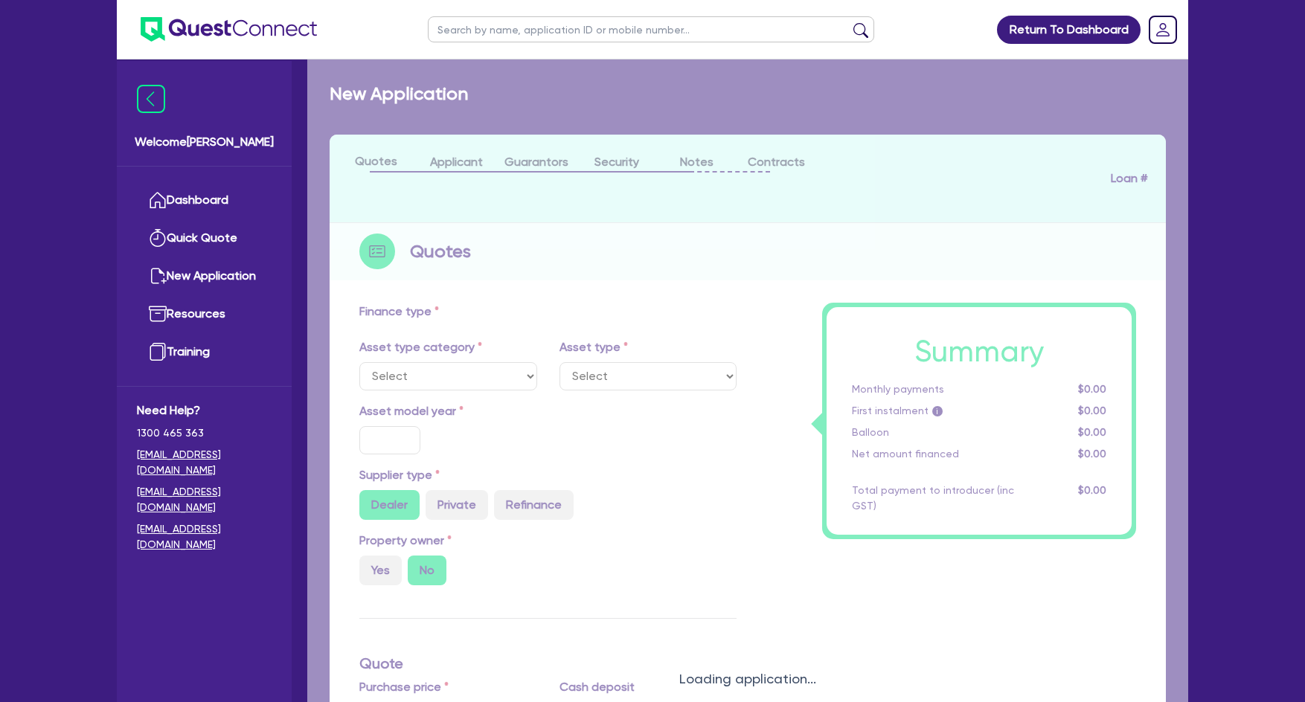
select select "TERTIARY_ASSETS"
type input "2025"
radio input "true"
type input "25,000"
type input "3"
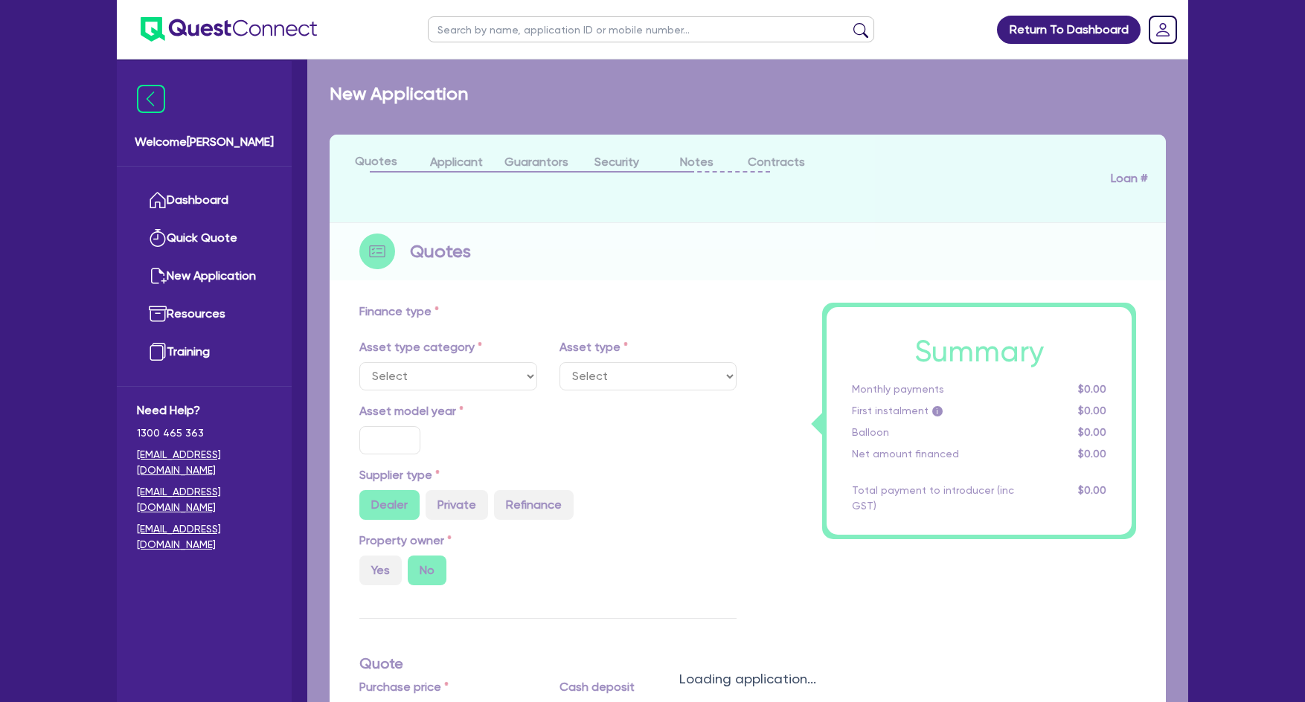
type input "750"
type input "17"
type input "100"
select select "BEAUTY_EQUIPMENT"
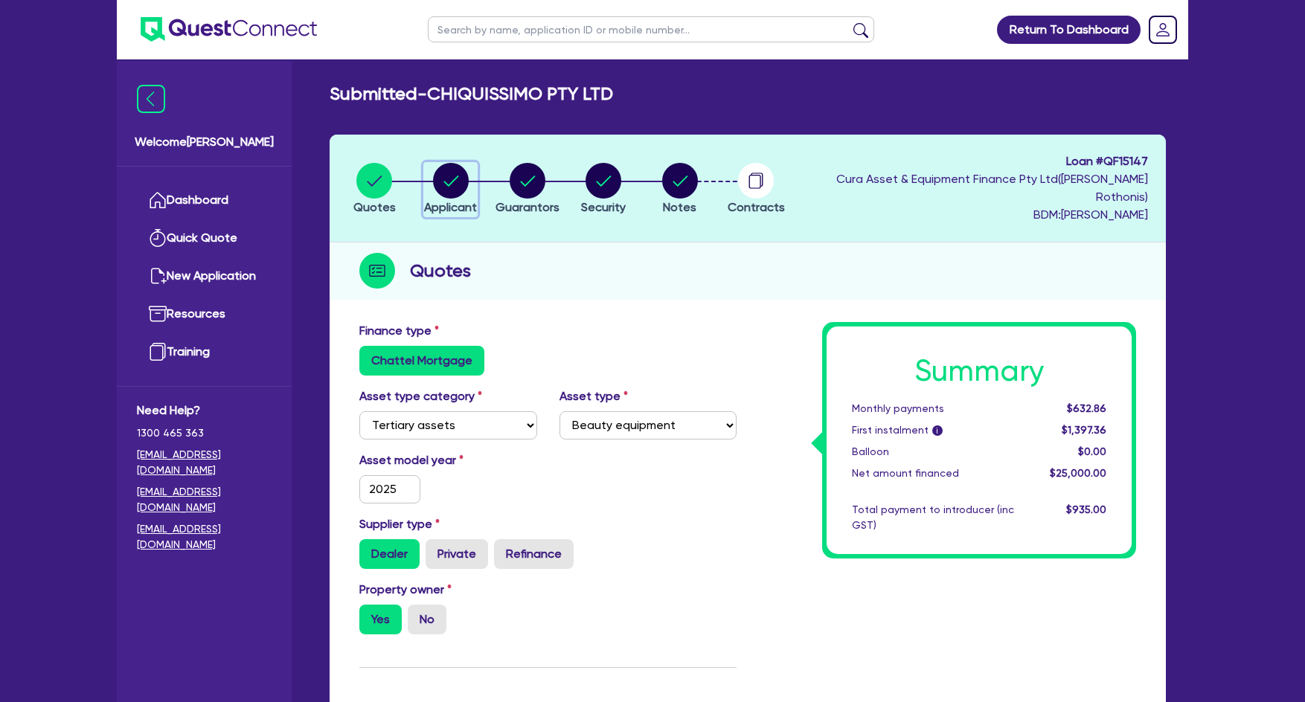
click at [451, 176] on circle "button" at bounding box center [451, 181] width 36 height 36
select select "COMPANY"
select select "HEALTH_BEAUTY"
select select "HAIR_BEAUTY_SALONS"
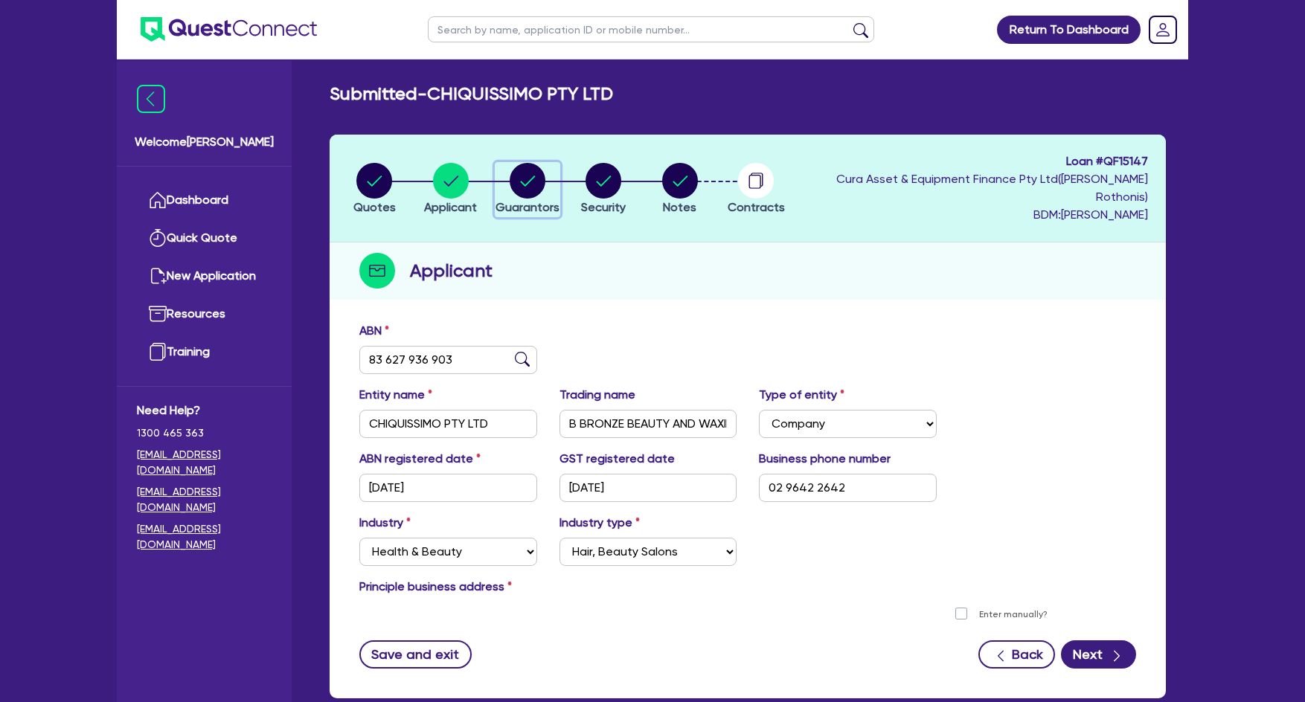
click at [559, 175] on div "button" at bounding box center [528, 181] width 64 height 36
select select "MR"
select select "NSW"
select select "SINGLE"
select select "PROPERTY"
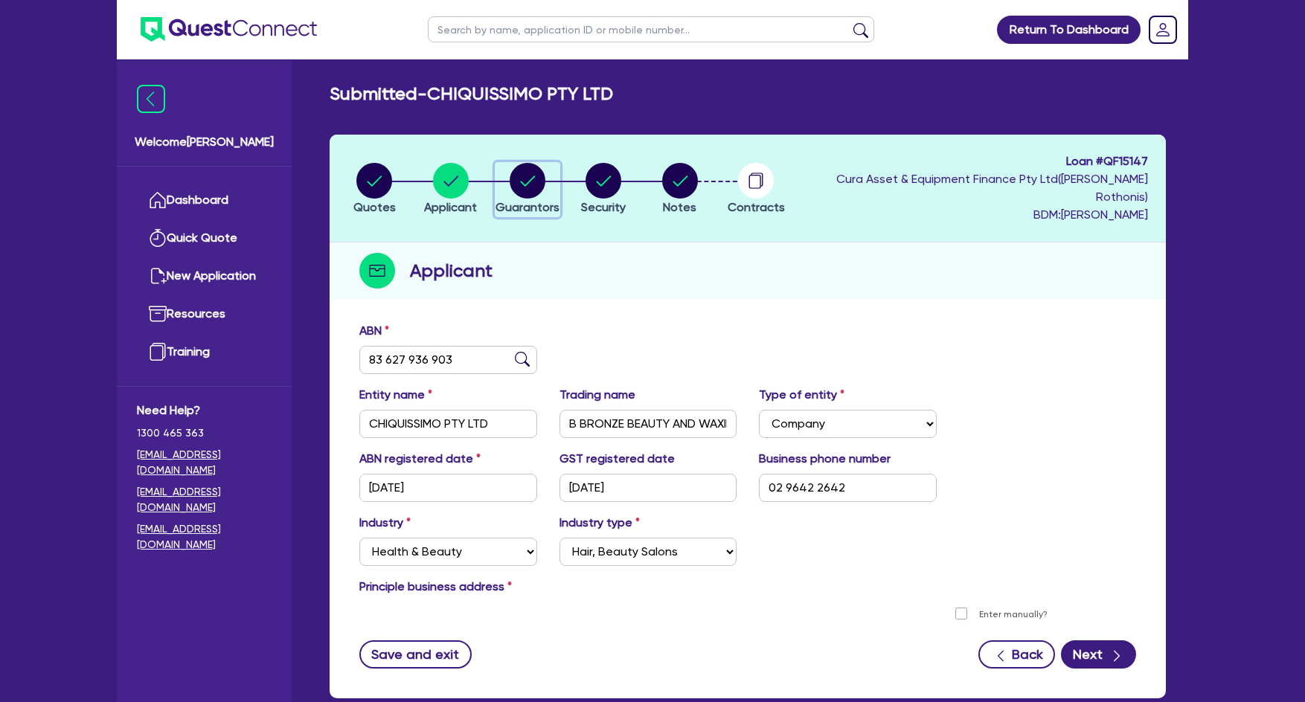
select select "CASH"
select select "HOUSEHOLD_PERSONAL"
select select "OTHER"
select select "MORTGAGE"
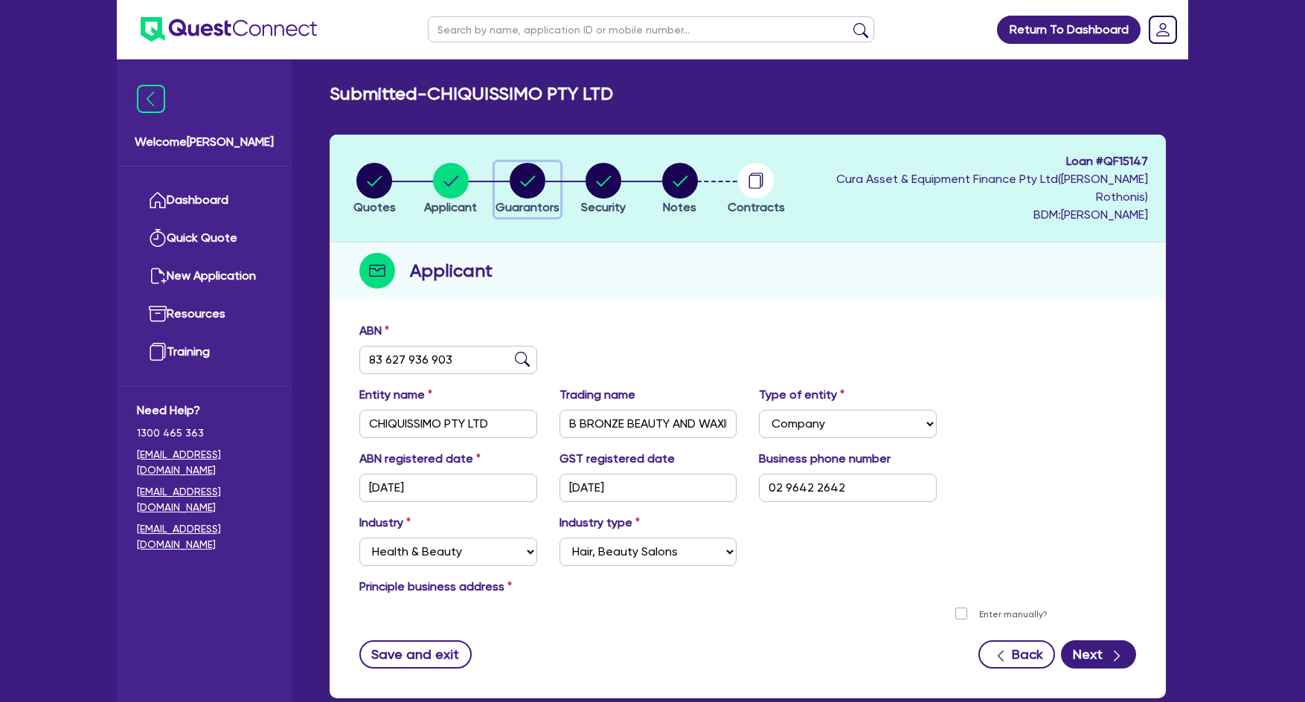
select select "CREDIT_CARD"
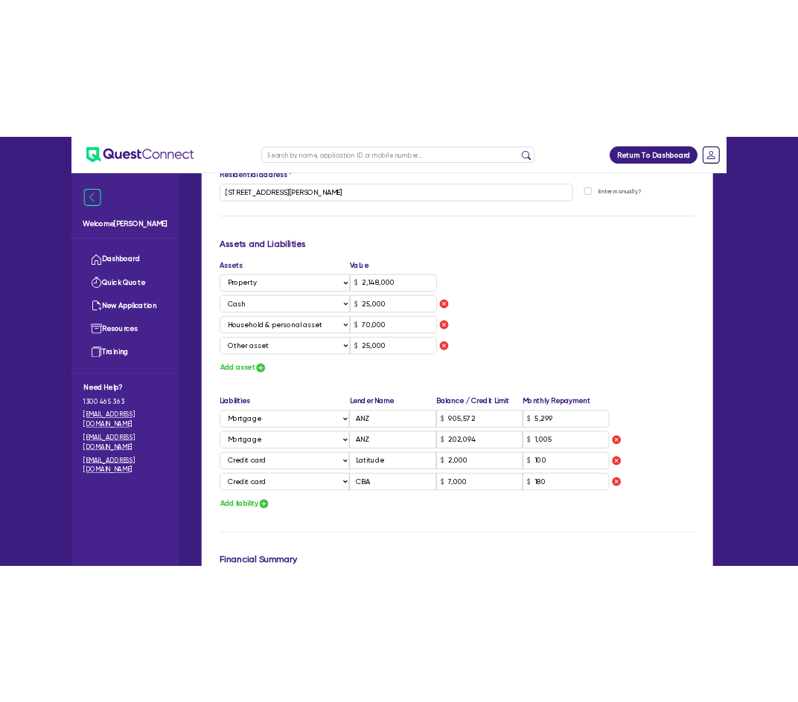
scroll to position [818, 0]
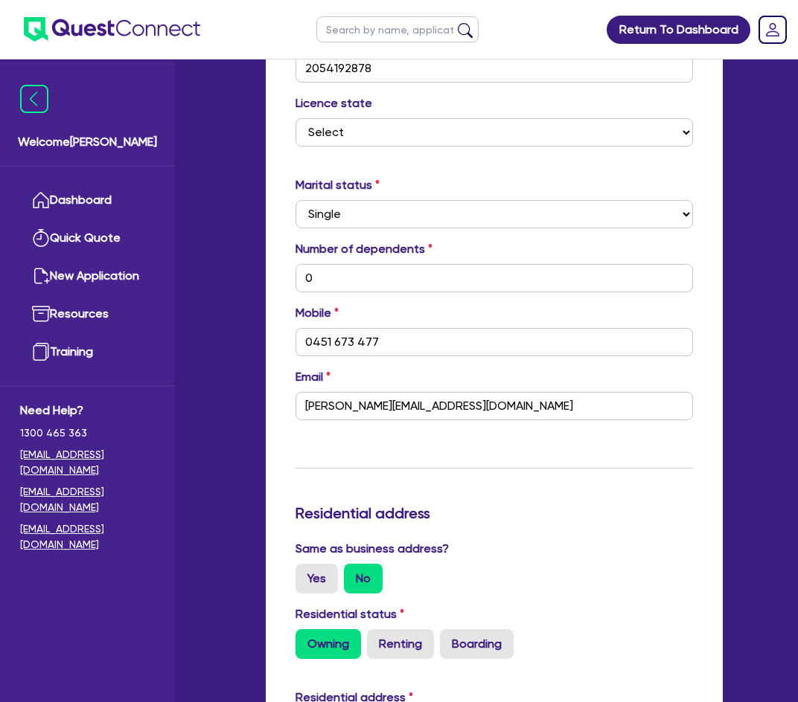
click at [594, 432] on div "Update residential status for Director #1 Boarding is only acceptable when the …" at bounding box center [493, 631] width 397 height 2077
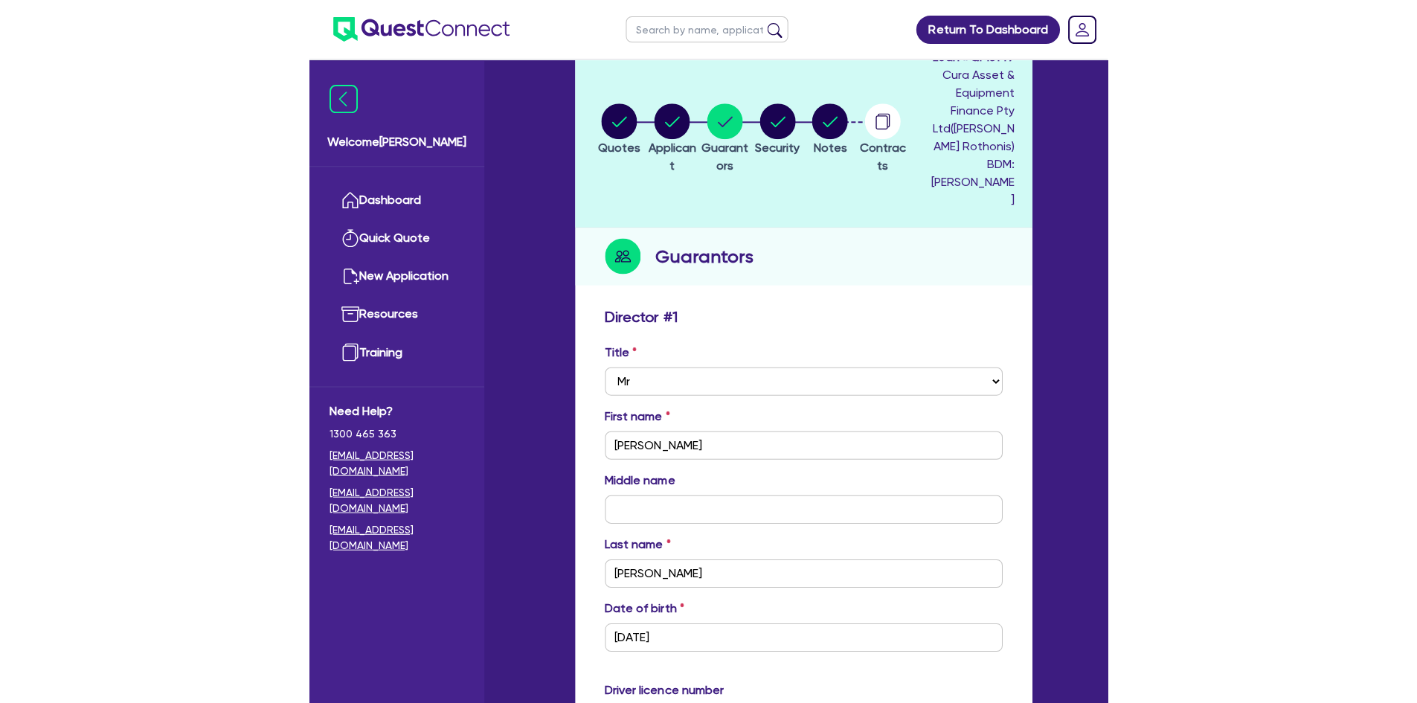
scroll to position [0, 0]
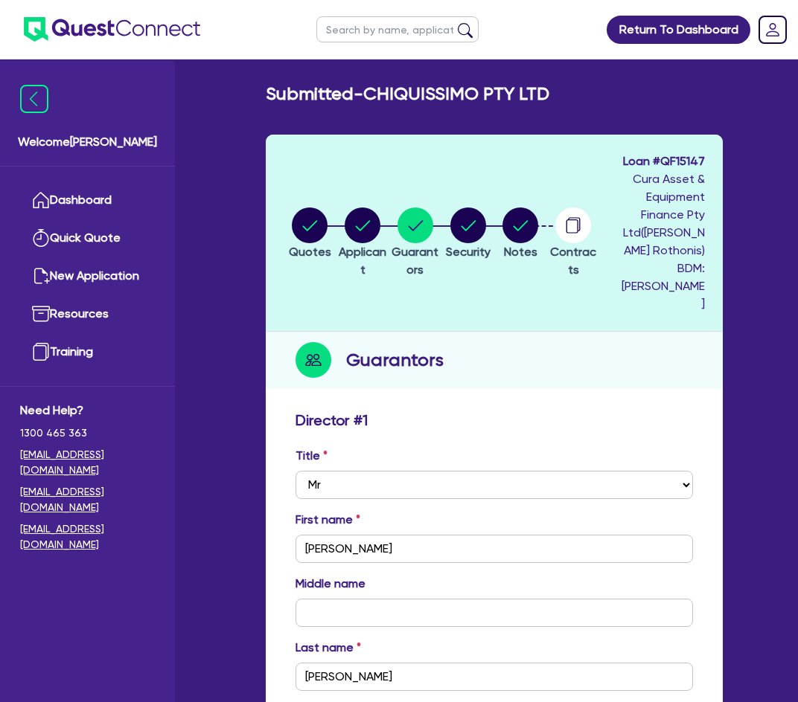
click at [715, 10] on ul "Return To Dashboard" at bounding box center [672, 29] width 156 height 59
click at [705, 25] on link "Return To Dashboard" at bounding box center [678, 30] width 144 height 28
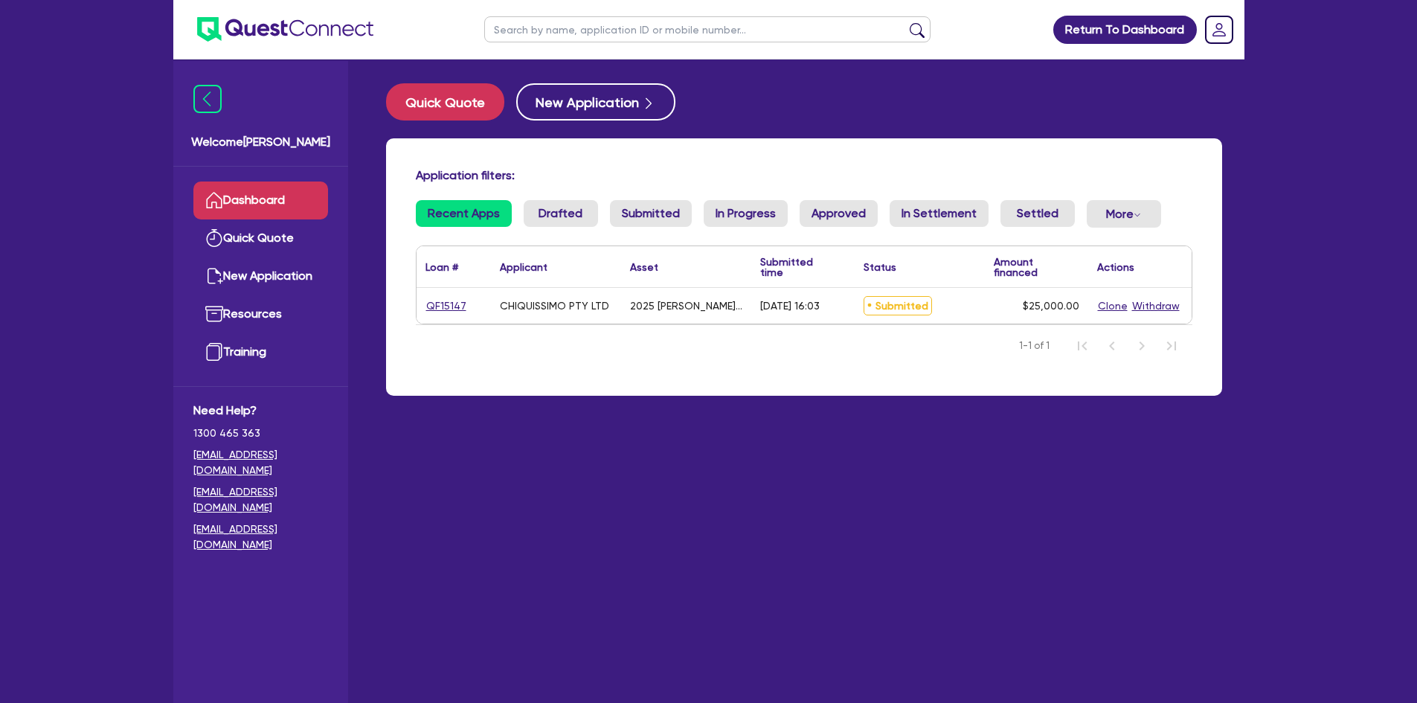
drag, startPoint x: 856, startPoint y: 400, endPoint x: 990, endPoint y: 101, distance: 328.0
click at [856, 400] on div "Application filters: Recent Apps Drafted Submitted In Progress Approved In Sett…" at bounding box center [804, 275] width 859 height 275
click at [920, 136] on div "Quick Quote New Application Application filters: Recent Apps Drafted Submitted …" at bounding box center [804, 248] width 881 height 330
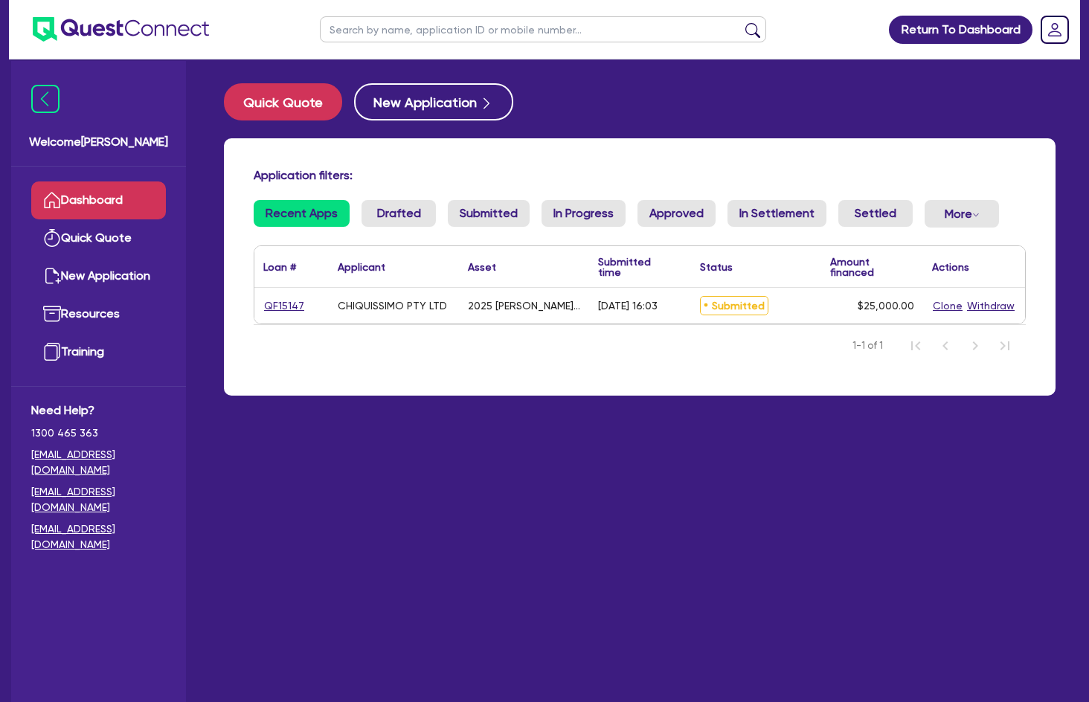
click at [388, 313] on div "CHIQUISSIMO PTY LTD" at bounding box center [394, 306] width 130 height 36
click at [279, 307] on link "QF15147" at bounding box center [284, 306] width 42 height 17
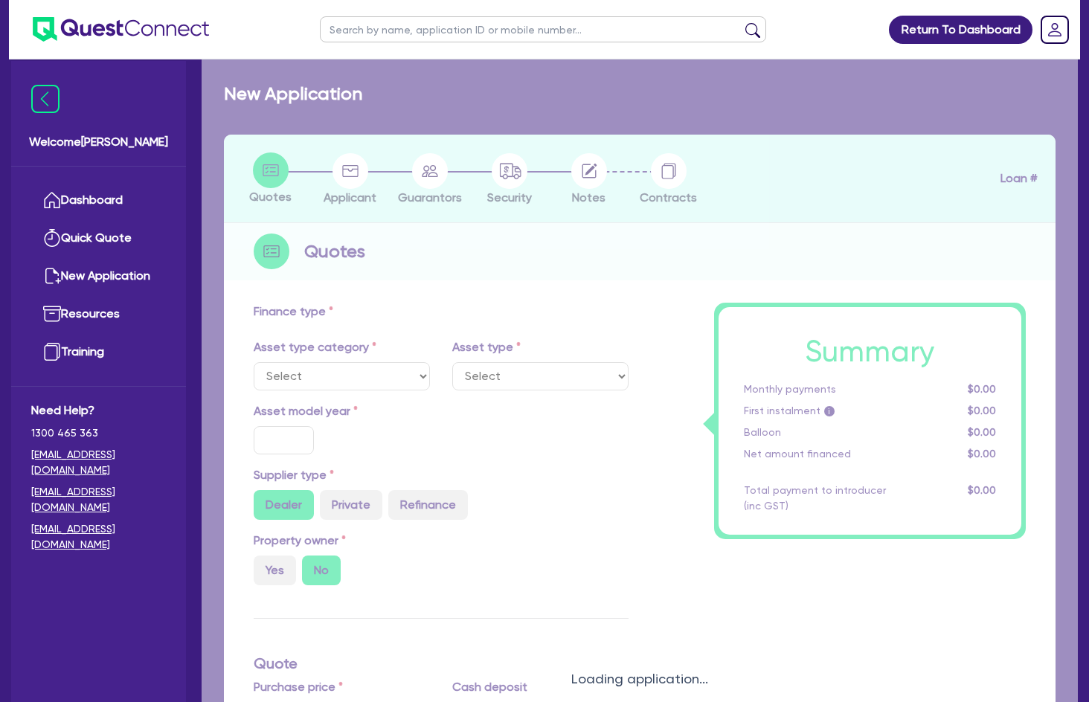
select select "TERTIARY_ASSETS"
type input "2025"
radio input "true"
type input "25,000"
type input "3"
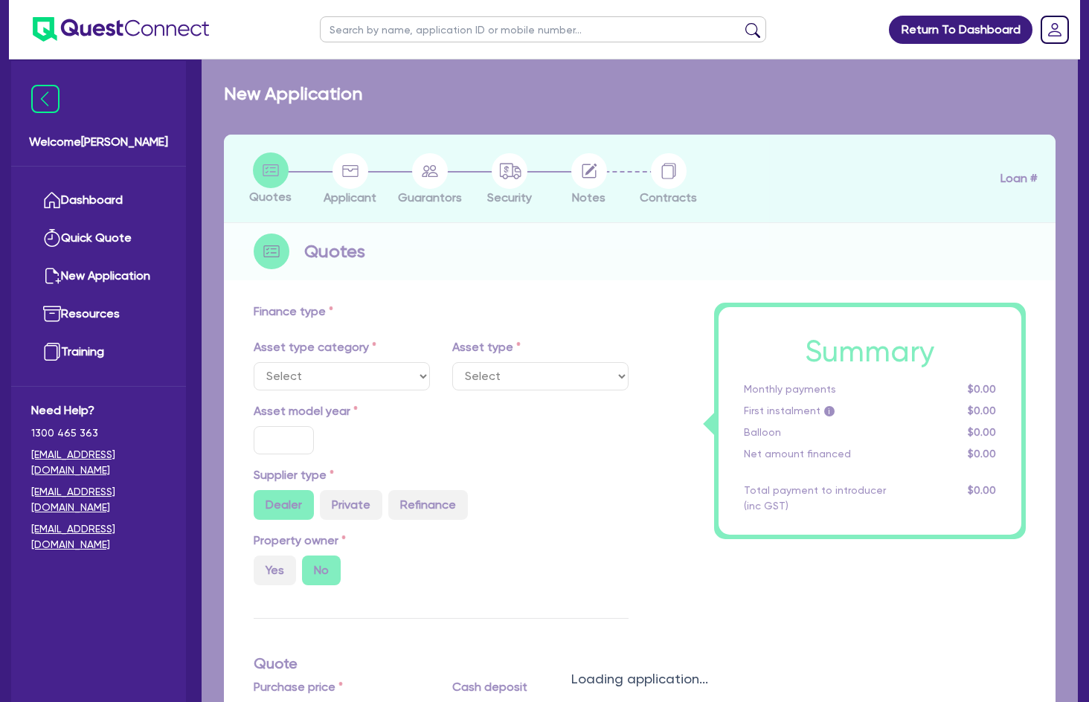
type input "750"
type input "17"
type input "100"
select select "BEAUTY_EQUIPMENT"
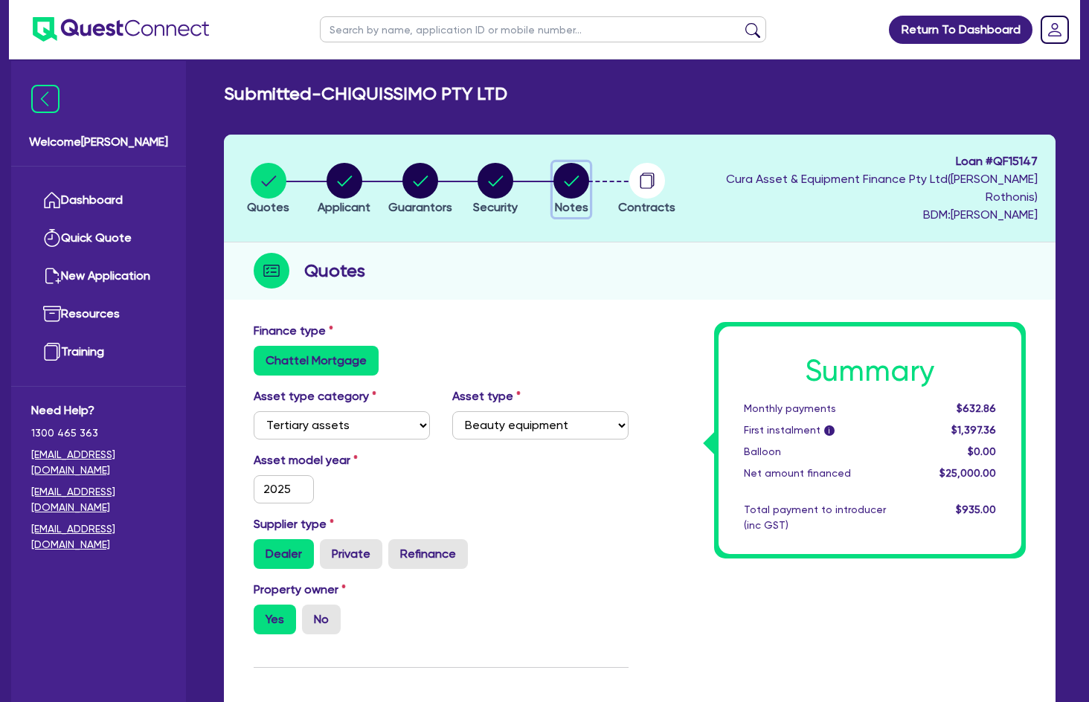
click at [589, 174] on circle "button" at bounding box center [572, 181] width 36 height 36
select select "Quest Finance - Own Book"
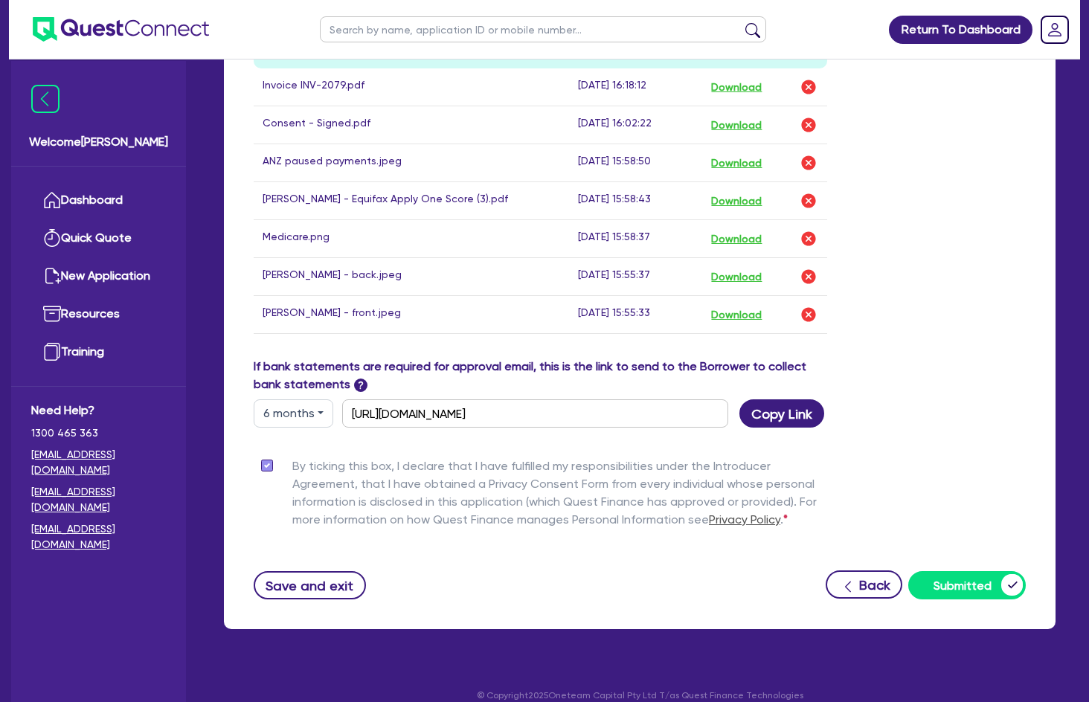
scroll to position [486, 0]
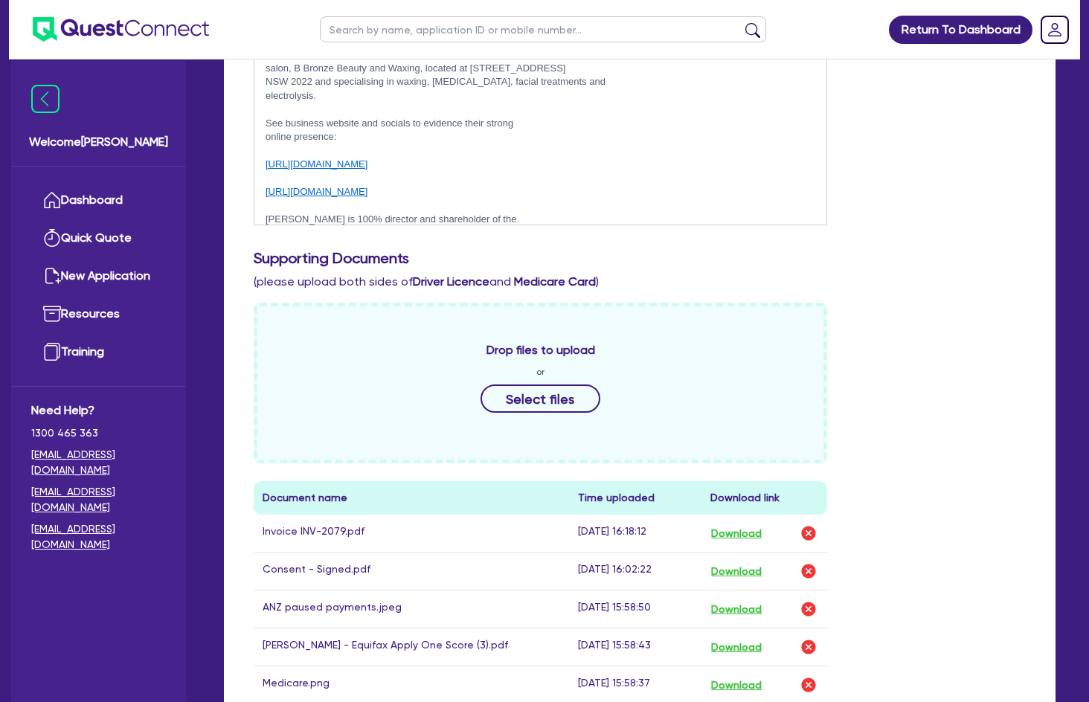
click at [697, 339] on div "Drop files to upload or Select files Document name Time uploaded Download link …" at bounding box center [640, 553] width 795 height 501
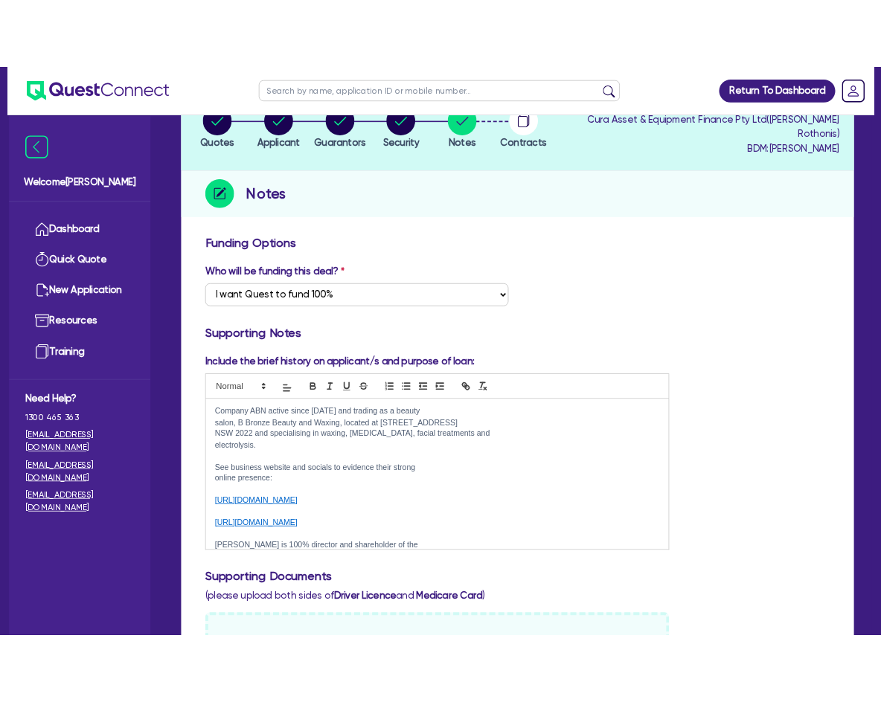
scroll to position [0, 0]
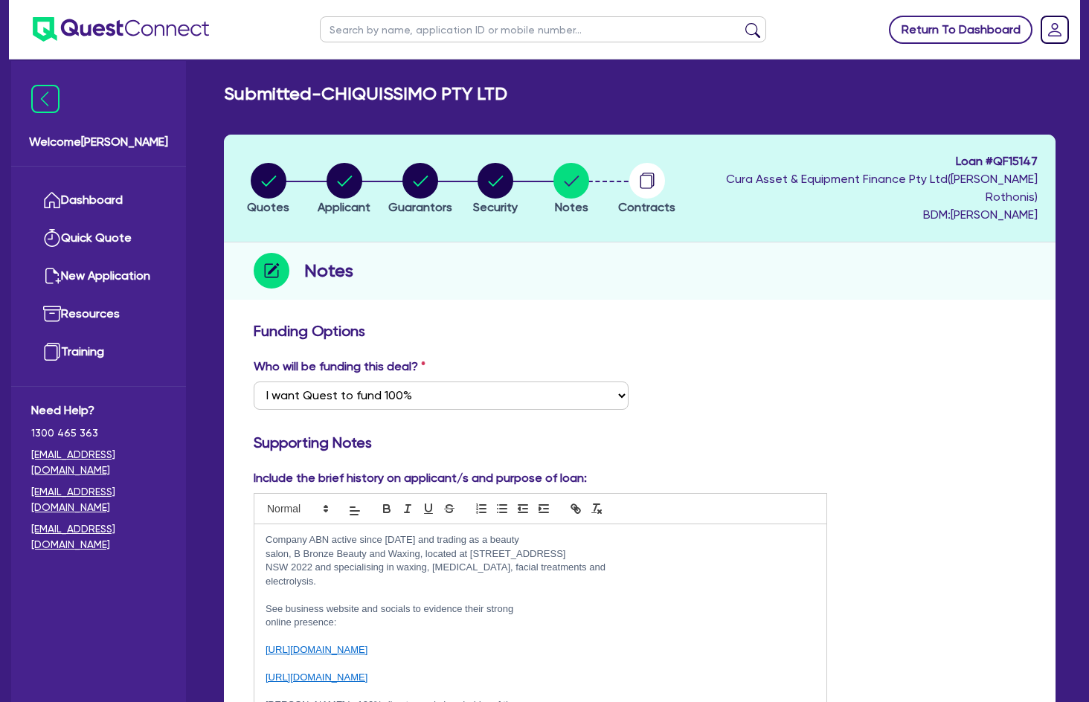
click at [697, 25] on link "Return To Dashboard" at bounding box center [961, 30] width 144 height 28
